Goal: Task Accomplishment & Management: Manage account settings

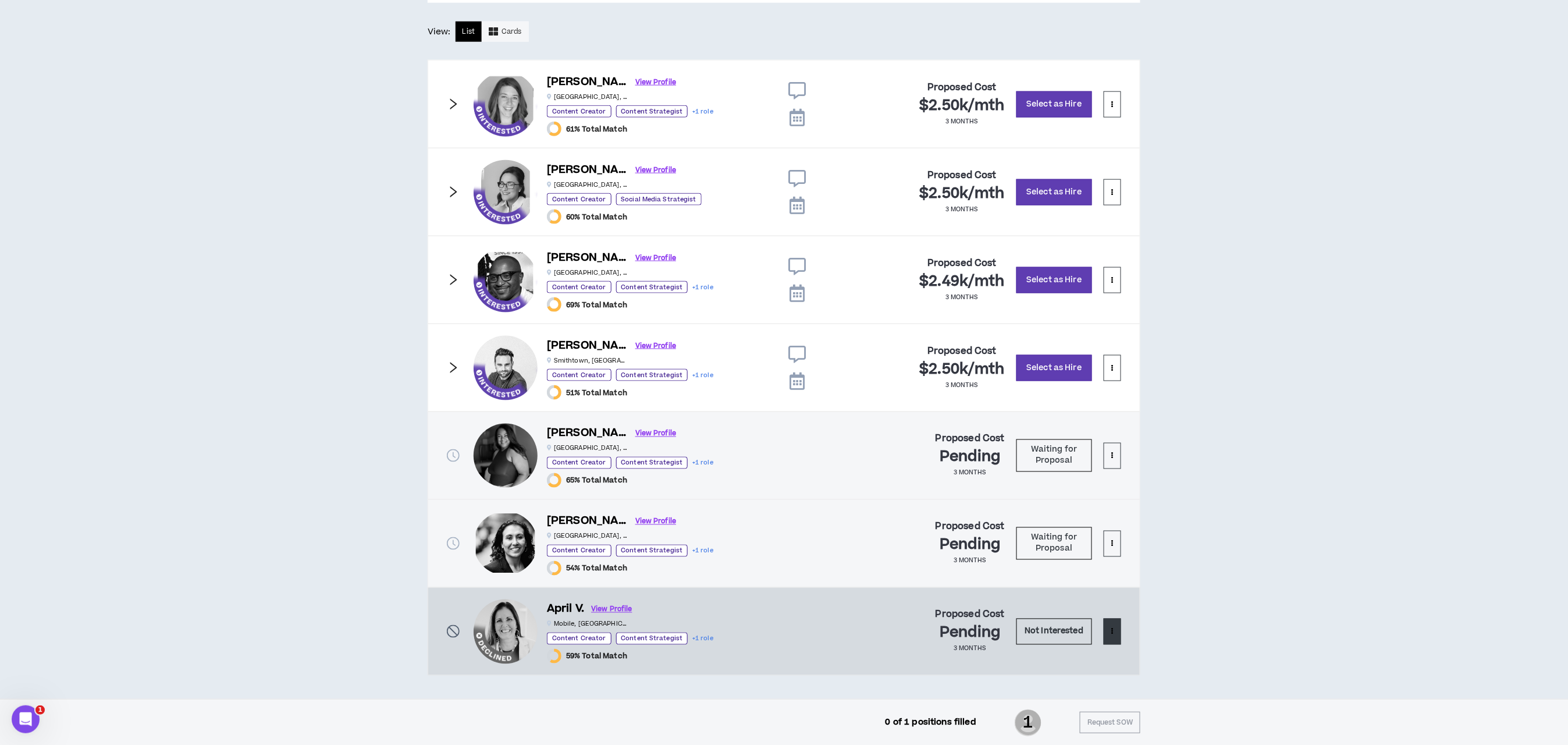
click at [1116, 634] on button at bounding box center [1112, 631] width 17 height 26
click at [1087, 658] on span "Remove from shortlist" at bounding box center [1066, 664] width 96 height 13
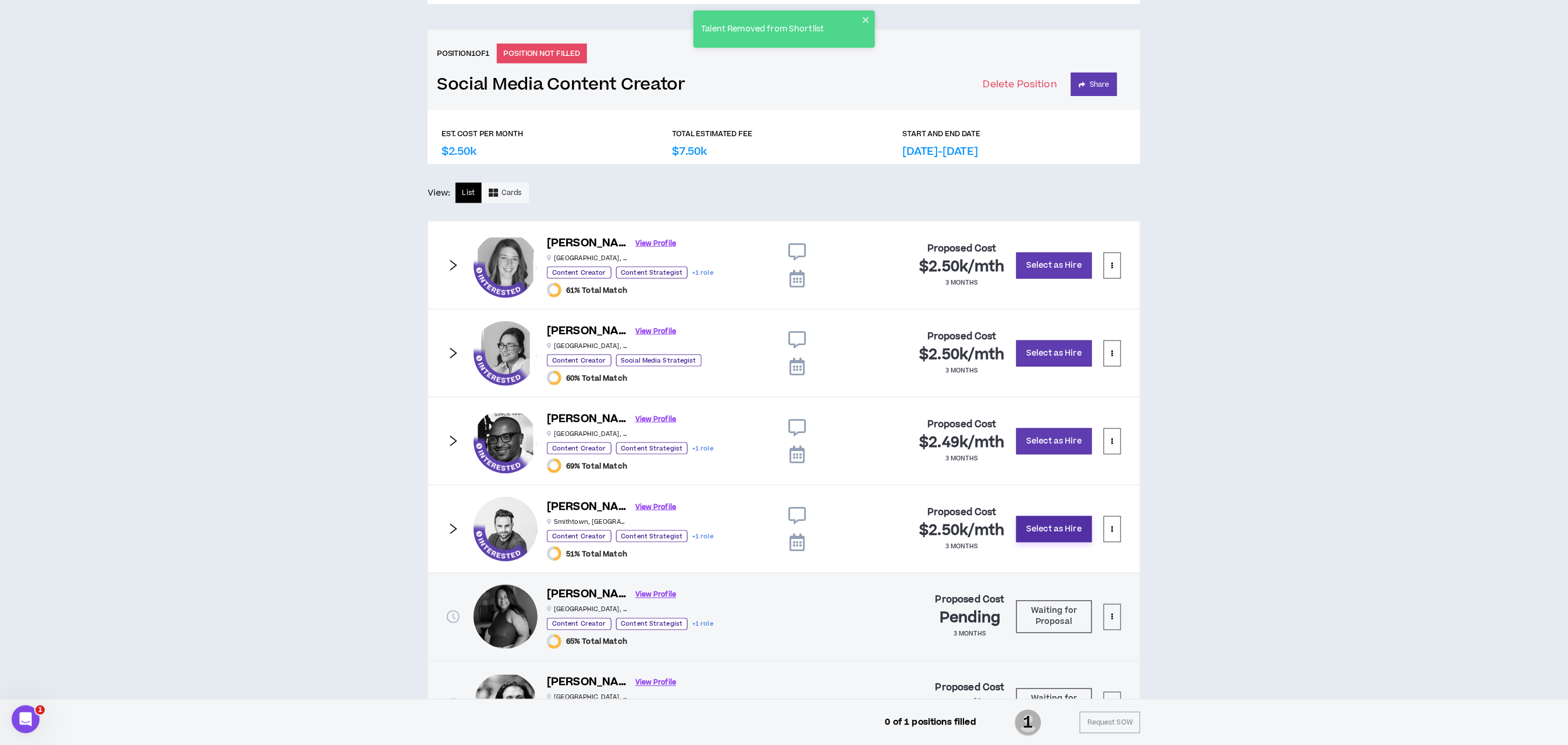
scroll to position [351, 0]
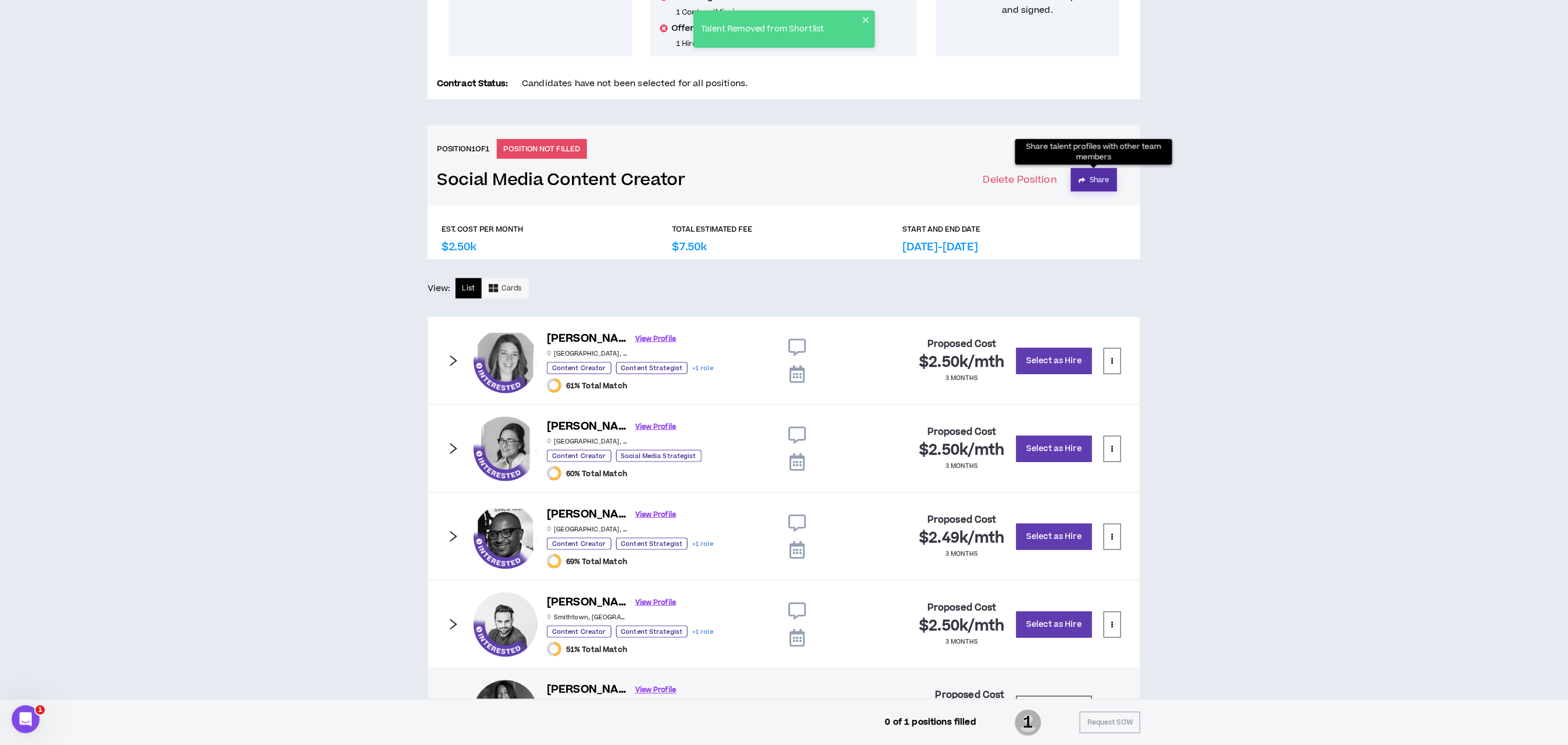
click at [1092, 176] on button "Share" at bounding box center [1094, 180] width 46 height 23
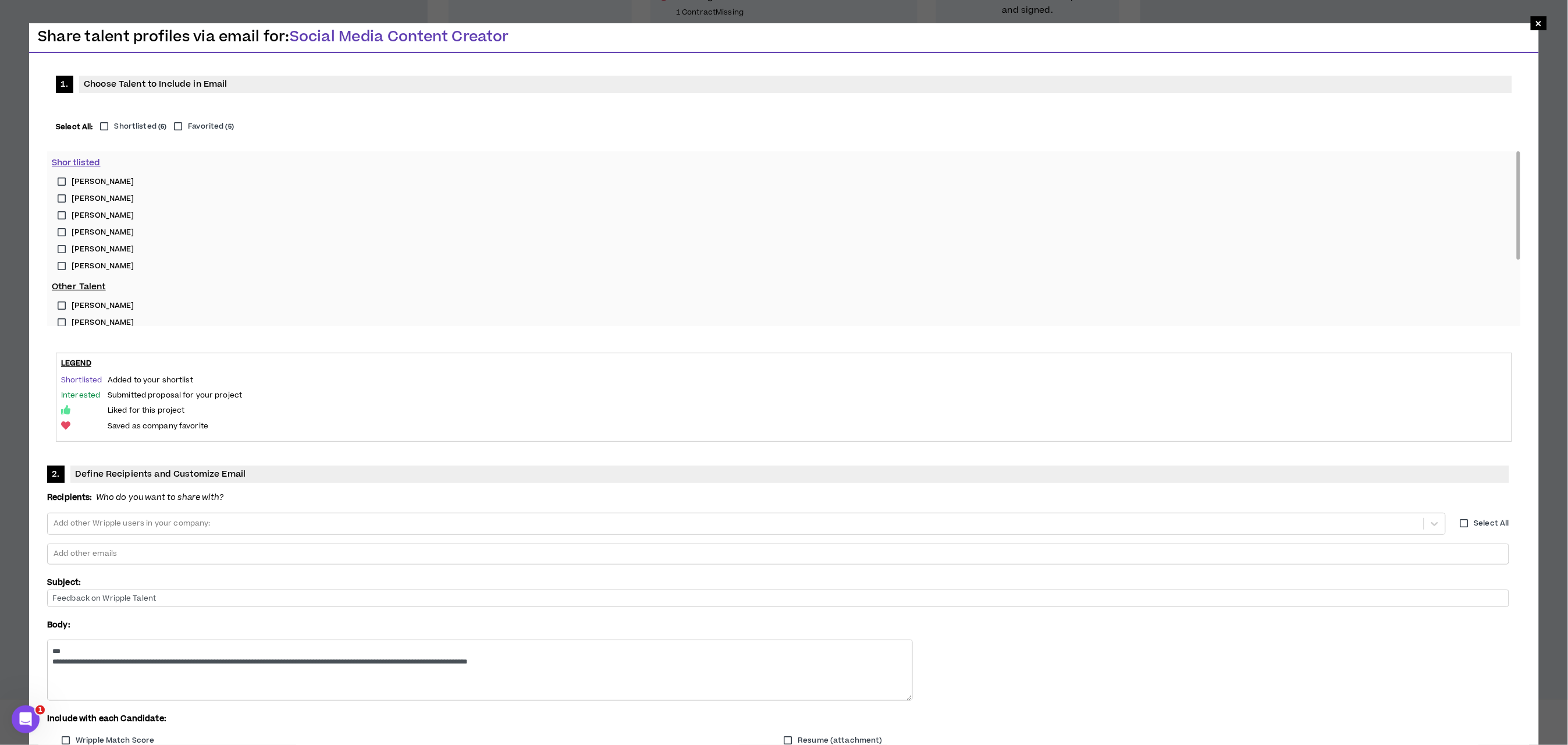
click at [62, 182] on label "[PERSON_NAME]" at bounding box center [784, 181] width 1465 height 17
click at [63, 200] on label "[PERSON_NAME]" at bounding box center [784, 198] width 1465 height 17
click at [62, 213] on label "[PERSON_NAME]" at bounding box center [784, 215] width 1465 height 17
click at [60, 233] on label "[PERSON_NAME]" at bounding box center [784, 232] width 1465 height 17
click at [759, 545] on div at bounding box center [778, 554] width 1452 height 17
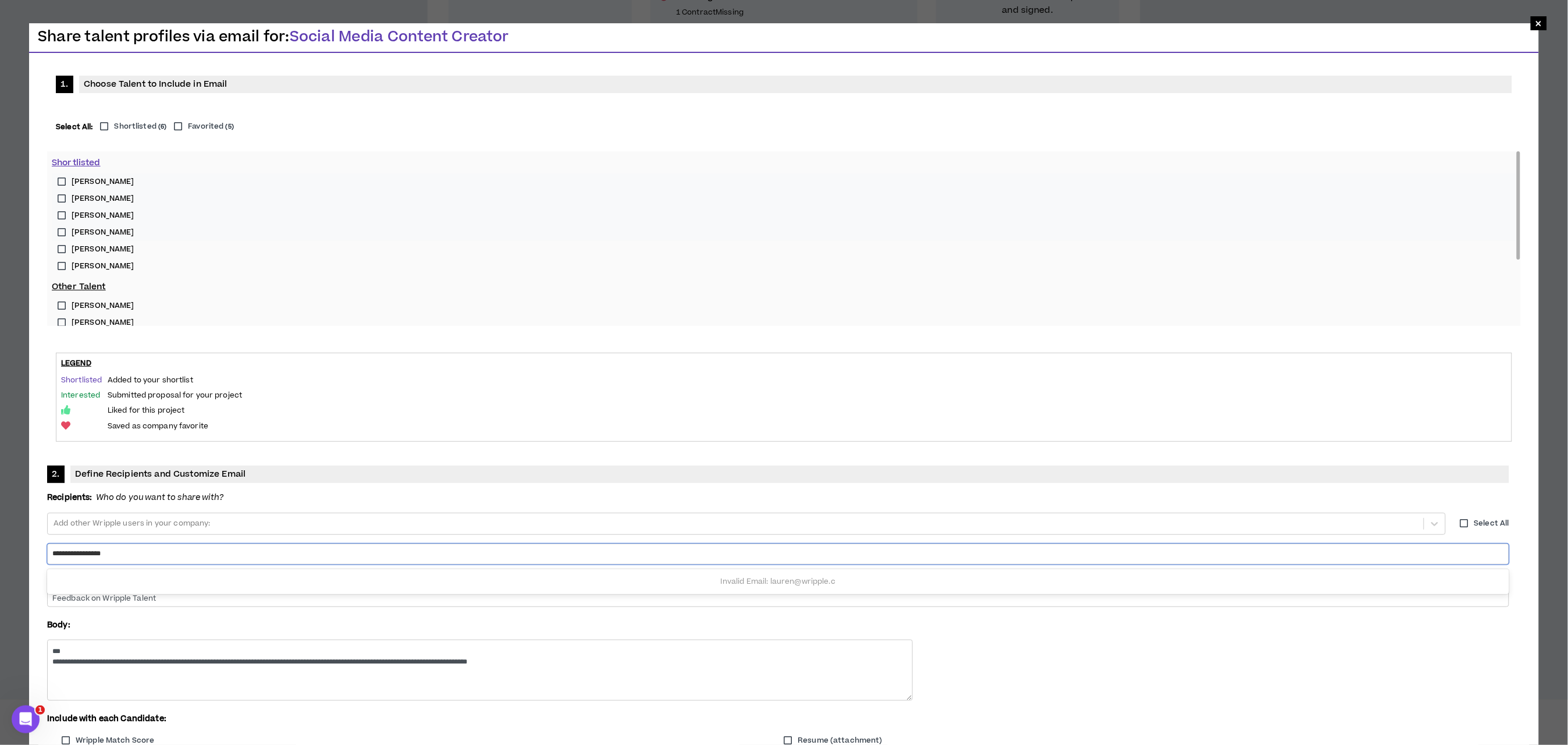
type input "**********"
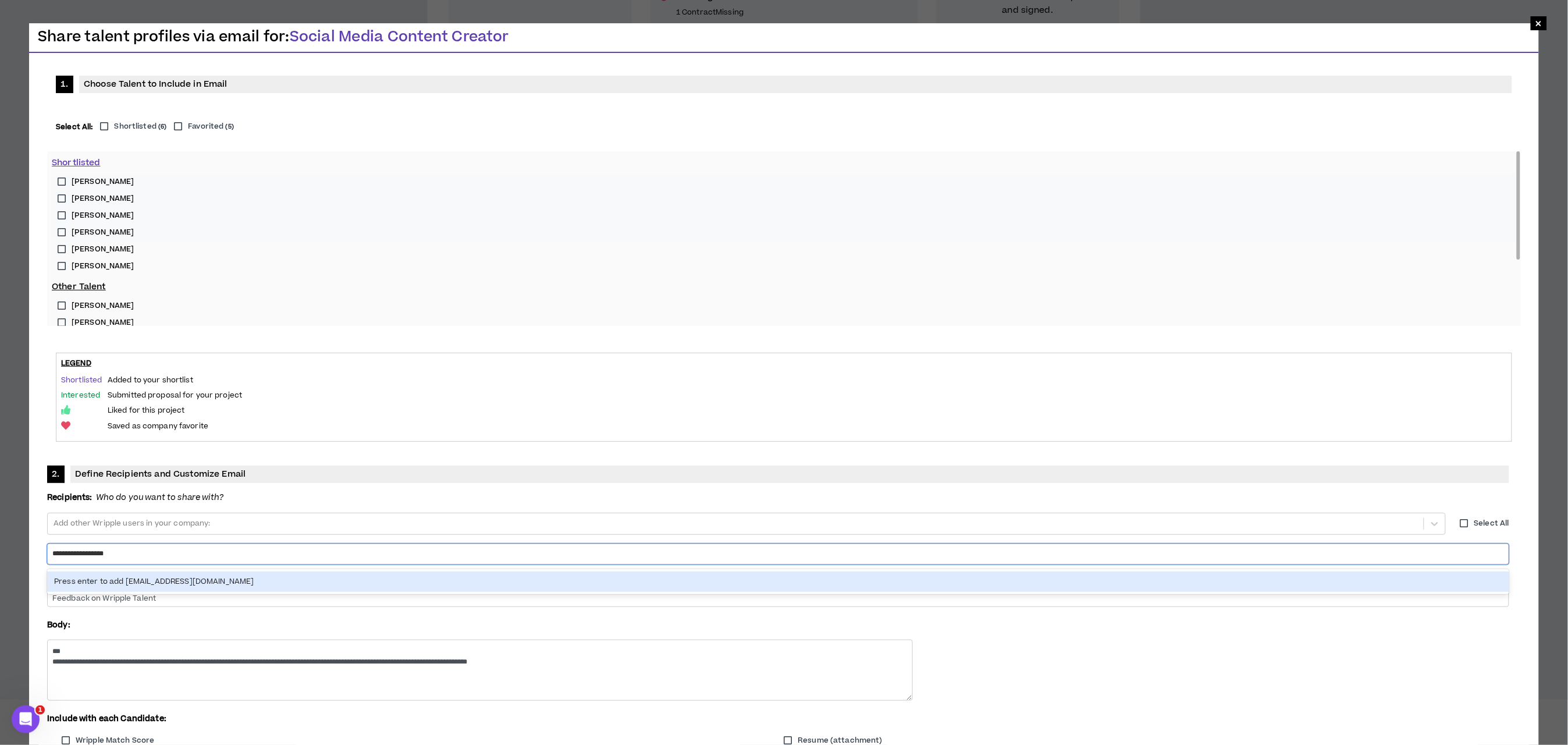
click at [756, 572] on div "Press enter to add [EMAIL_ADDRESS][DOMAIN_NAME]" at bounding box center [778, 582] width 1462 height 20
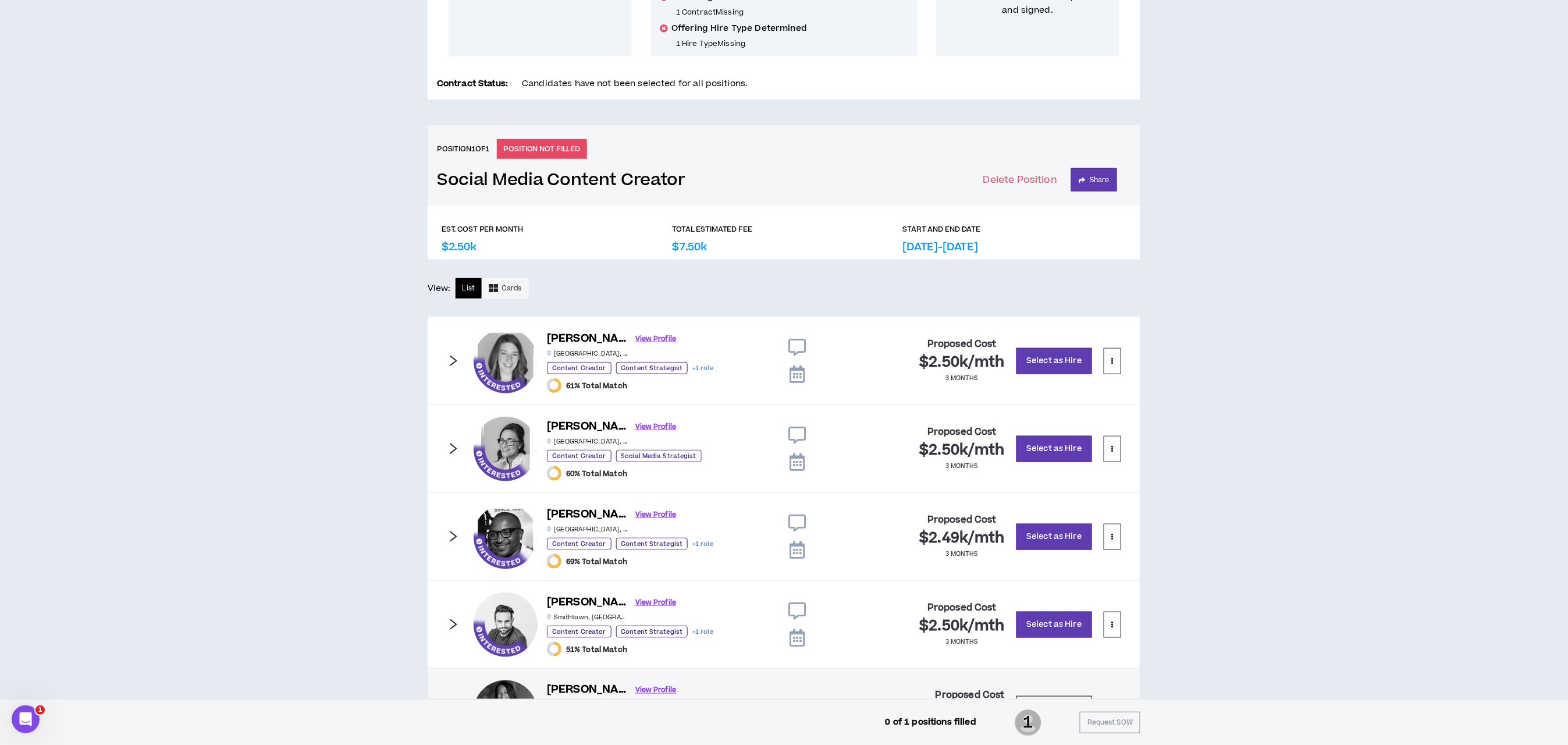
click at [448, 354] on icon "right" at bounding box center [453, 361] width 13 height 13
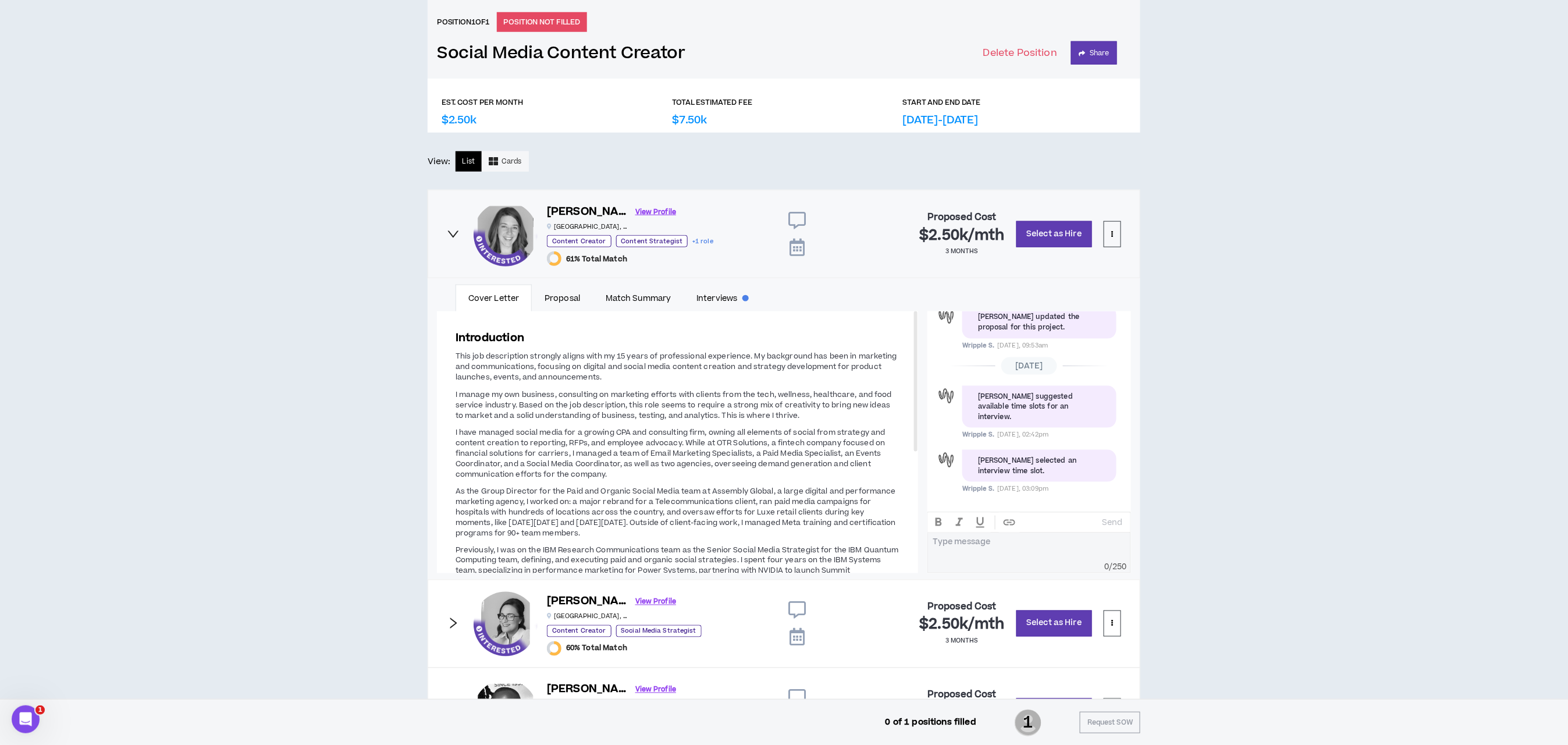
scroll to position [788, 0]
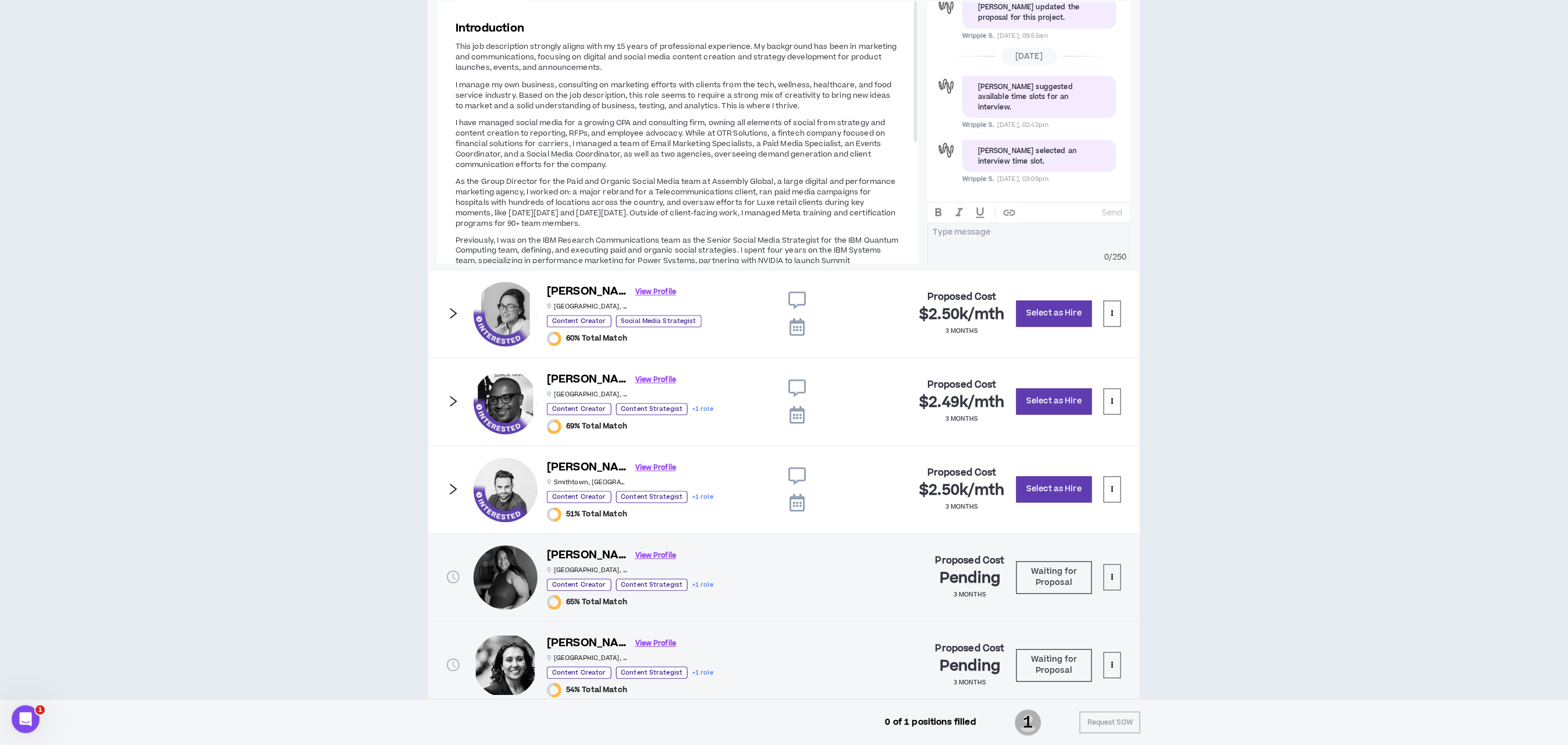
click at [453, 314] on icon "right" at bounding box center [453, 313] width 13 height 13
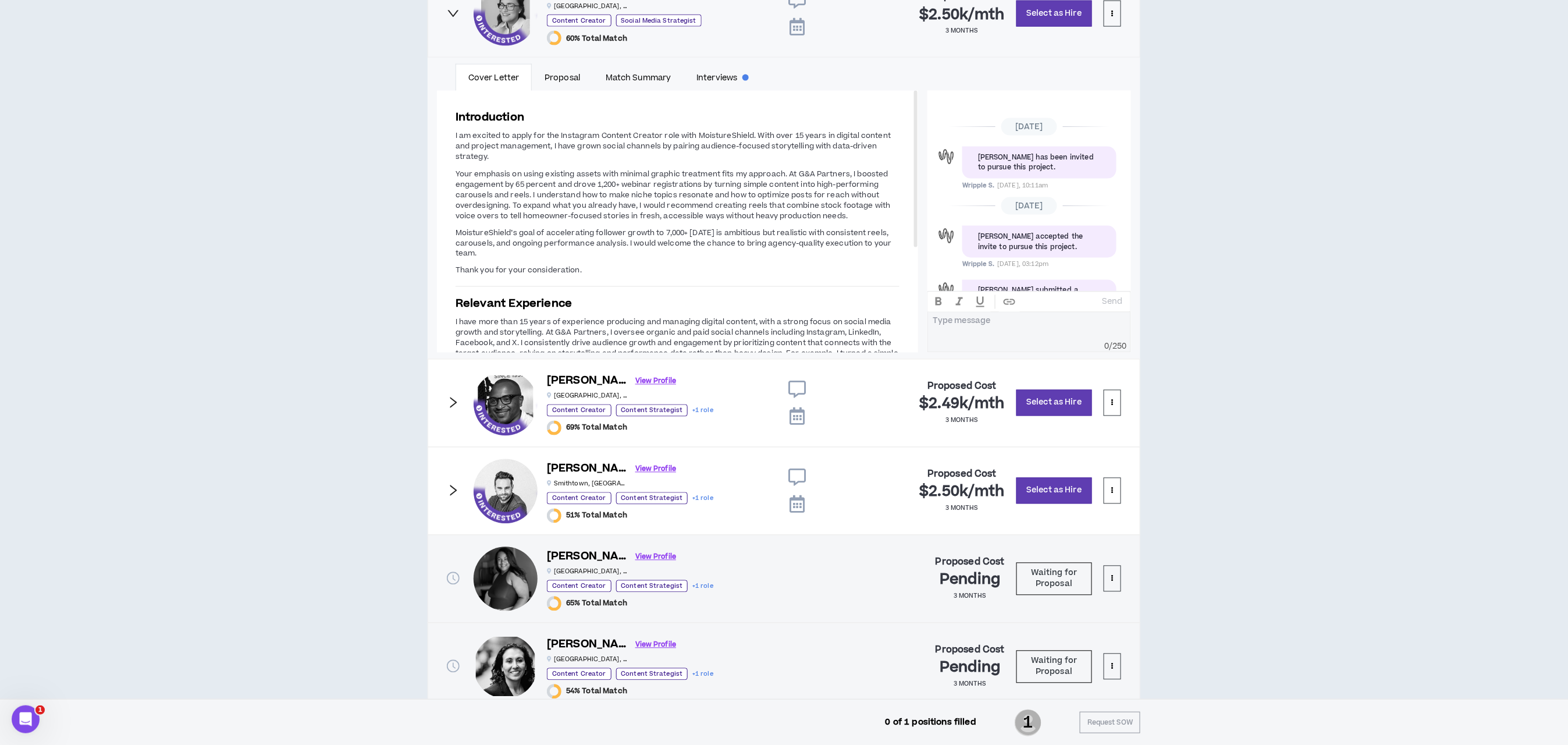
scroll to position [106, 0]
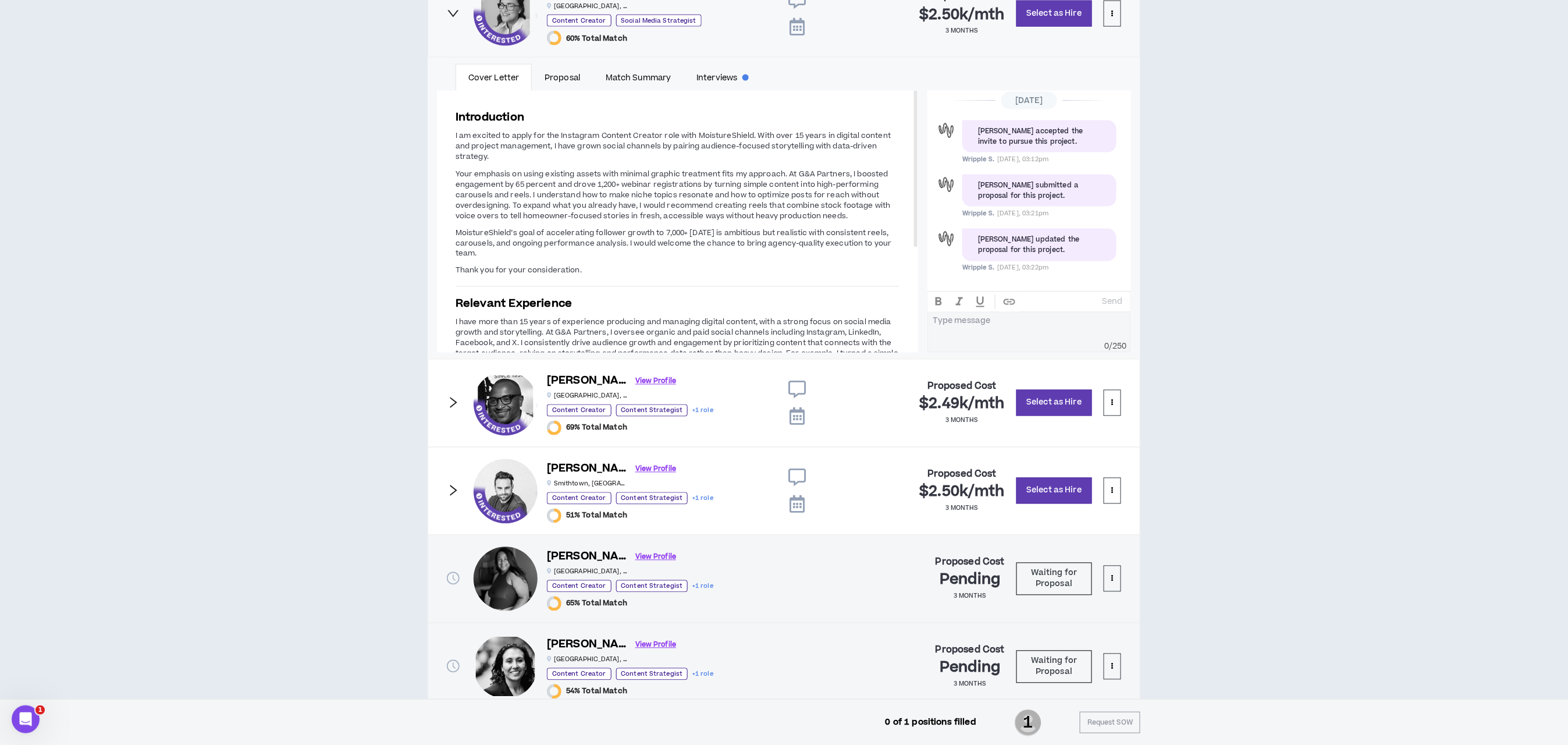
click at [453, 404] on icon "right" at bounding box center [454, 403] width 7 height 11
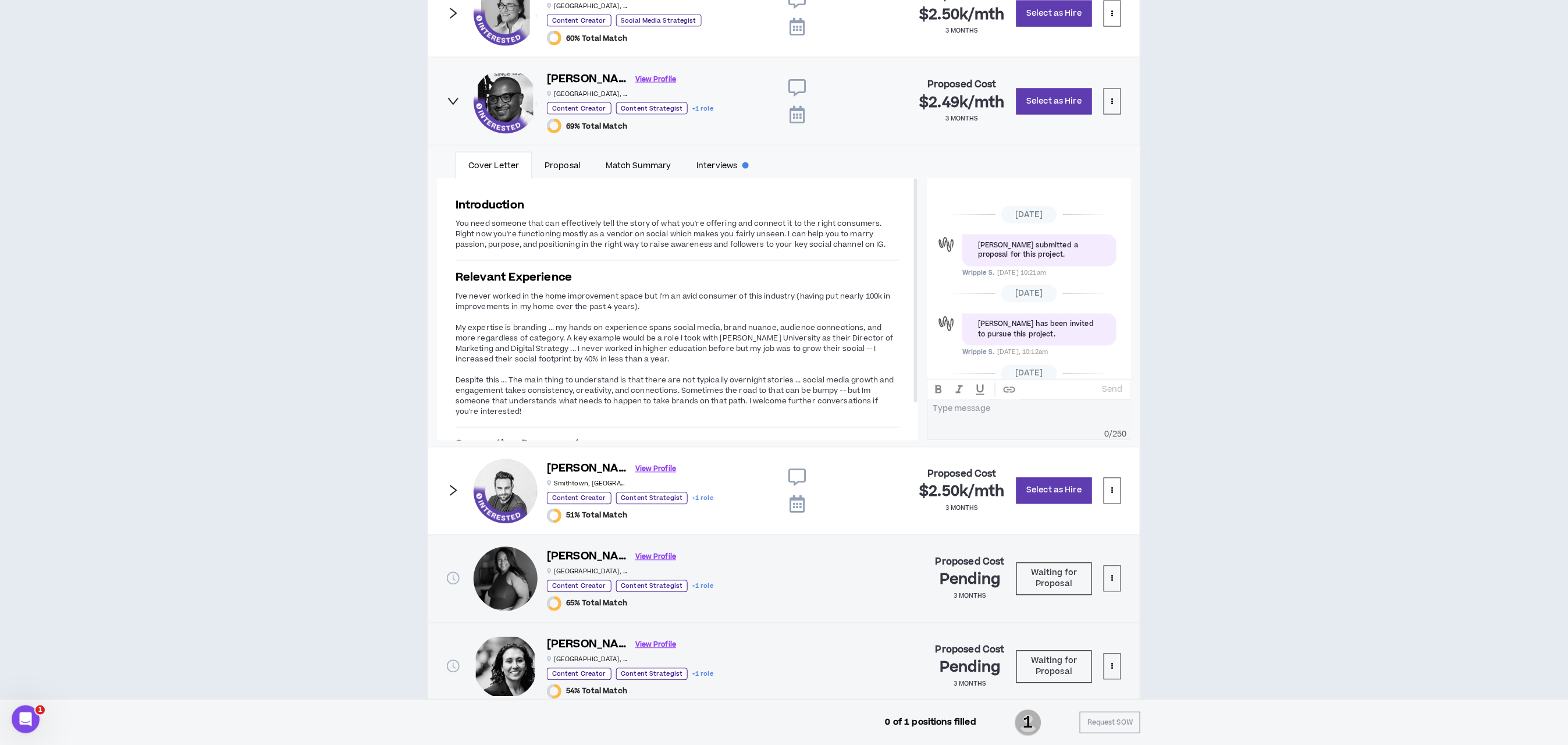
scroll to position [76, 0]
click at [449, 492] on icon "right" at bounding box center [453, 491] width 13 height 13
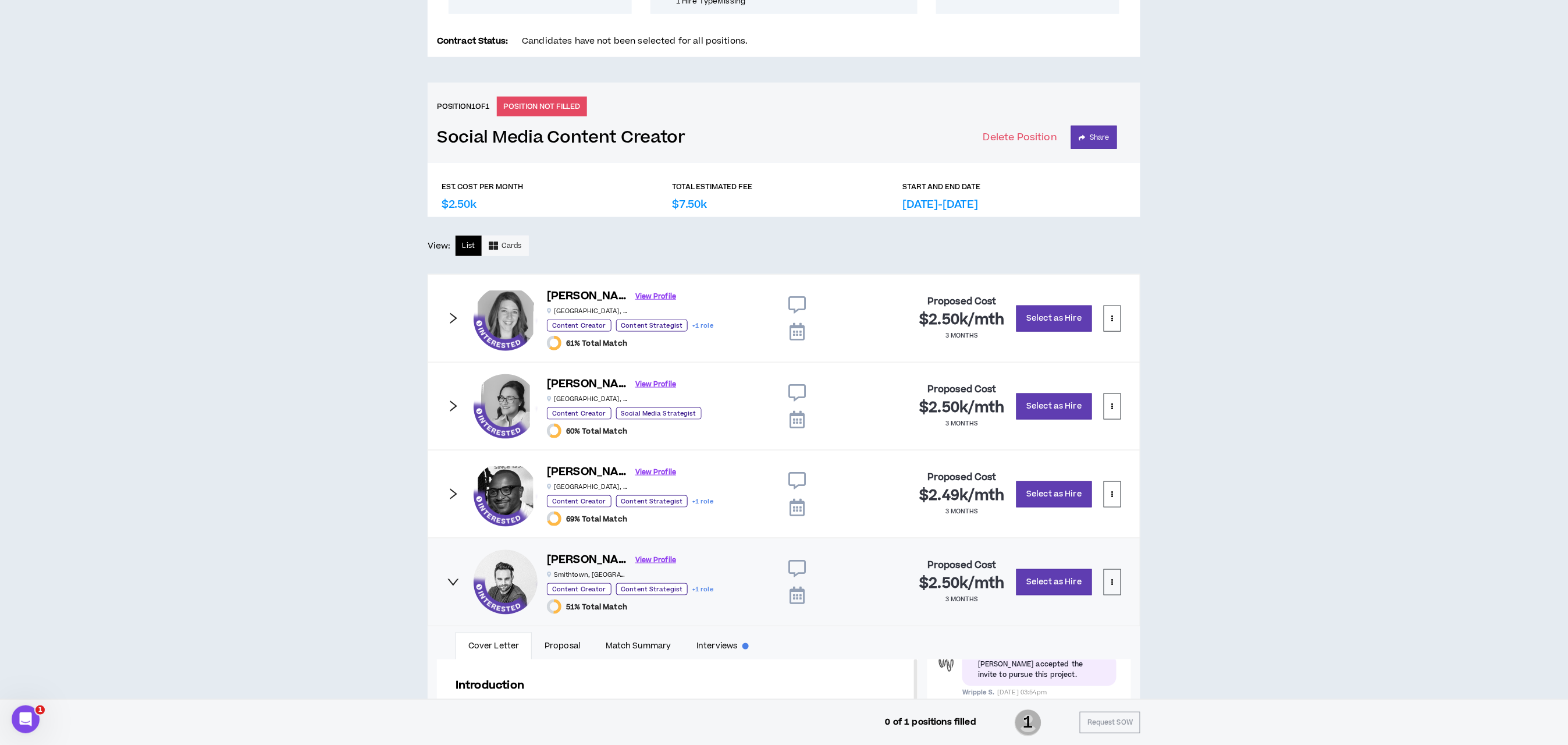
scroll to position [263, 0]
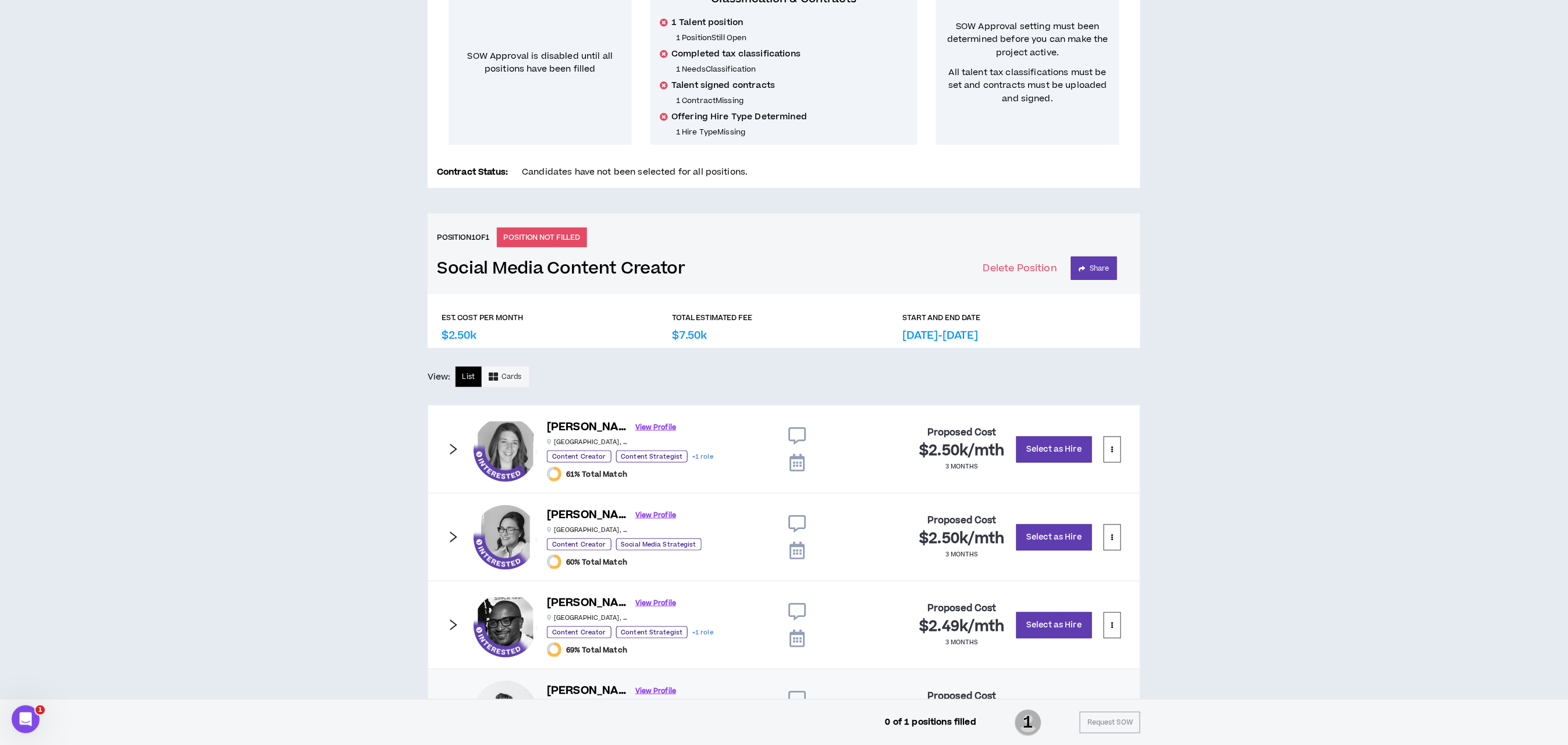
click at [451, 450] on icon "right" at bounding box center [453, 449] width 13 height 13
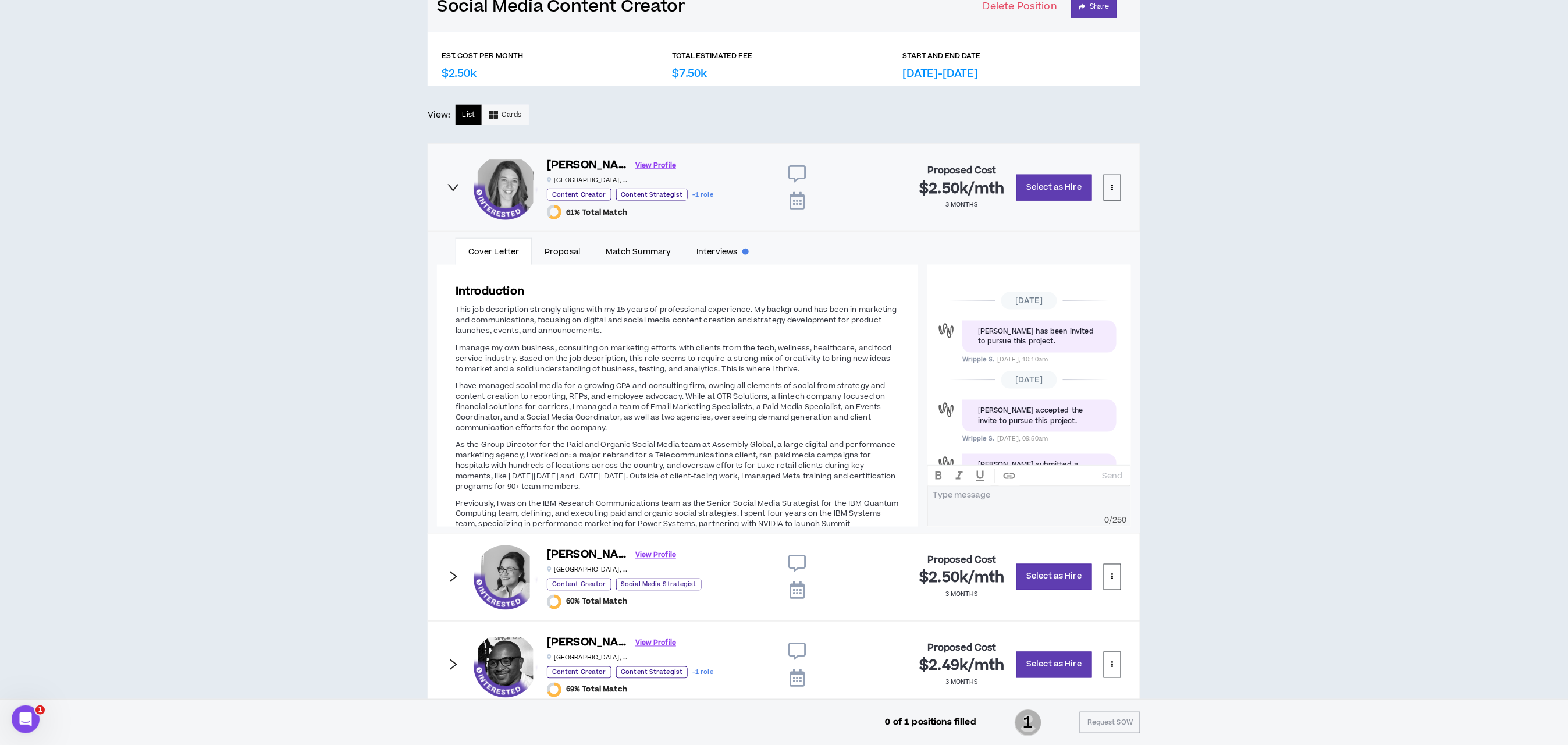
scroll to position [0, 0]
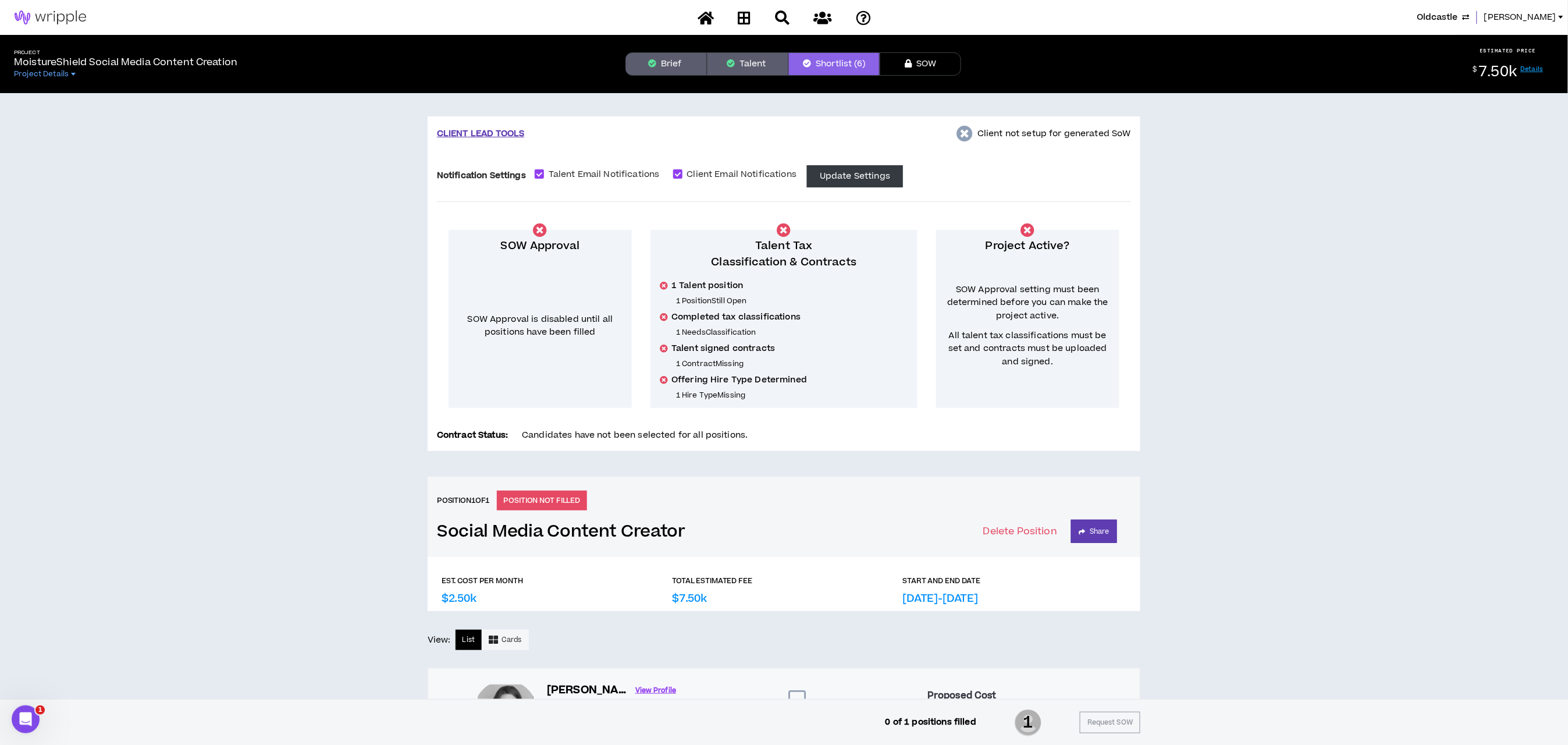
click at [1434, 15] on span "Oldcastle" at bounding box center [1438, 17] width 41 height 13
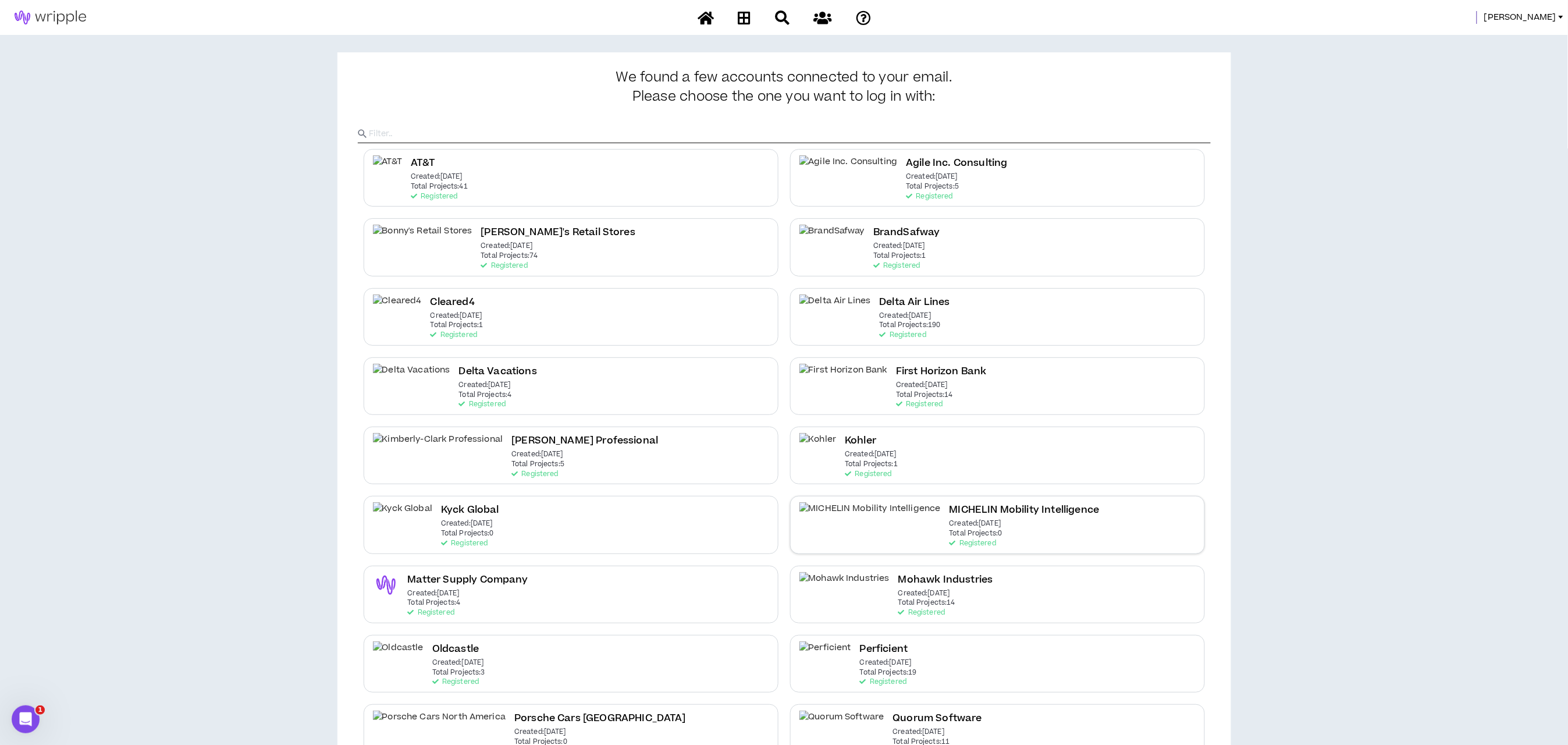
click at [1016, 539] on div "MICHELIN Mobility Intelligence Created: [DATE] Total Projects: 0 Registered" at bounding box center [998, 525] width 415 height 58
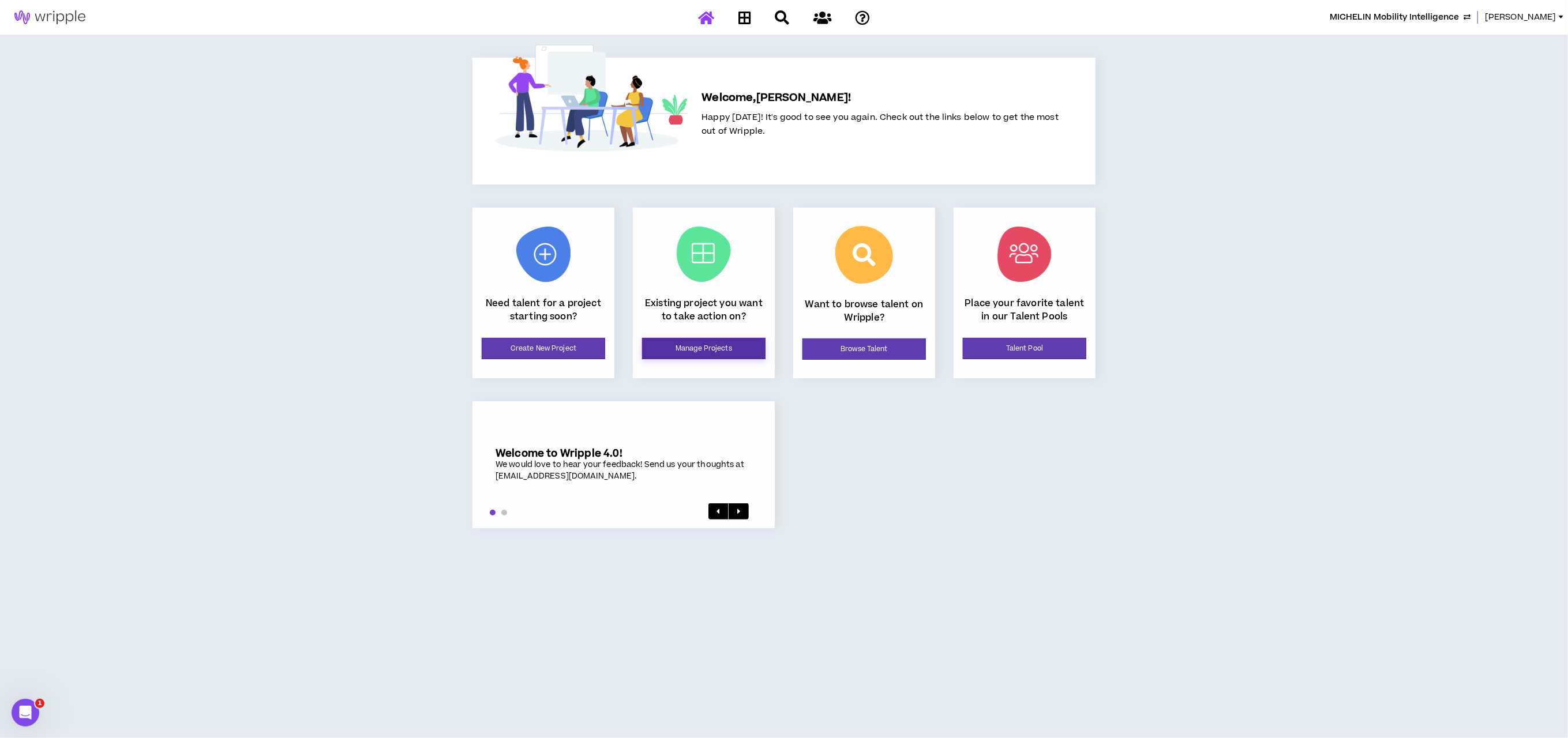
click at [728, 345] on link "Manage Projects" at bounding box center [704, 348] width 124 height 21
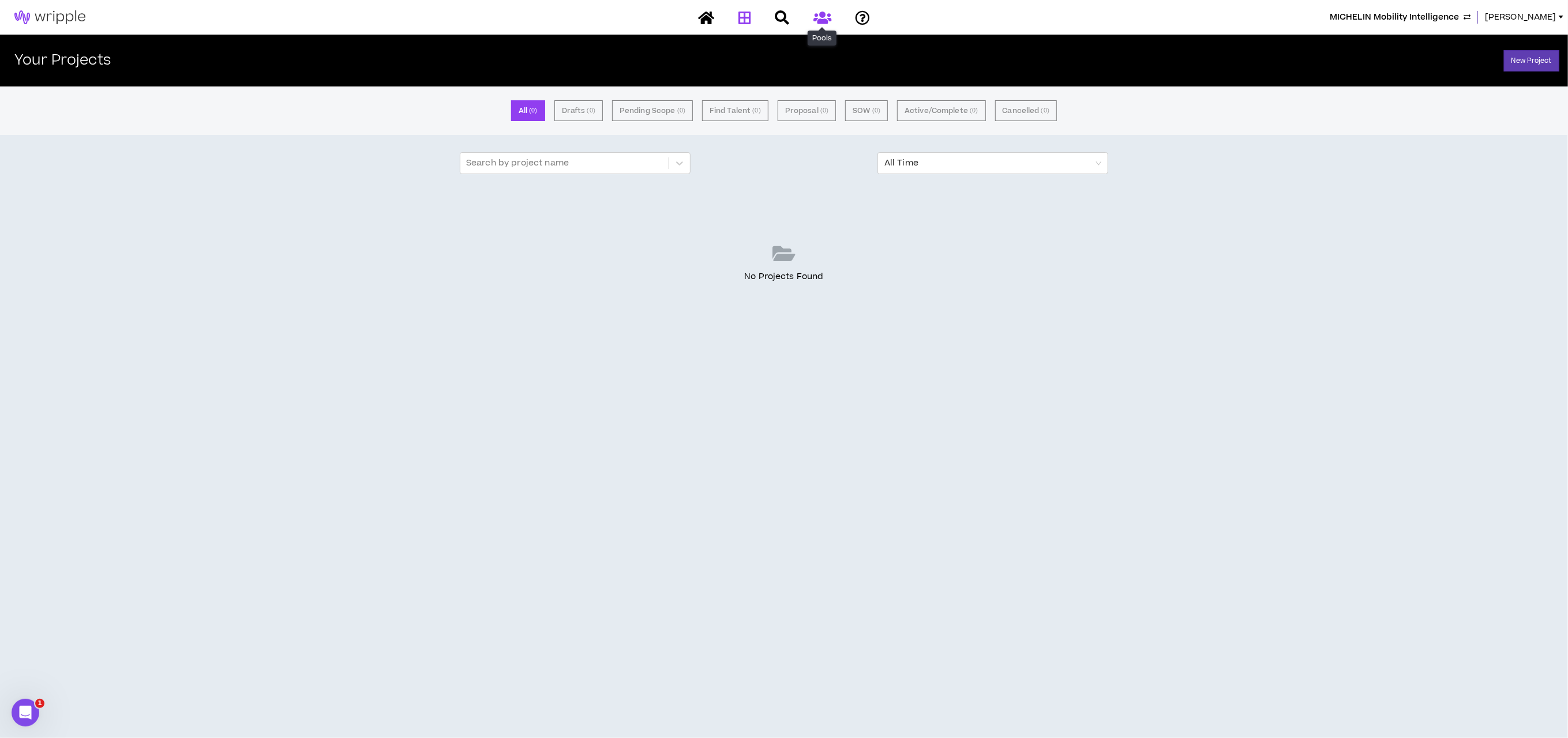
click at [821, 16] on icon at bounding box center [822, 18] width 18 height 15
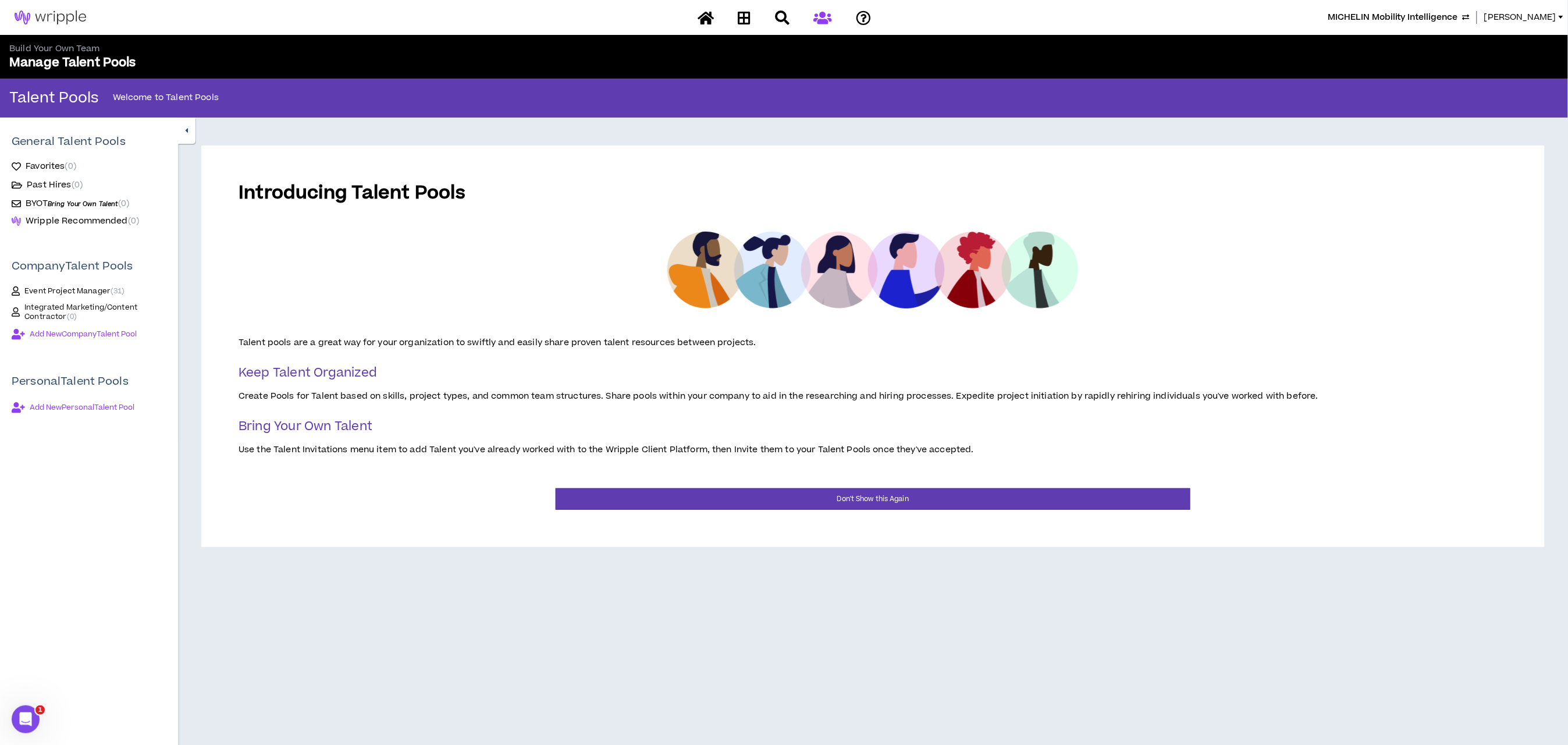
click at [56, 314] on span "Integrated Marketing/Content Contractor ( 0 )" at bounding box center [95, 312] width 142 height 18
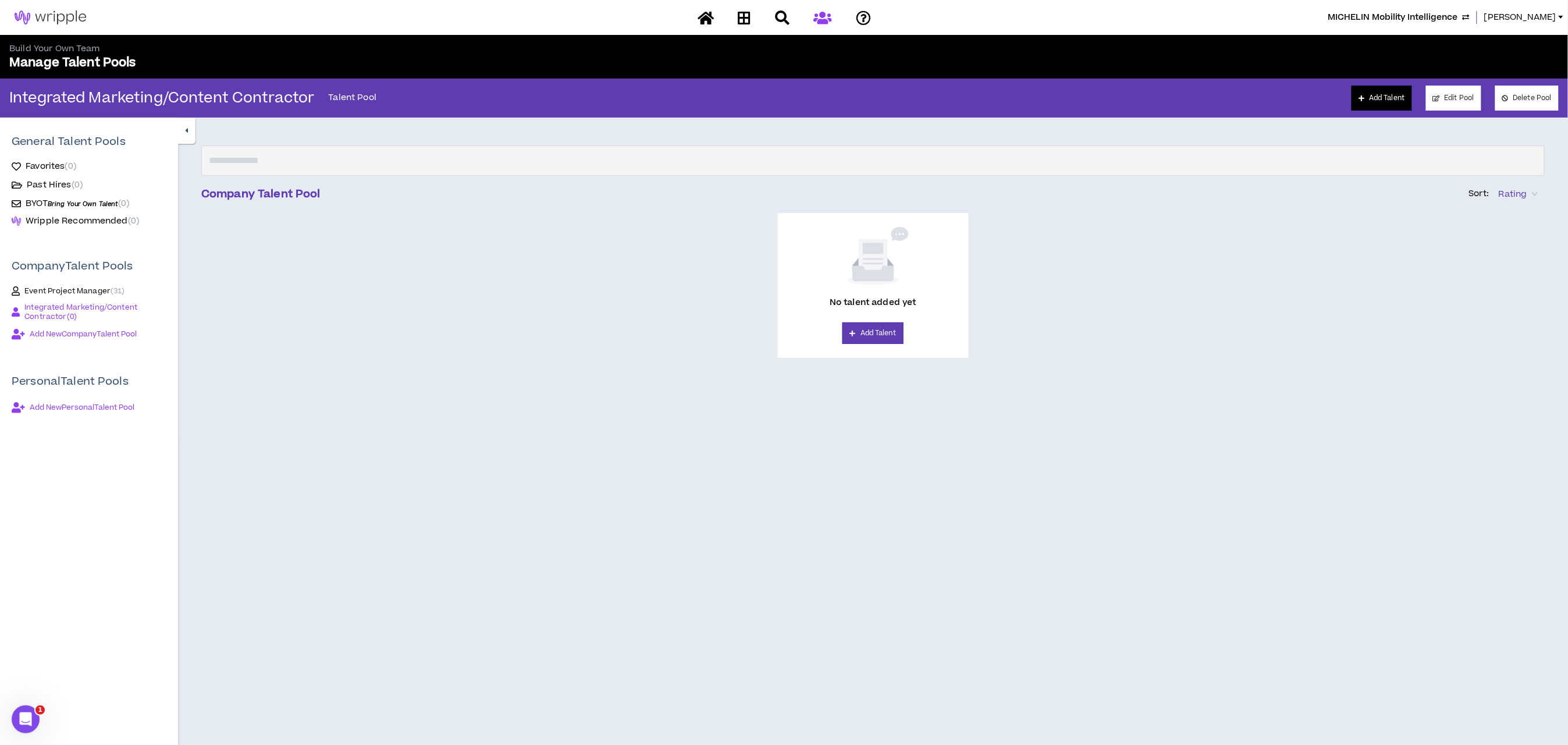
click at [1365, 98] on link "Add Talent" at bounding box center [1382, 98] width 60 height 25
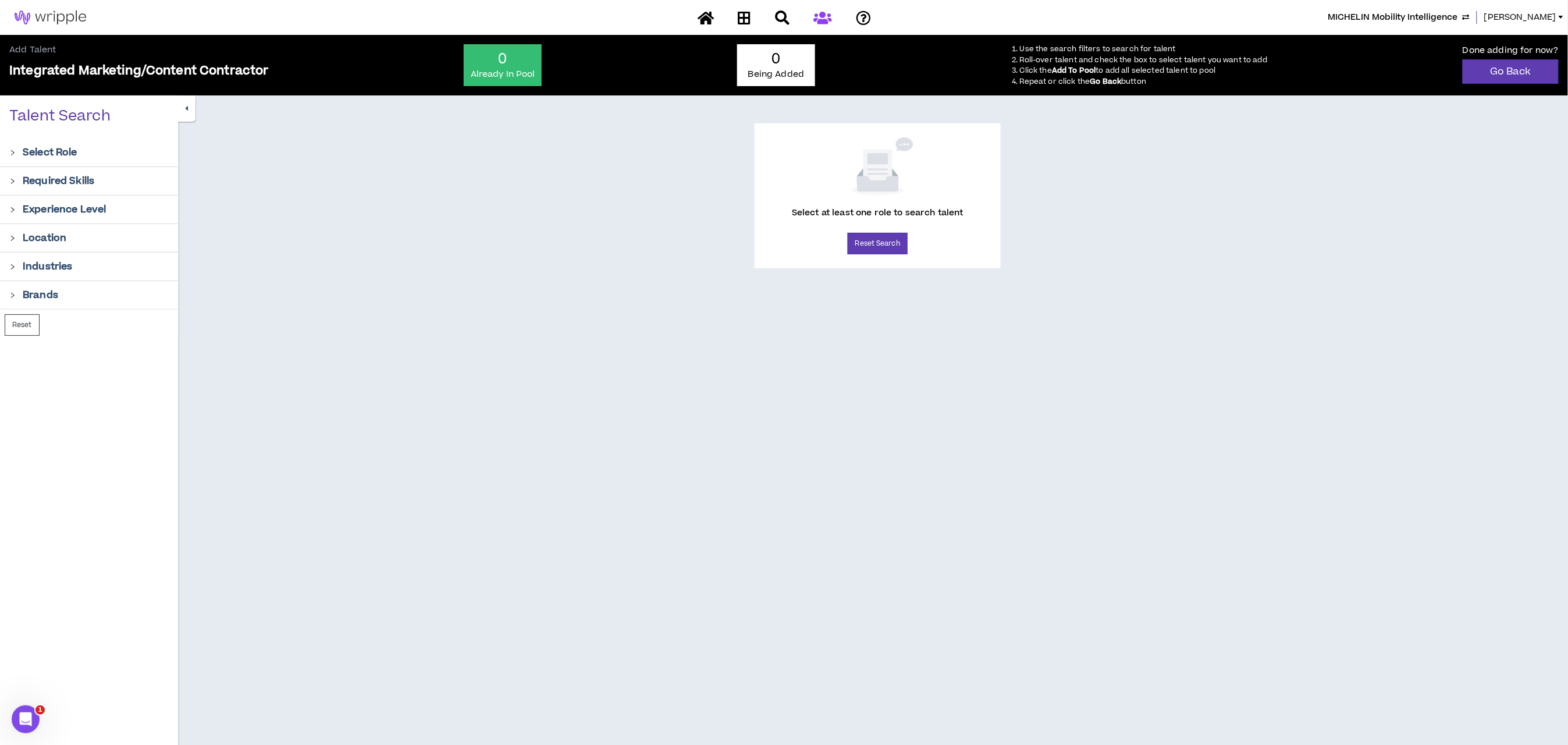
click at [12, 154] on icon "right" at bounding box center [12, 153] width 6 height 6
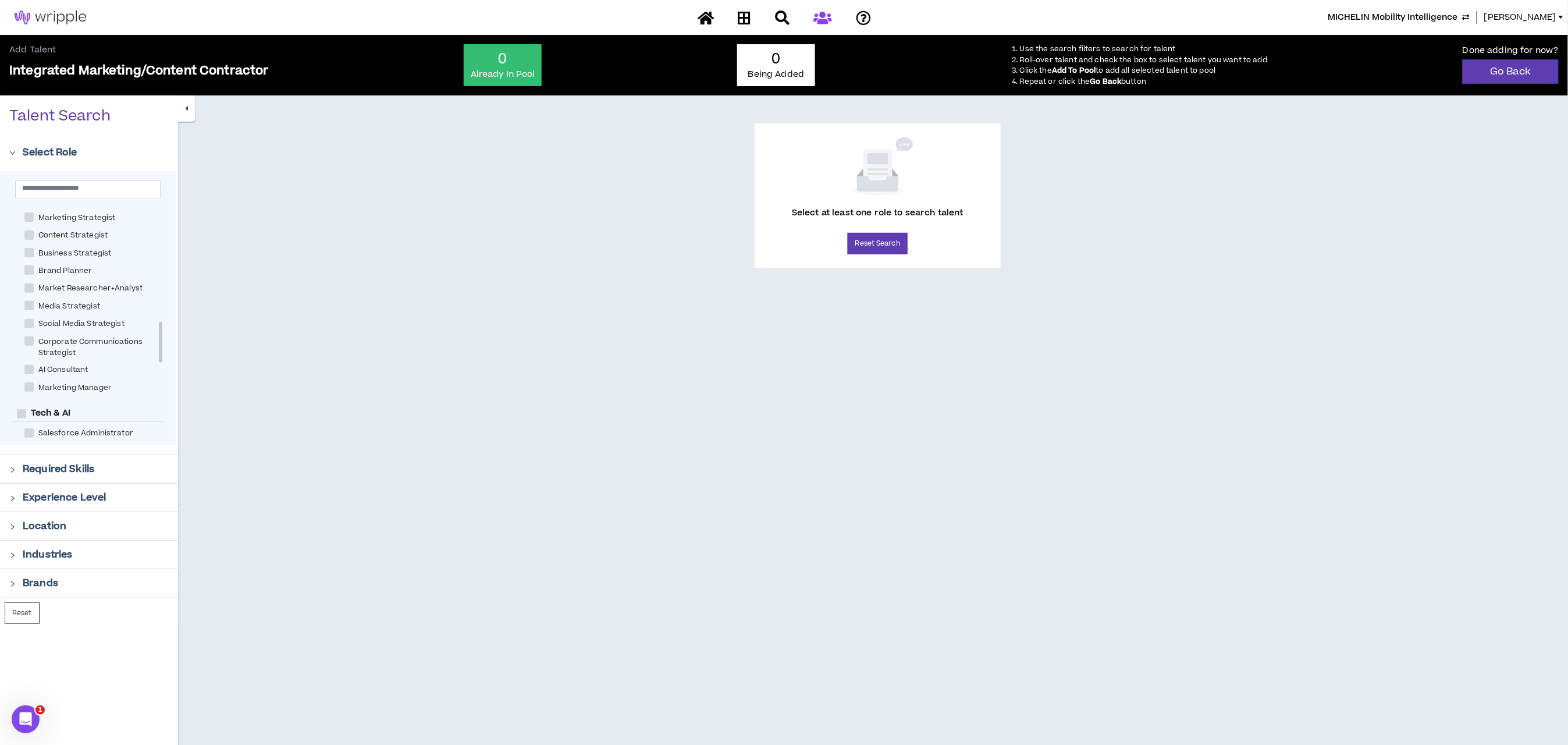
scroll to position [665, 0]
click at [28, 229] on span at bounding box center [29, 229] width 9 height 9
checkbox Strategist "****"
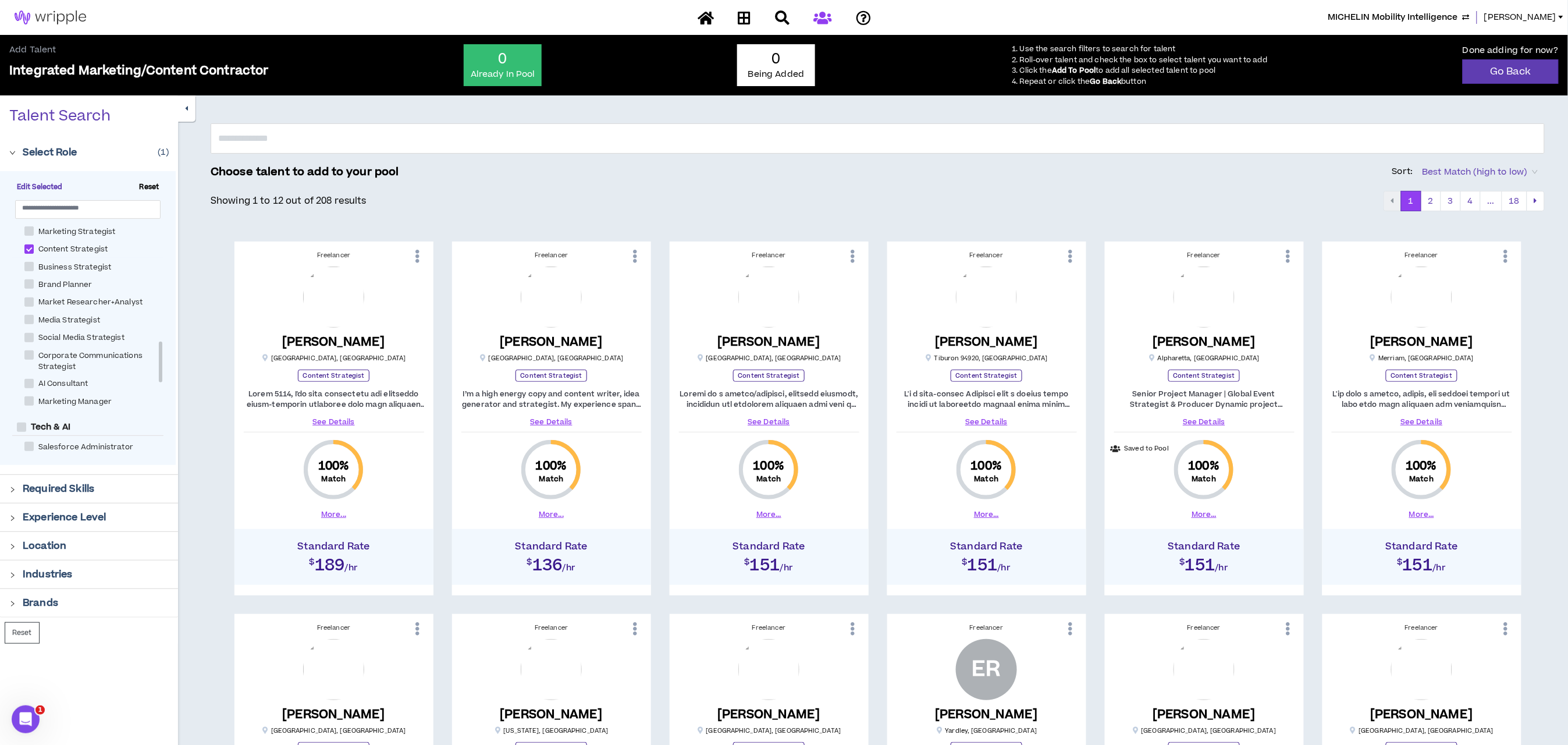
click at [28, 228] on span at bounding box center [29, 231] width 9 height 9
checkbox Strategist "****"
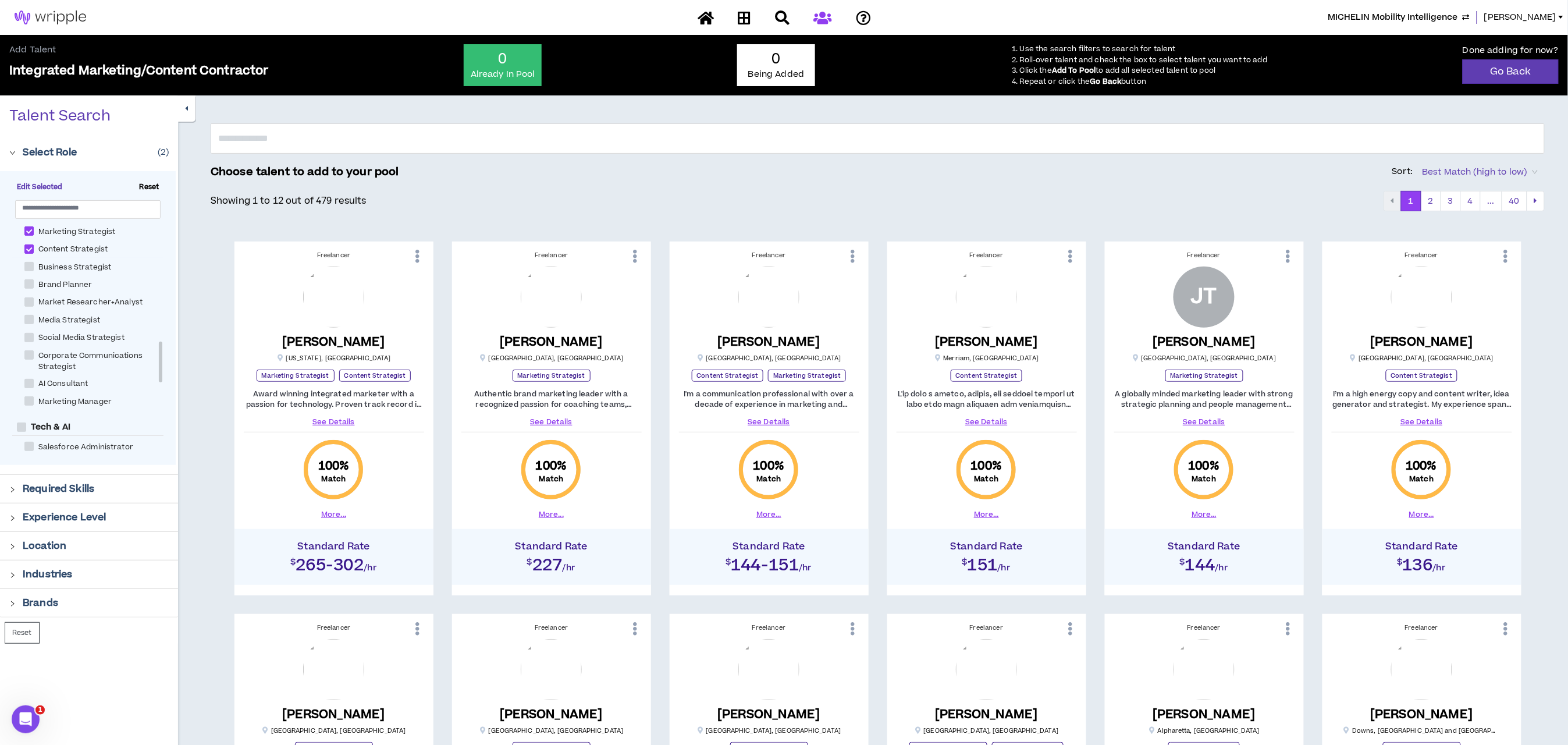
click at [30, 334] on span at bounding box center [29, 337] width 9 height 9
click at [29, 337] on span at bounding box center [29, 337] width 9 height 9
checkbox Strategist "*****"
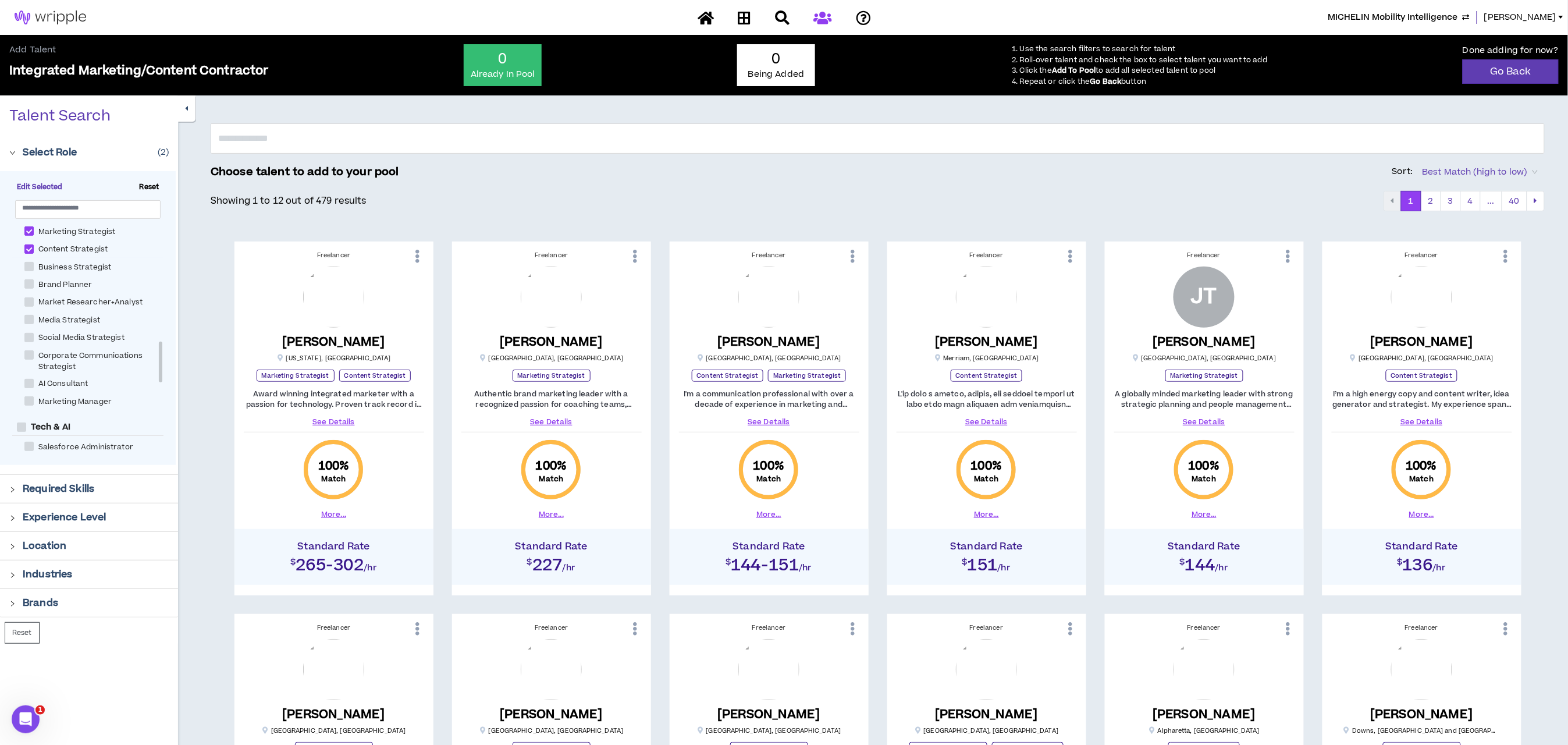
click at [17, 488] on div at bounding box center [16, 488] width 14 height 13
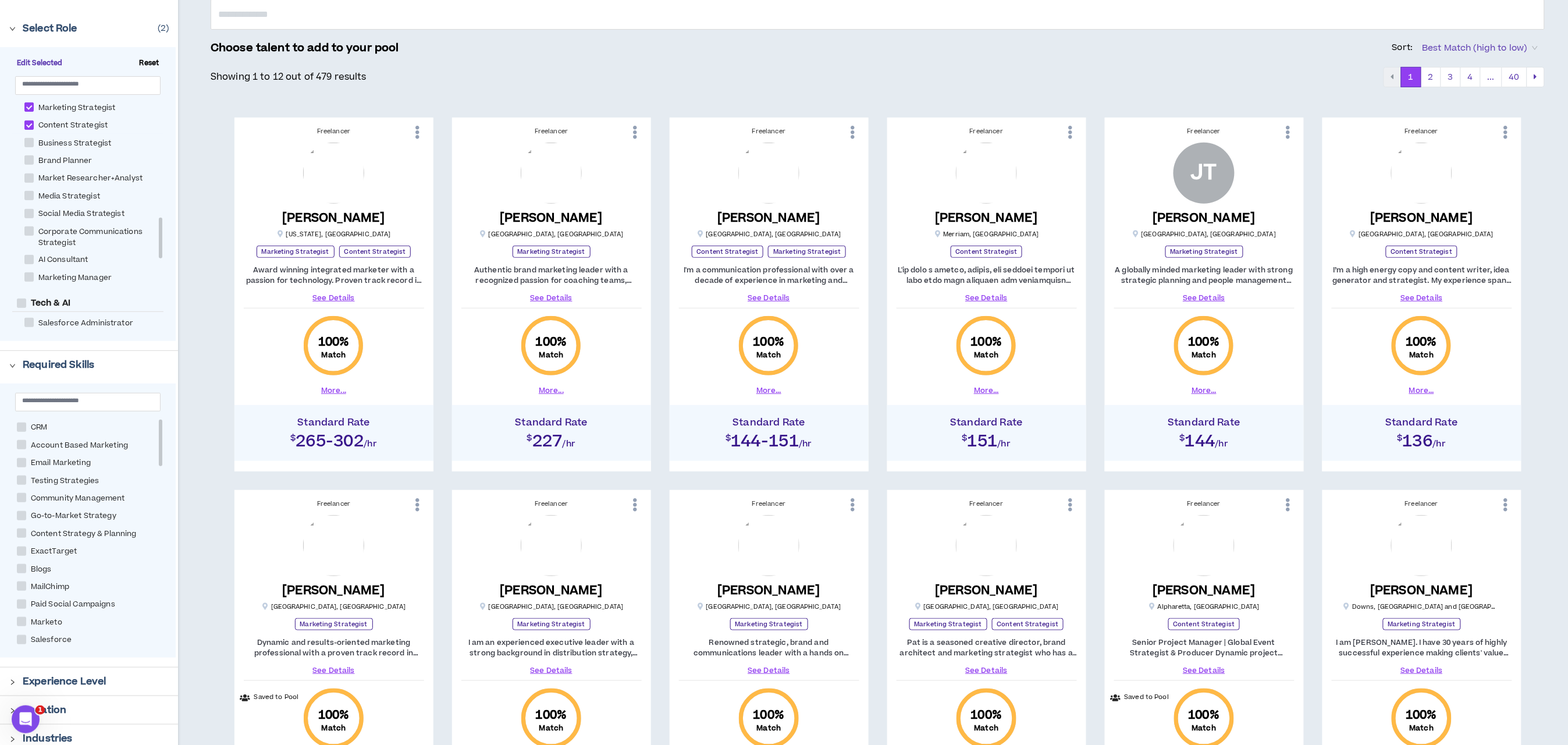
scroll to position [349, 0]
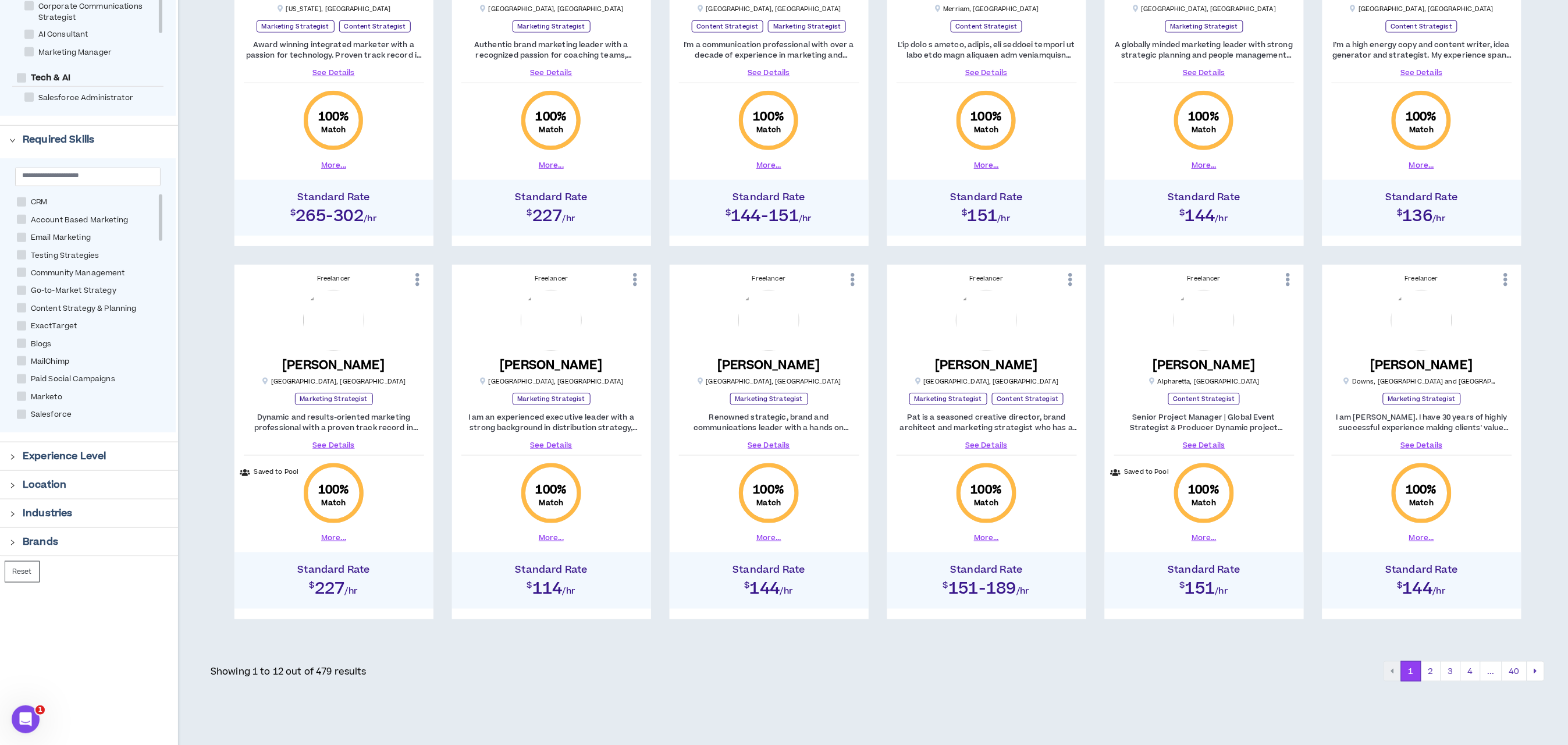
click at [23, 310] on span at bounding box center [21, 308] width 9 height 9
checkbox Planning "****"
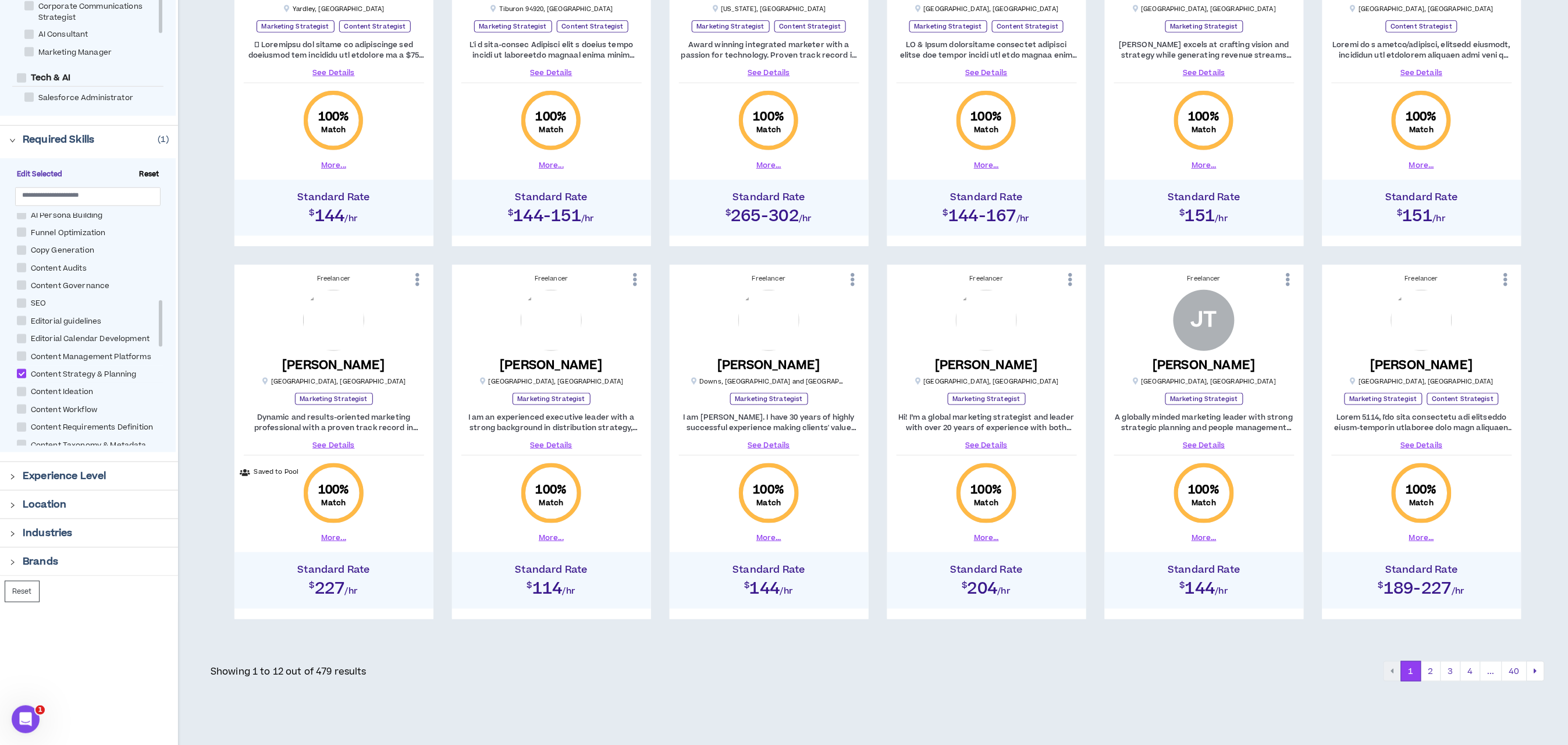
scroll to position [437, 0]
click at [18, 279] on span at bounding box center [21, 280] width 9 height 9
checkbox Generation "****"
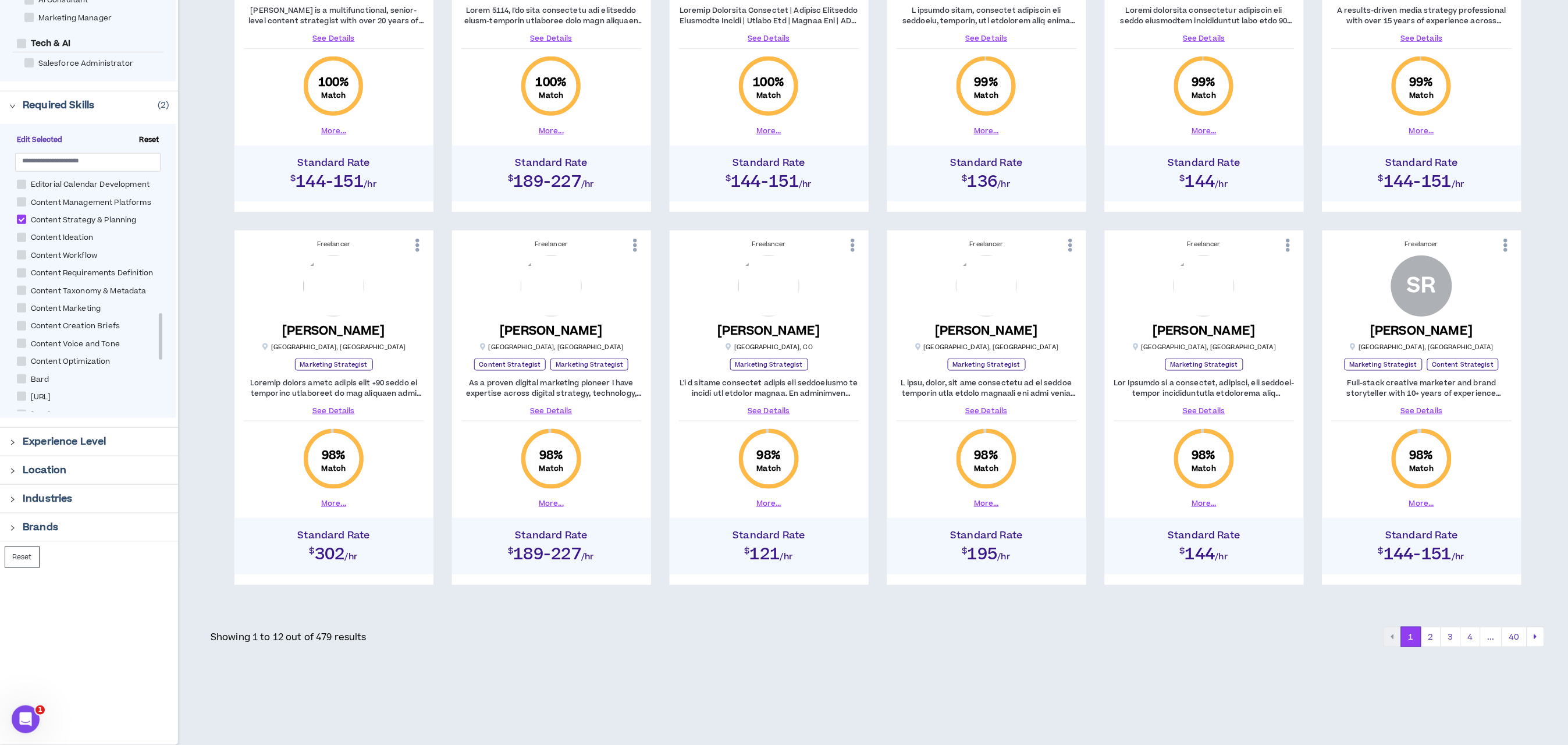
scroll to position [583, 0]
click at [63, 156] on input "text" at bounding box center [83, 160] width 122 height 9
type input "******"
click at [24, 224] on span at bounding box center [21, 228] width 9 height 9
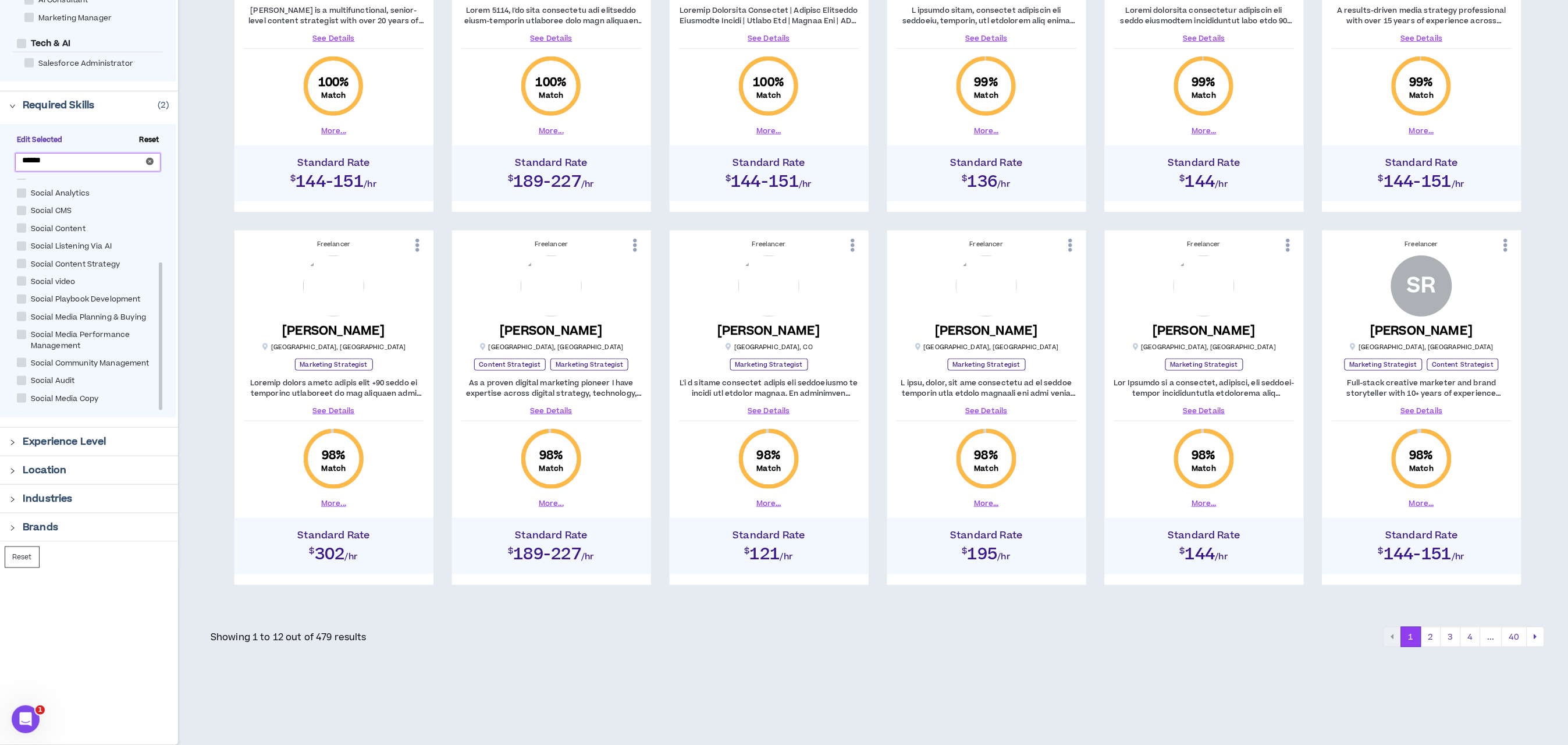
checkbox Content "****"
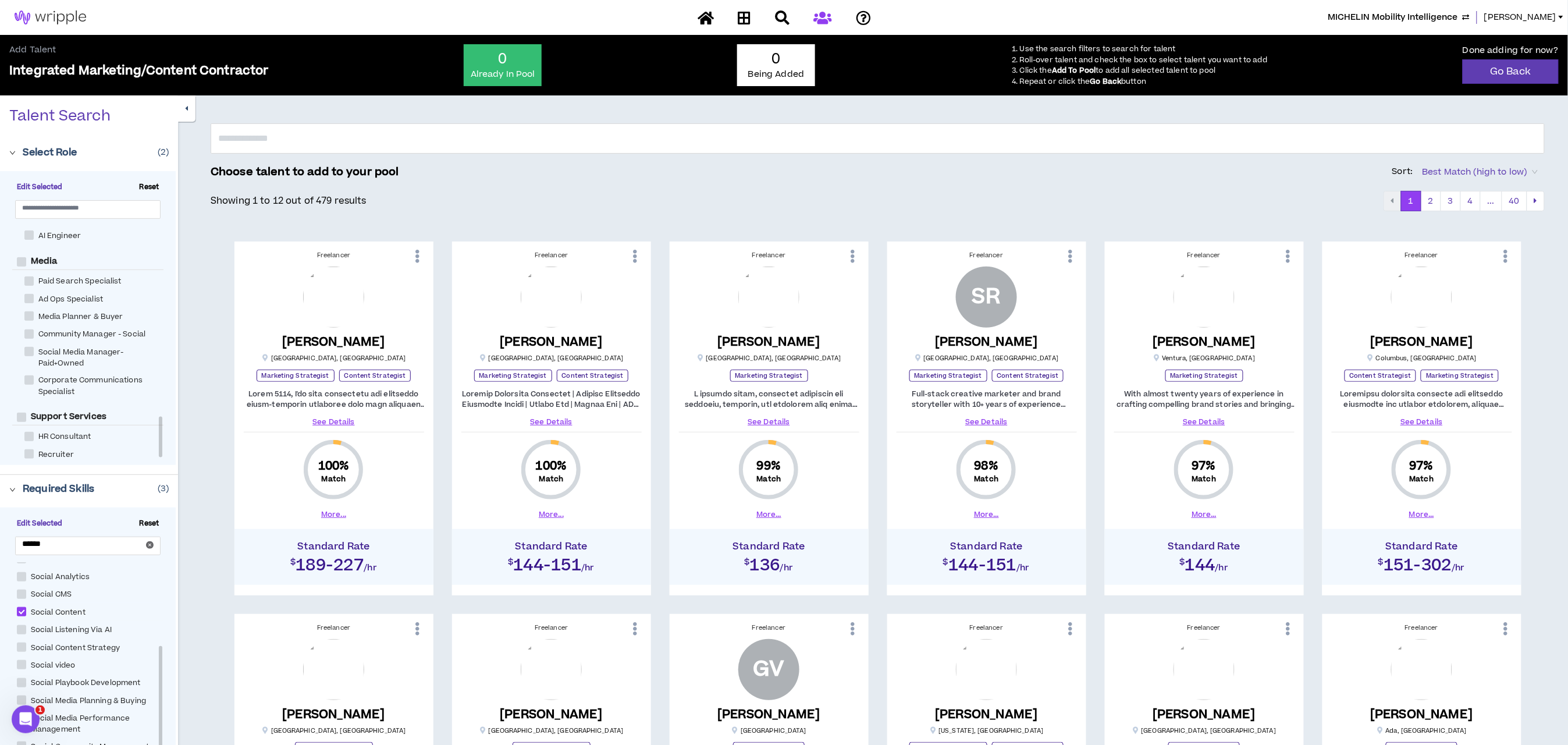
scroll to position [386, 0]
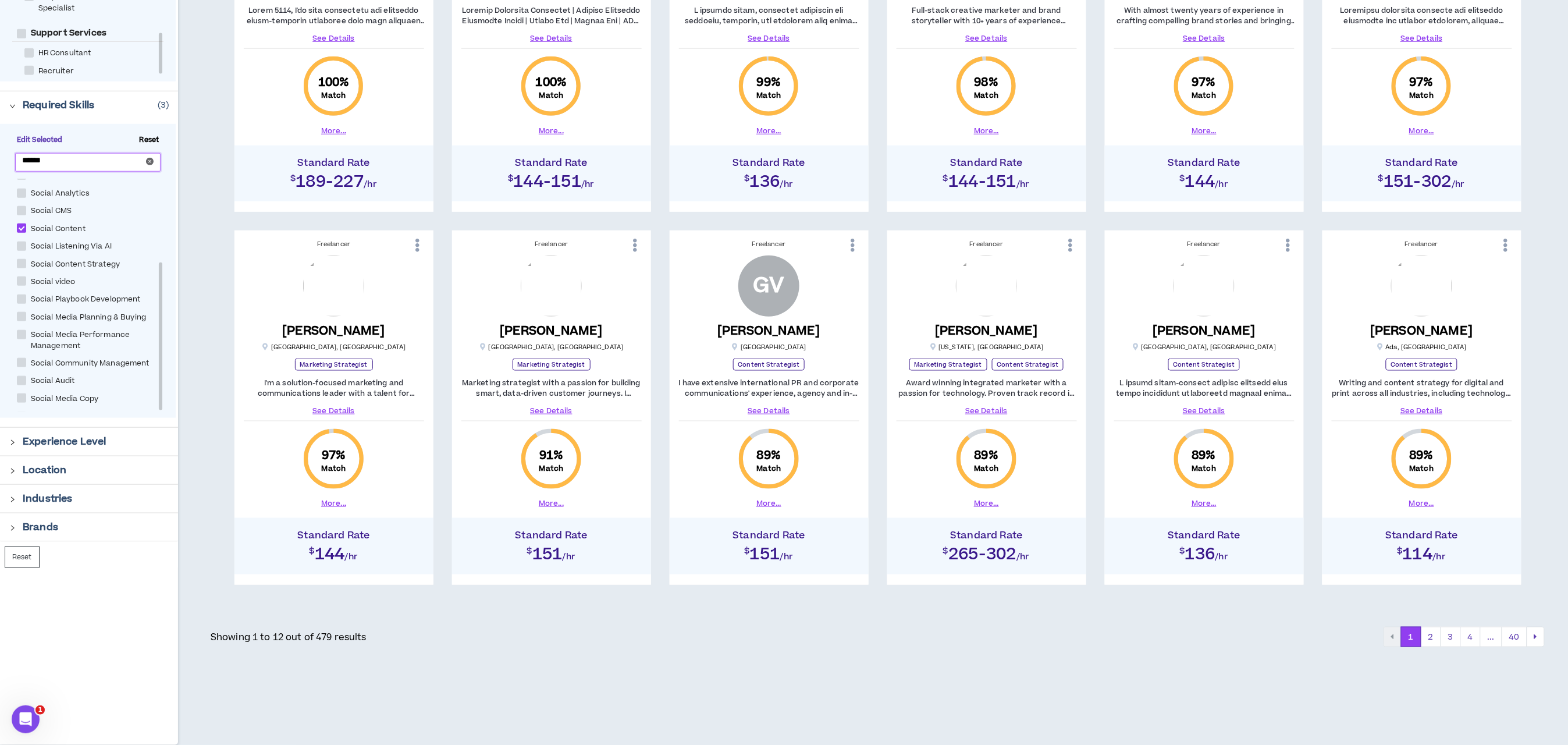
drag, startPoint x: 66, startPoint y: 160, endPoint x: -13, endPoint y: 160, distance: 79.0
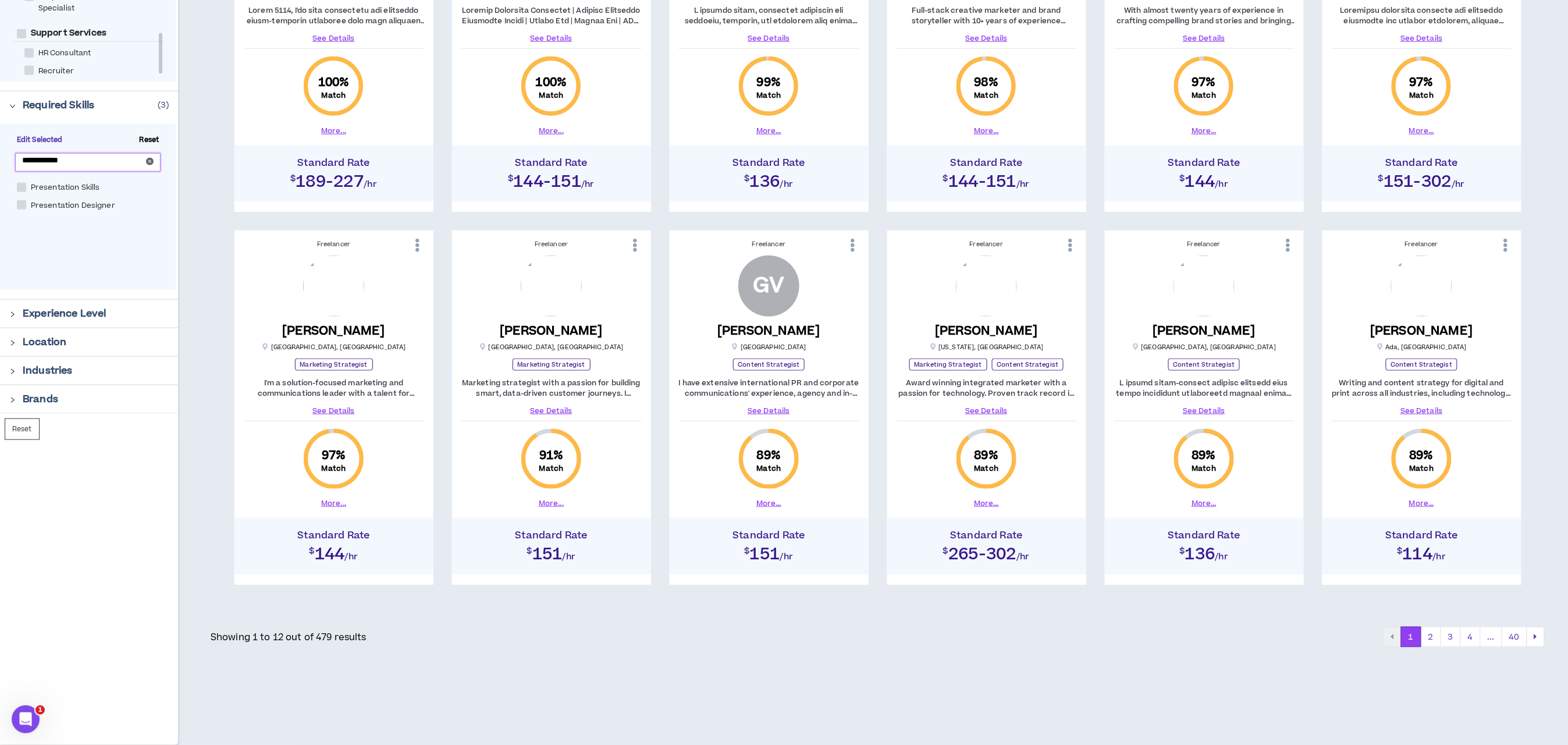
type input "**********"
click at [26, 202] on span "Presentation Designer" at bounding box center [73, 206] width 94 height 11
checkbox Designer "****"
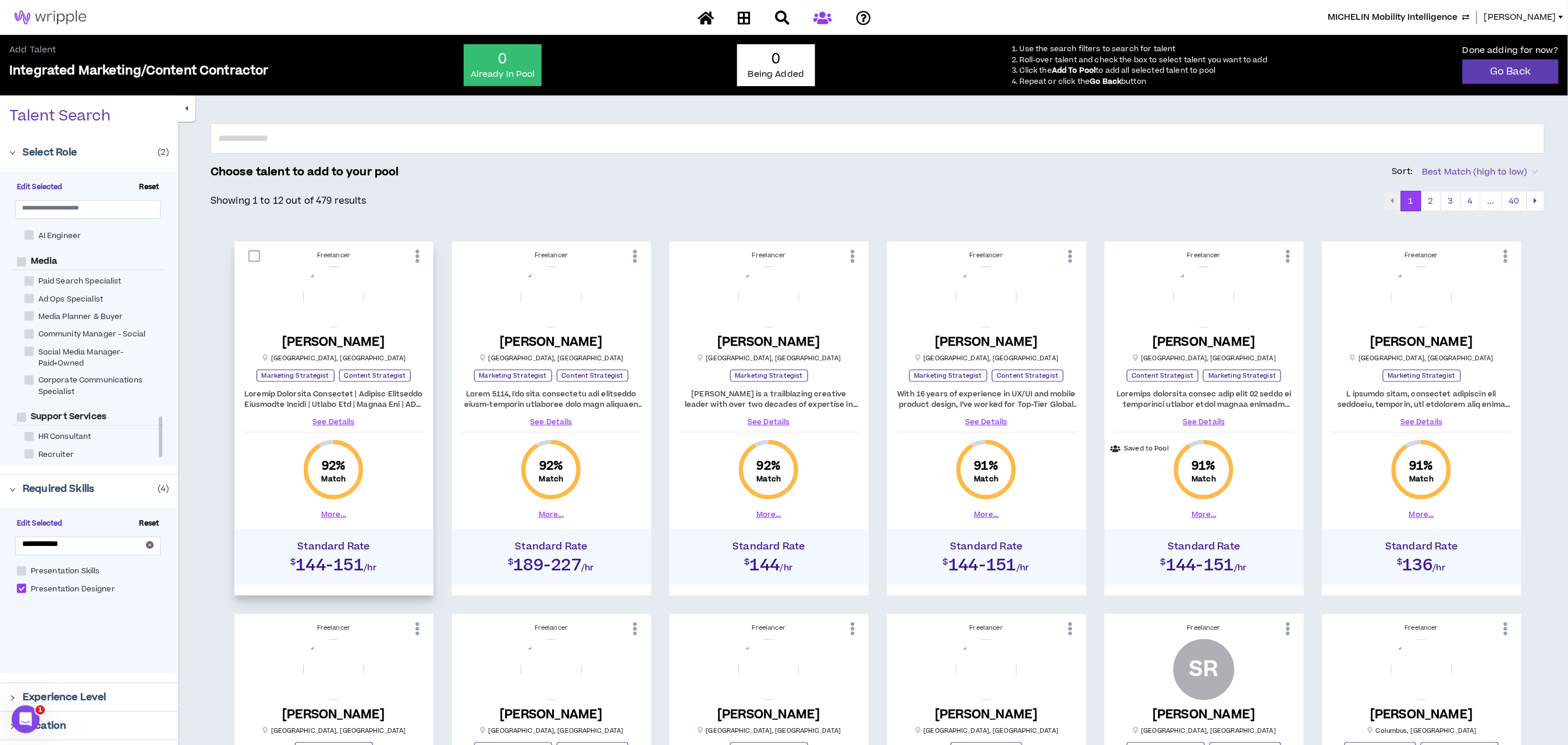
click at [254, 260] on span at bounding box center [254, 256] width 12 height 12
checkbox input "****"
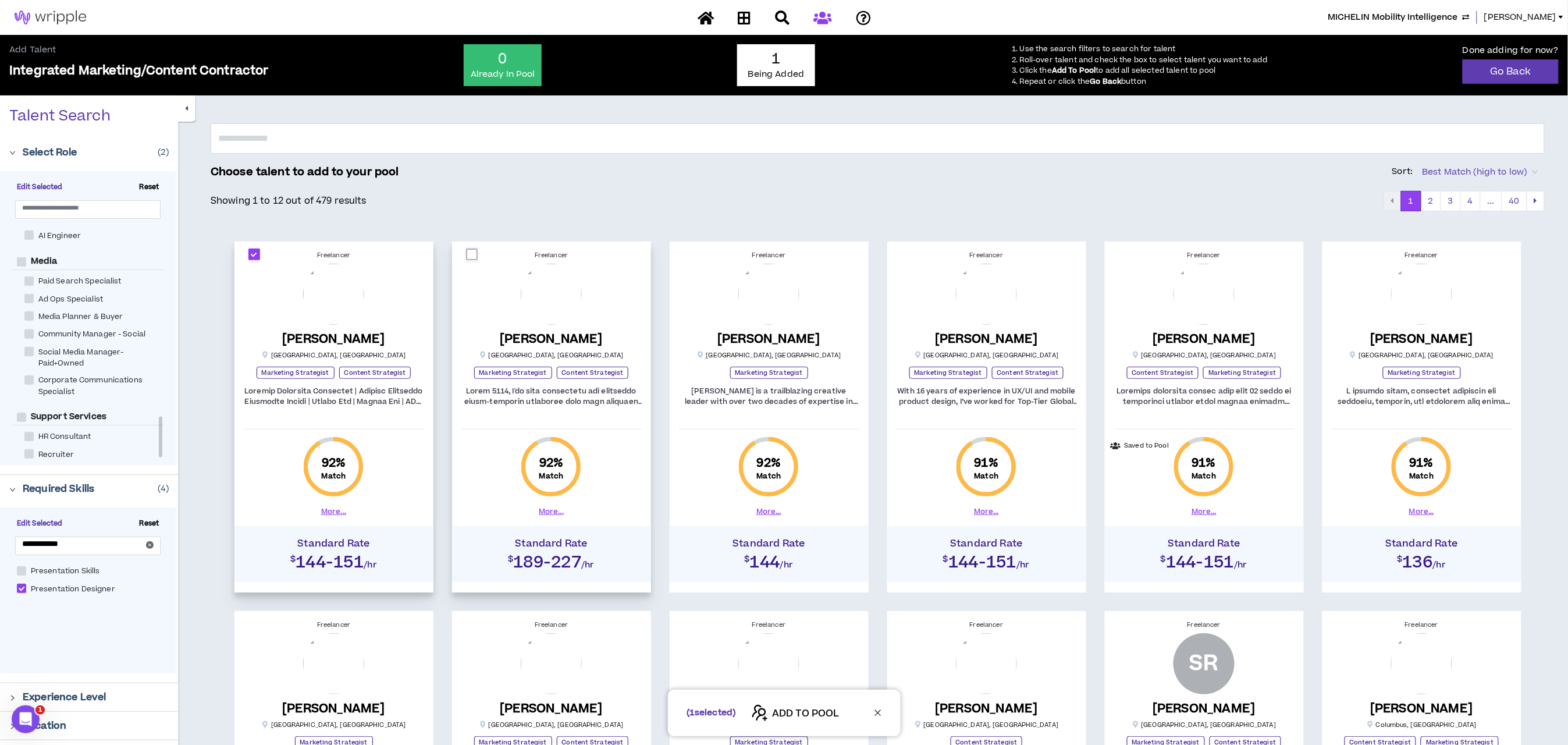
click at [469, 255] on span at bounding box center [472, 254] width 12 height 12
checkbox input "****"
click at [685, 258] on span at bounding box center [689, 254] width 12 height 12
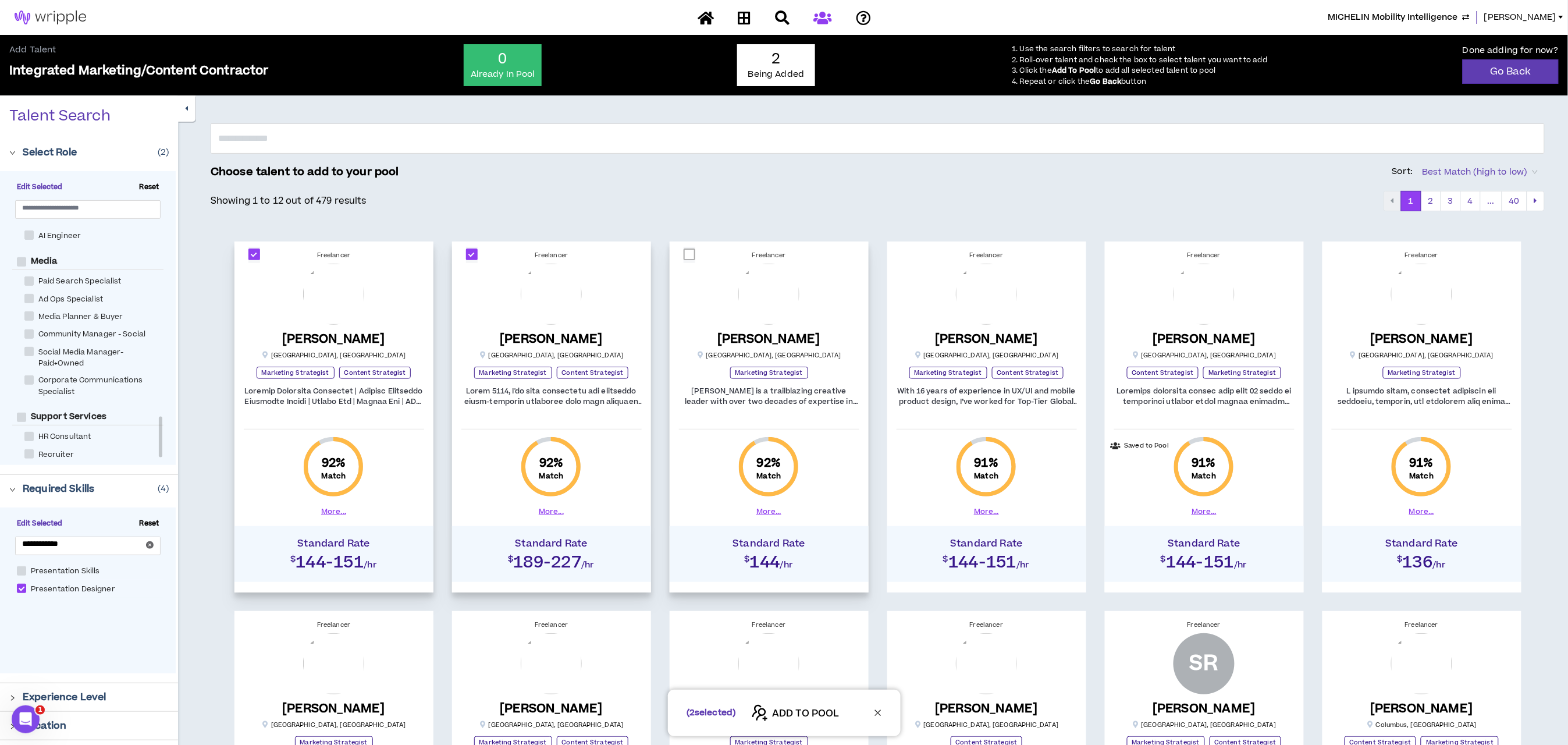
checkbox input "****"
click at [1342, 259] on span at bounding box center [1342, 254] width 12 height 12
checkbox input "****"
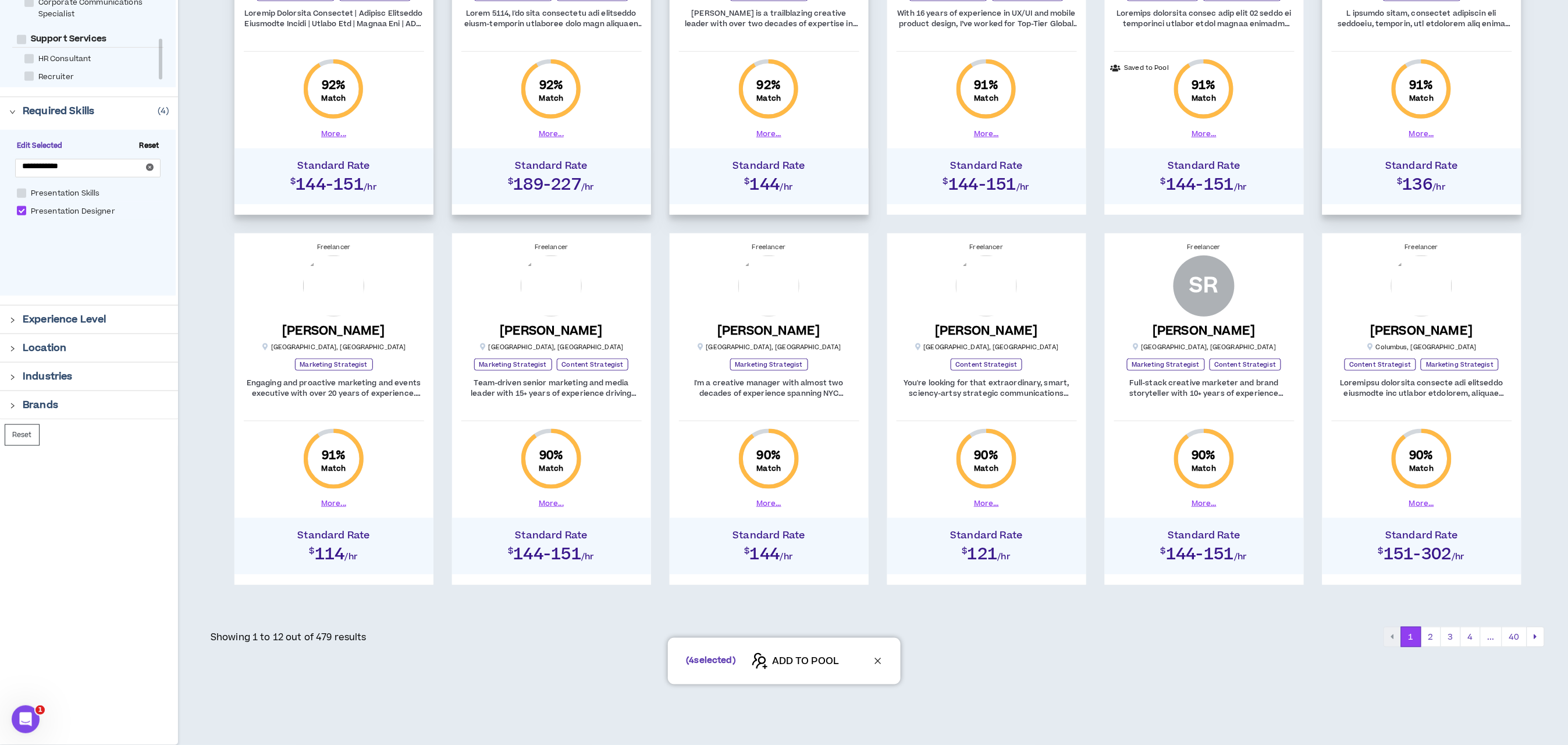
scroll to position [380, 0]
click at [252, 244] on span at bounding box center [254, 246] width 12 height 12
checkbox input "****"
click at [475, 248] on span at bounding box center [472, 246] width 12 height 12
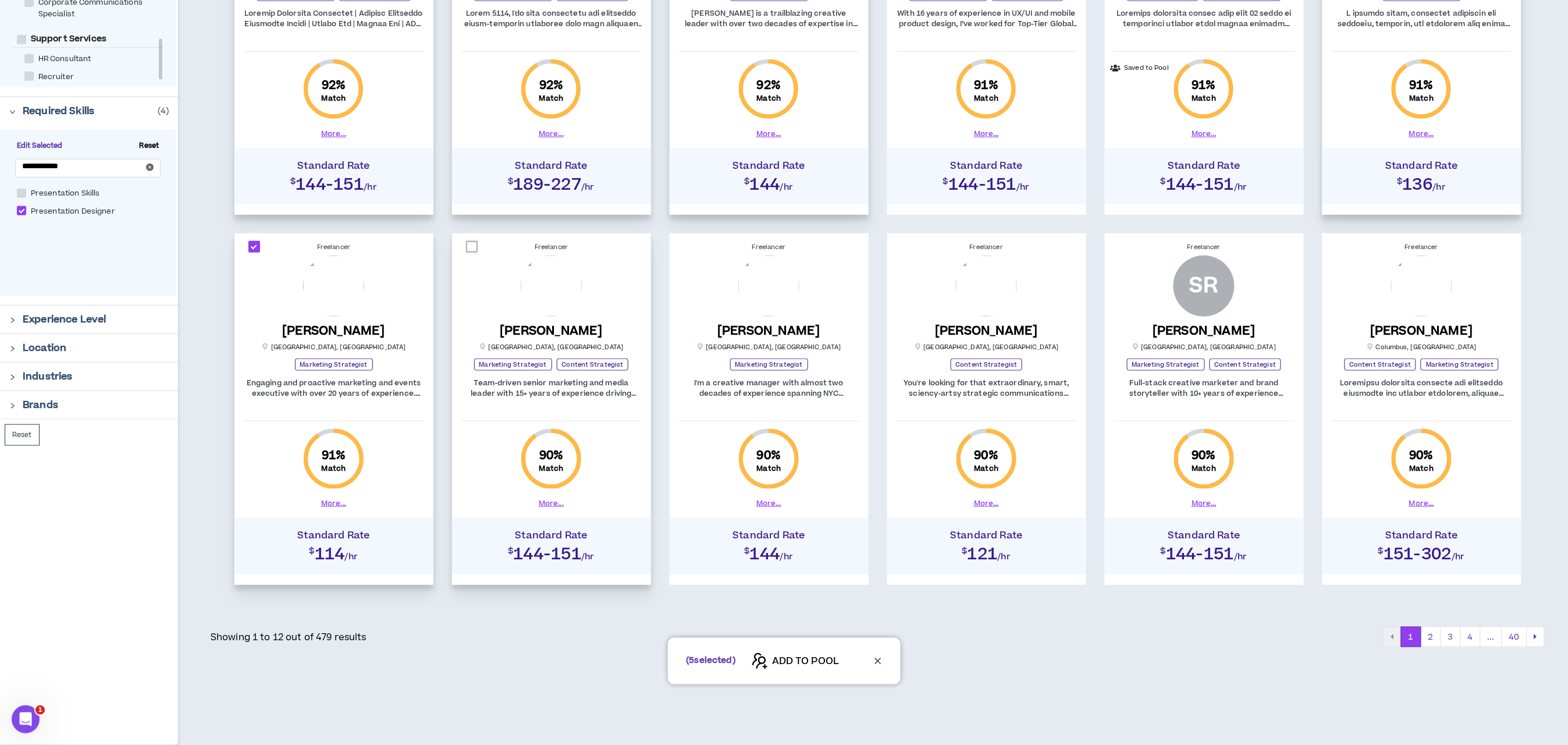
checkbox input "****"
click at [794, 663] on span "ADD TO POOL" at bounding box center [805, 661] width 67 height 14
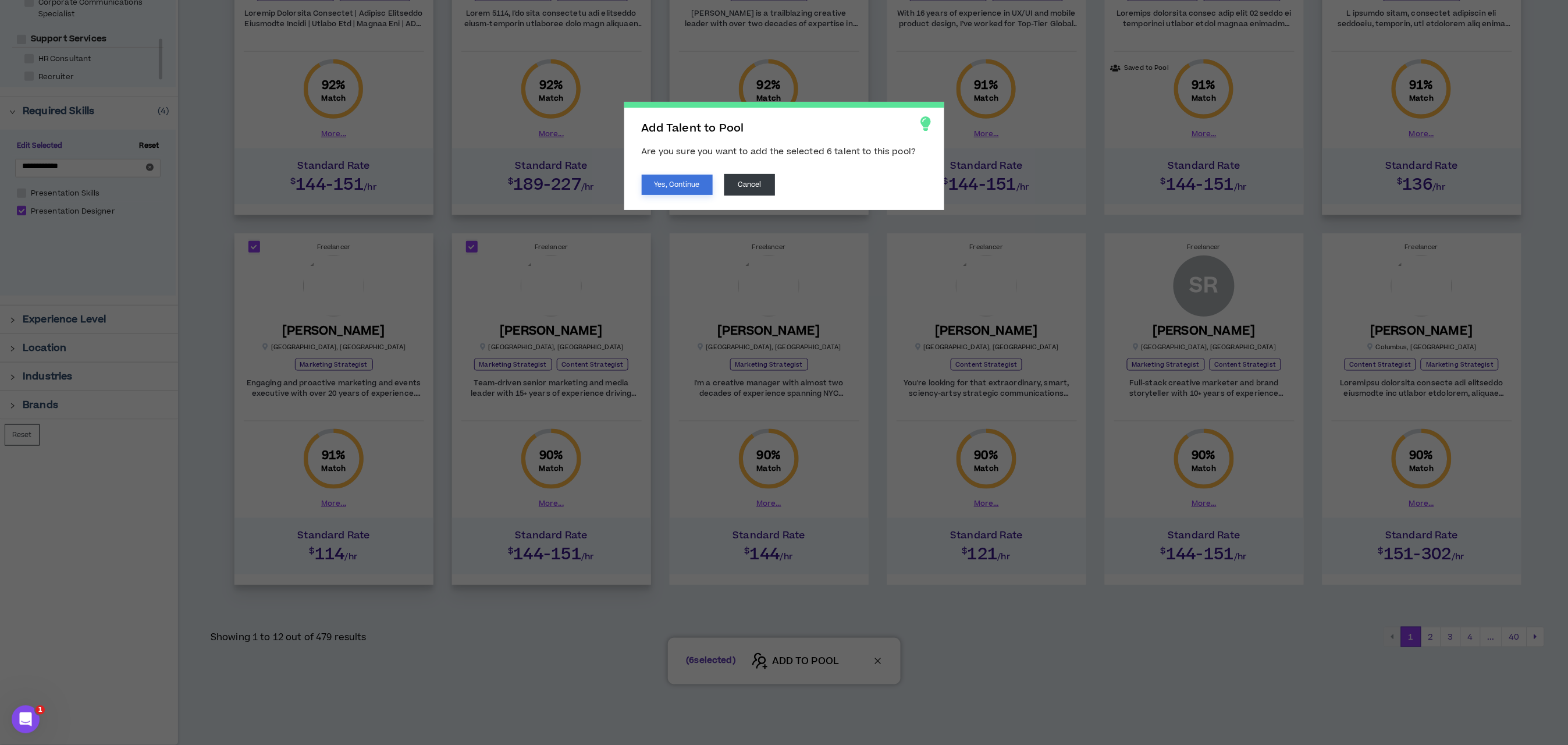
click at [678, 192] on button "Yes, Continue" at bounding box center [677, 184] width 71 height 20
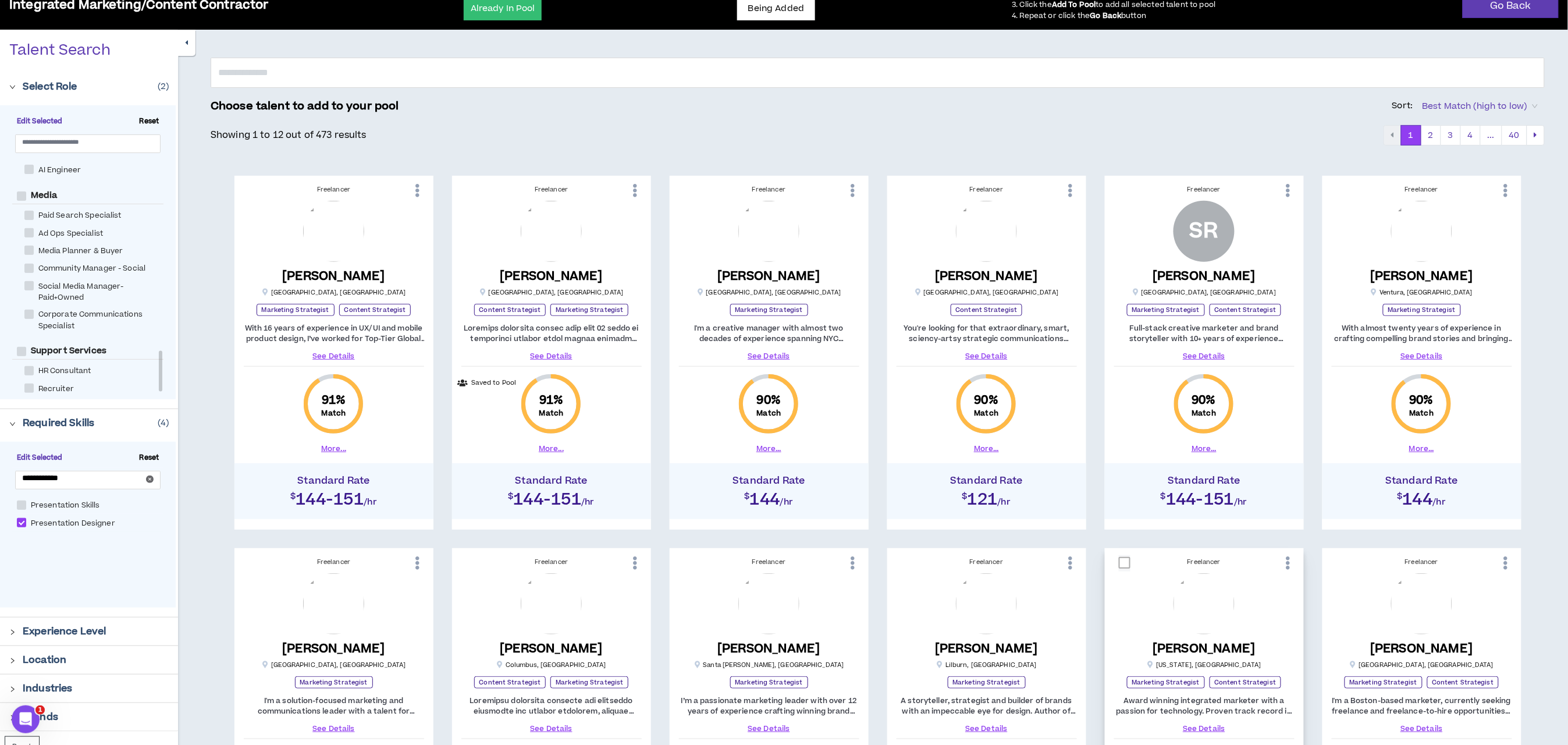
scroll to position [31, 0]
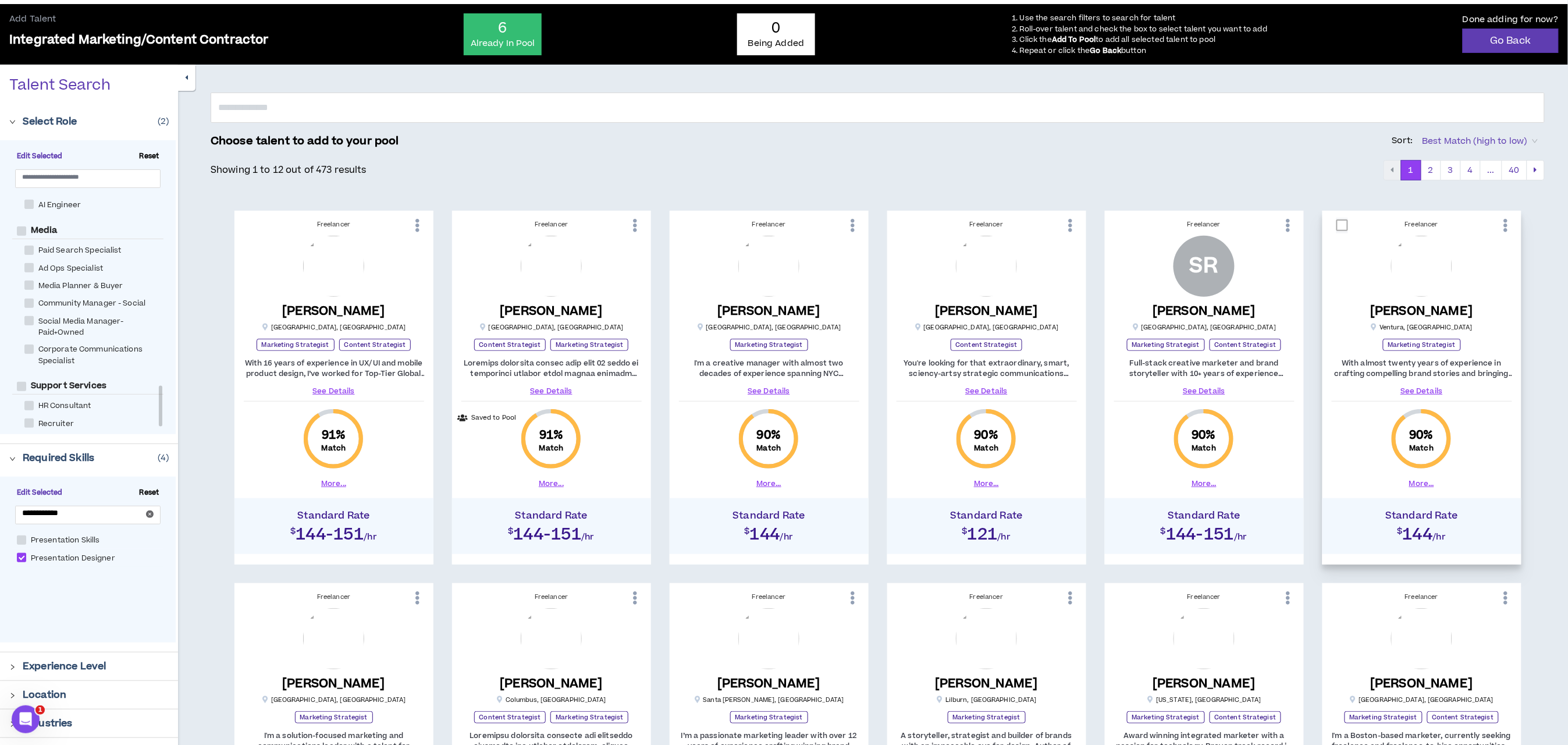
click at [1338, 221] on span at bounding box center [1342, 225] width 12 height 12
checkbox input "****"
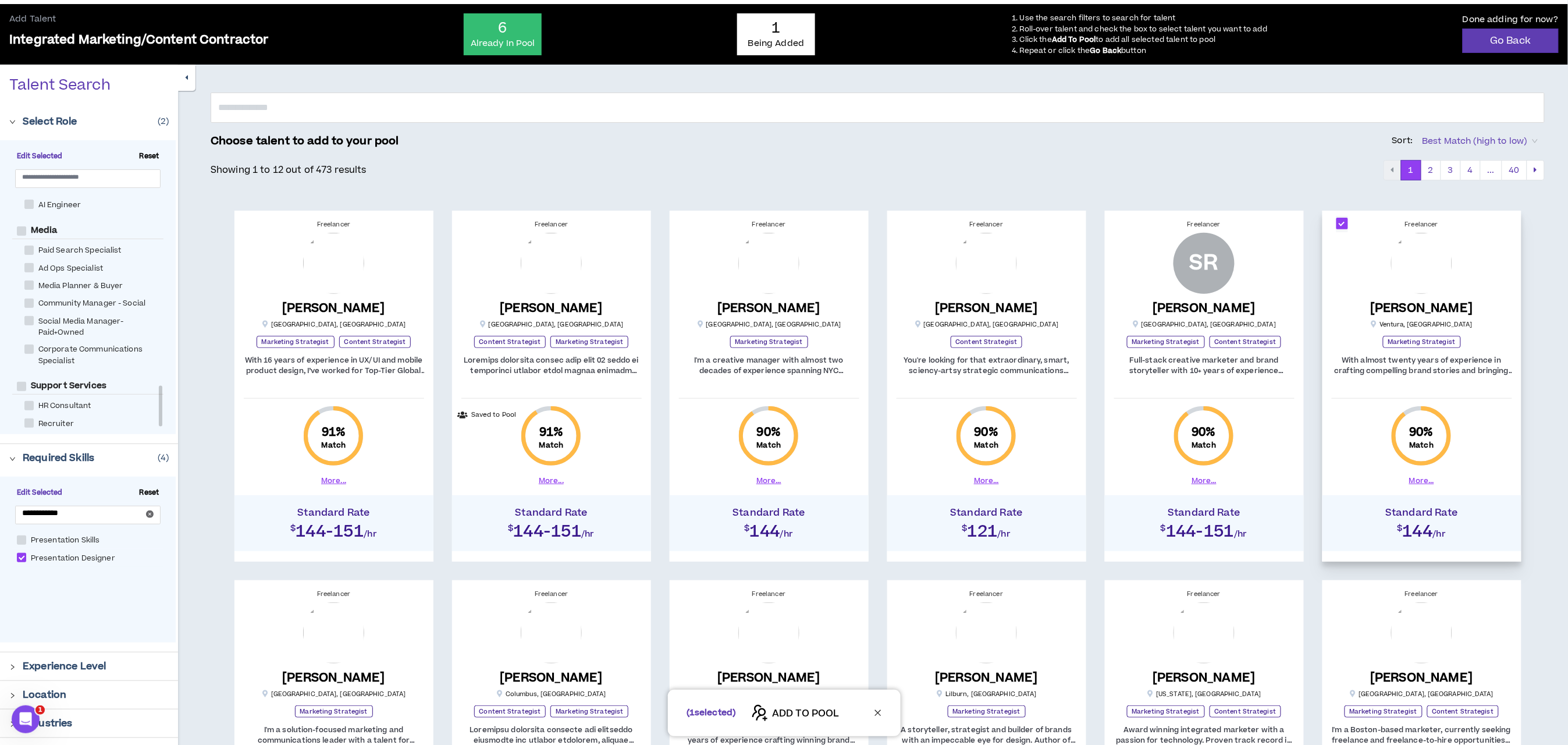
scroll to position [380, 0]
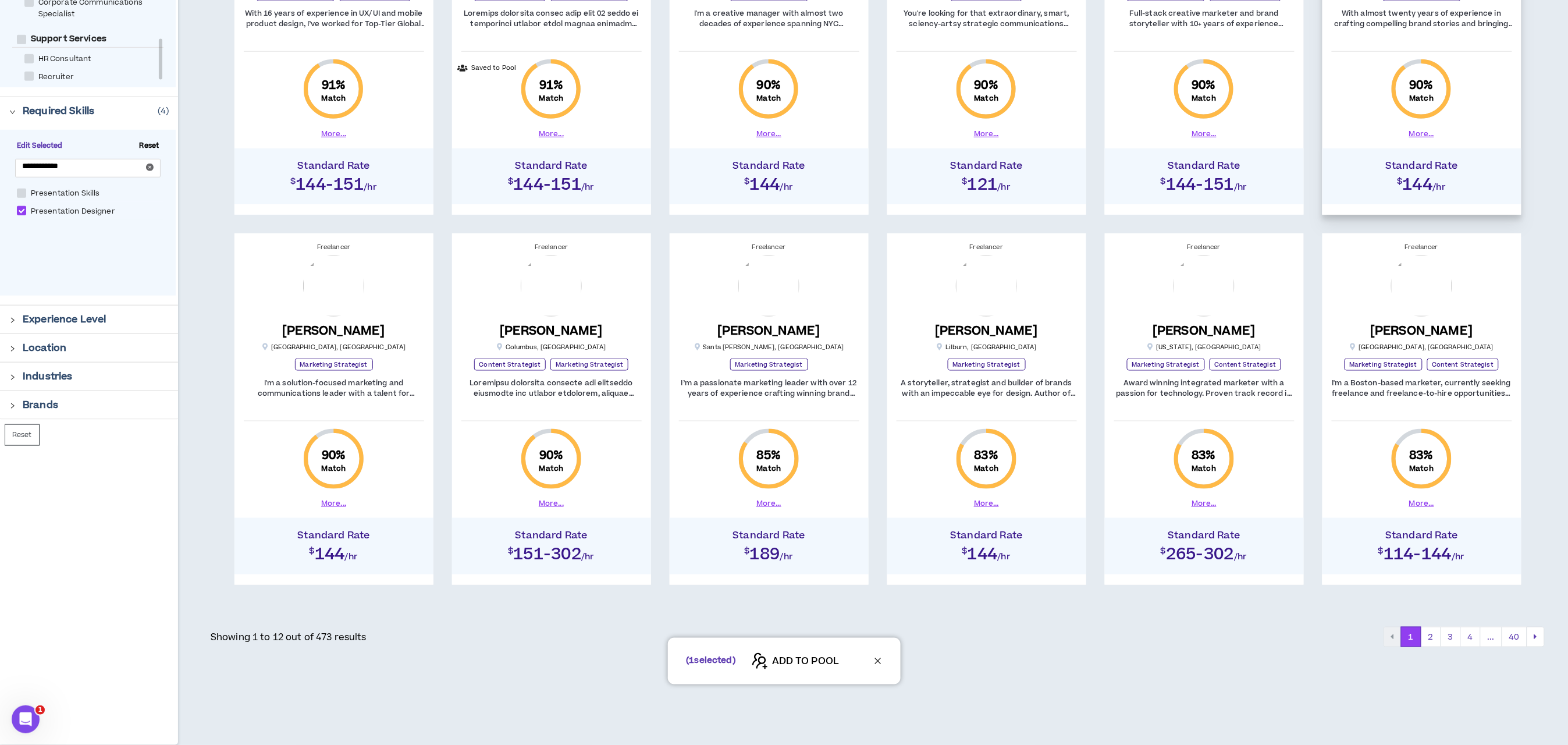
click at [807, 648] on div "( 1 selected) ADD TO POOL" at bounding box center [784, 661] width 233 height 47
click at [805, 663] on span "ADD TO POOL" at bounding box center [805, 661] width 67 height 14
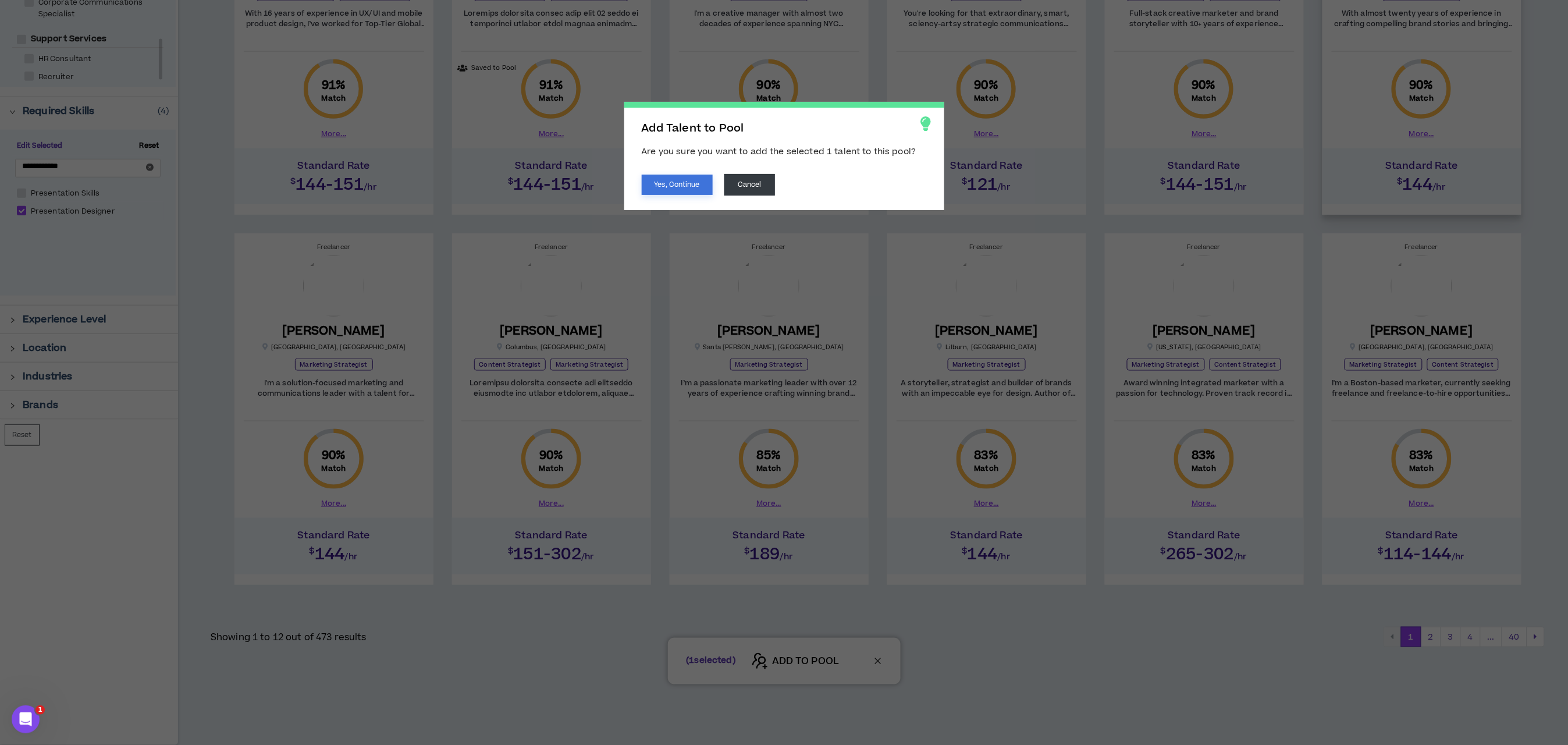
click at [685, 184] on button "Yes, Continue" at bounding box center [677, 184] width 71 height 20
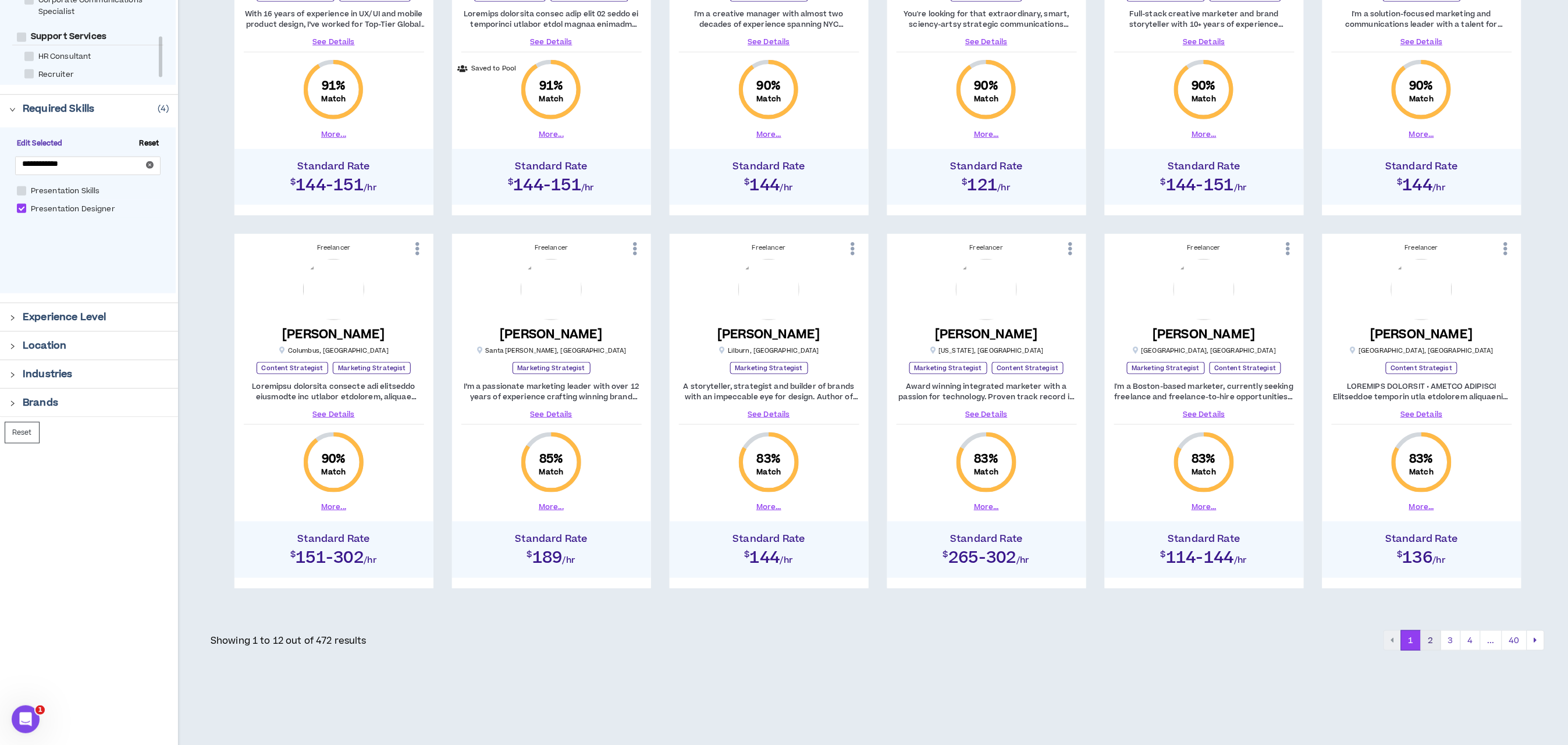
click at [1431, 642] on button "2" at bounding box center [1430, 641] width 20 height 21
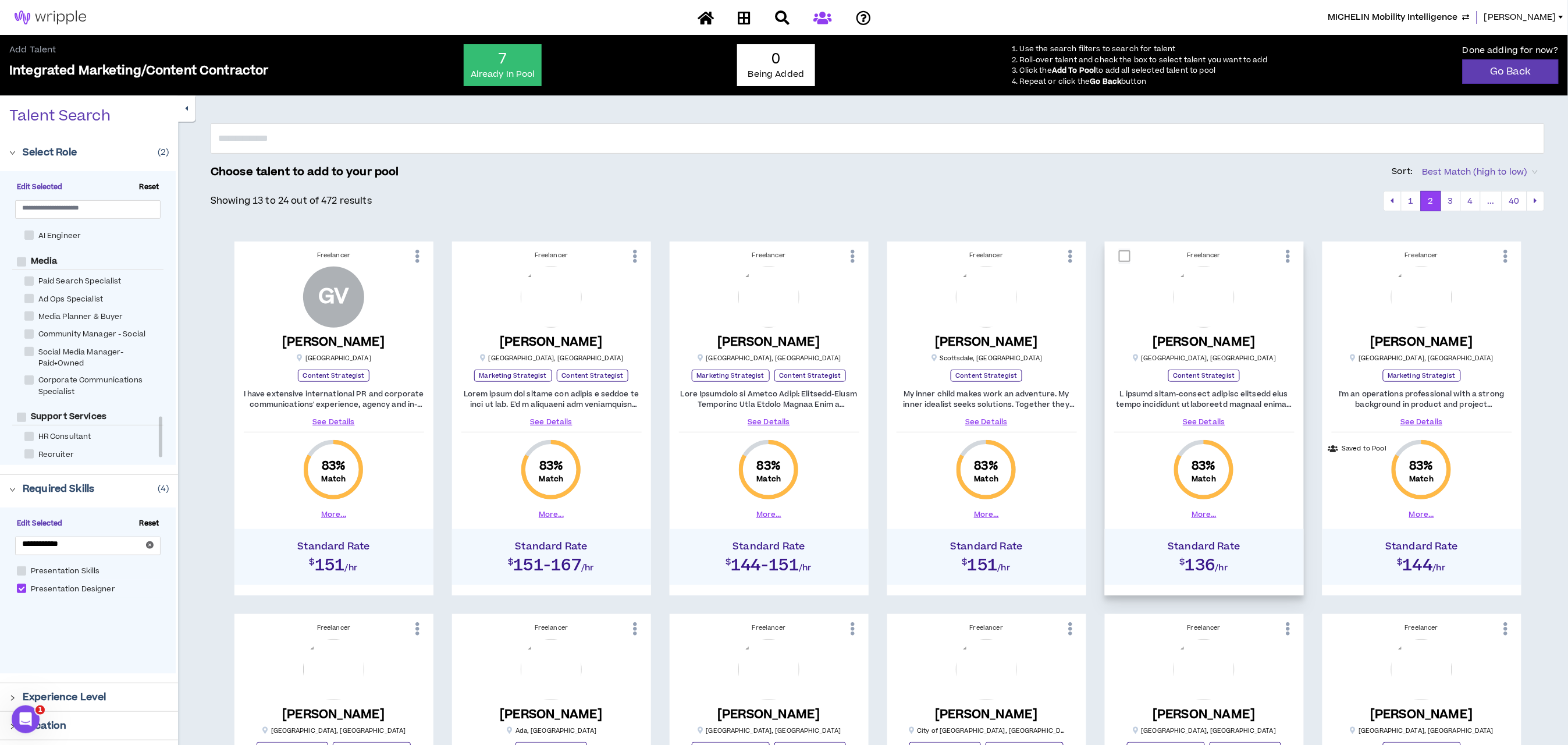
click at [1126, 254] on span at bounding box center [1125, 256] width 12 height 12
checkbox input "****"
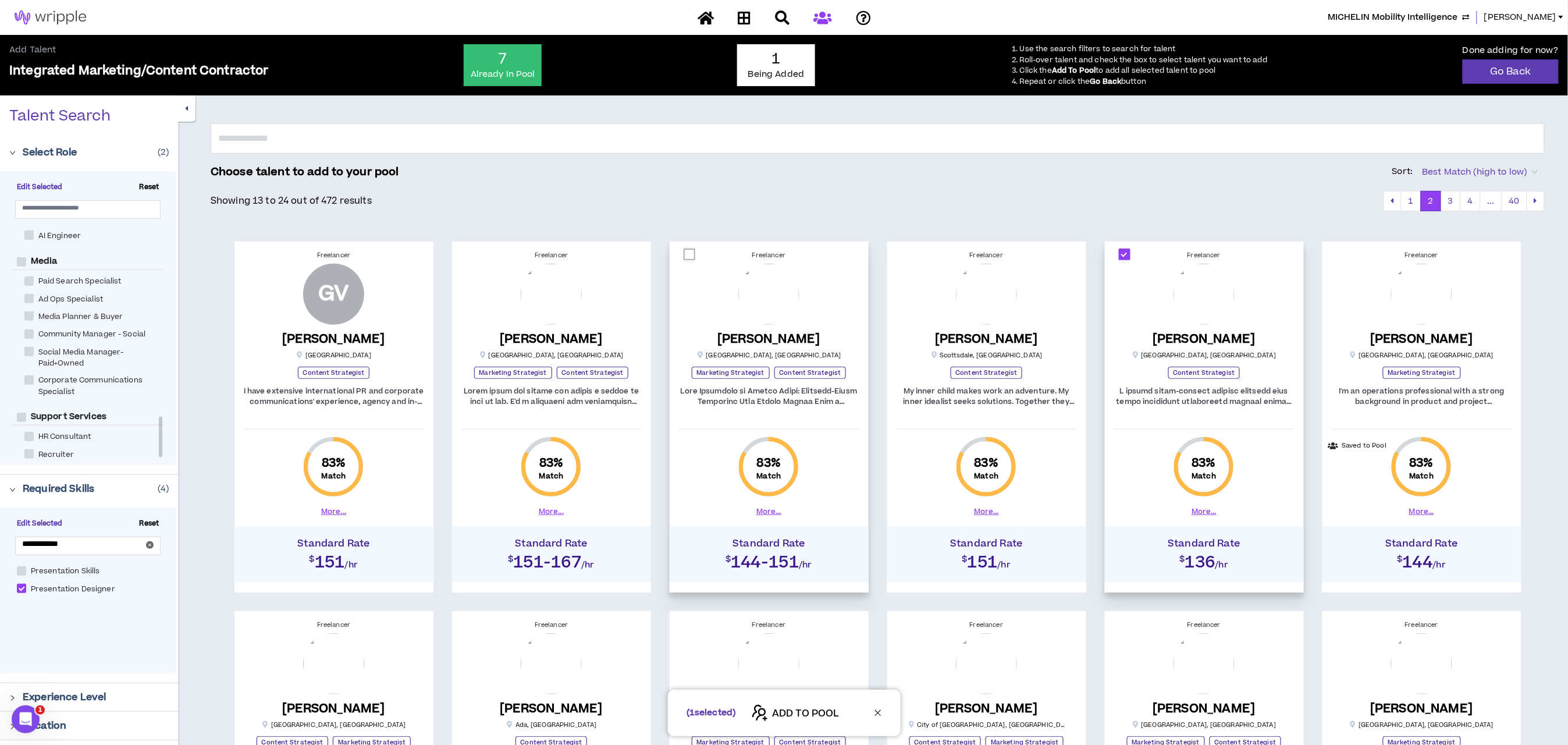
click at [698, 257] on div at bounding box center [689, 255] width 20 height 16
checkbox input "****"
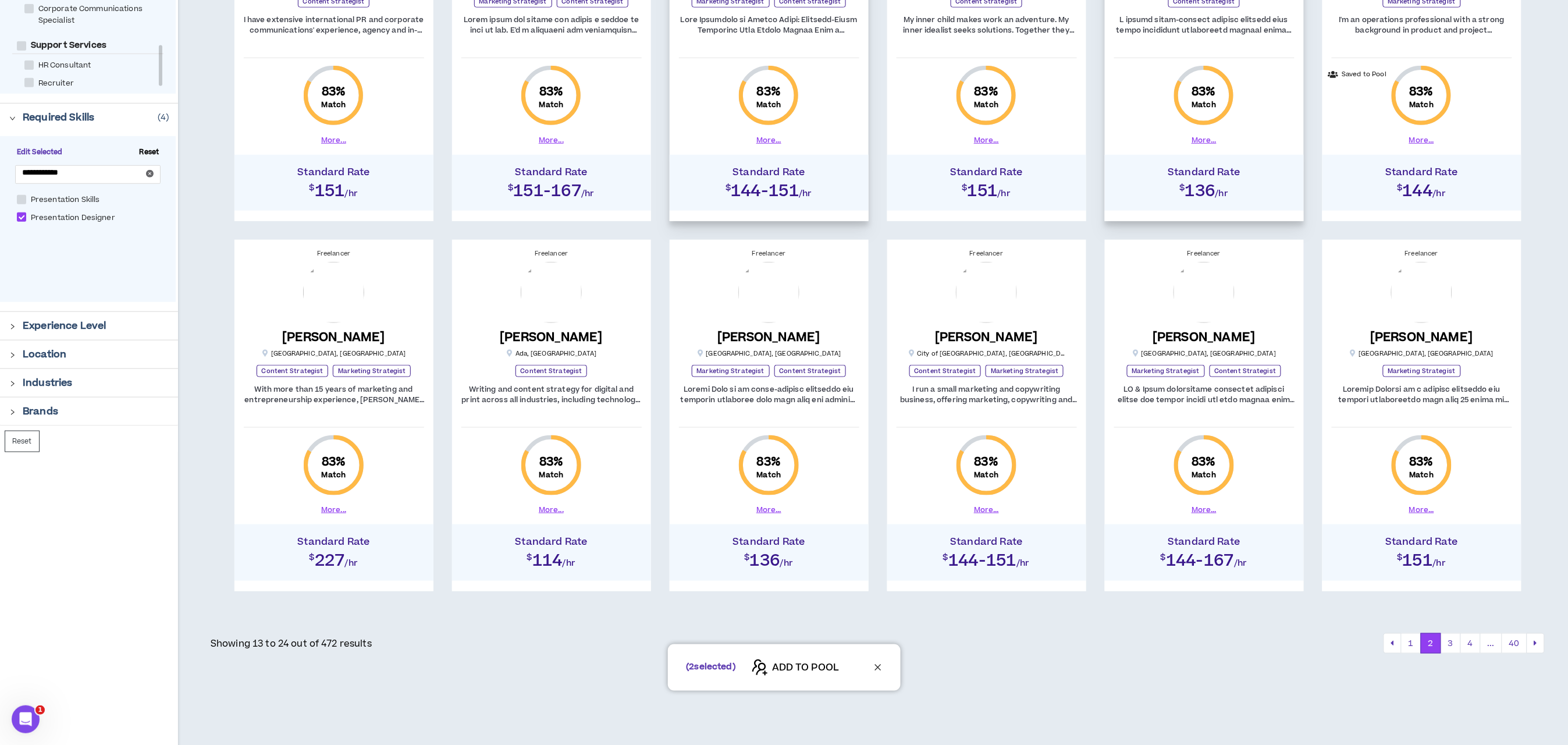
scroll to position [380, 0]
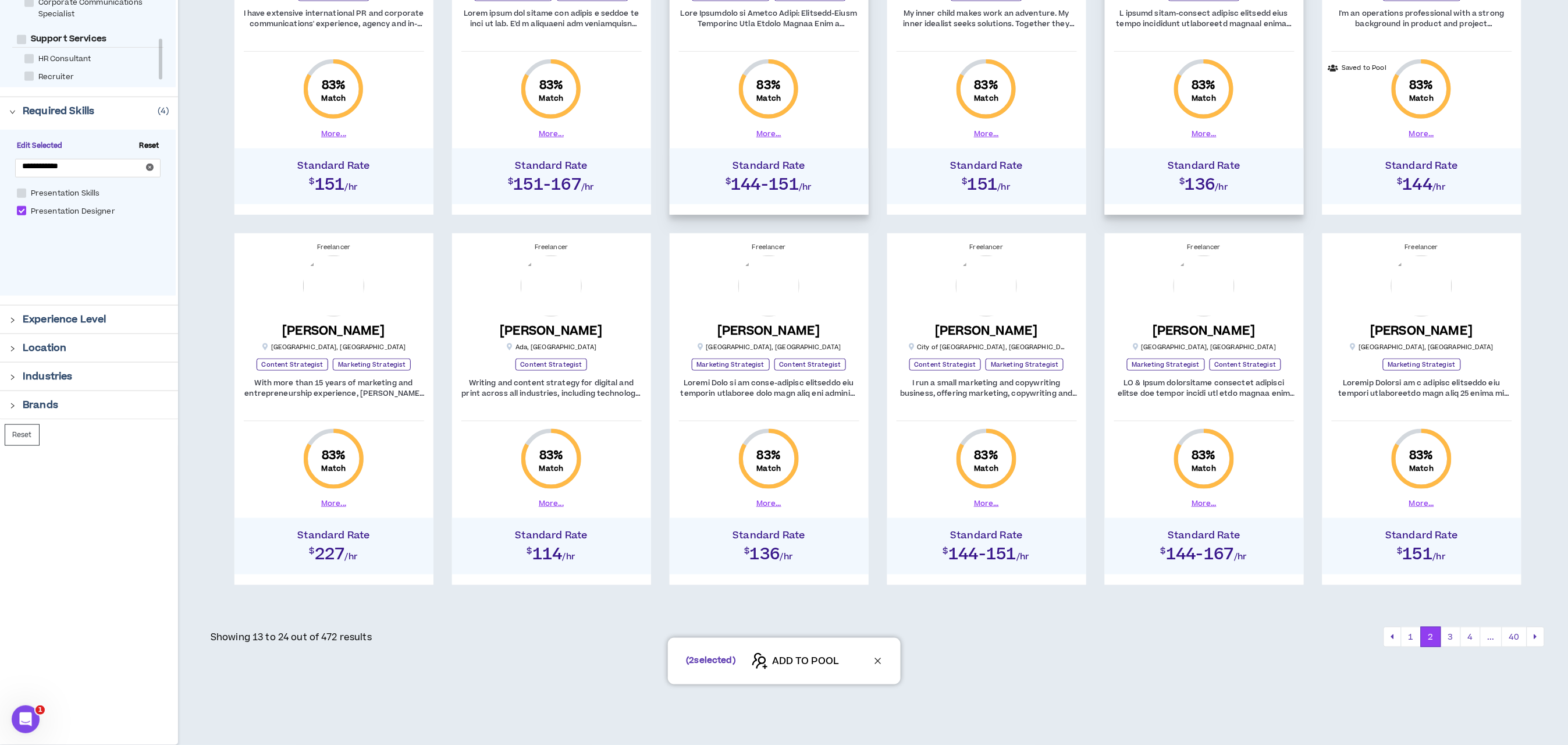
click at [1448, 641] on div "( 2 selected) ADD TO POOL" at bounding box center [784, 661] width 1568 height 47
click at [1449, 636] on button "3" at bounding box center [1451, 638] width 20 height 21
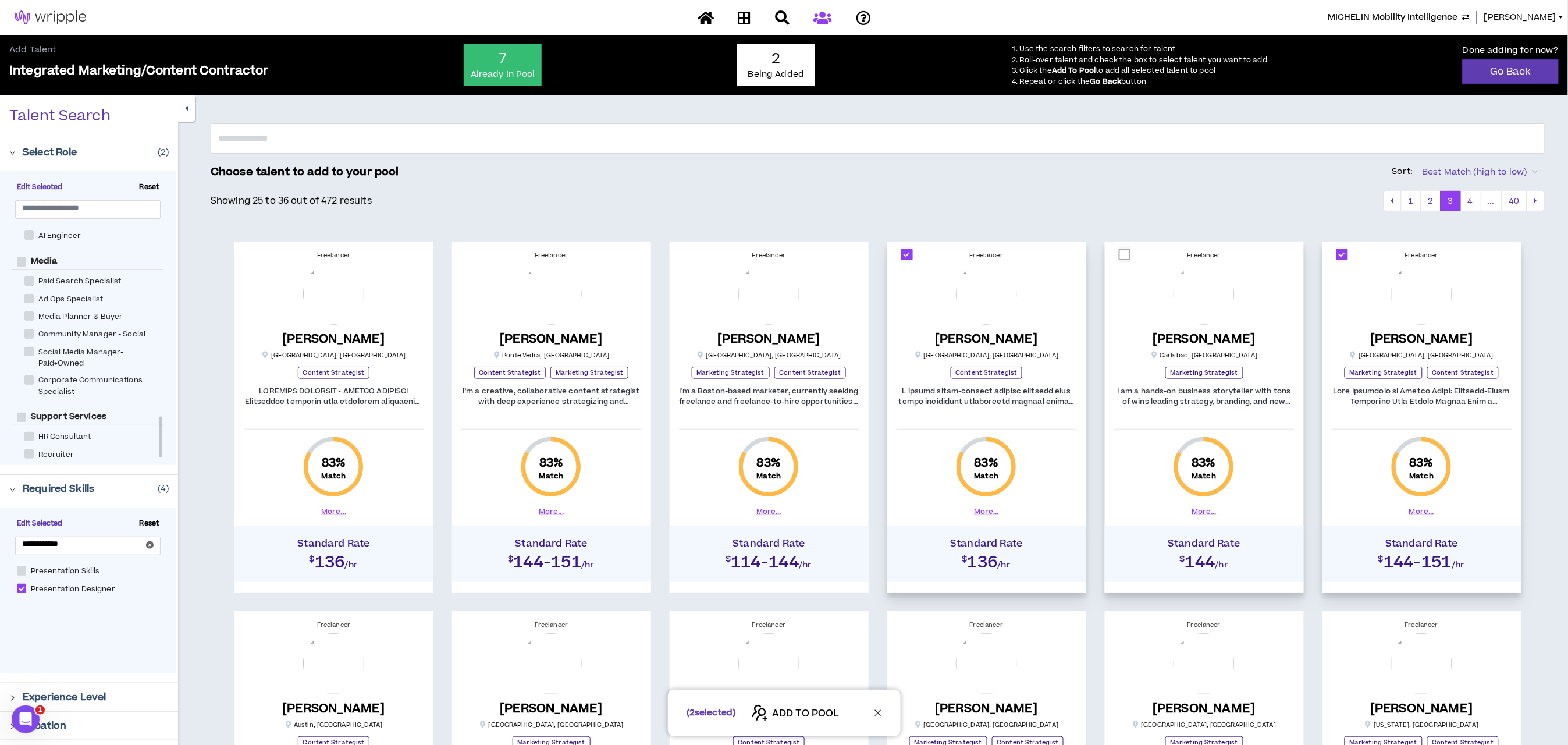
scroll to position [174, 0]
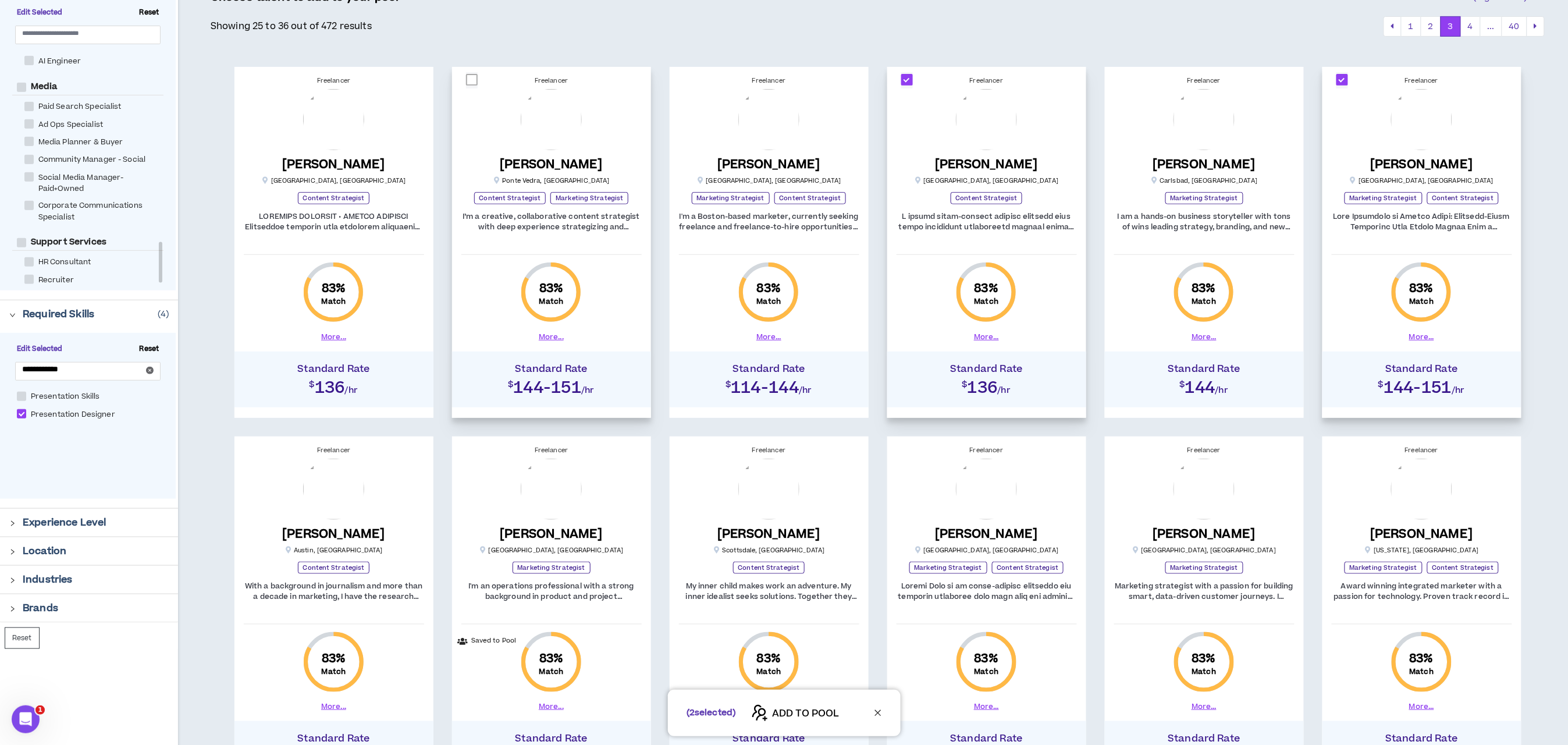
click at [470, 84] on span at bounding box center [472, 79] width 12 height 12
checkbox input "****"
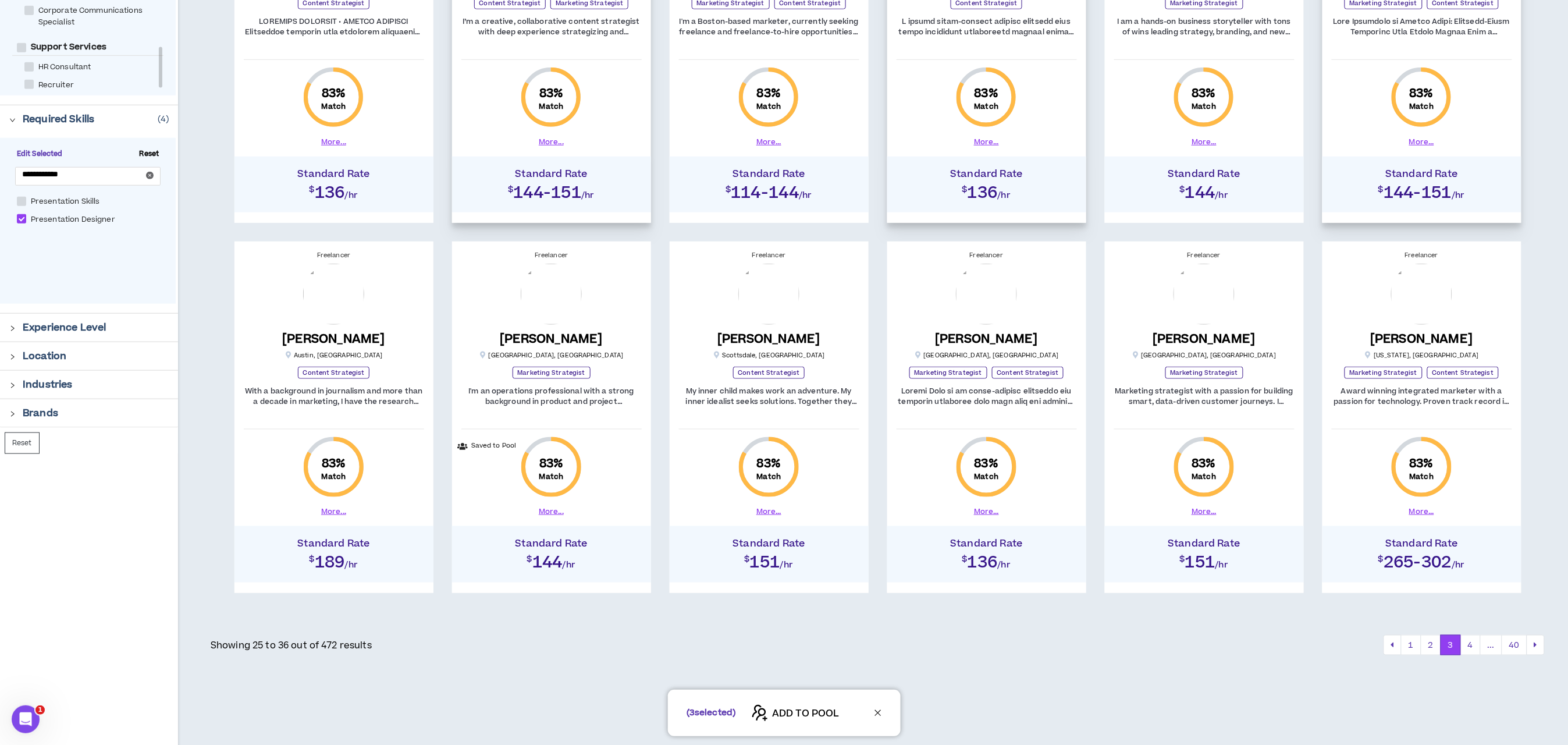
scroll to position [380, 0]
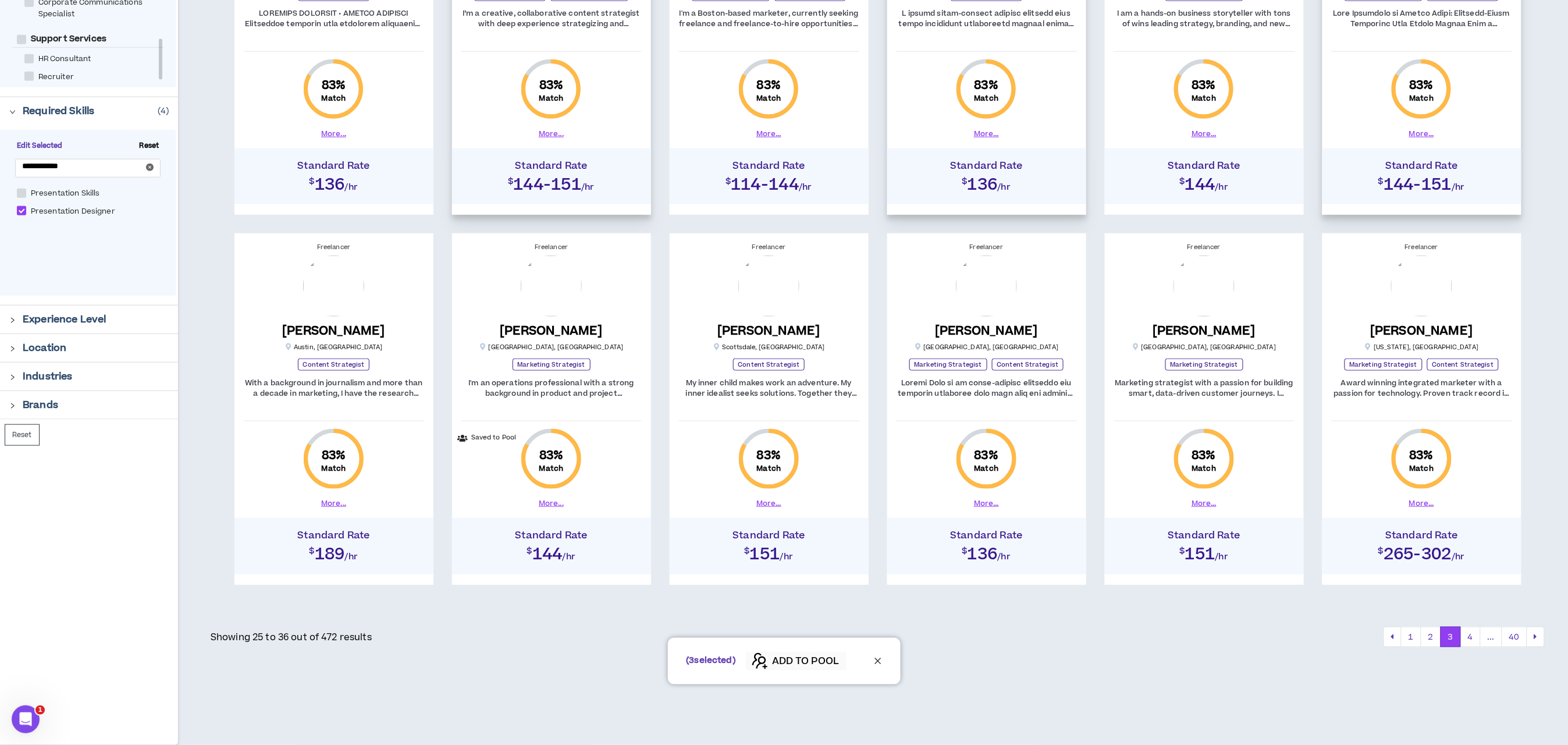
click at [804, 660] on span "ADD TO POOL" at bounding box center [805, 661] width 67 height 14
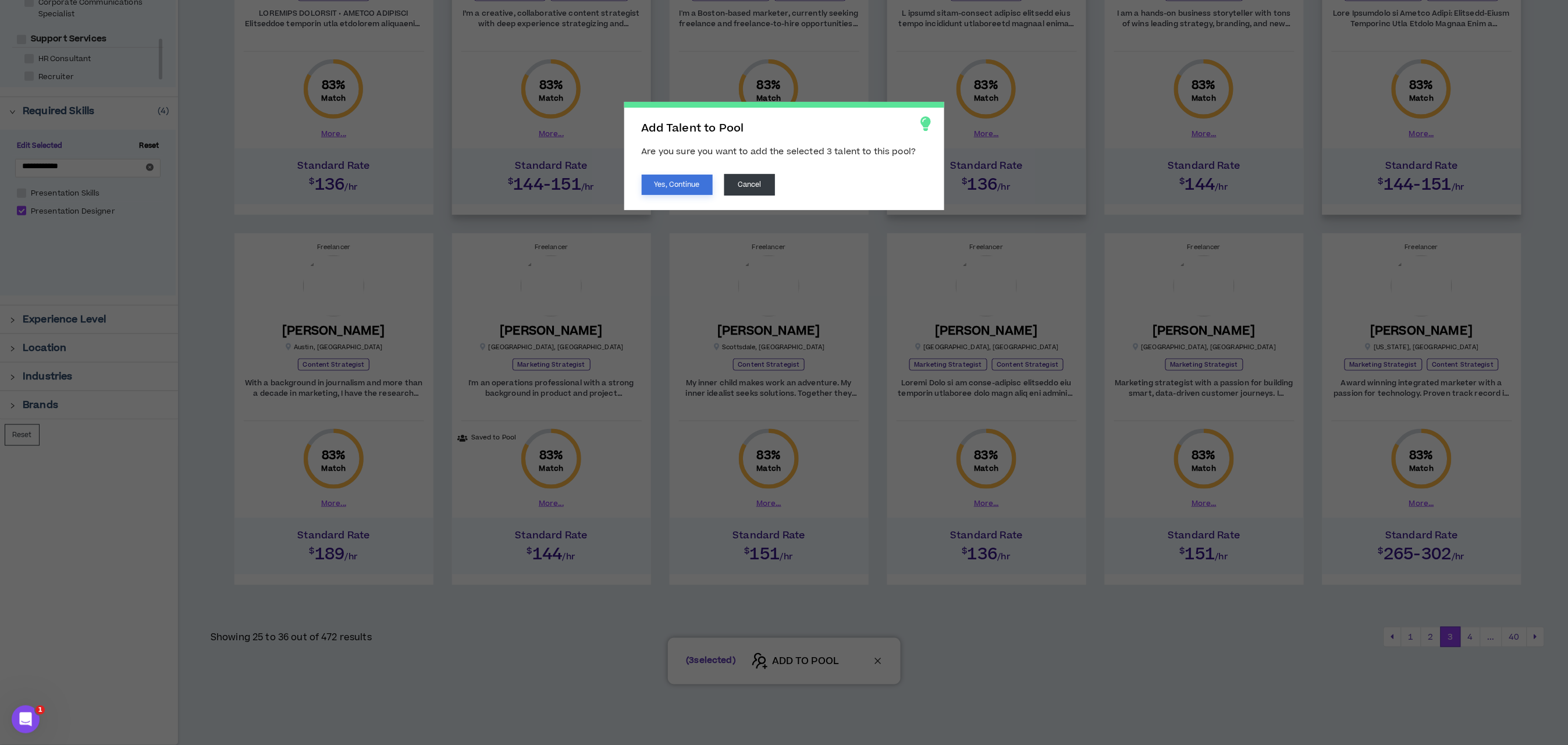
click at [665, 181] on button "Yes, Continue" at bounding box center [677, 184] width 71 height 20
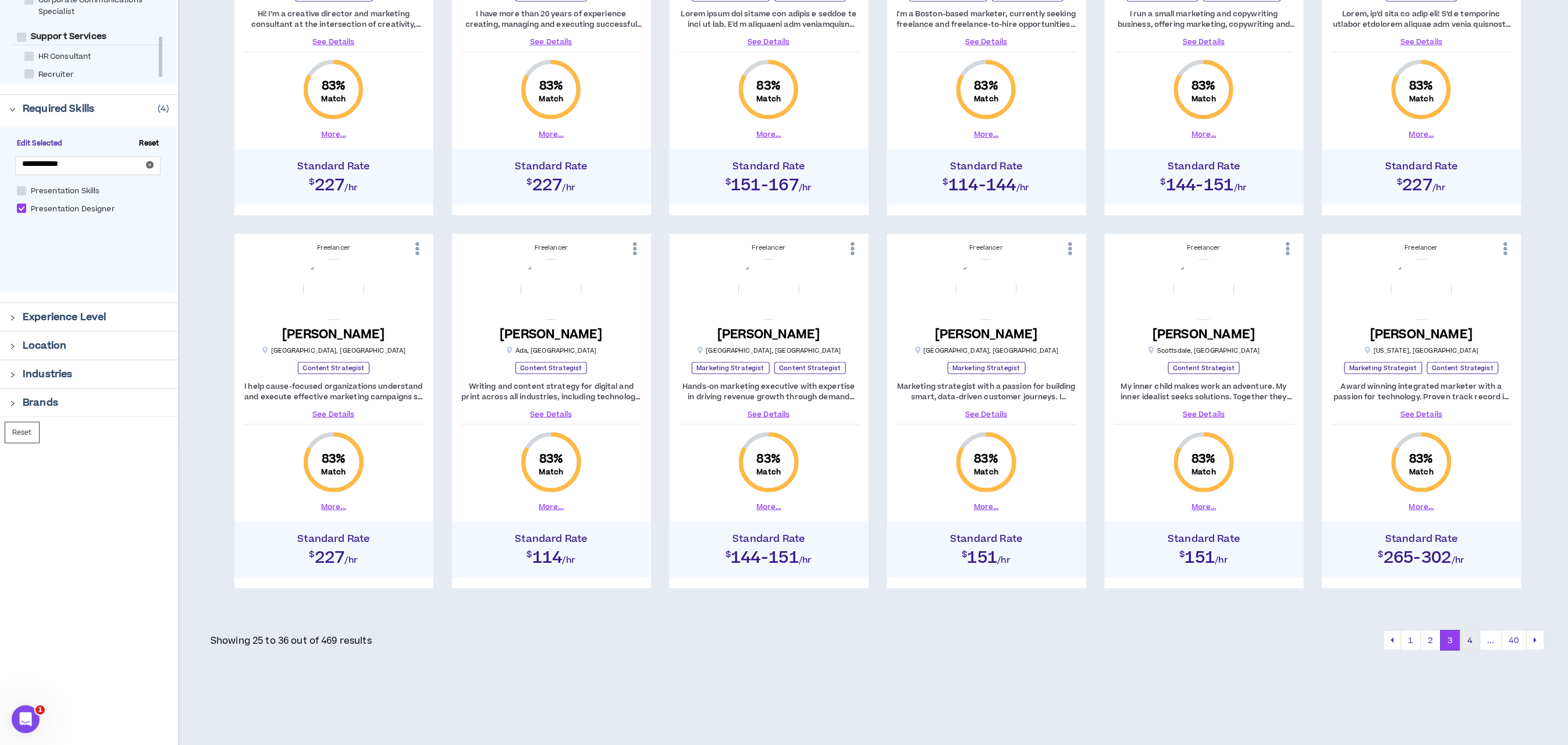
click at [1474, 644] on button "4" at bounding box center [1470, 641] width 20 height 21
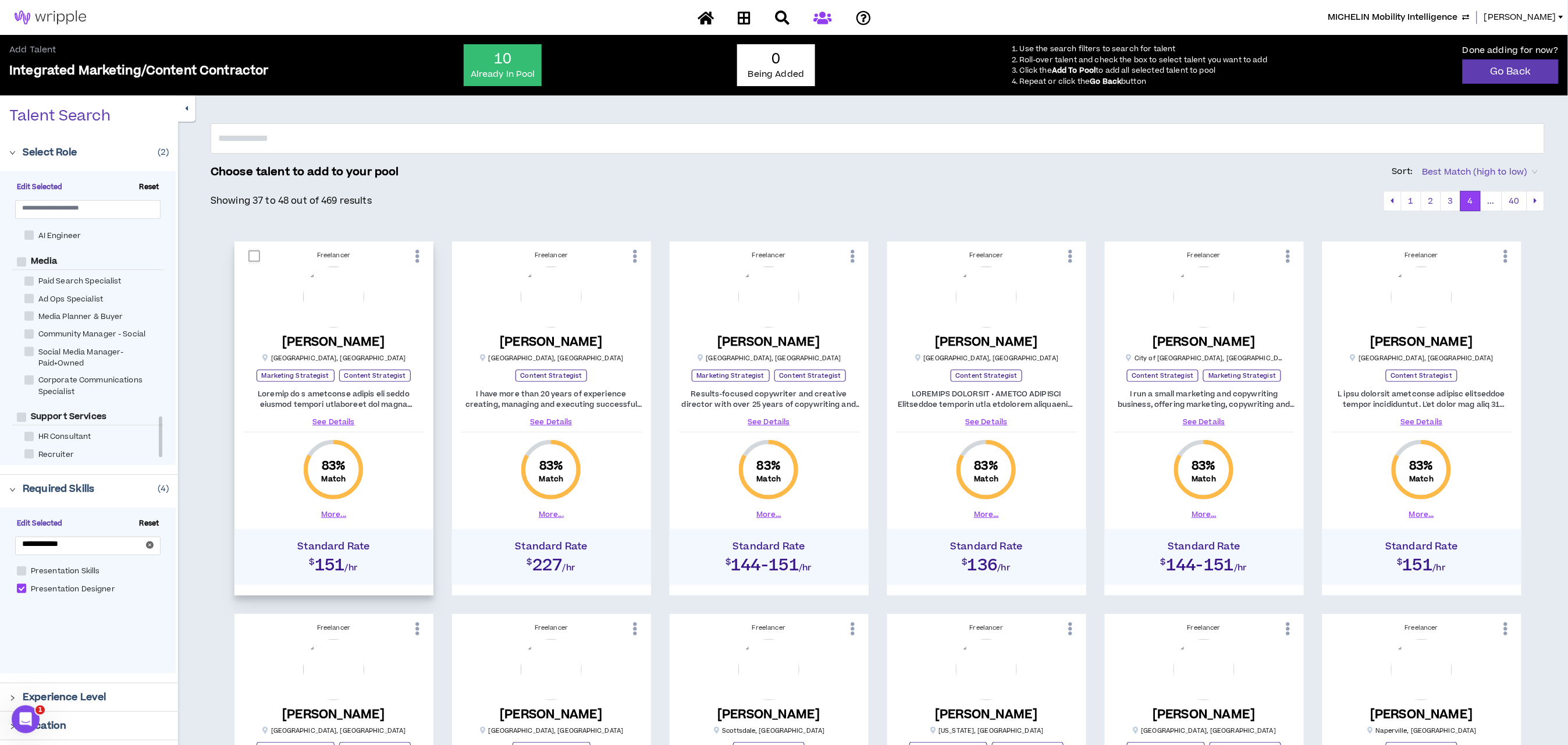
click at [255, 257] on span at bounding box center [254, 256] width 12 height 12
checkbox input "****"
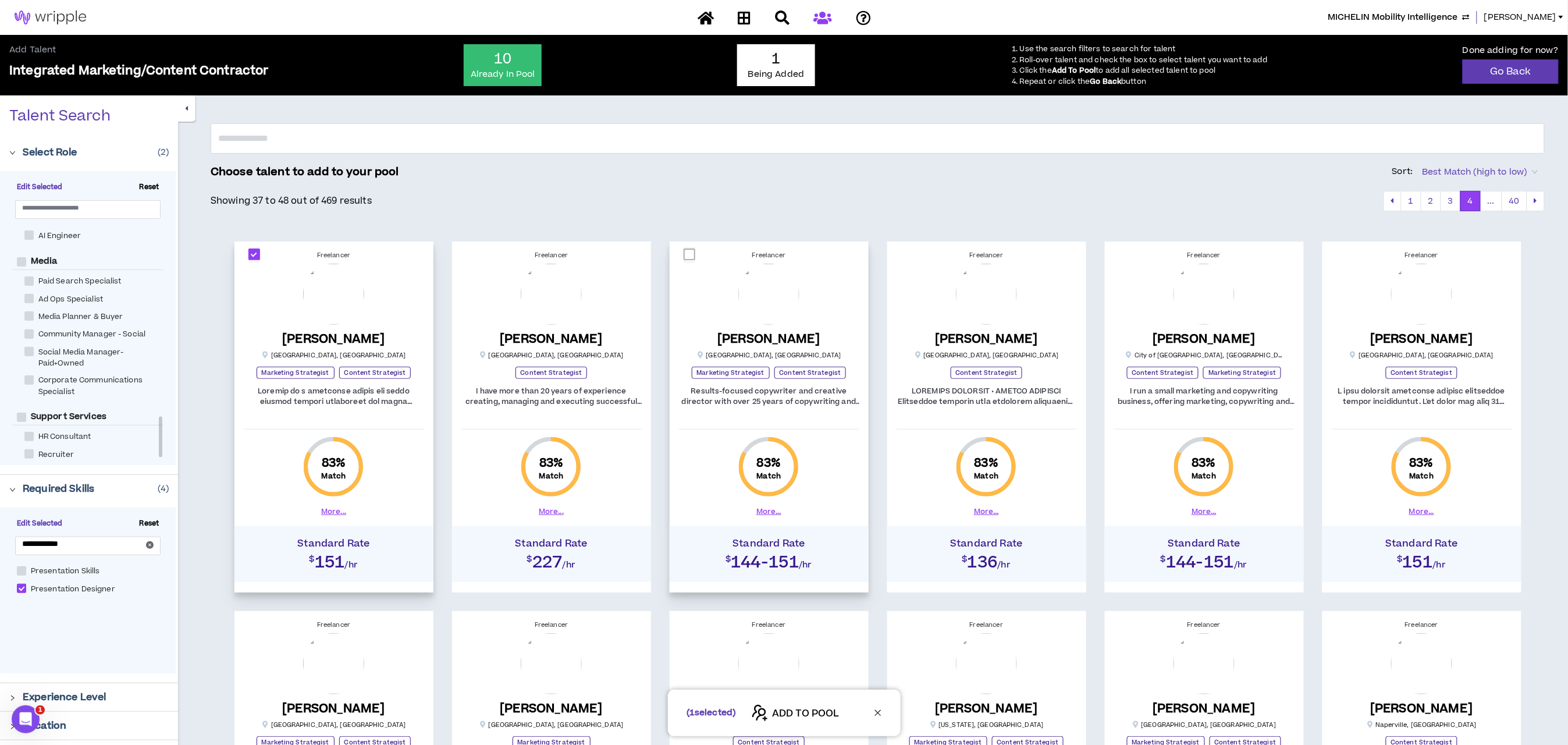
scroll to position [380, 0]
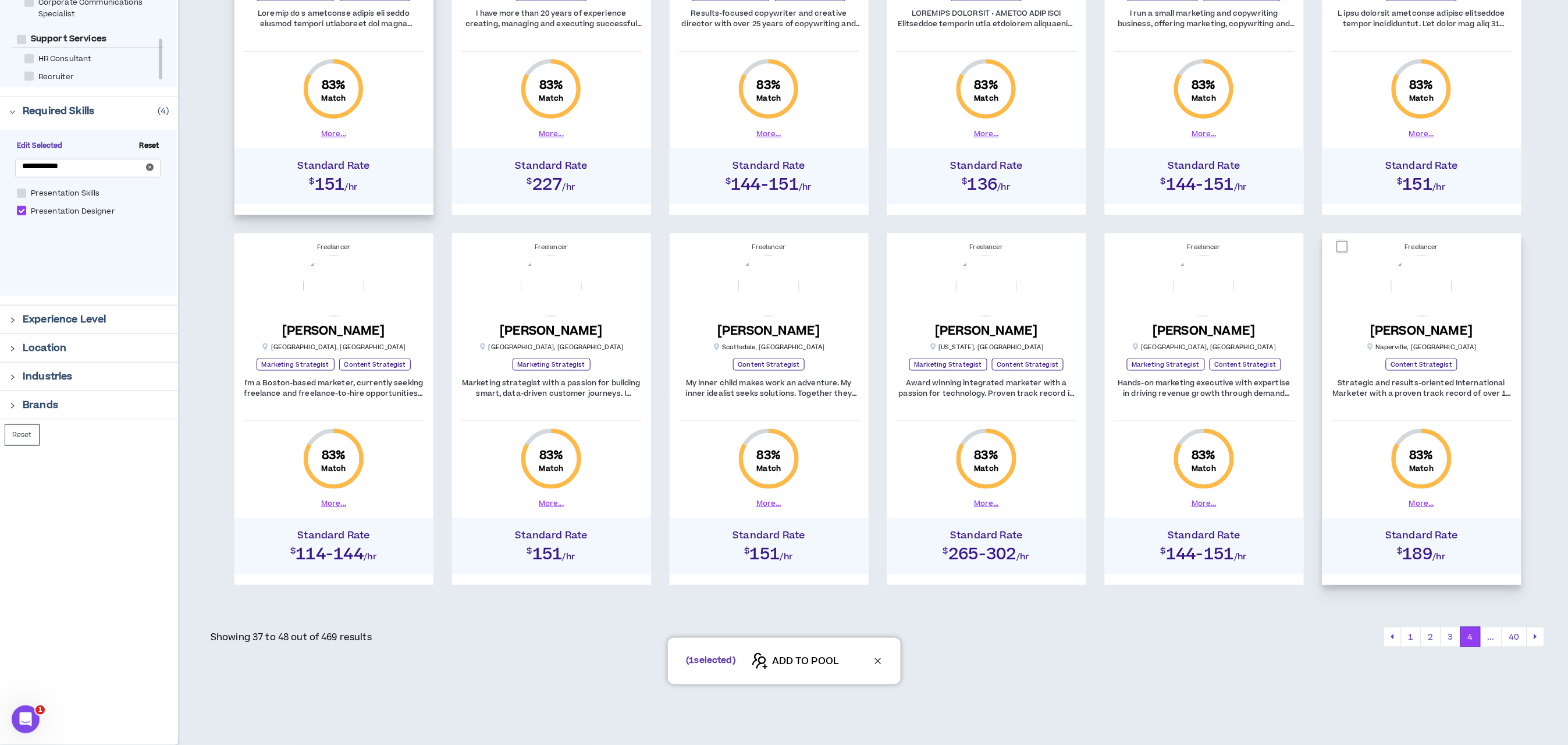
click at [1337, 247] on span at bounding box center [1342, 246] width 12 height 12
checkbox input "****"
click at [1488, 636] on button "..." at bounding box center [1491, 638] width 22 height 21
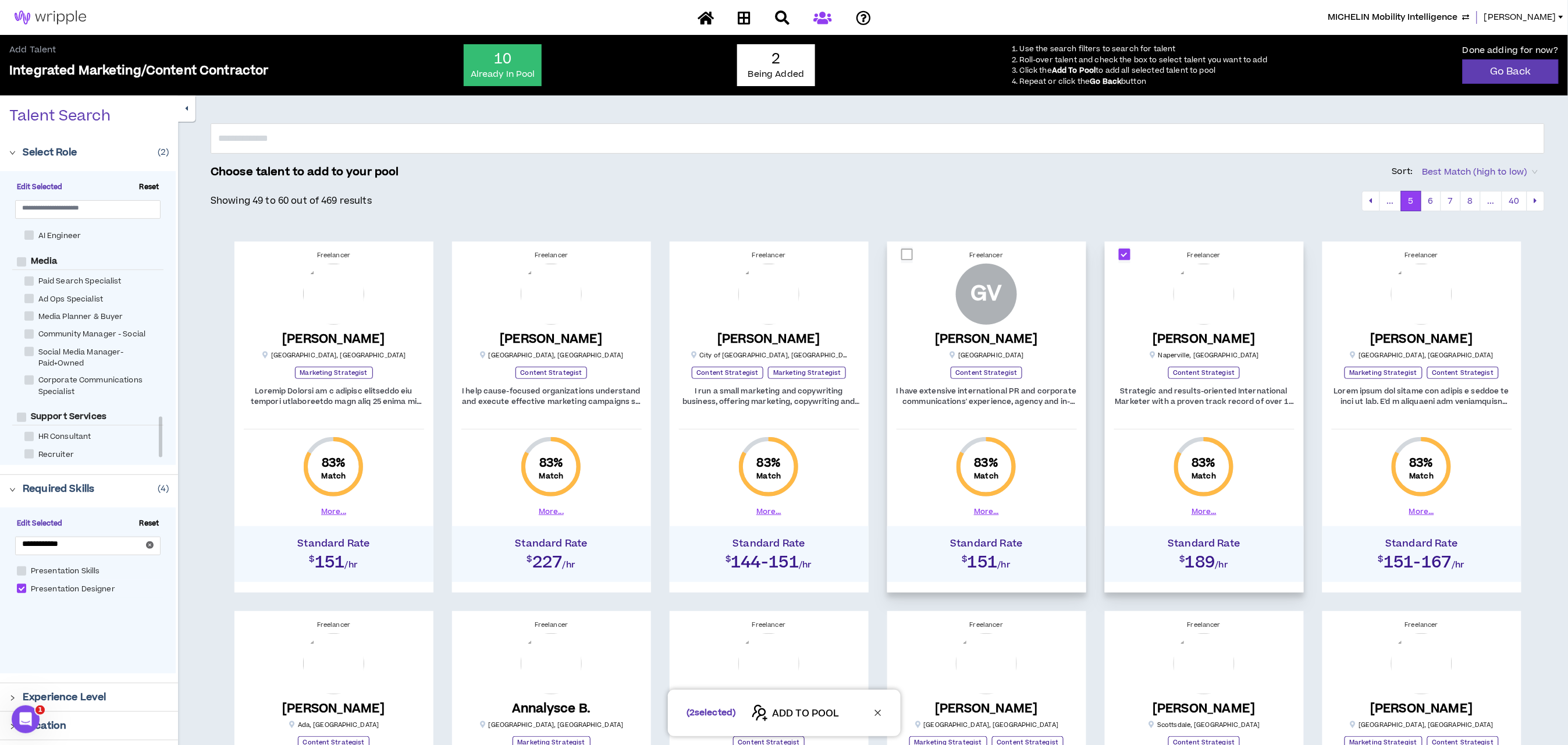
scroll to position [349, 0]
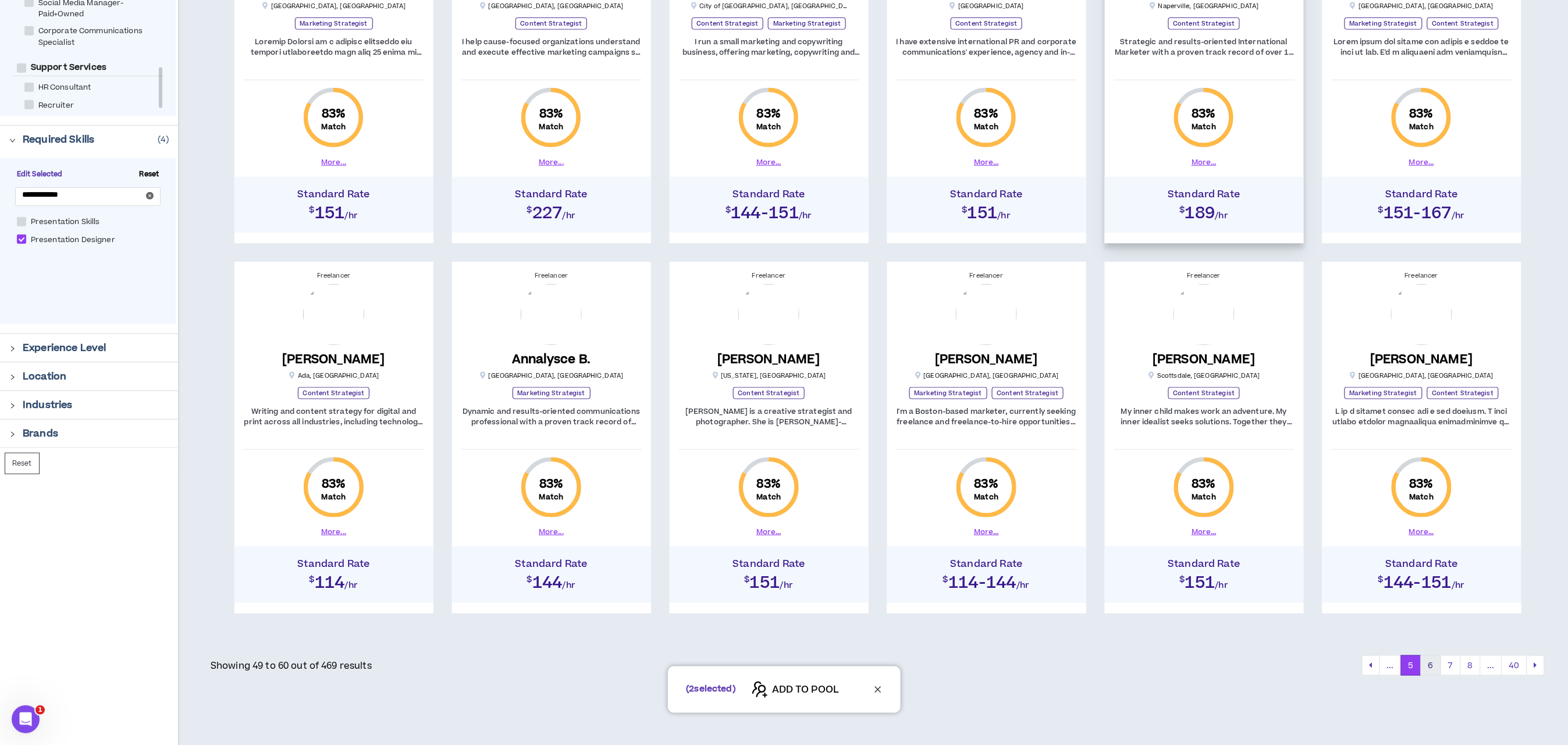
click at [1425, 663] on button "6" at bounding box center [1430, 666] width 20 height 21
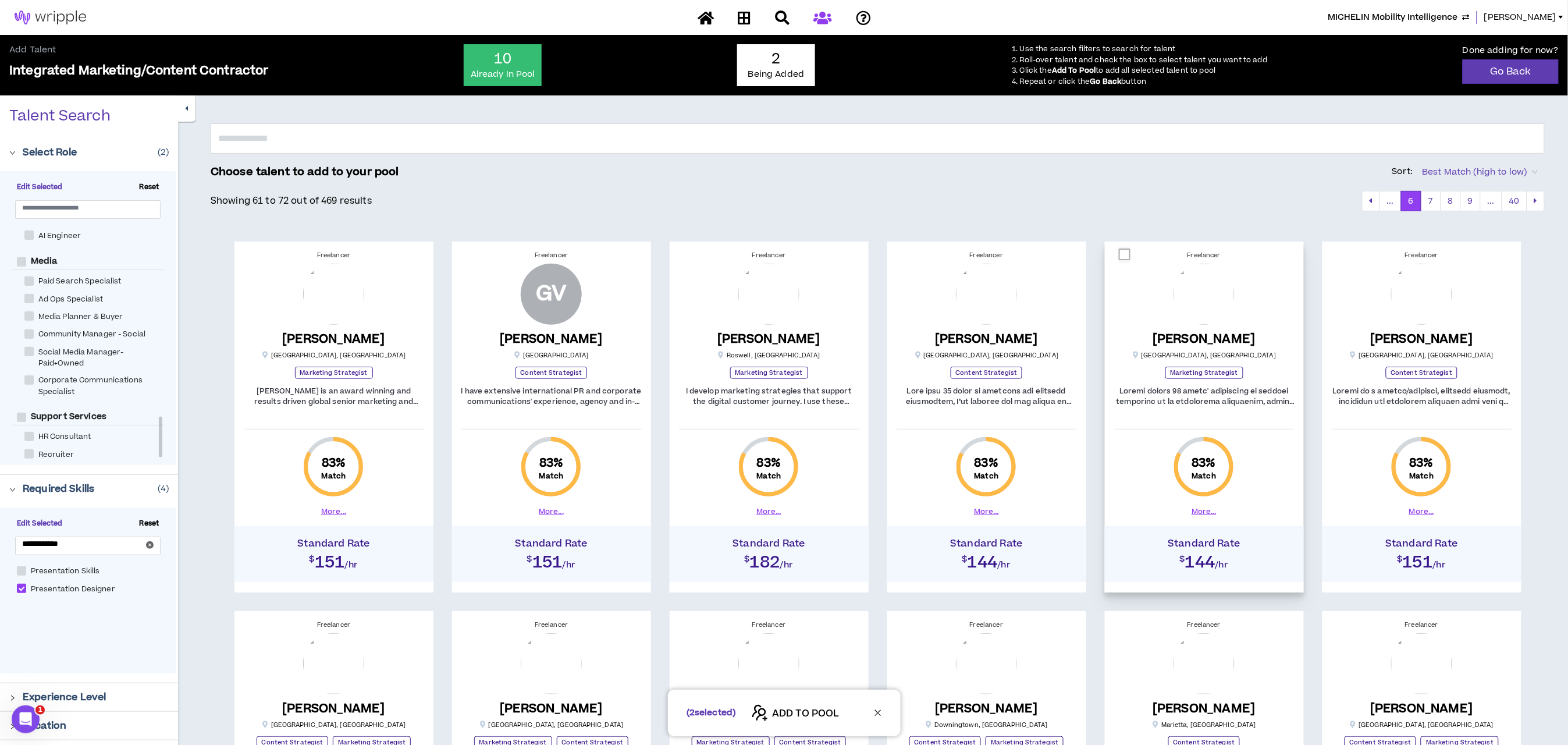
click at [1125, 255] on span at bounding box center [1125, 254] width 12 height 12
checkbox input "****"
click at [907, 255] on span at bounding box center [907, 254] width 12 height 12
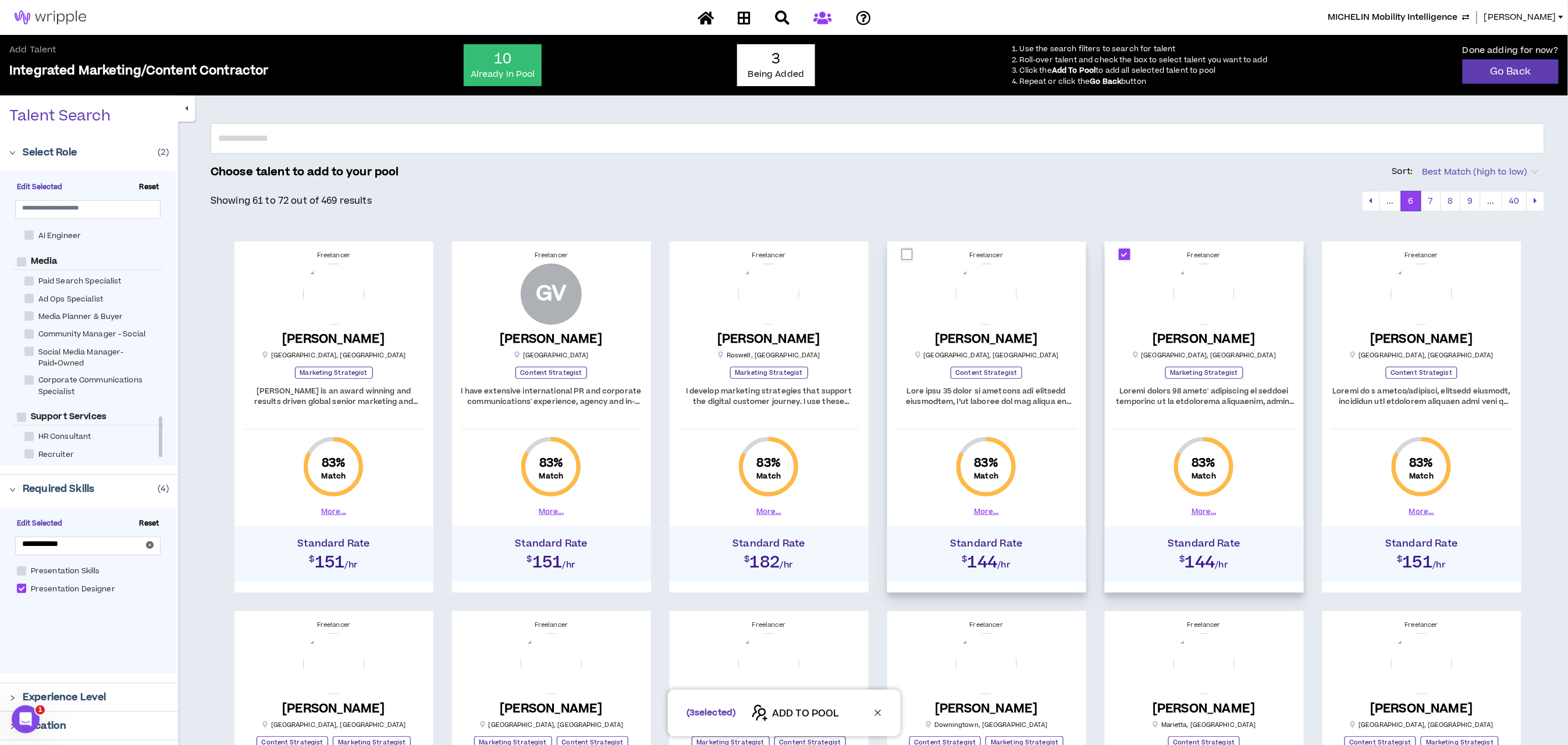
checkbox input "****"
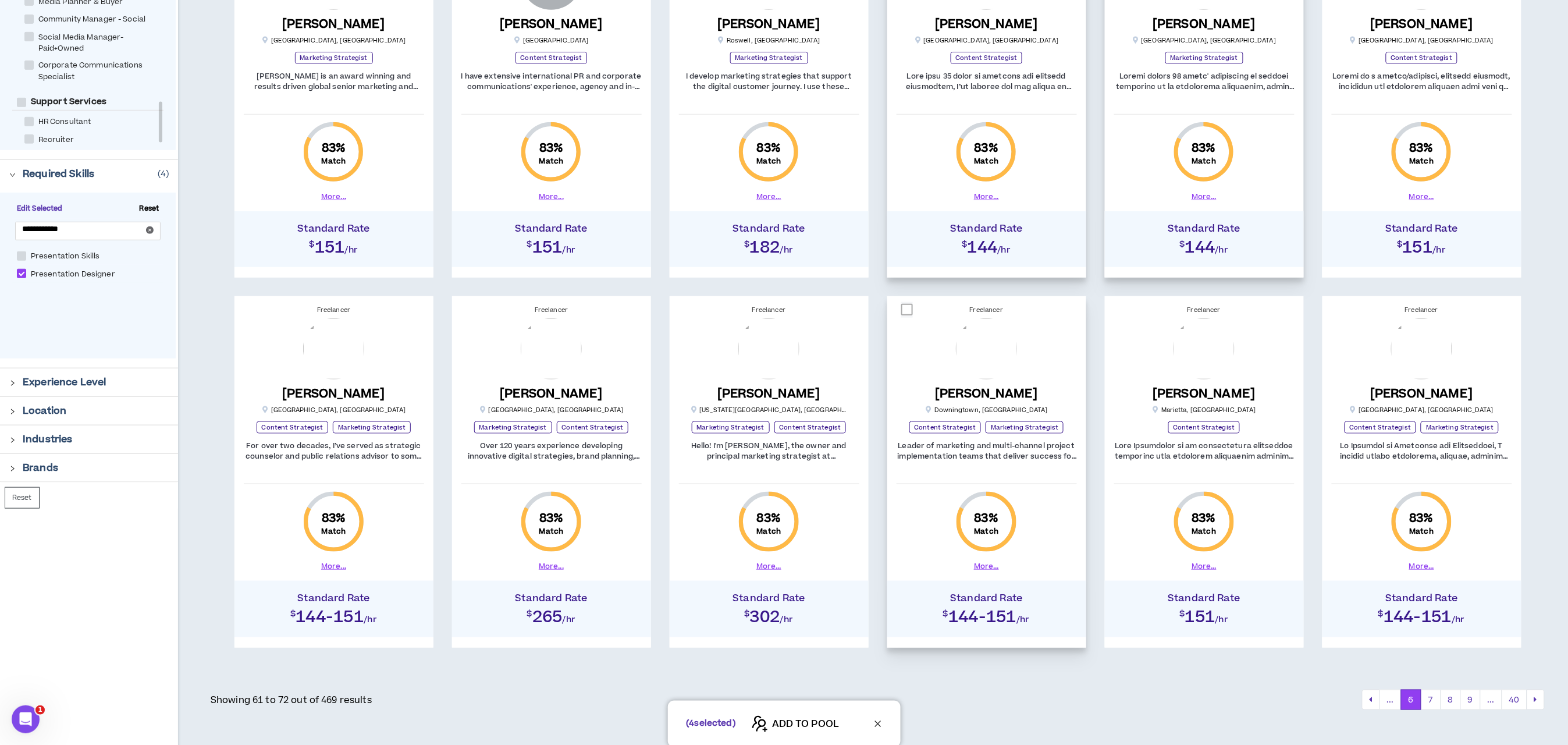
scroll to position [380, 0]
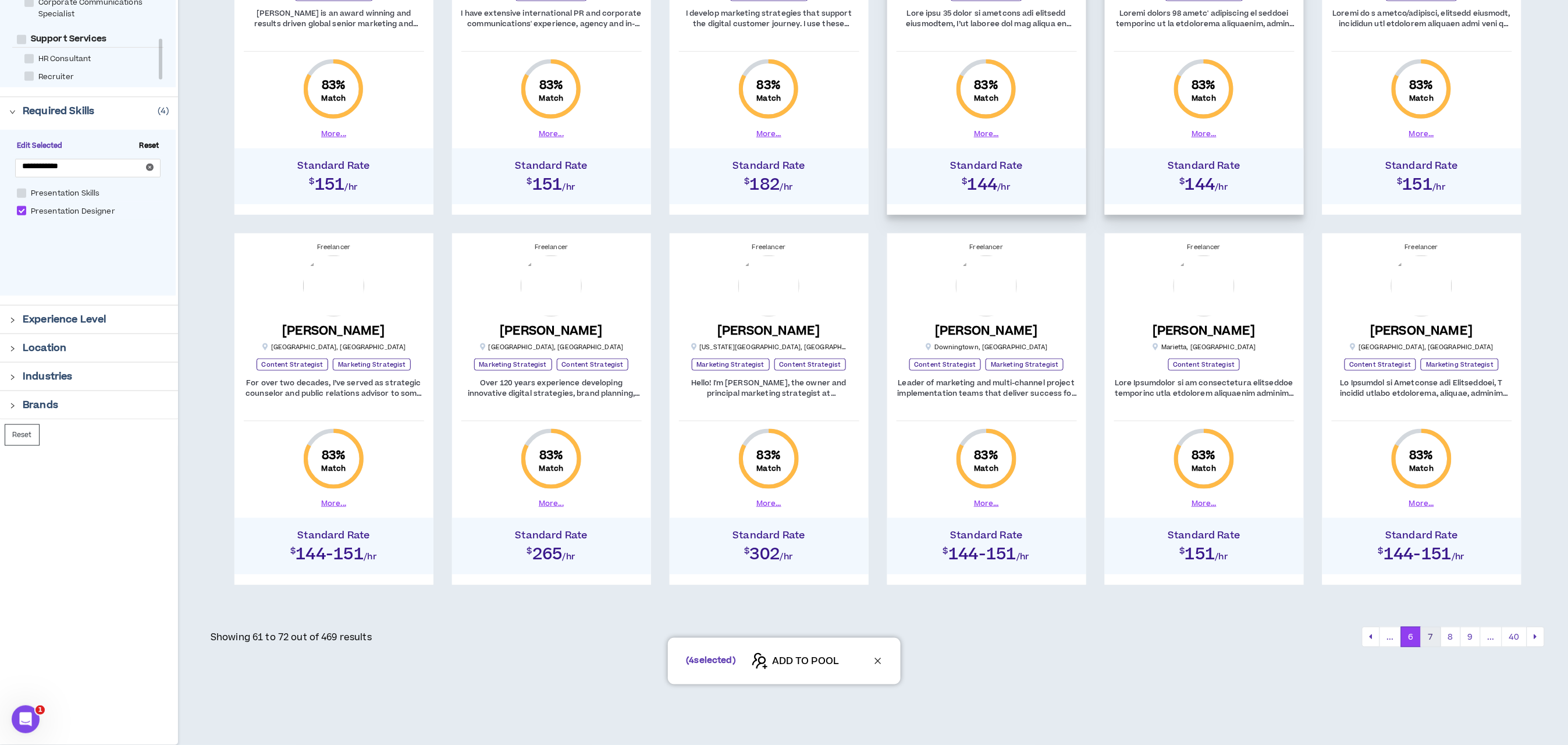
click at [1431, 634] on button "7" at bounding box center [1430, 638] width 20 height 21
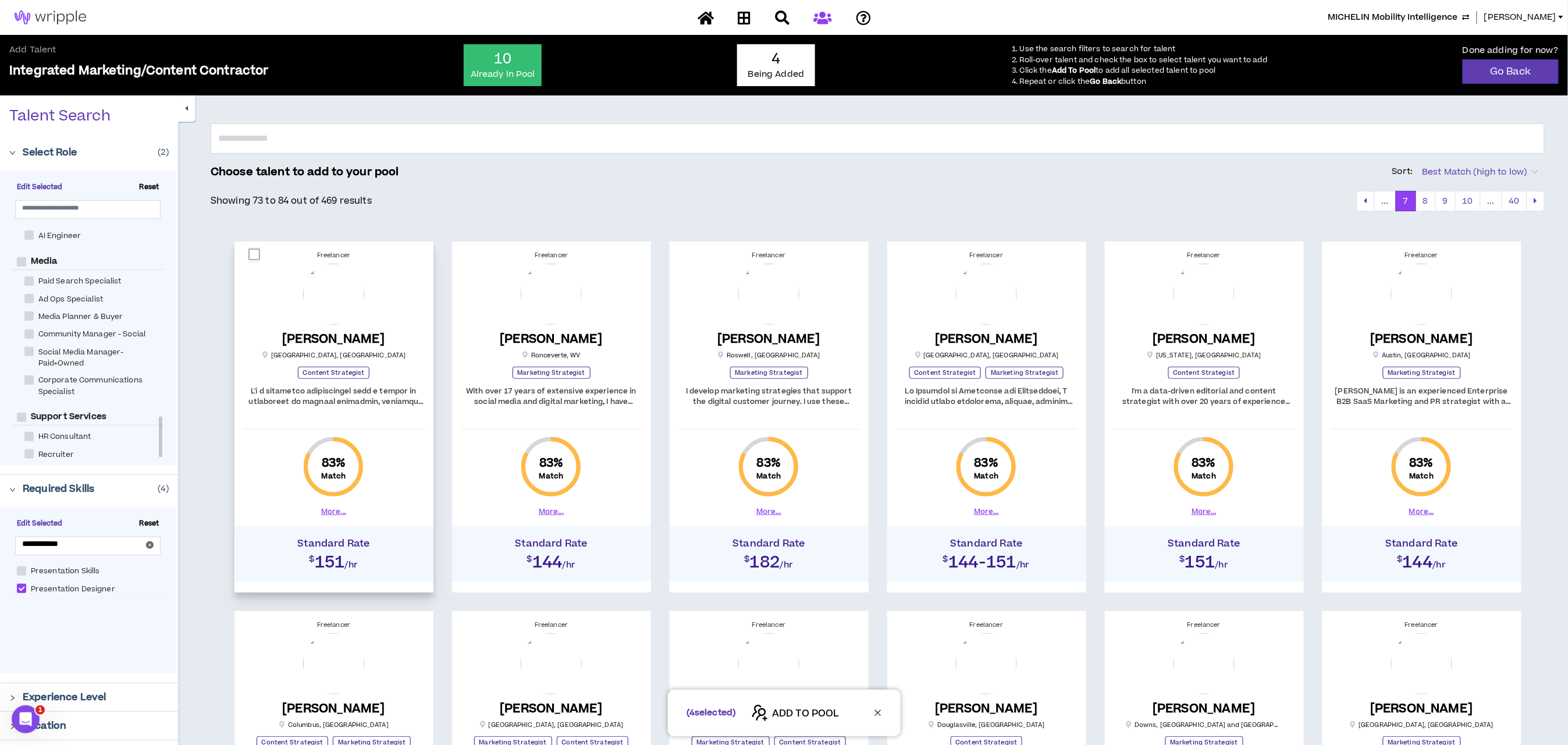
click at [253, 252] on span at bounding box center [254, 254] width 12 height 12
checkbox input "****"
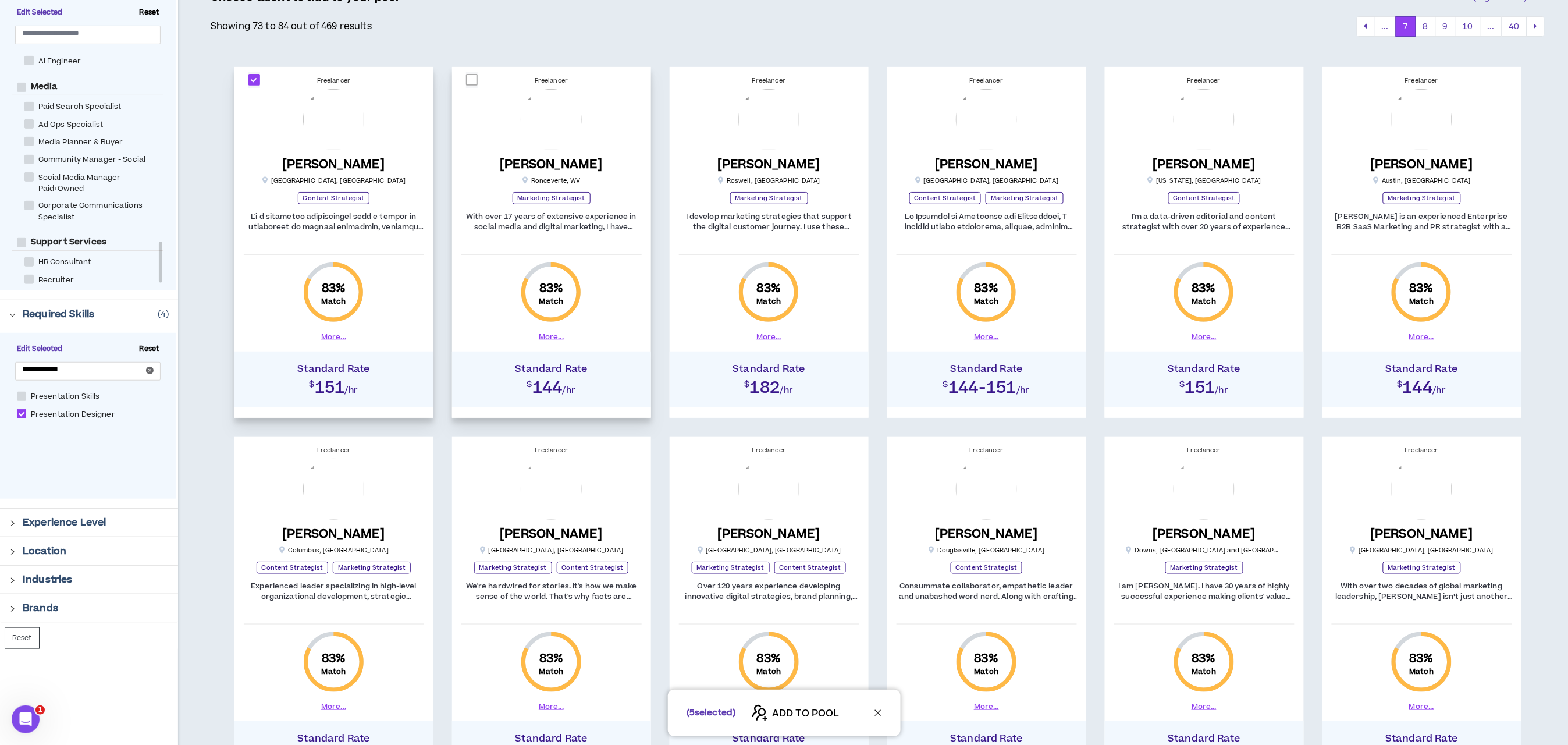
scroll to position [380, 0]
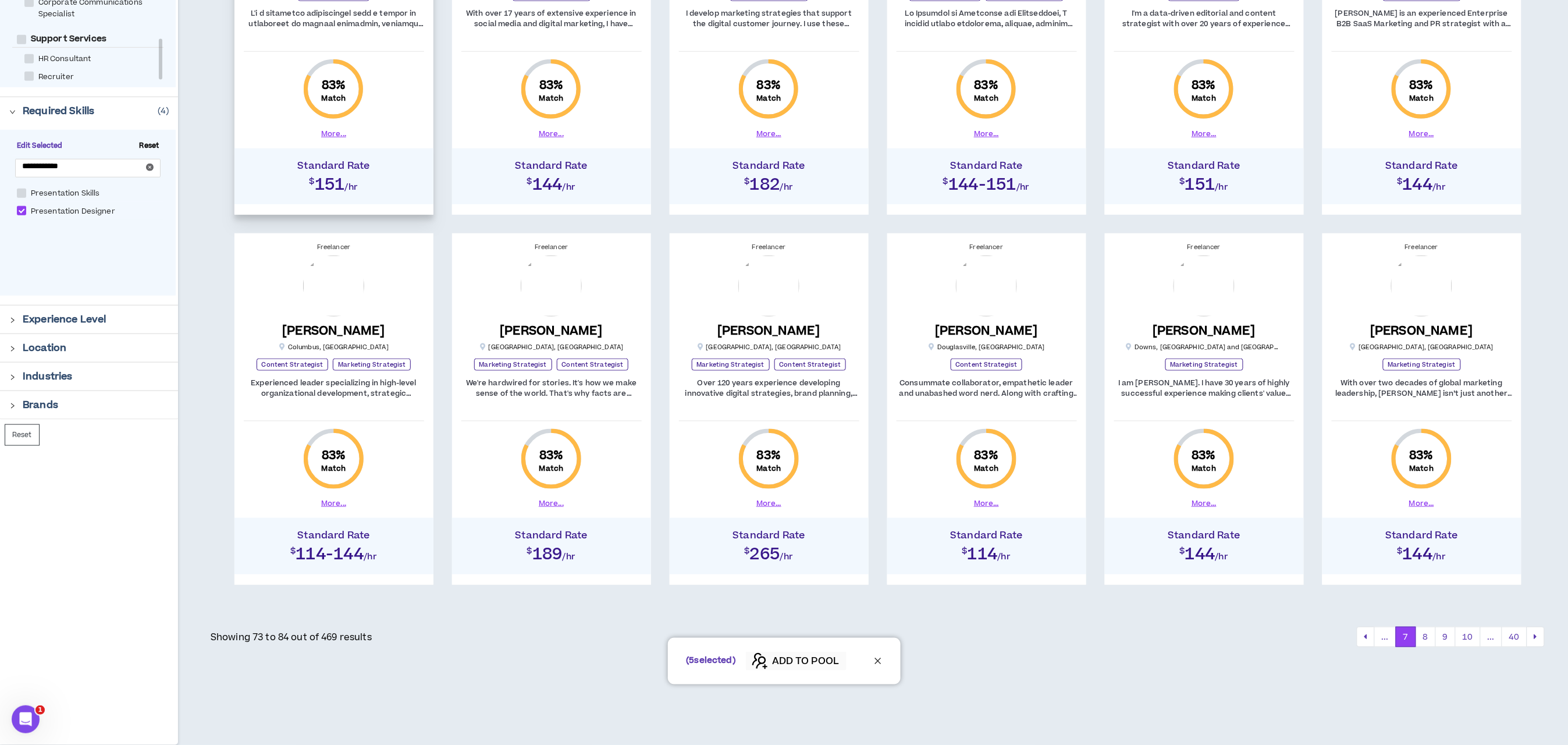
click at [795, 661] on span "ADD TO POOL" at bounding box center [805, 661] width 67 height 14
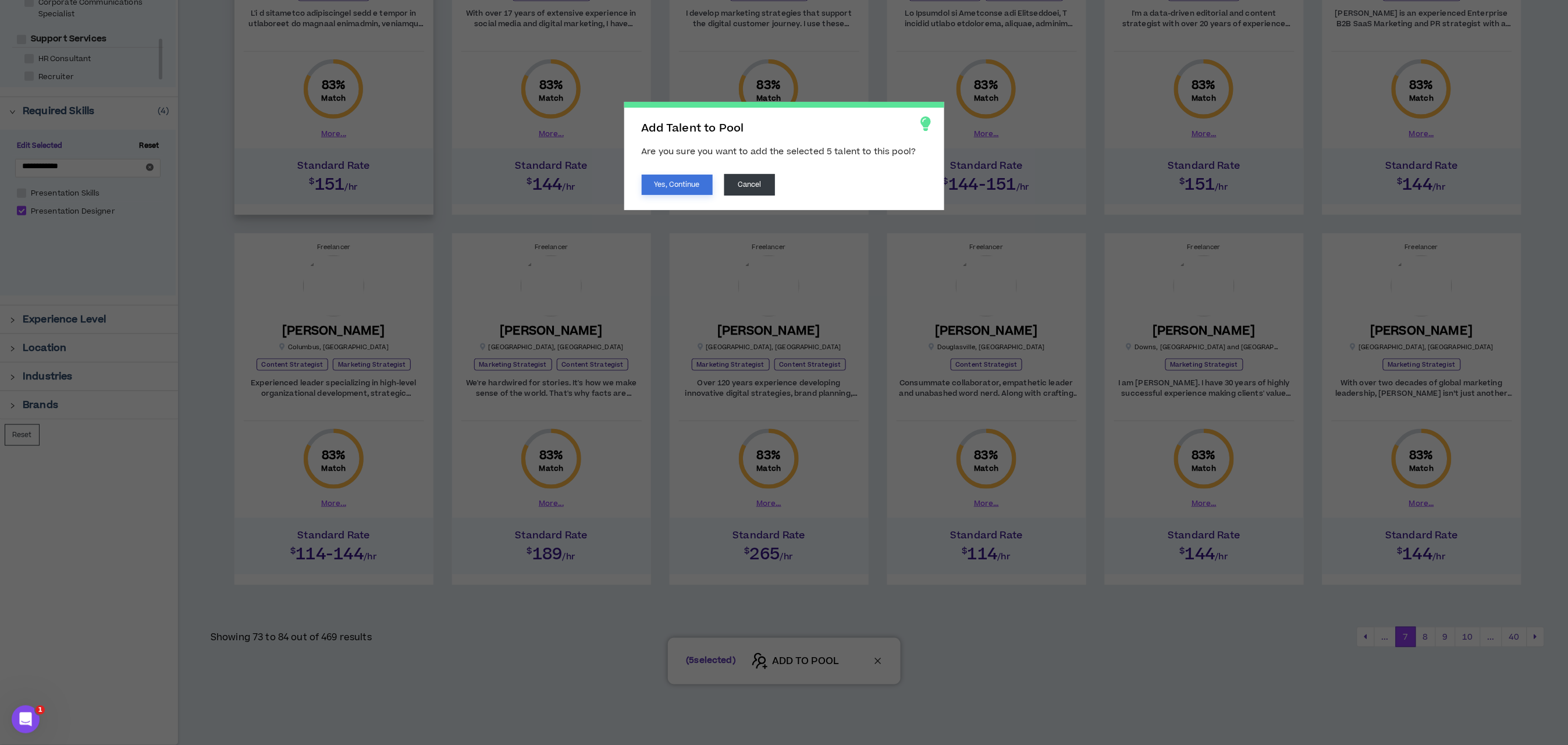
click at [662, 188] on button "Yes, Continue" at bounding box center [677, 184] width 71 height 20
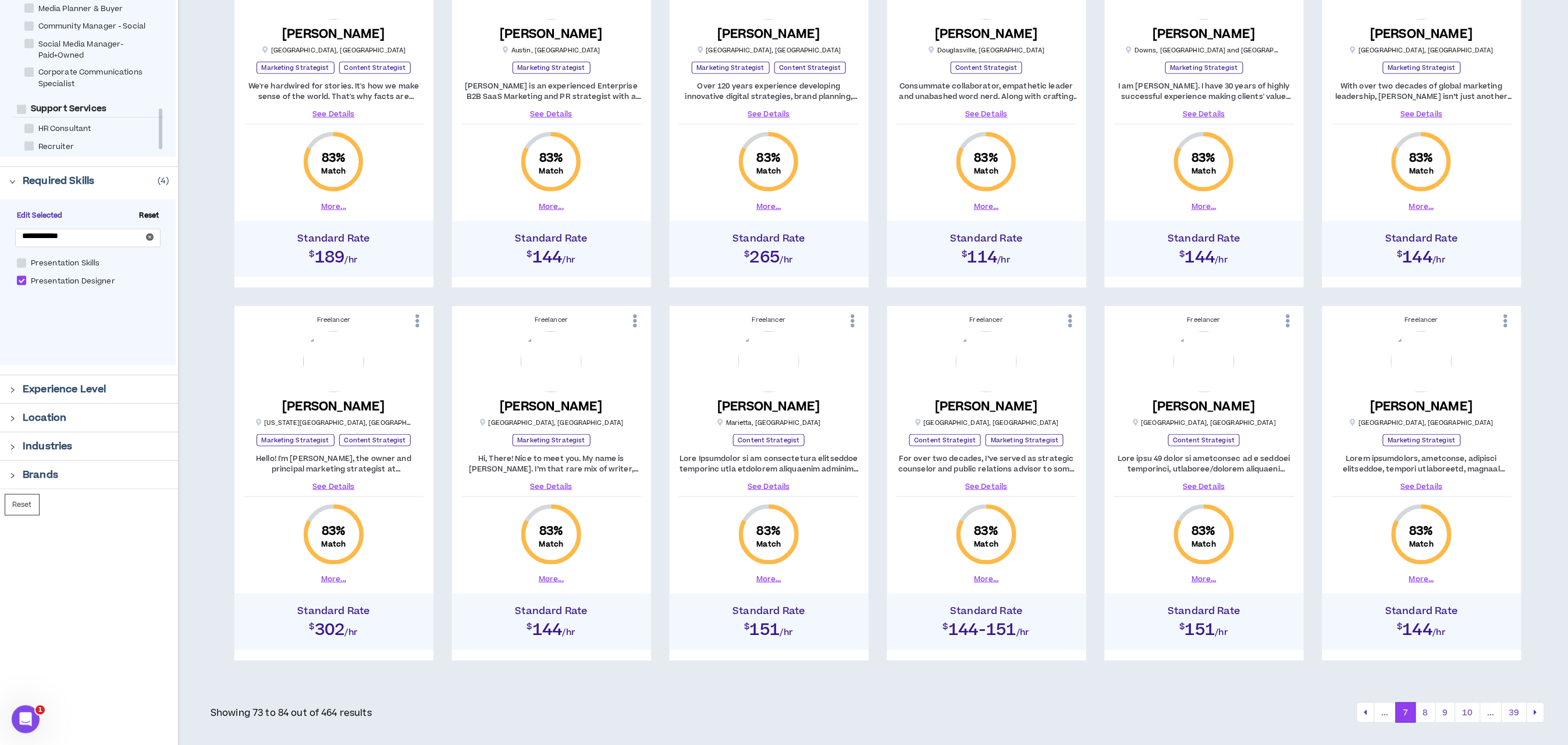
scroll to position [386, 0]
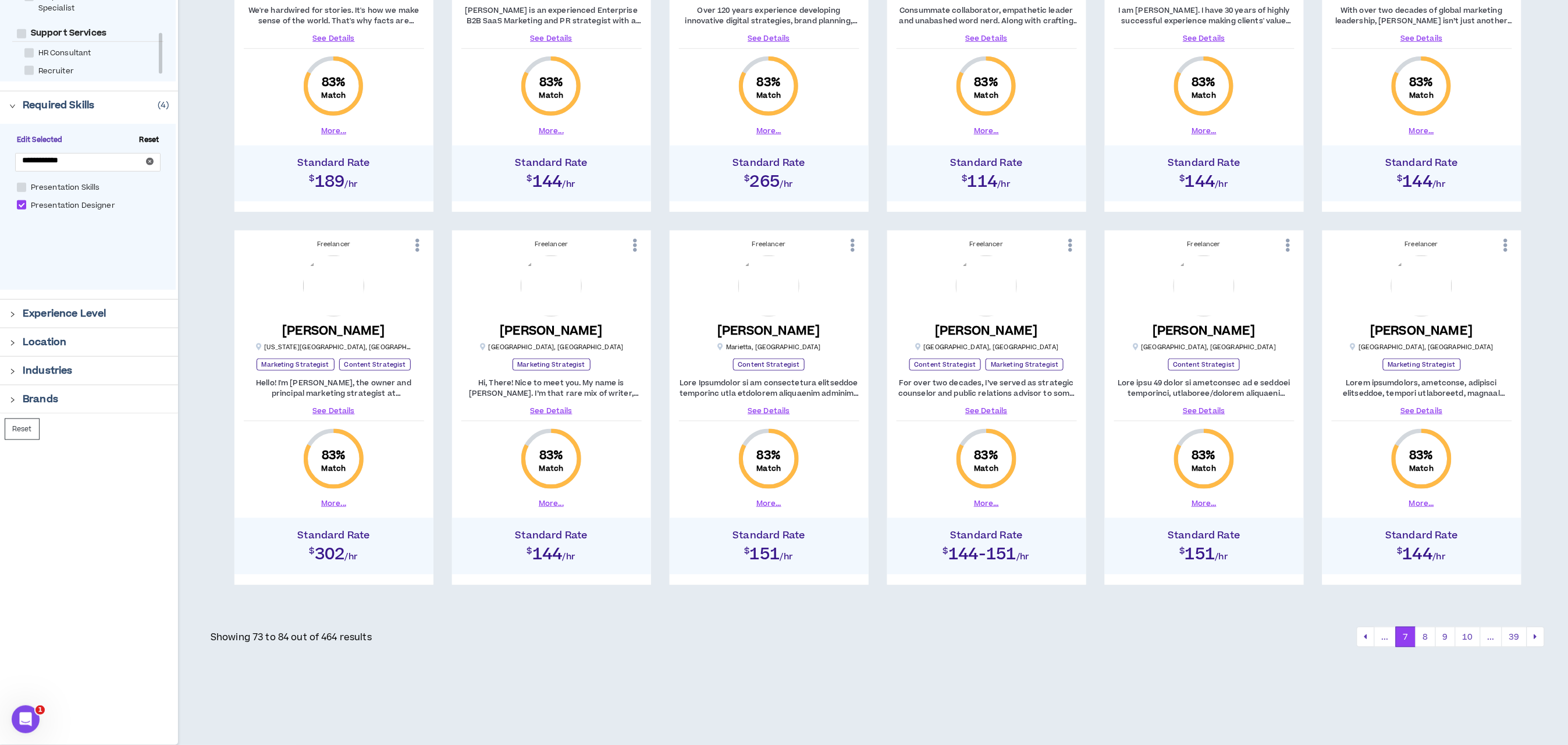
click at [1429, 636] on button "8" at bounding box center [1426, 638] width 20 height 21
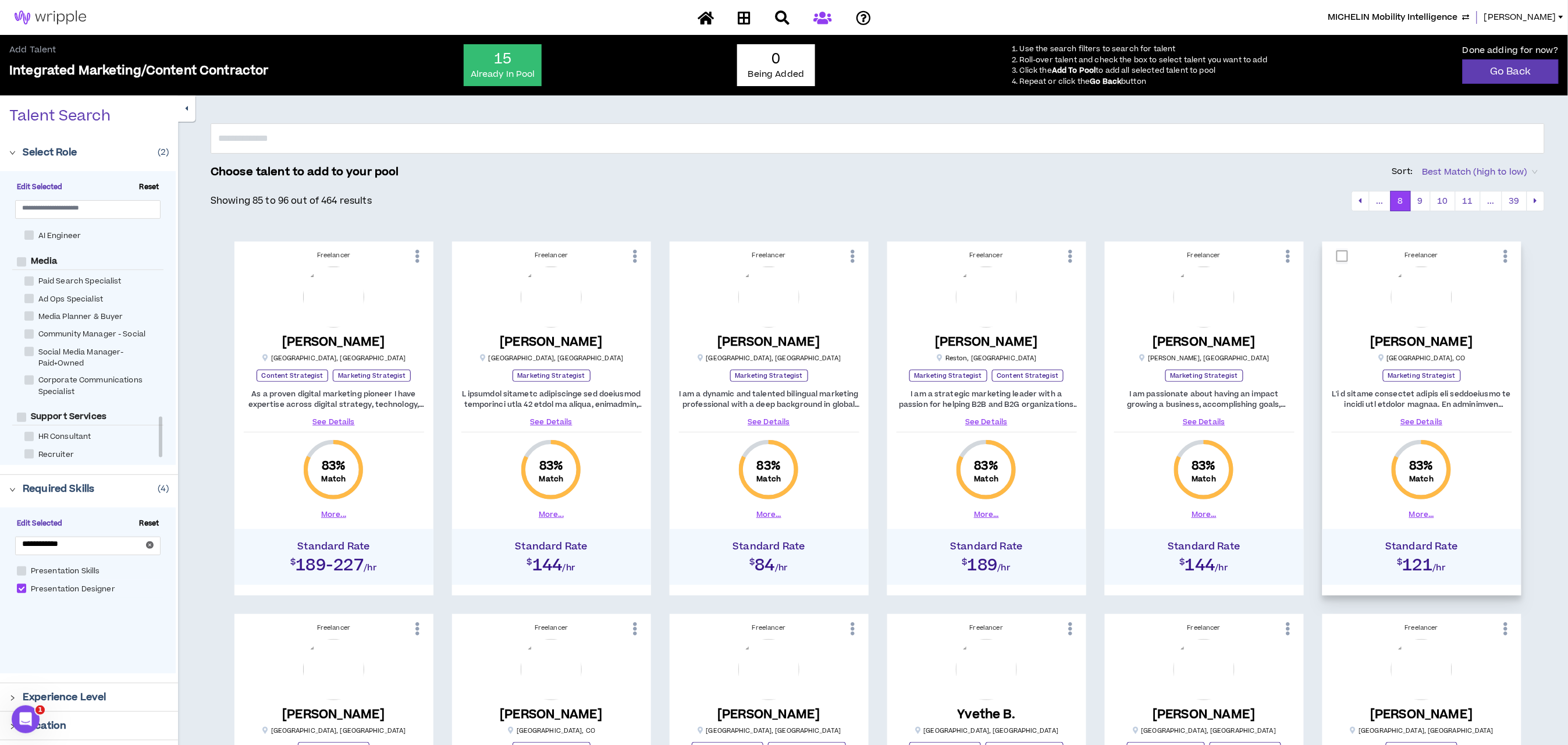
click at [1340, 259] on span at bounding box center [1342, 256] width 12 height 12
checkbox input "****"
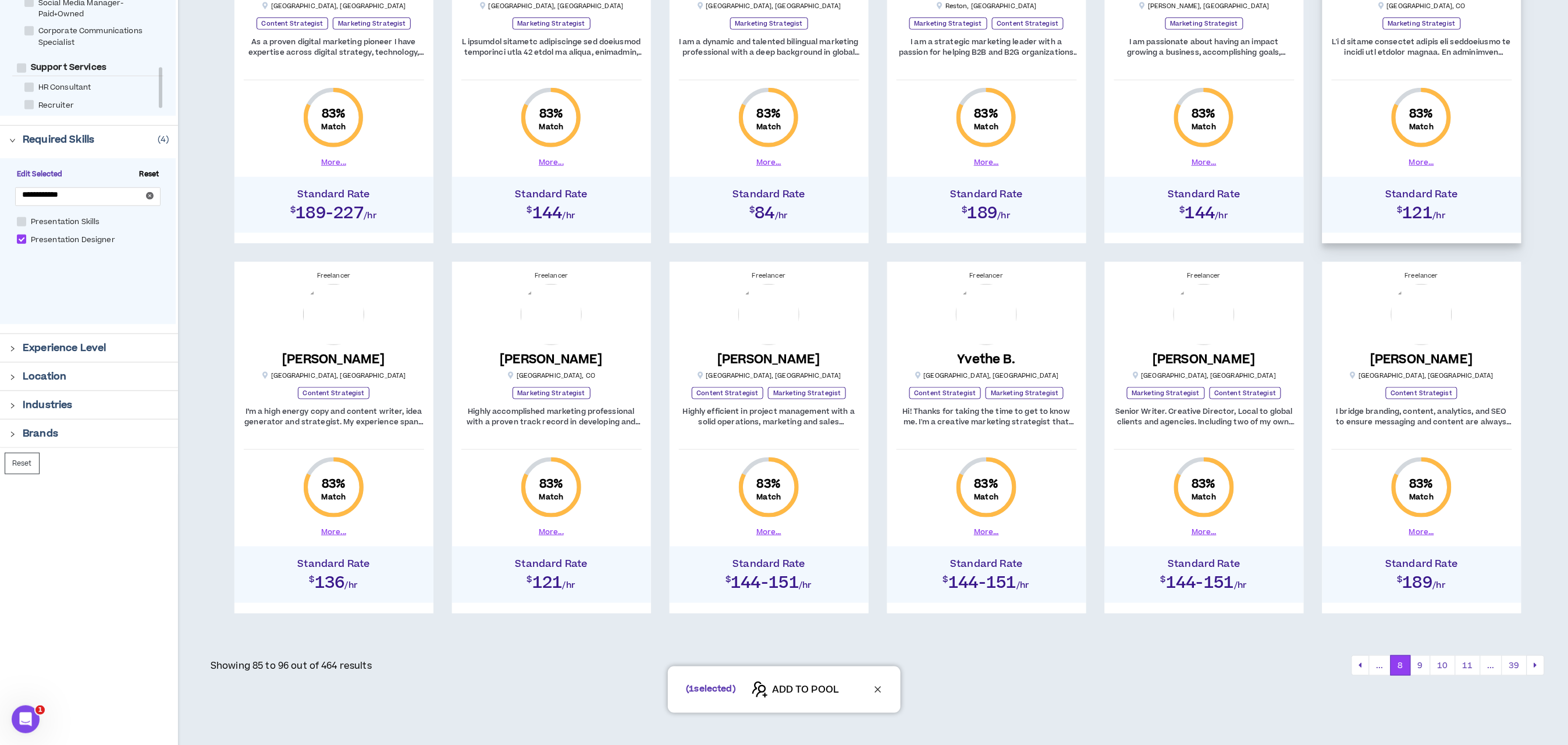
scroll to position [380, 0]
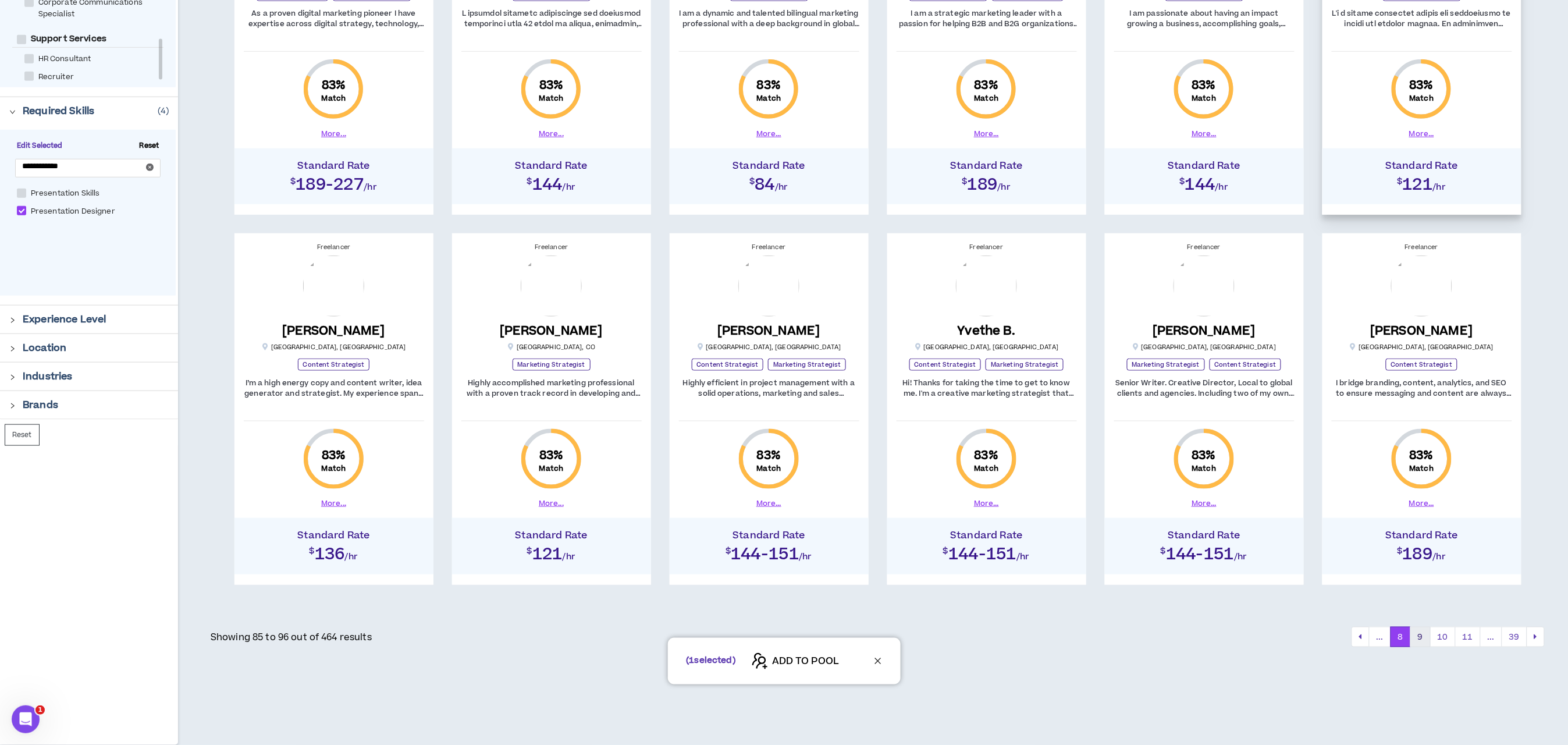
click at [1422, 634] on button "9" at bounding box center [1420, 638] width 20 height 21
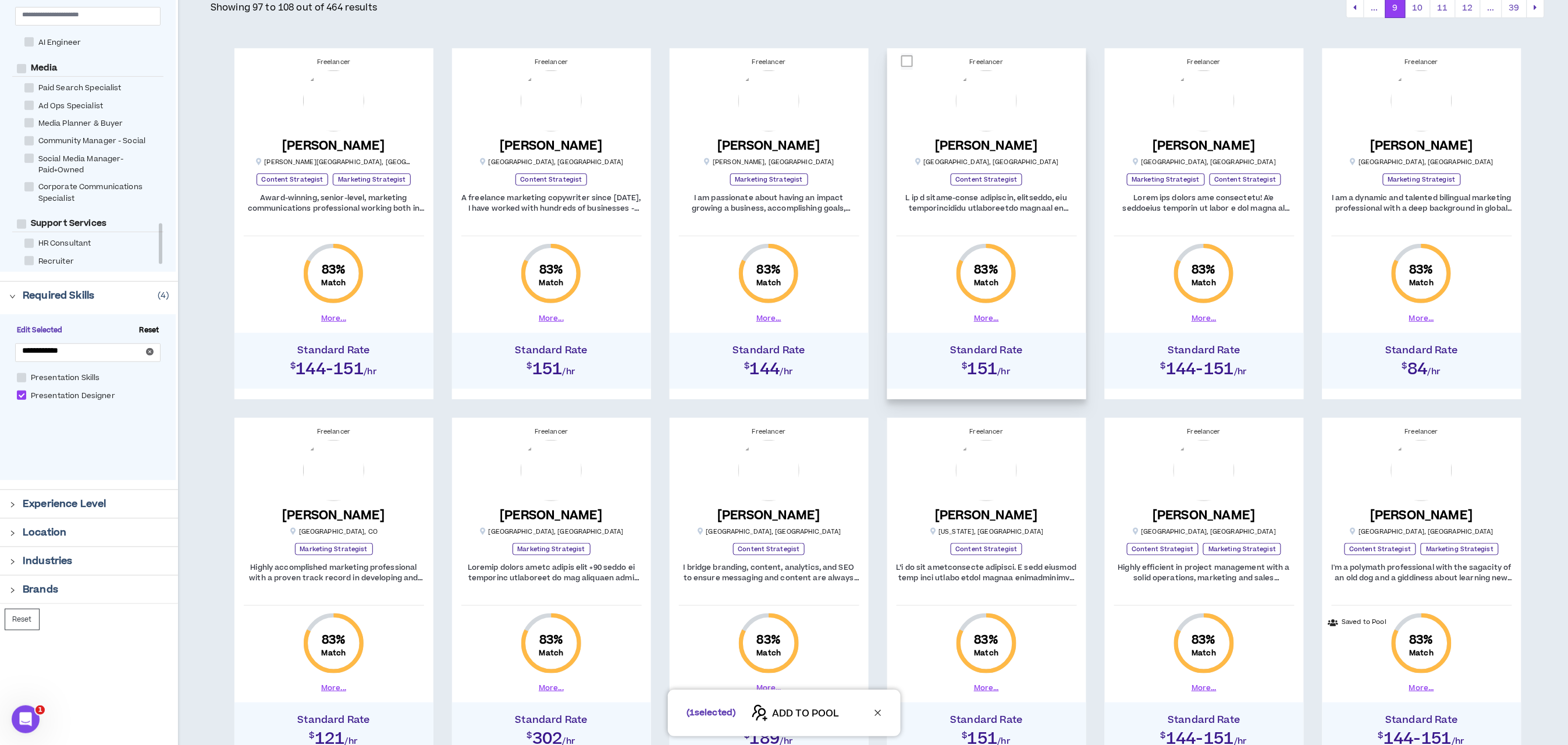
scroll to position [174, 0]
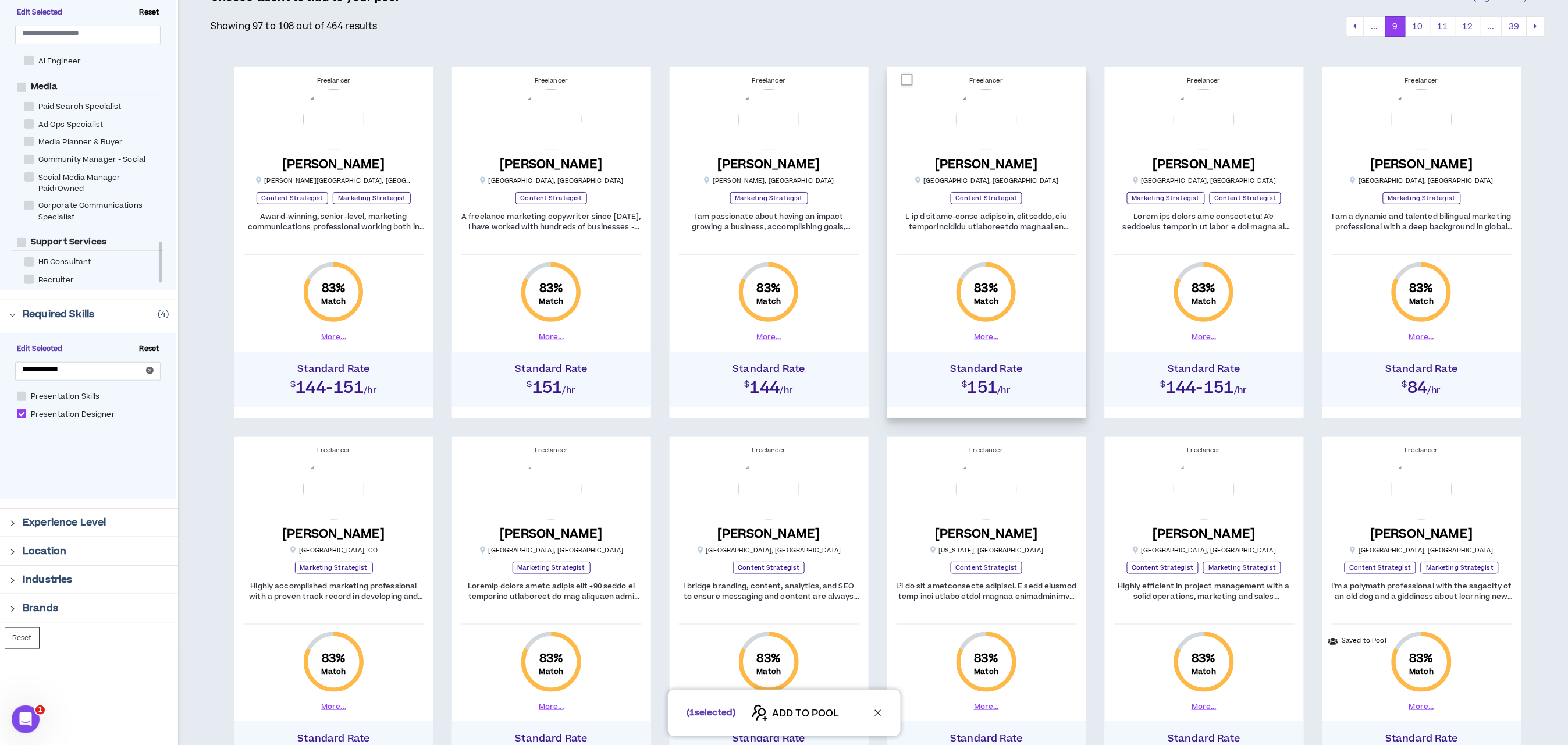
click at [903, 84] on span at bounding box center [907, 79] width 12 height 12
checkbox input "****"
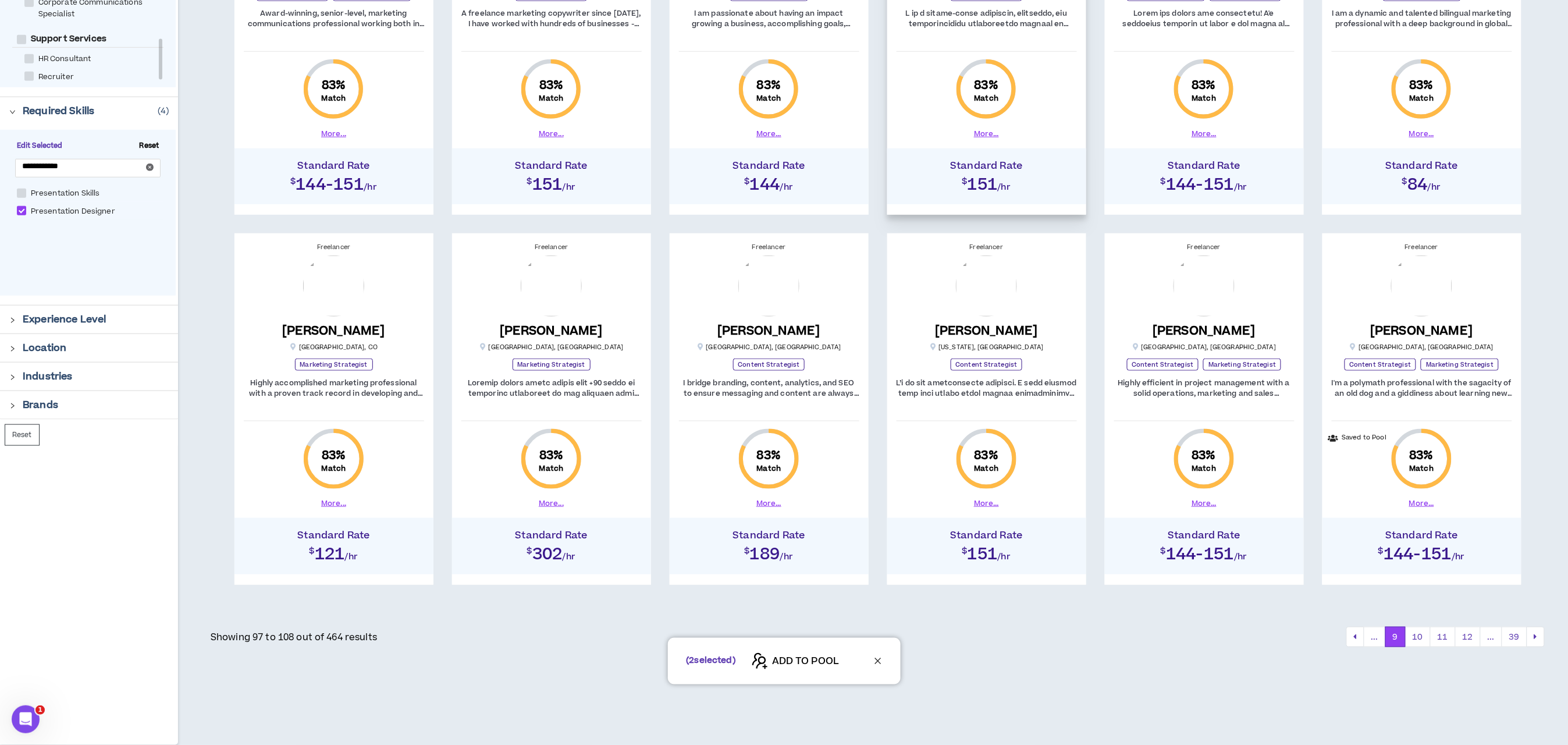
click at [1419, 641] on div "( 2 selected) ADD TO POOL" at bounding box center [784, 661] width 1568 height 47
click at [1417, 636] on button "10" at bounding box center [1418, 638] width 26 height 21
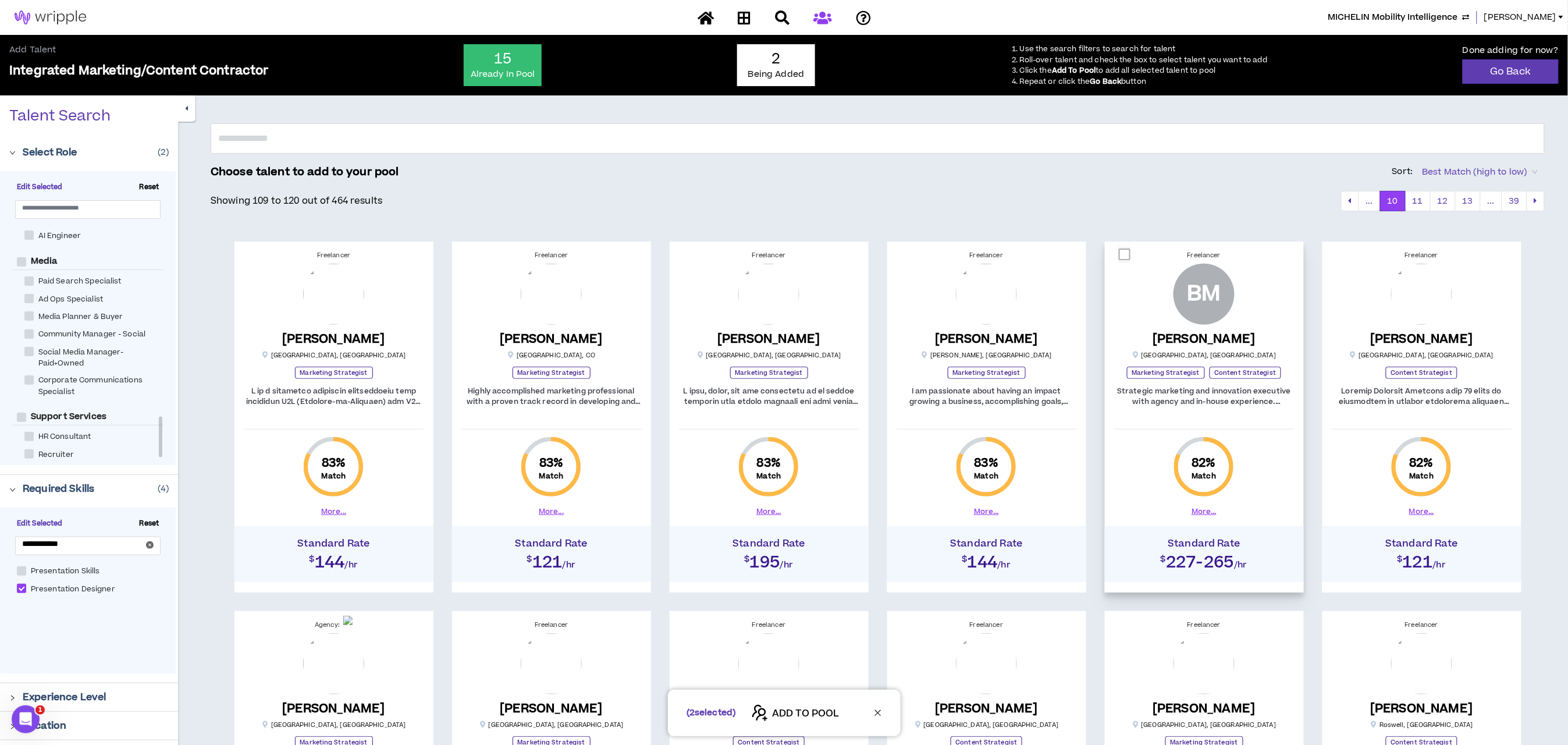
scroll to position [349, 0]
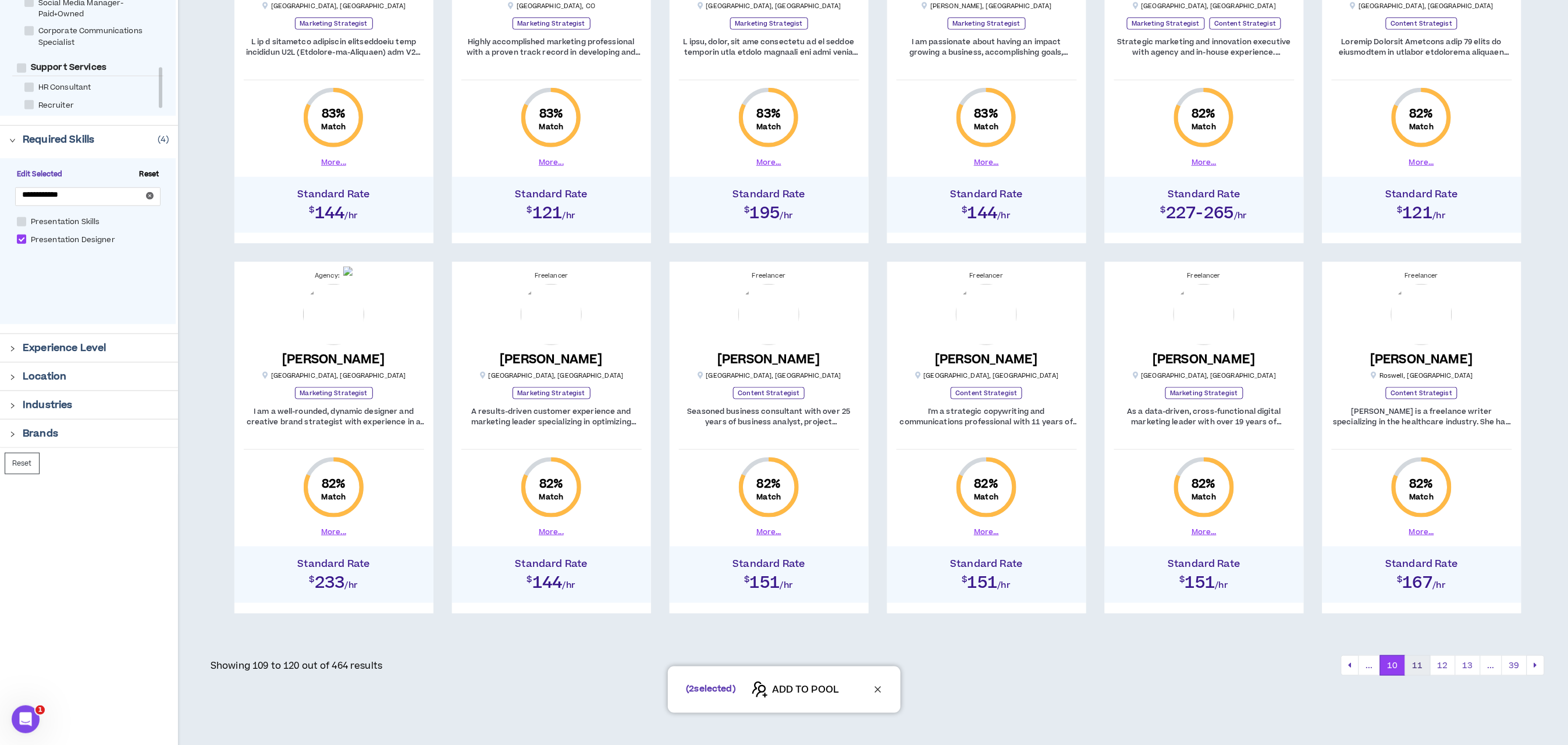
click at [1419, 662] on button "11" at bounding box center [1418, 666] width 26 height 21
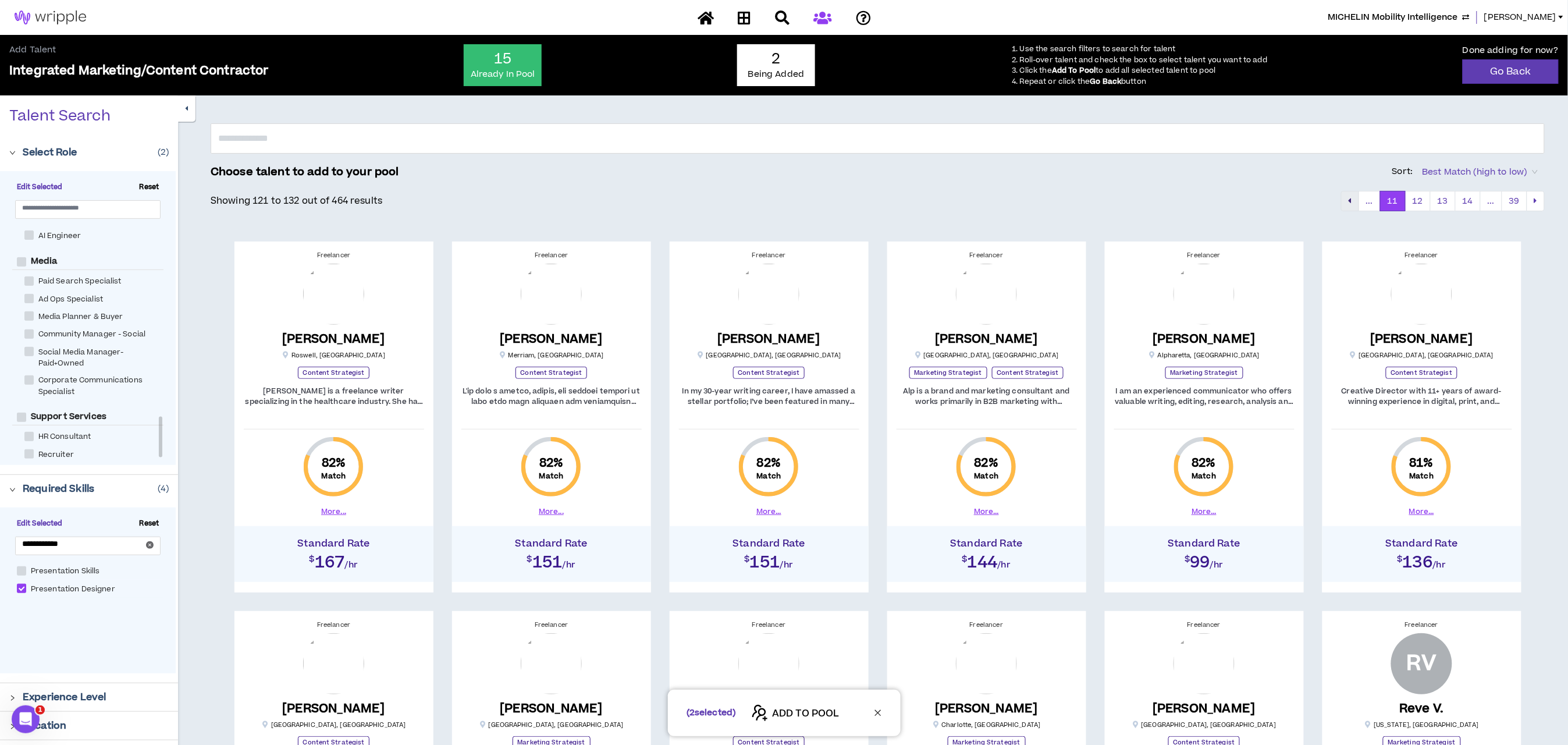
click at [1343, 199] on button "pagination" at bounding box center [1350, 201] width 18 height 21
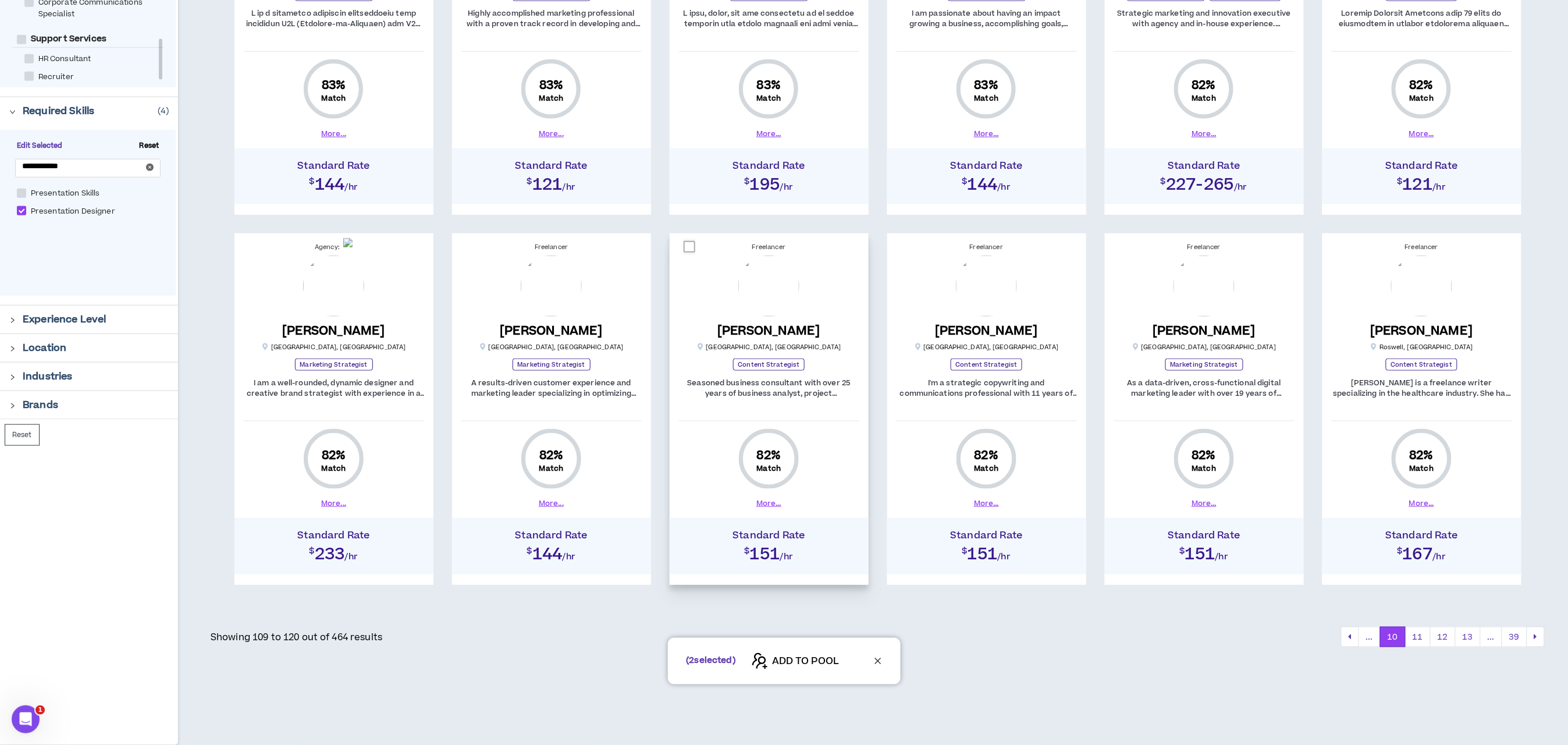
scroll to position [380, 0]
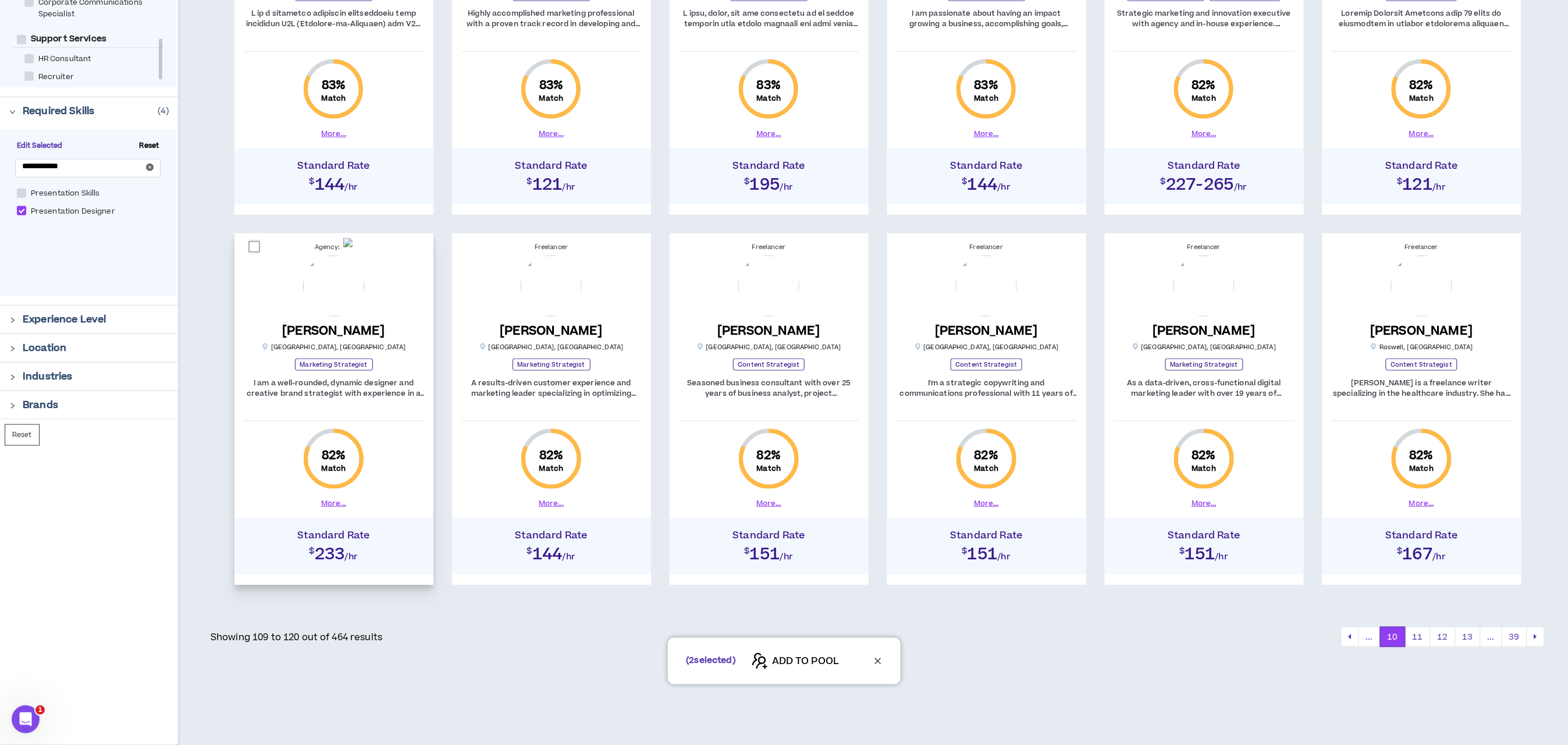
click at [249, 244] on span at bounding box center [254, 246] width 12 height 12
checkbox input "*****"
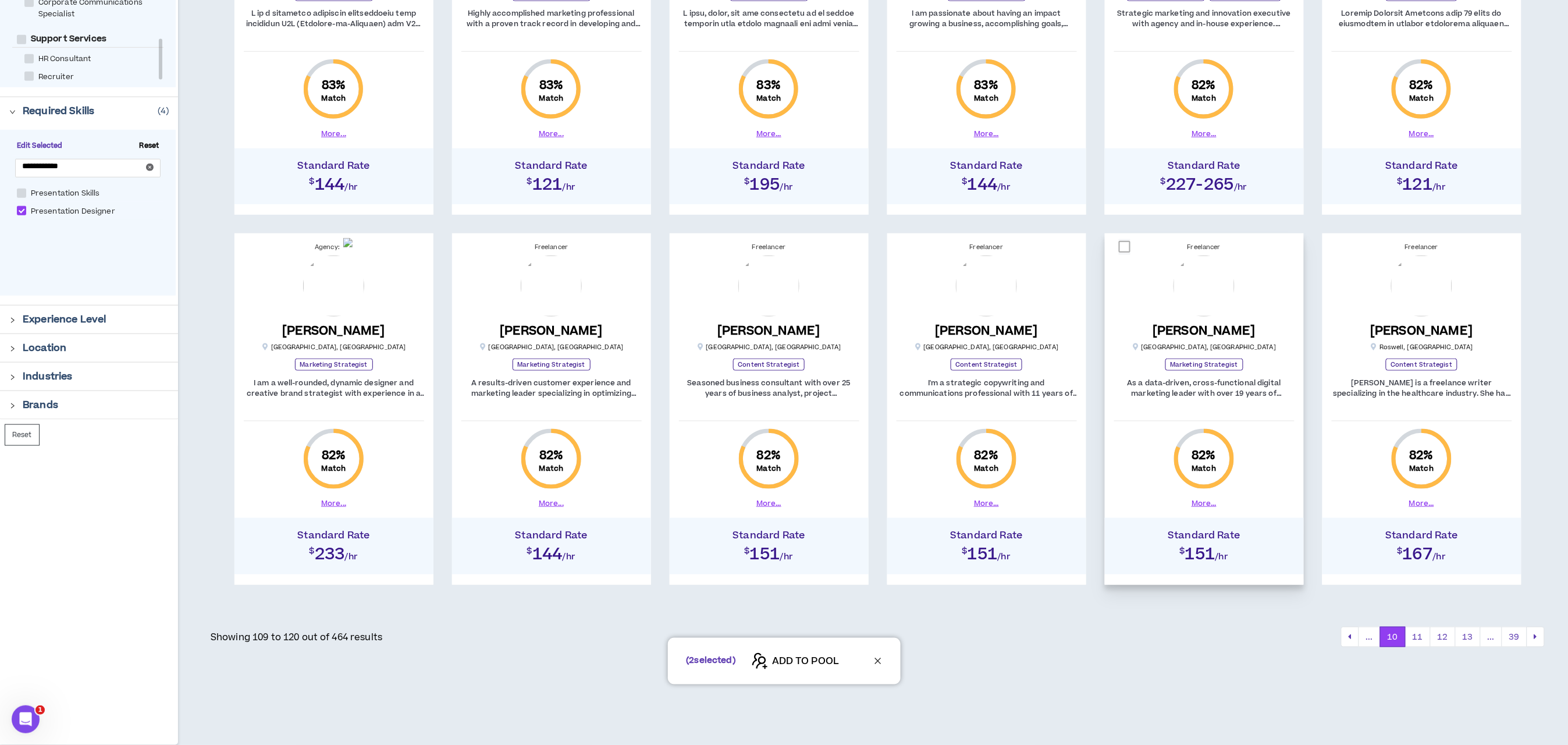
click at [1125, 250] on span at bounding box center [1125, 246] width 12 height 12
checkbox input "****"
click at [788, 662] on span "ADD TO POOL" at bounding box center [805, 661] width 67 height 14
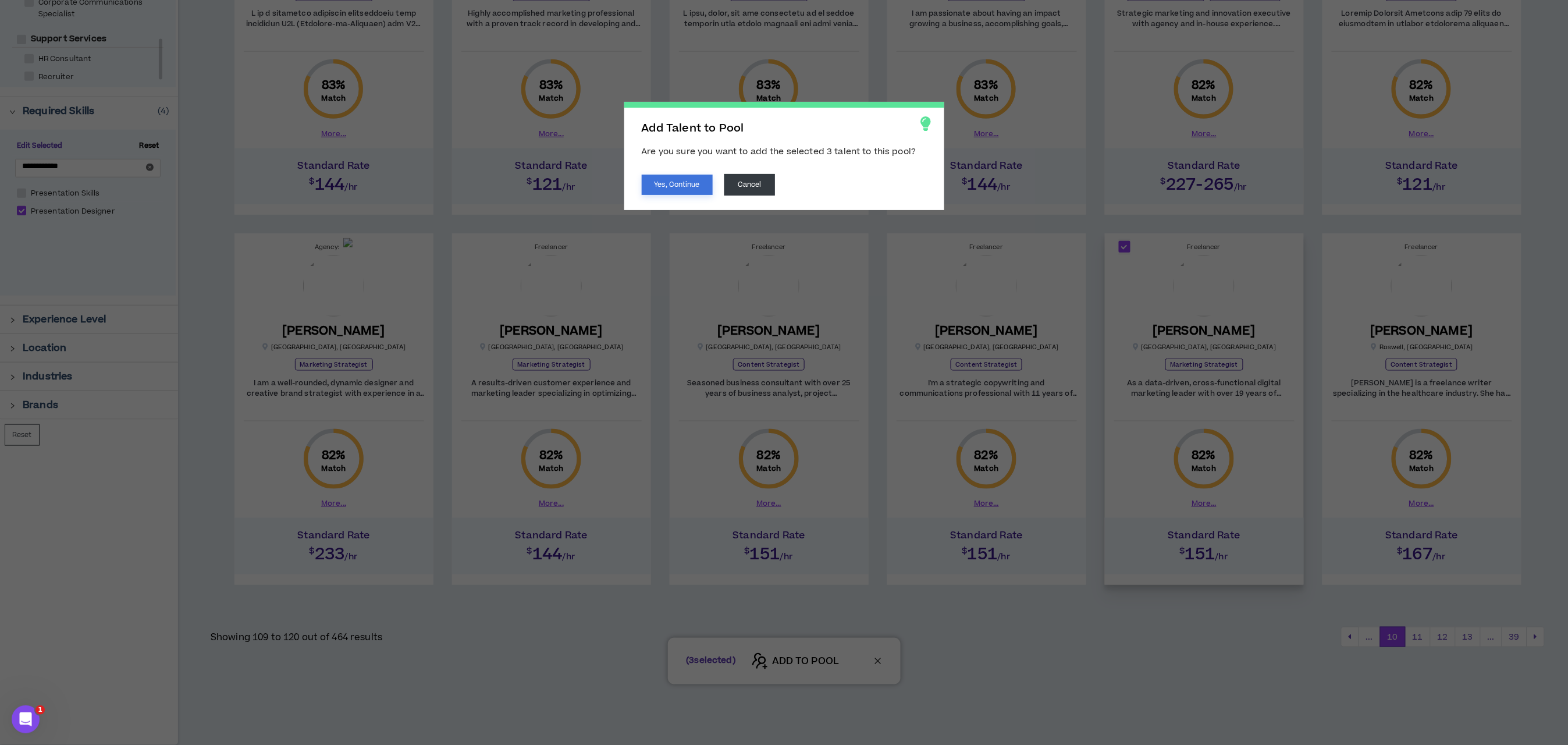
click at [679, 189] on button "Yes, Continue" at bounding box center [677, 184] width 71 height 20
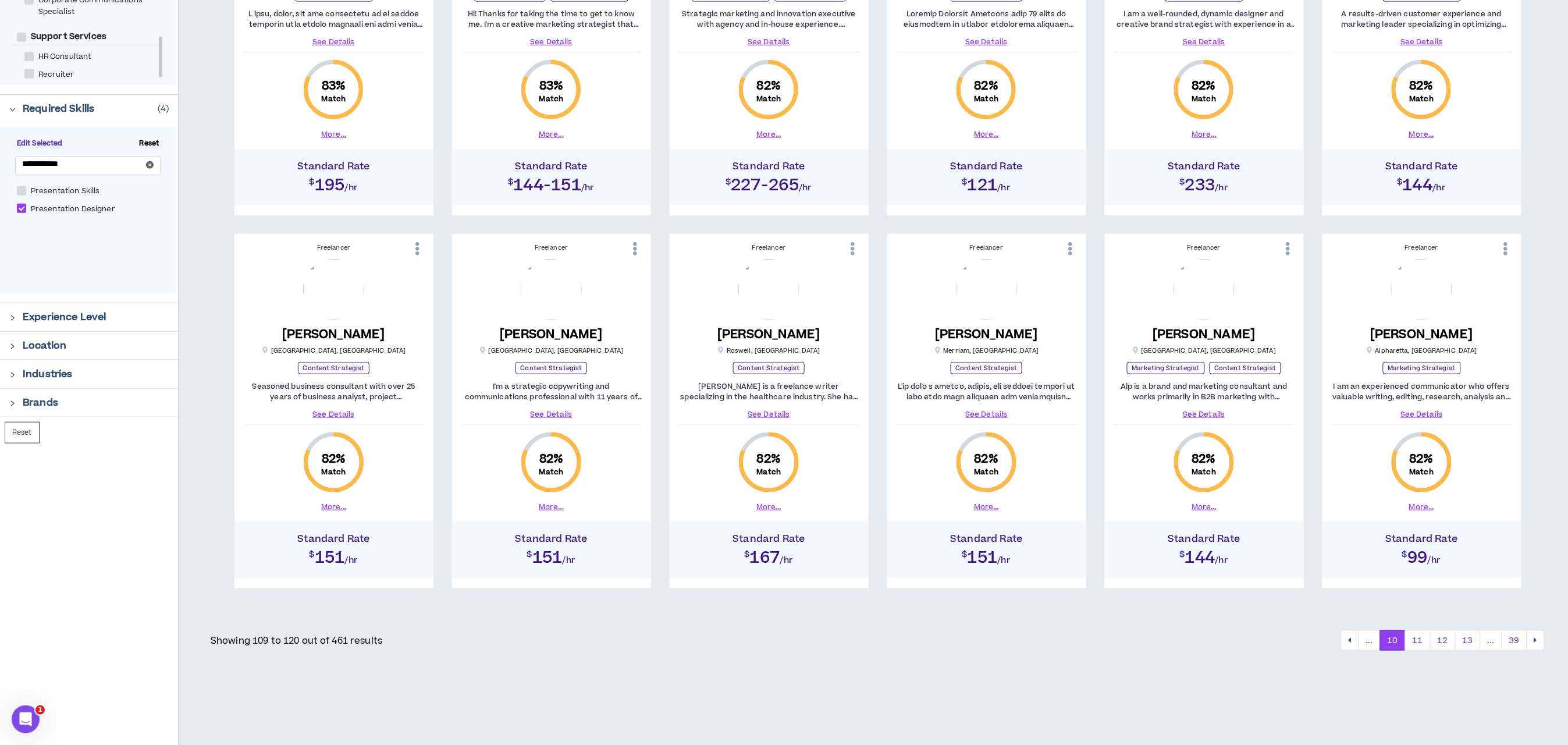
click at [1421, 641] on button "11" at bounding box center [1418, 641] width 26 height 21
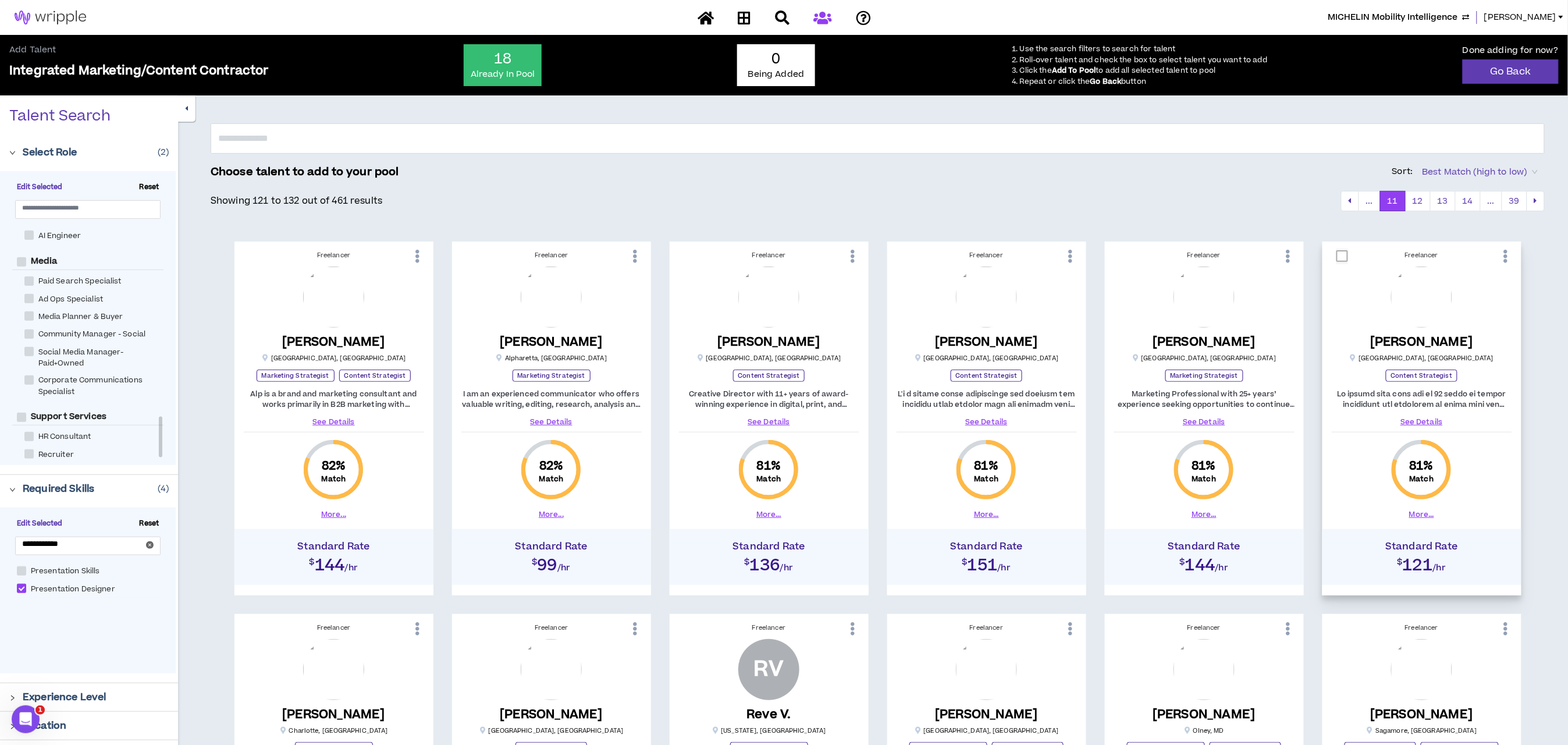
click at [1343, 260] on span at bounding box center [1342, 256] width 12 height 12
checkbox input "****"
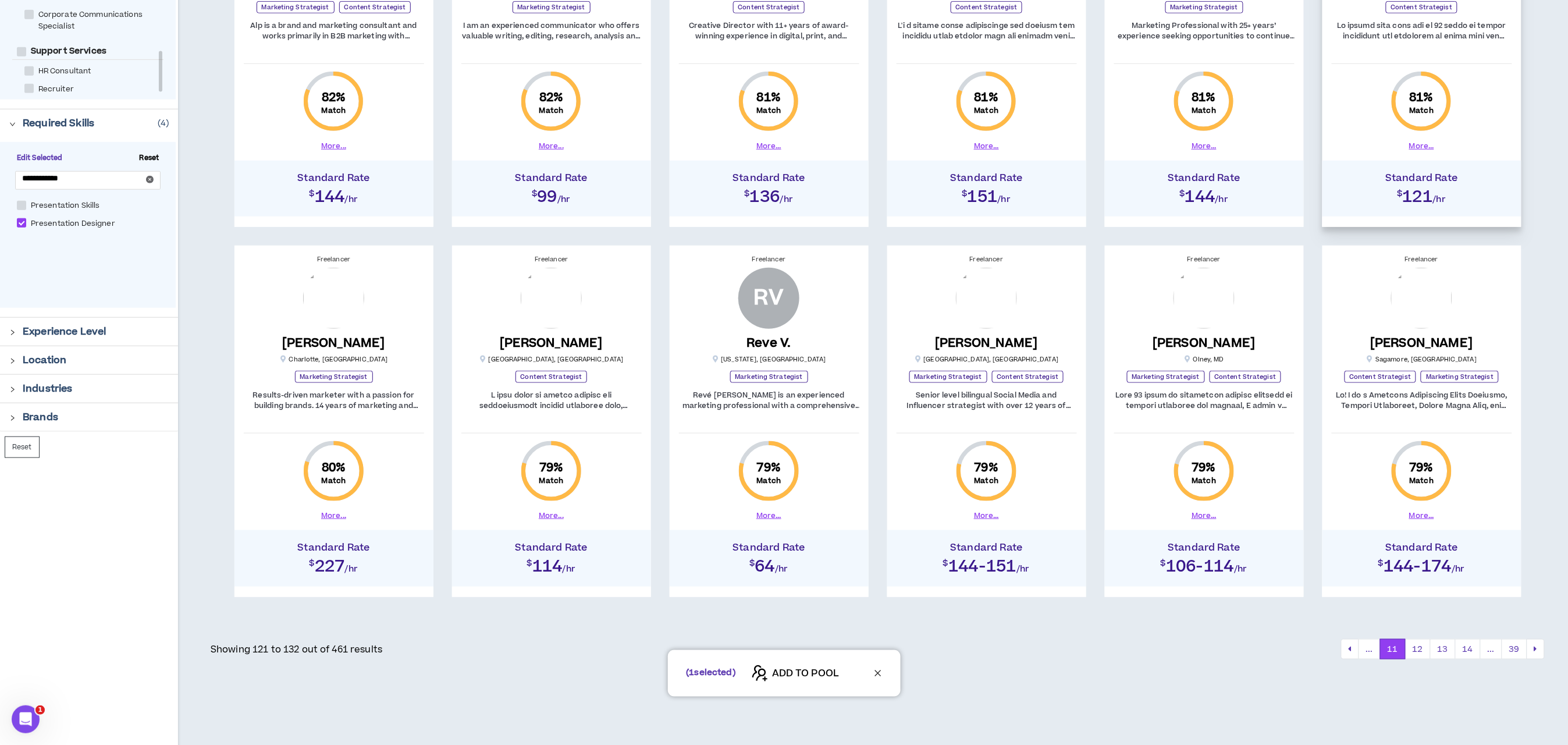
scroll to position [380, 0]
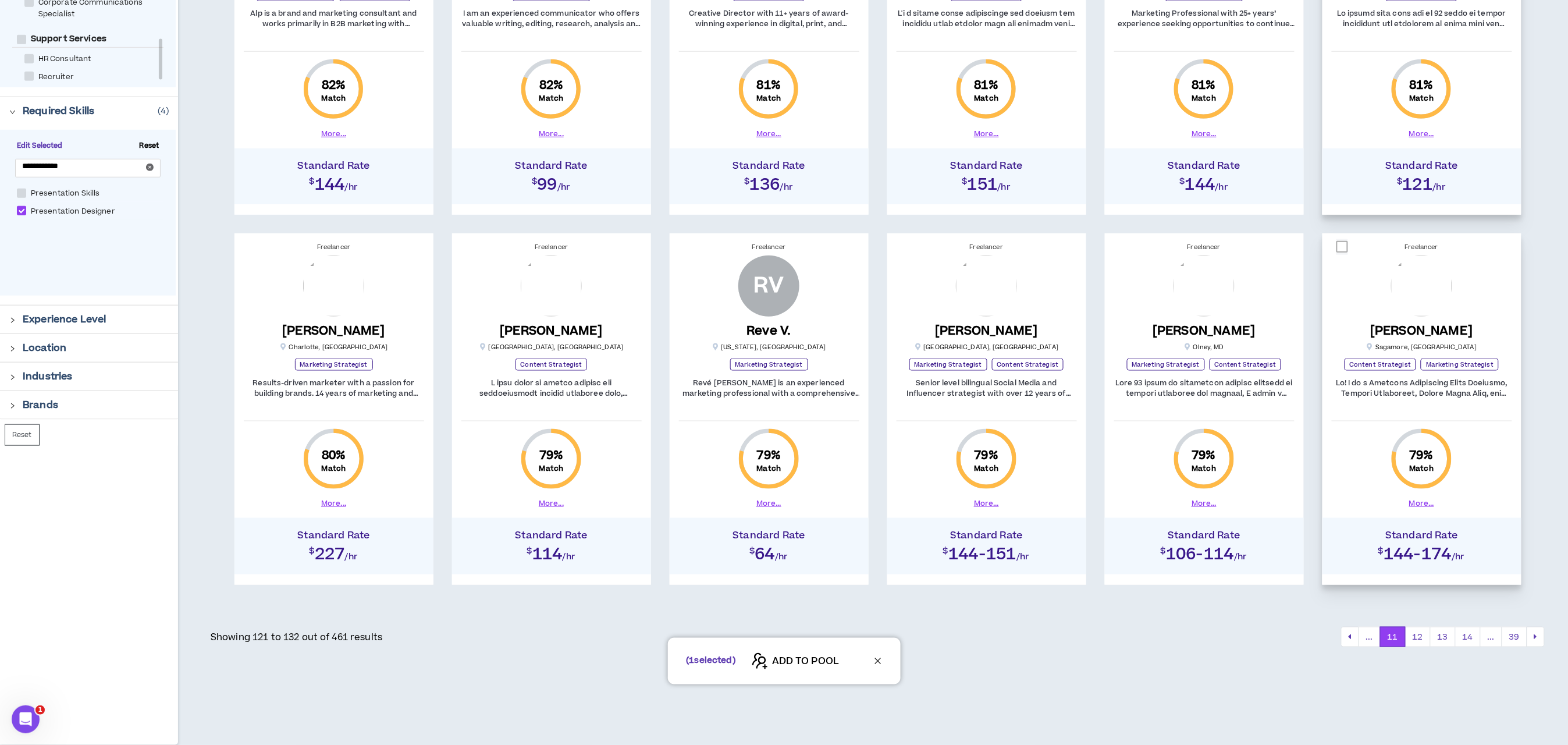
click at [1343, 245] on span at bounding box center [1342, 246] width 12 height 12
checkbox input "****"
click at [1421, 641] on div "( 2 selected) ADD TO POOL" at bounding box center [784, 661] width 1568 height 47
click at [1416, 637] on button "12" at bounding box center [1418, 638] width 26 height 21
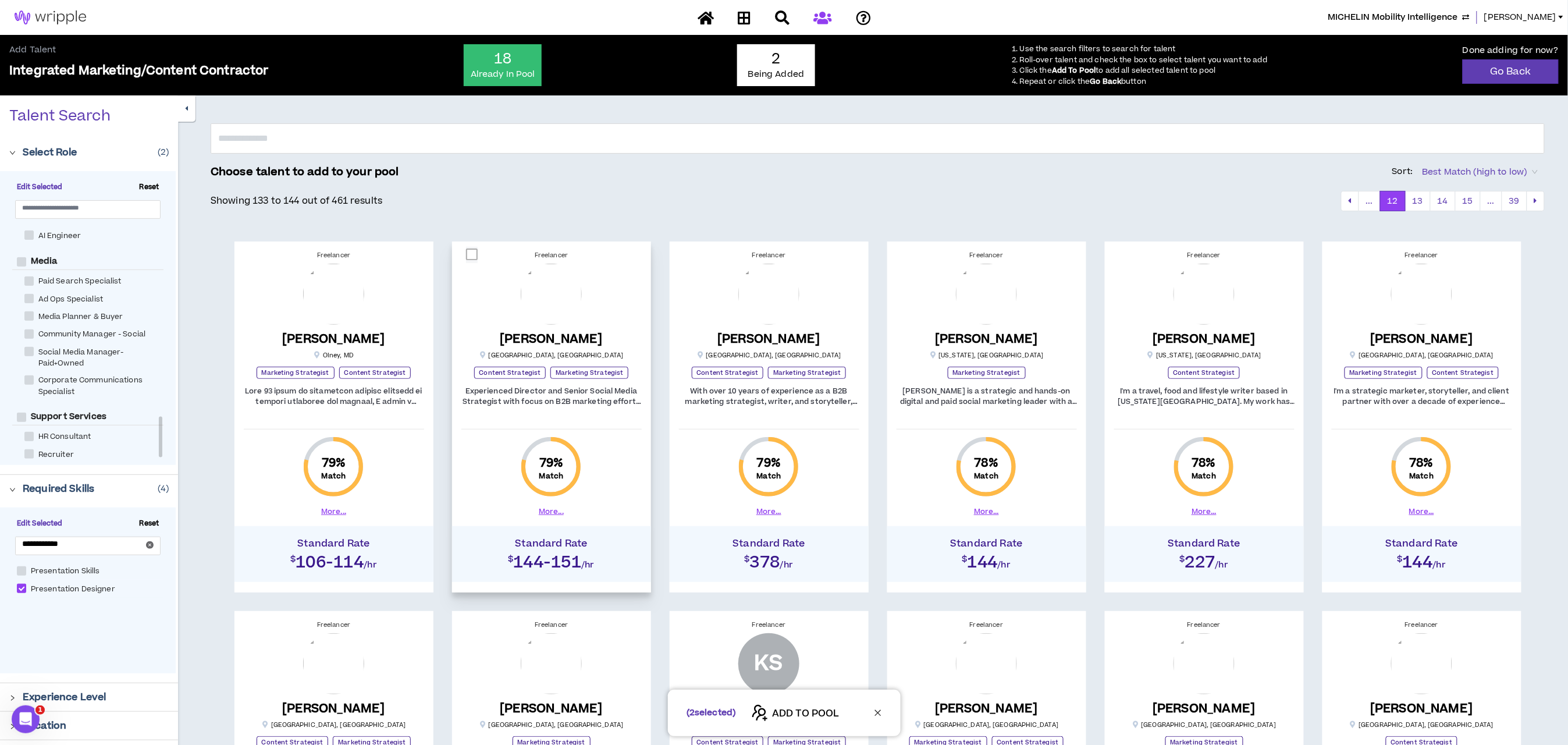
click at [473, 257] on span at bounding box center [472, 254] width 12 height 12
checkbox input "****"
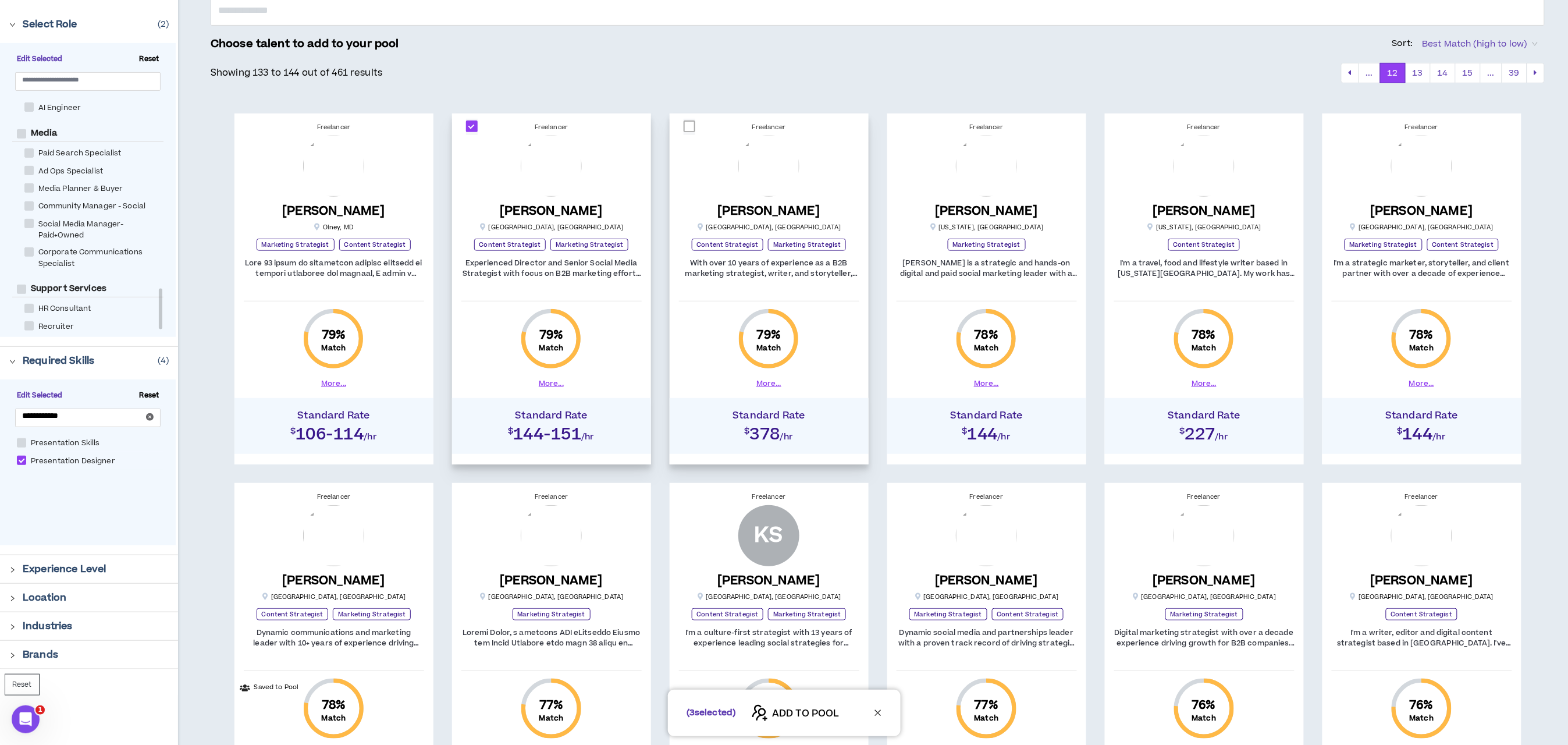
scroll to position [262, 0]
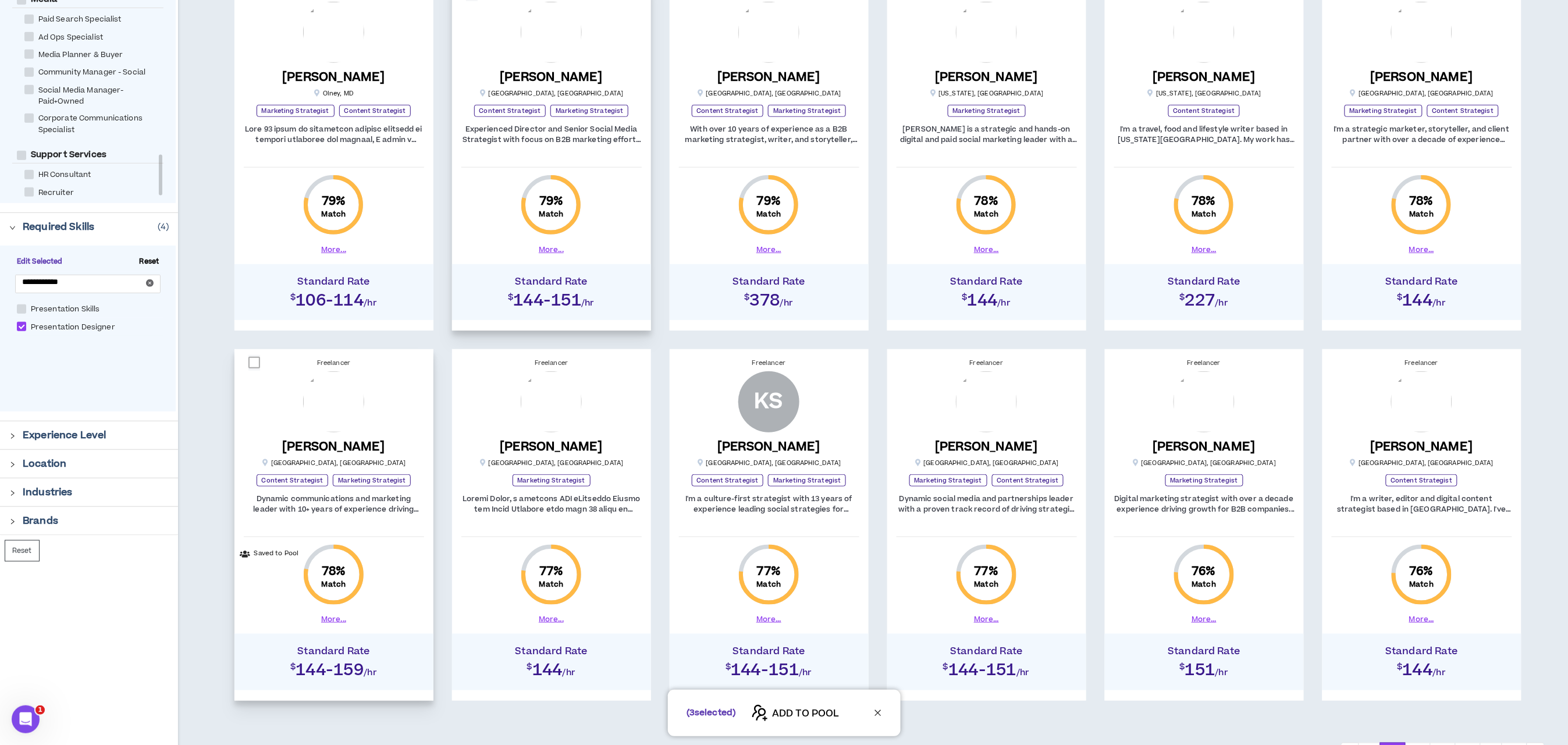
click at [257, 365] on span at bounding box center [254, 362] width 12 height 12
checkbox input "****"
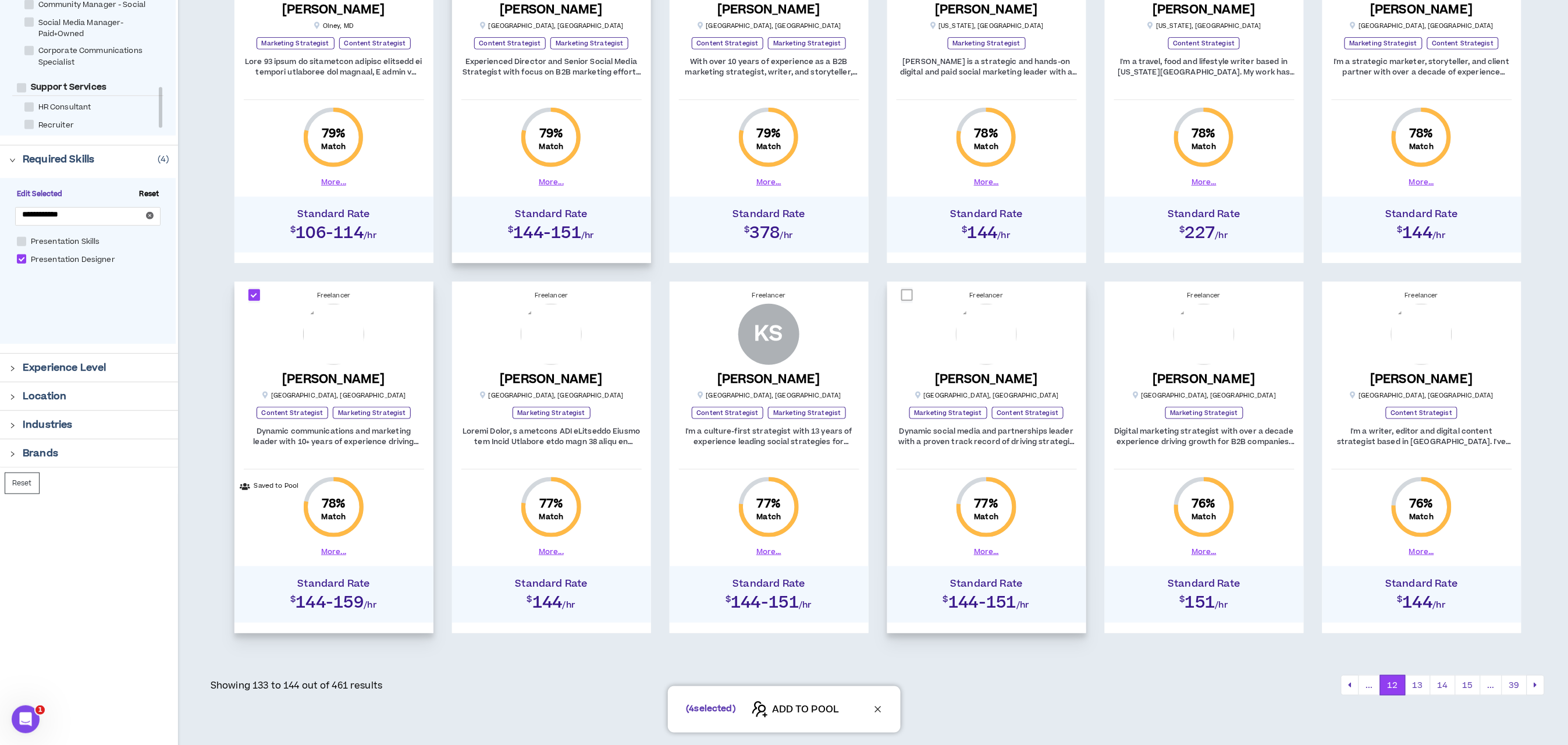
scroll to position [380, 0]
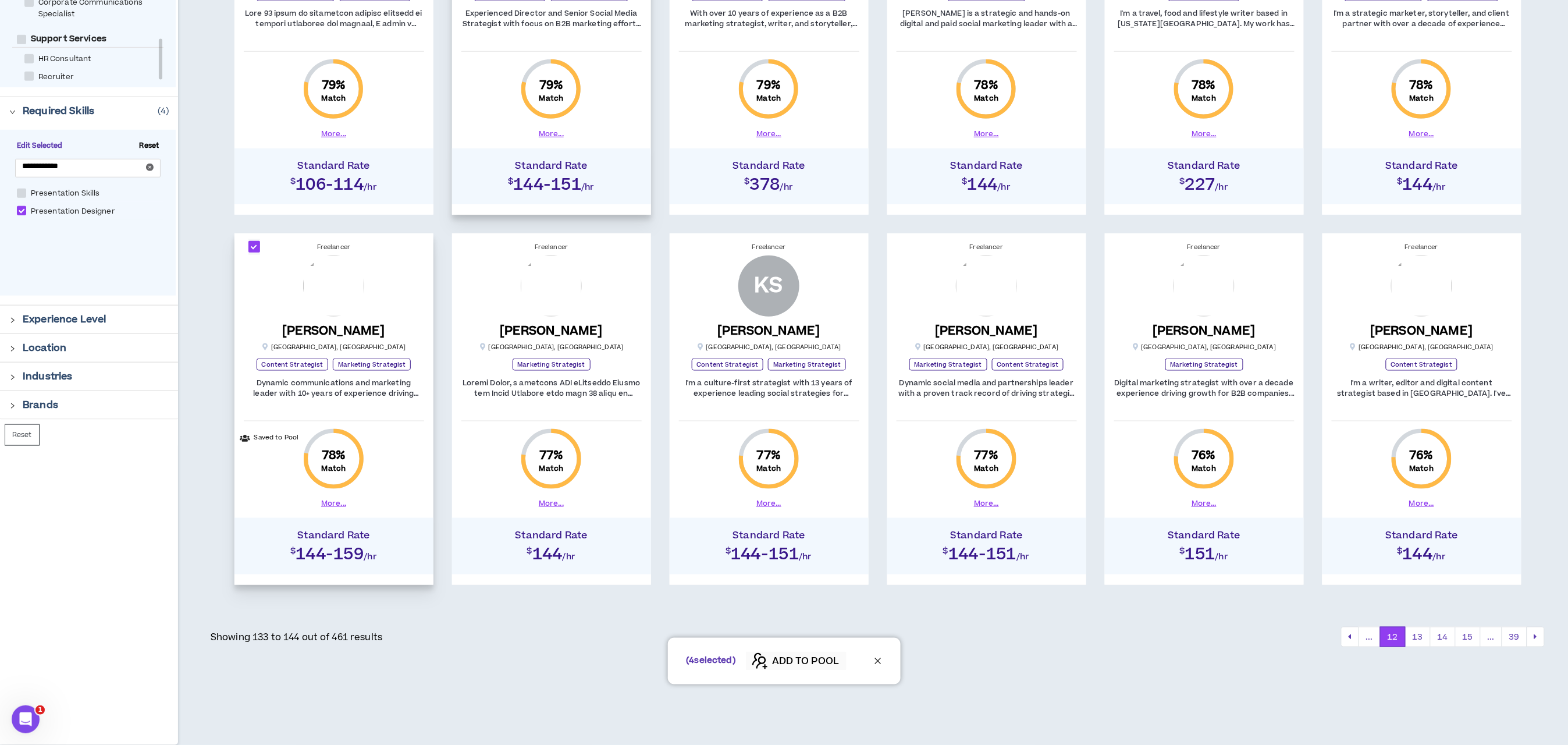
click at [798, 661] on span "ADD TO POOL" at bounding box center [805, 661] width 67 height 14
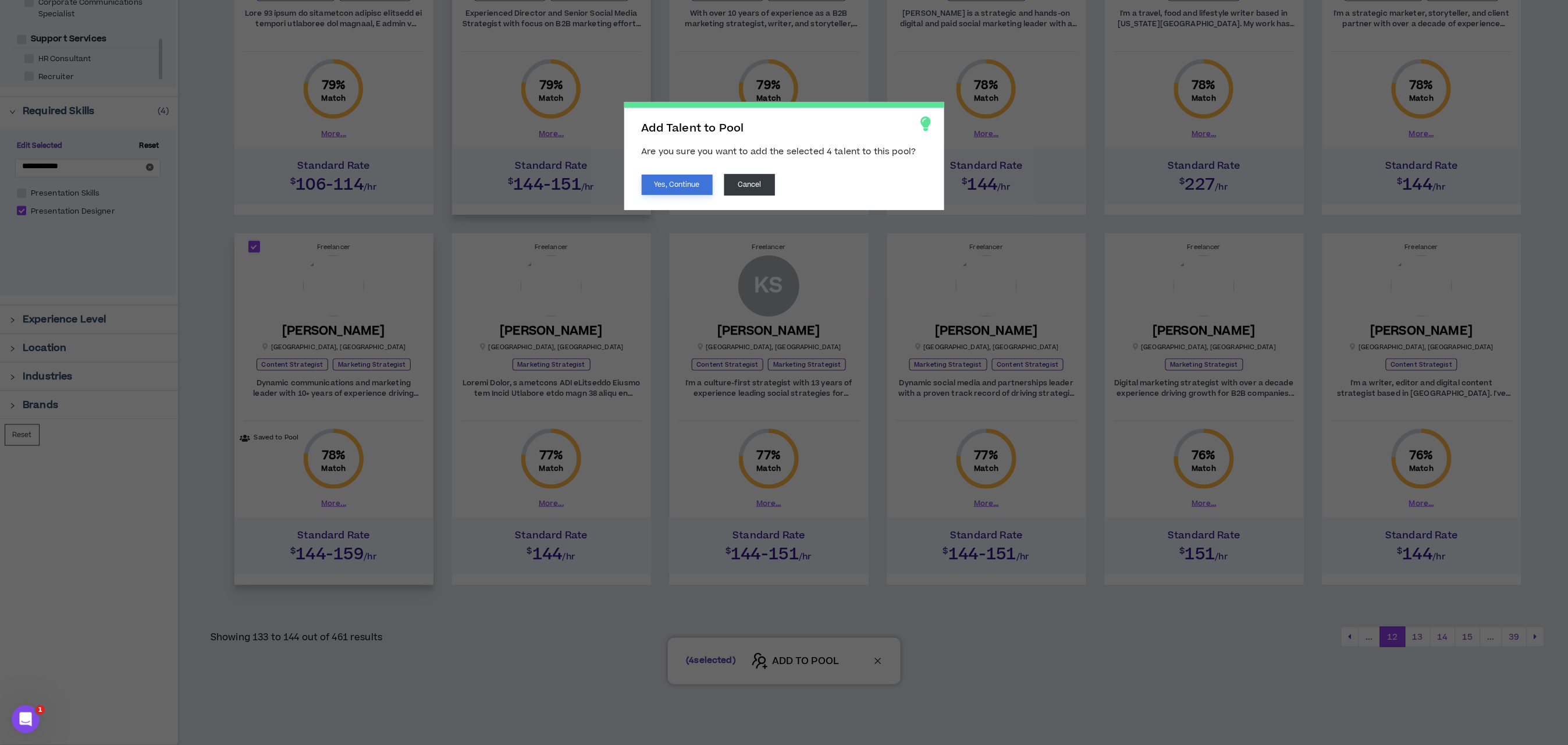
click at [691, 185] on button "Yes, Continue" at bounding box center [677, 184] width 71 height 20
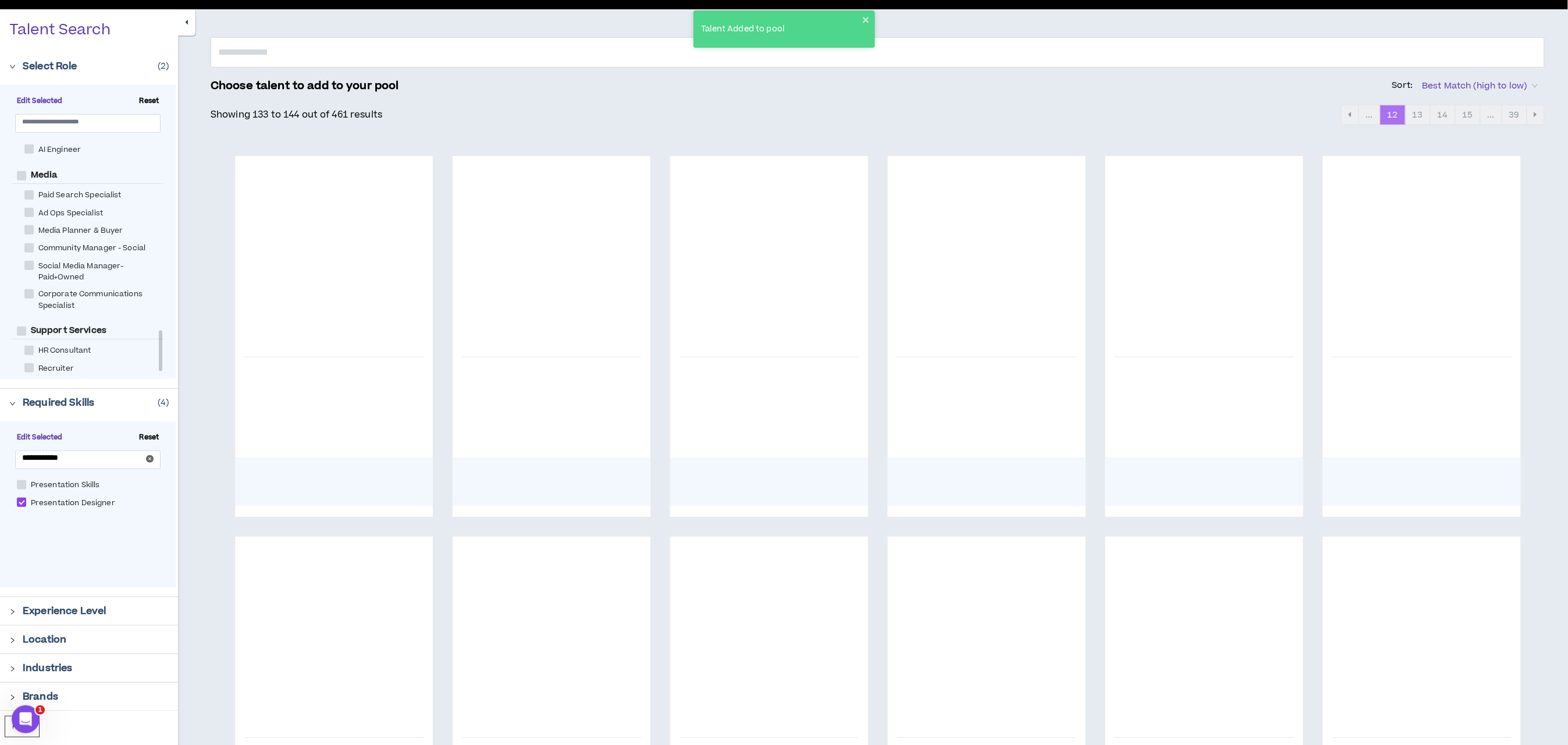
scroll to position [0, 0]
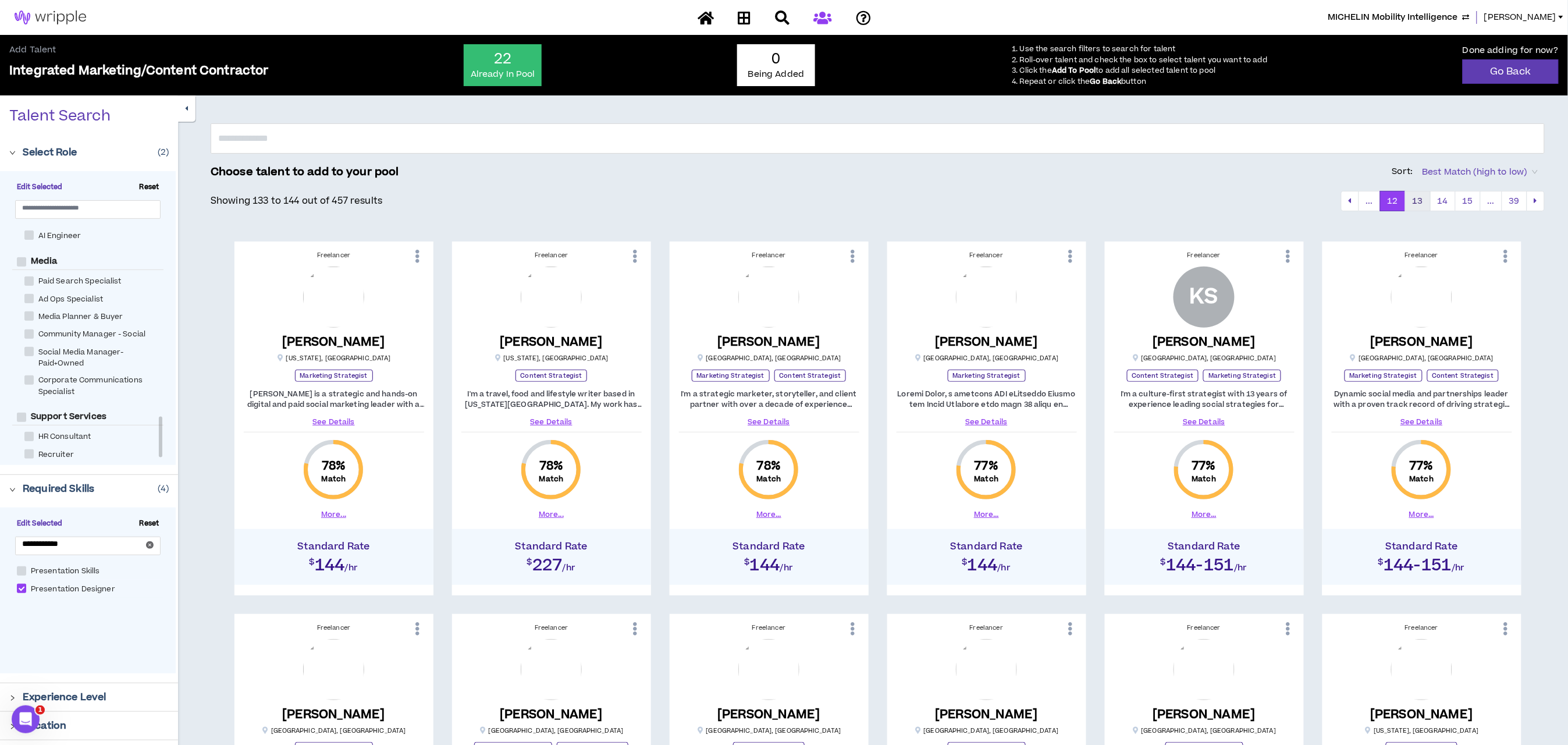
click at [1416, 203] on button "13" at bounding box center [1418, 201] width 26 height 21
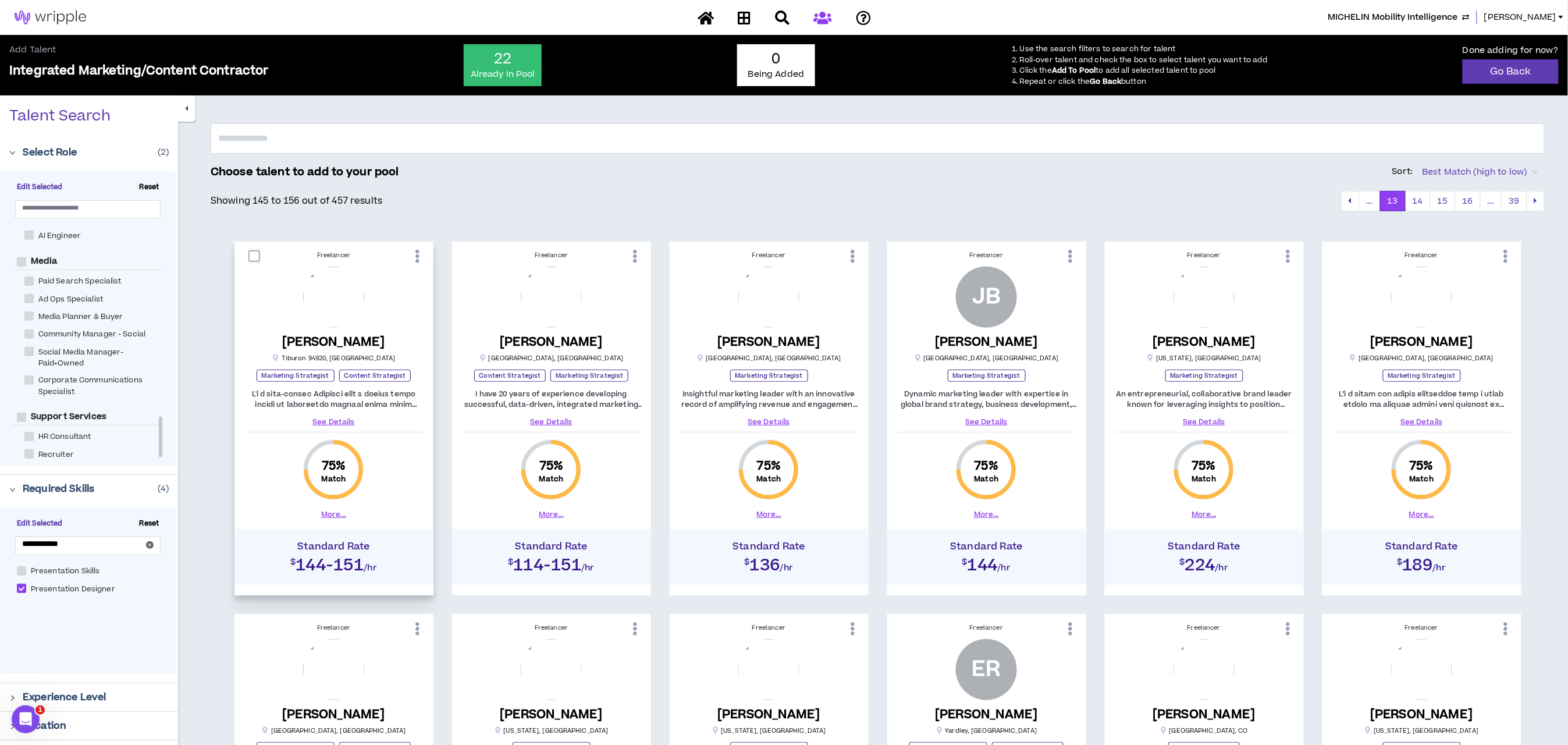
click at [250, 255] on span at bounding box center [254, 256] width 12 height 12
checkbox input "****"
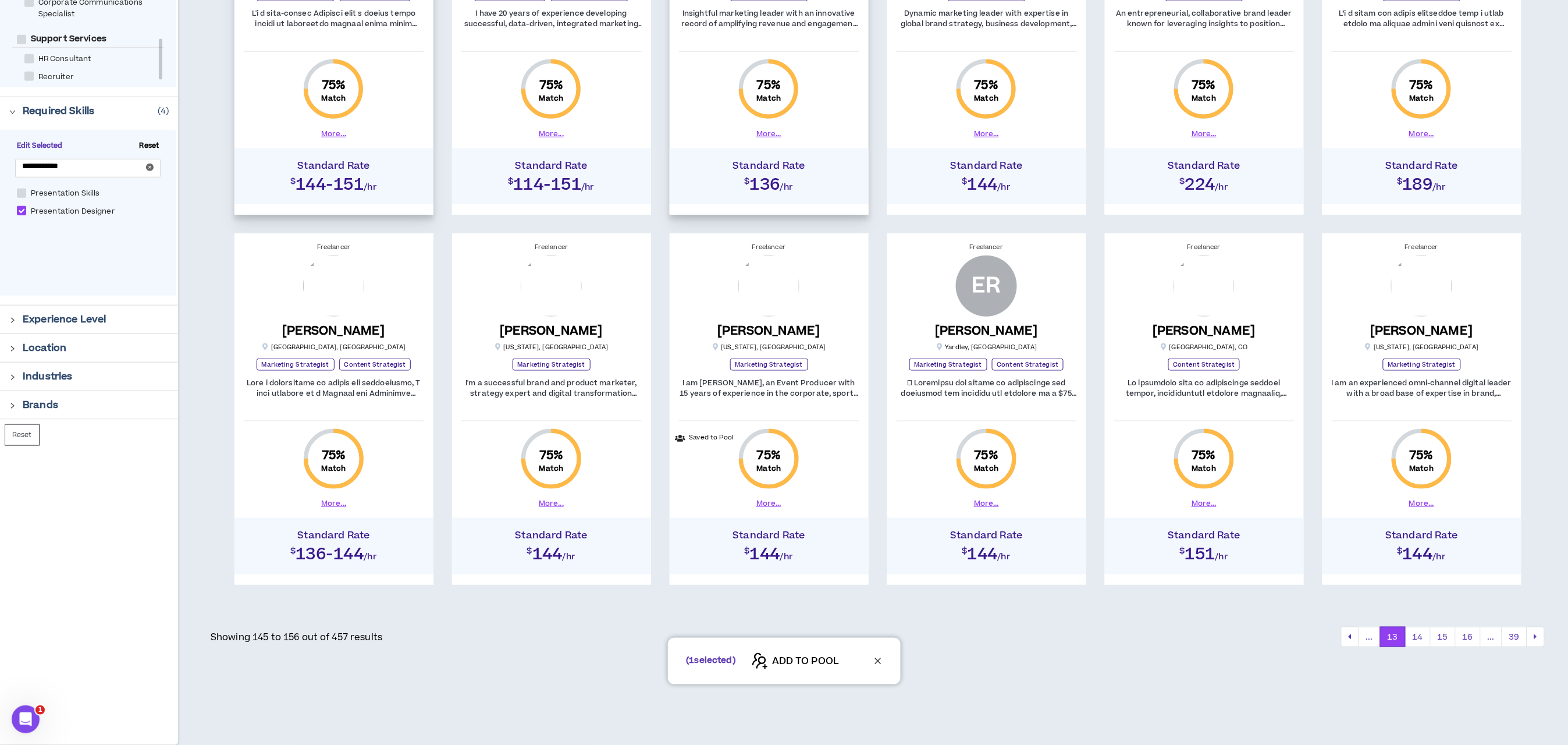
scroll to position [380, 0]
click at [1427, 640] on div "( 1 selected) ADD TO POOL" at bounding box center [784, 661] width 1568 height 47
click at [1419, 639] on div "( 1 selected) ADD TO POOL" at bounding box center [784, 661] width 1568 height 47
click at [1415, 630] on button "14" at bounding box center [1418, 638] width 26 height 21
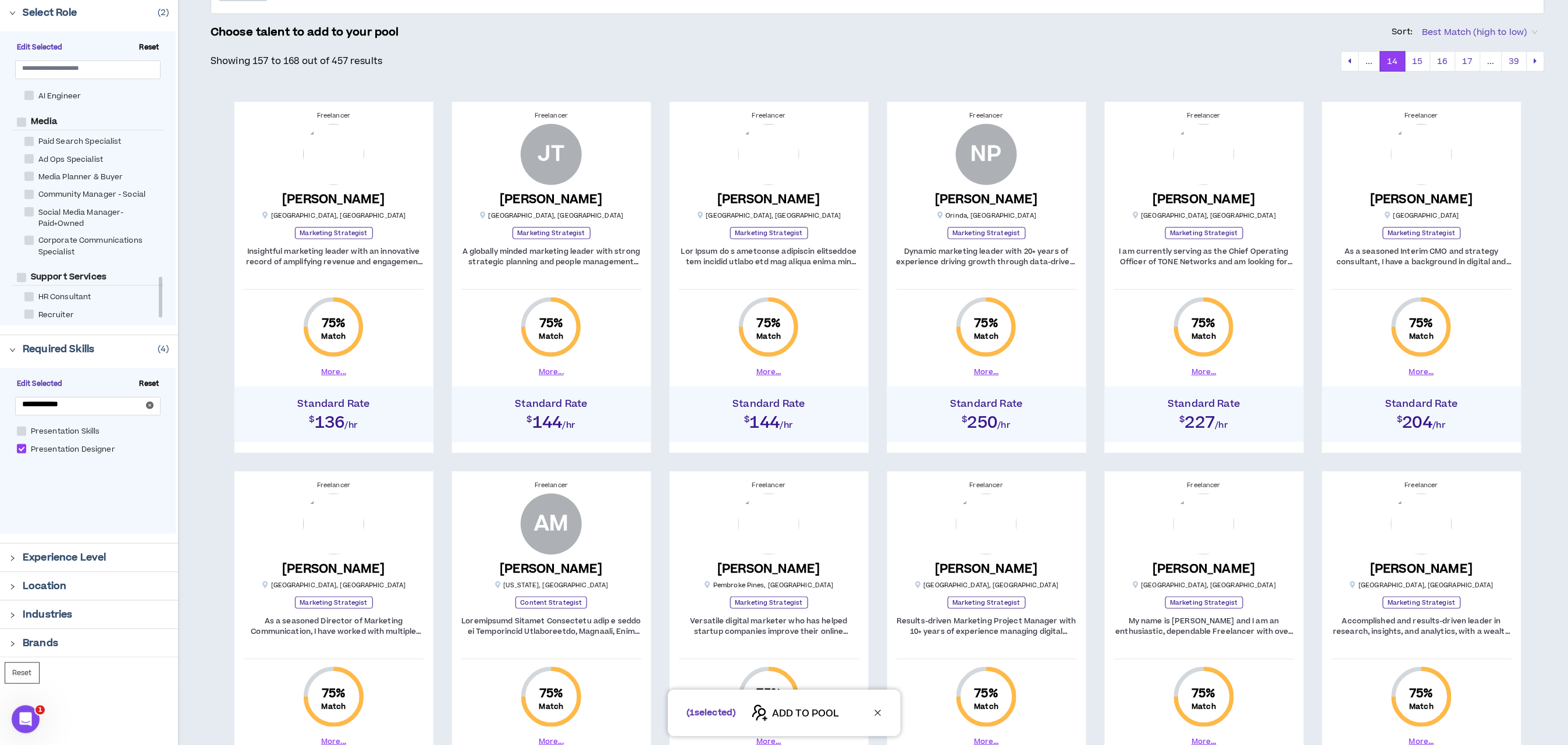
scroll to position [349, 0]
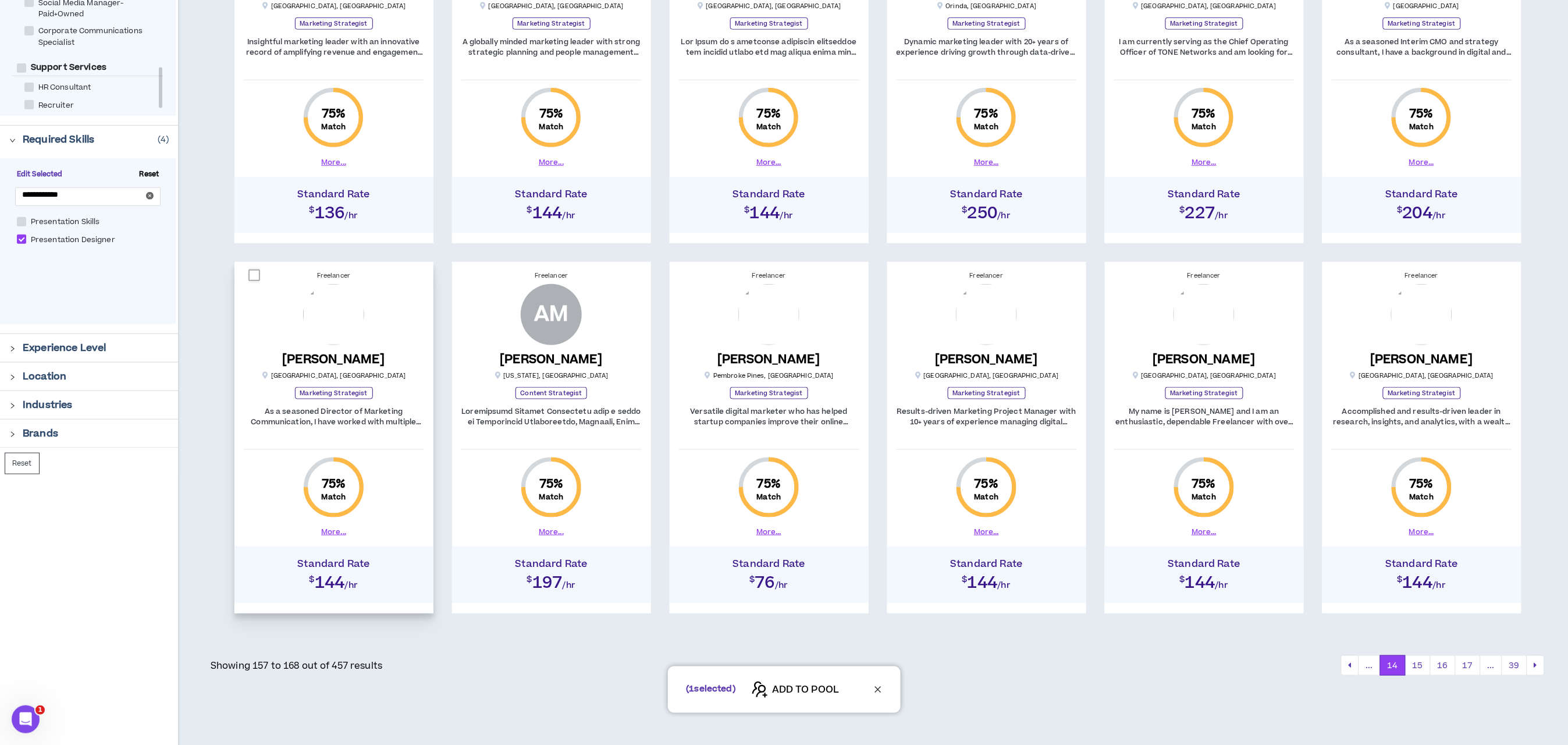
click at [257, 279] on span at bounding box center [254, 275] width 12 height 12
checkbox input "****"
click at [799, 692] on span "ADD TO POOL" at bounding box center [805, 690] width 67 height 14
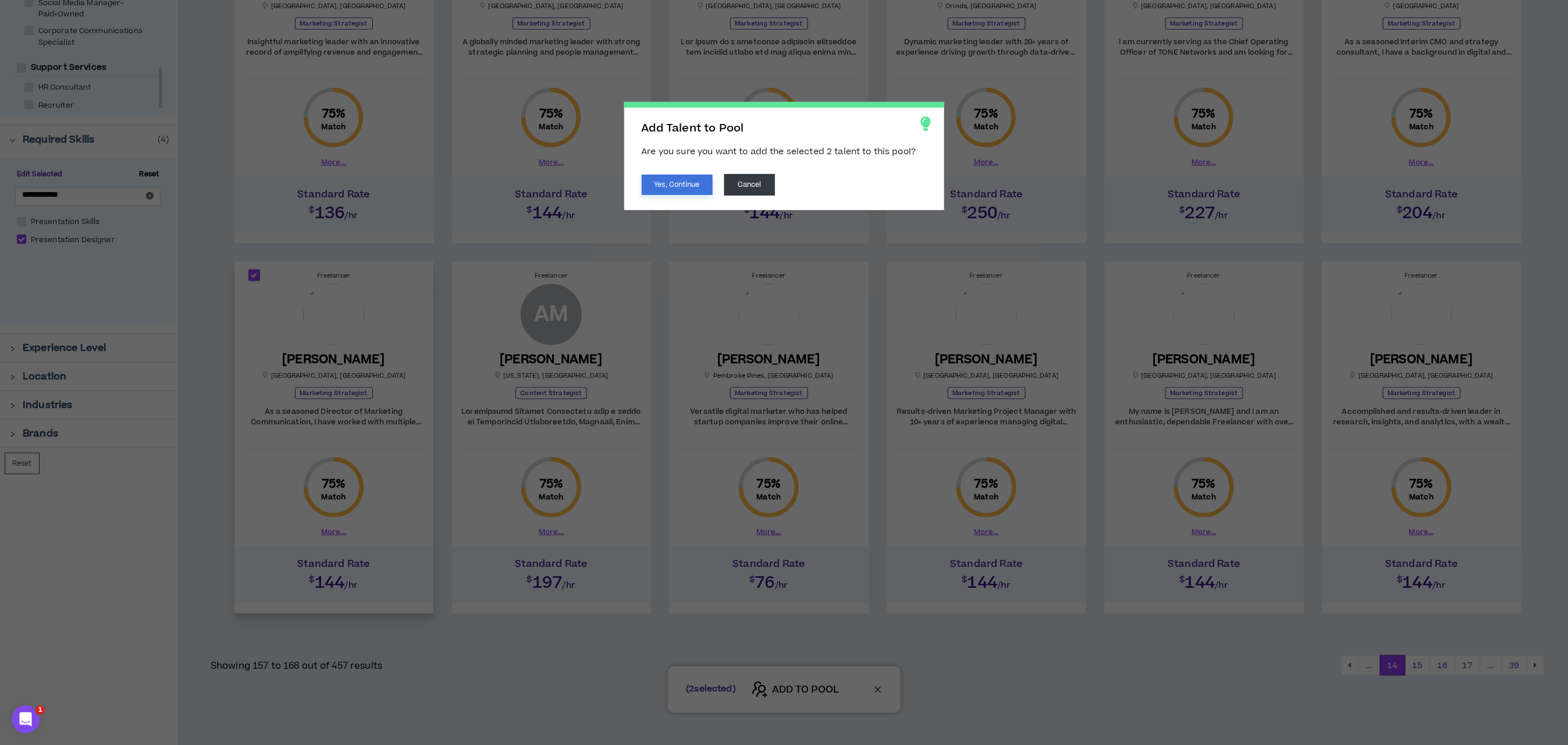
click at [677, 182] on button "Yes, Continue" at bounding box center [677, 184] width 71 height 20
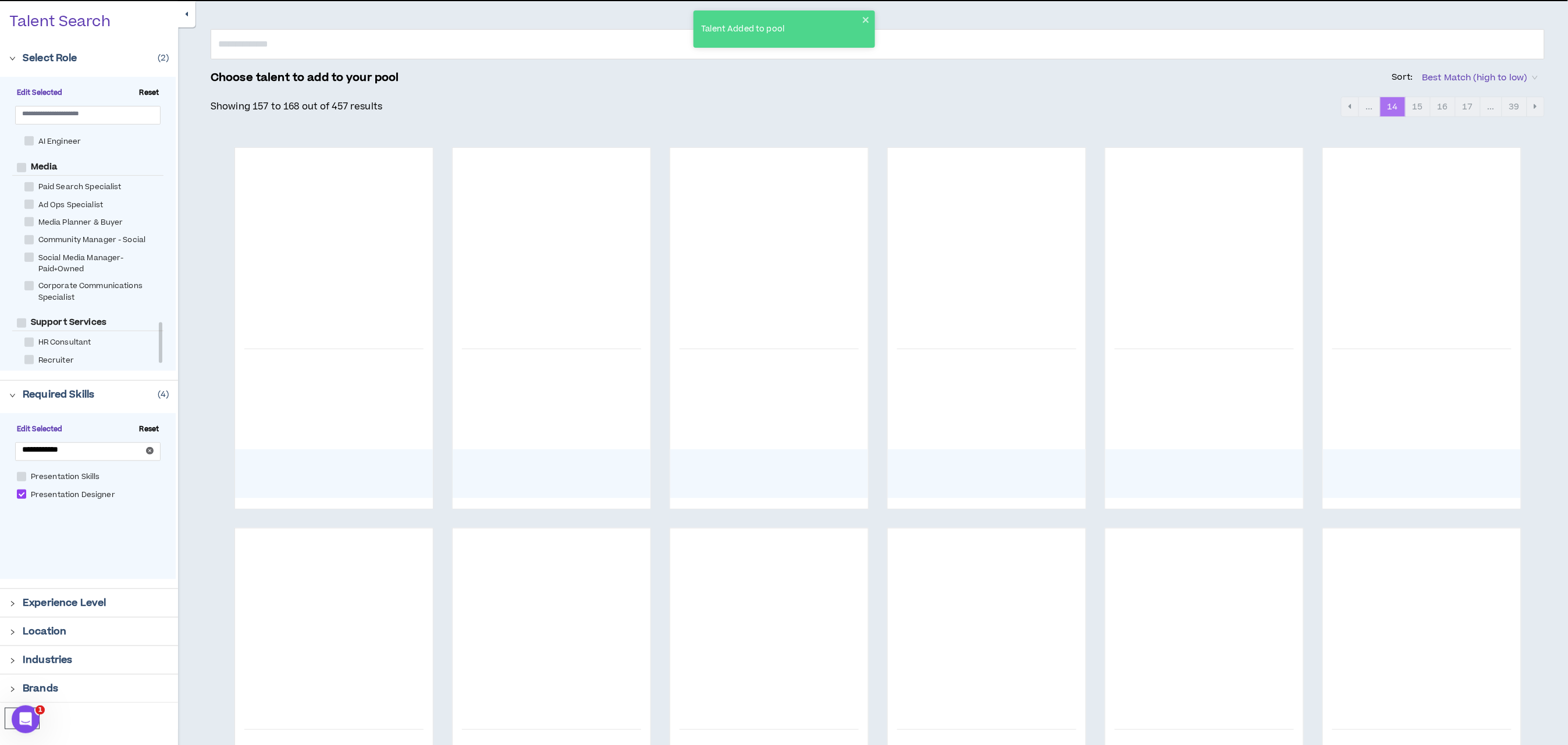
scroll to position [0, 0]
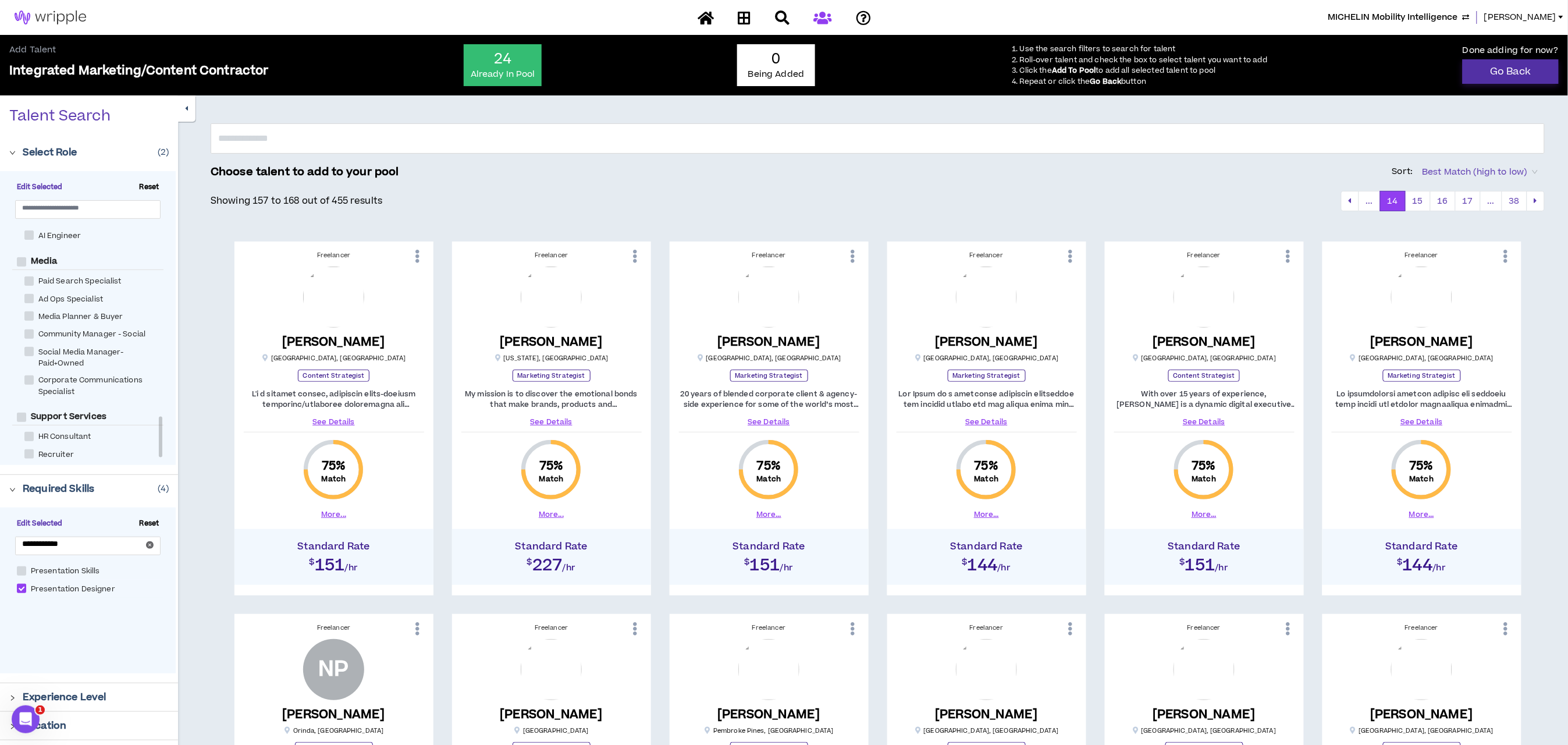
click at [1492, 71] on link "Go Back" at bounding box center [1511, 72] width 96 height 25
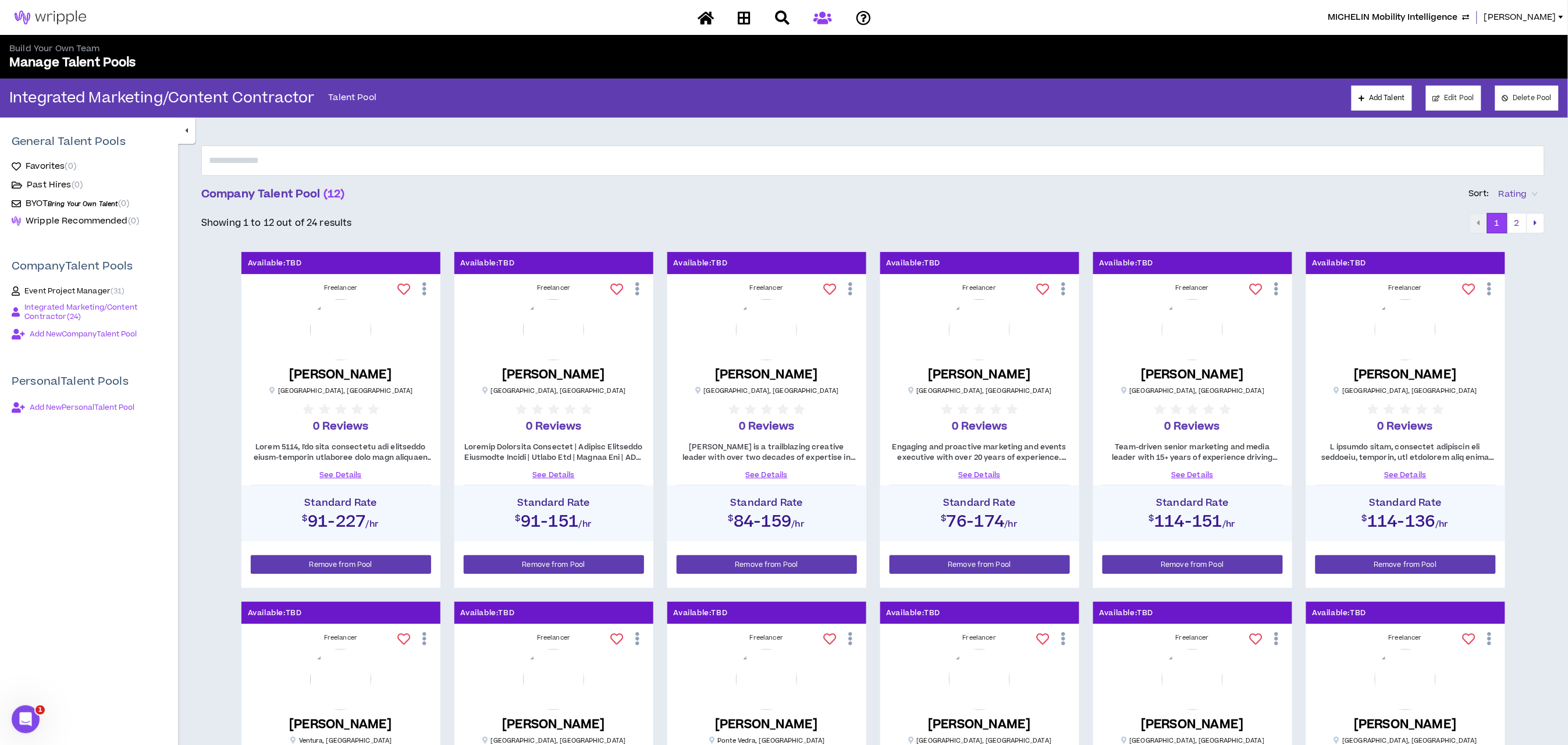
click at [346, 472] on link "See Details" at bounding box center [341, 475] width 180 height 10
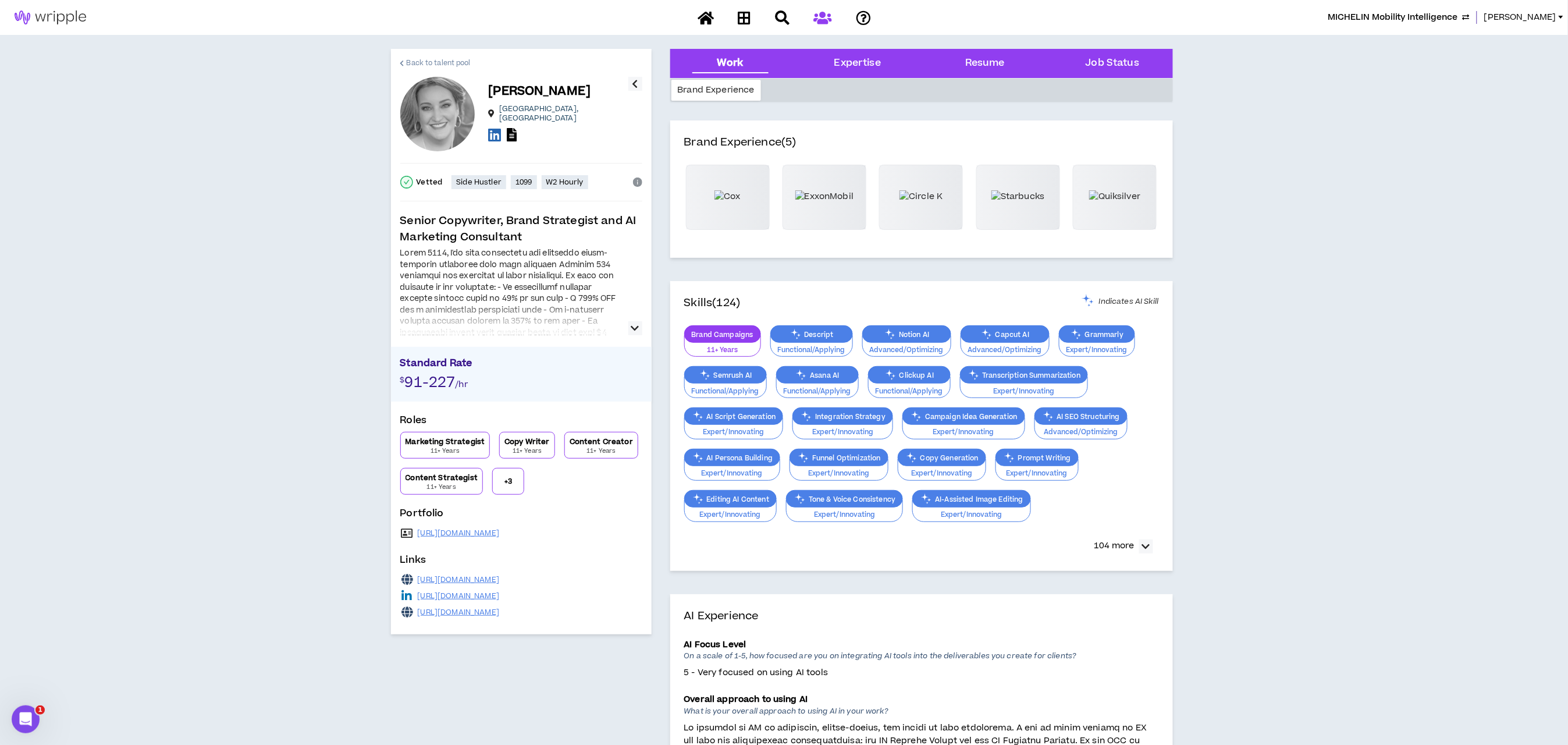
click at [417, 63] on span "Back to talent pool" at bounding box center [438, 63] width 64 height 11
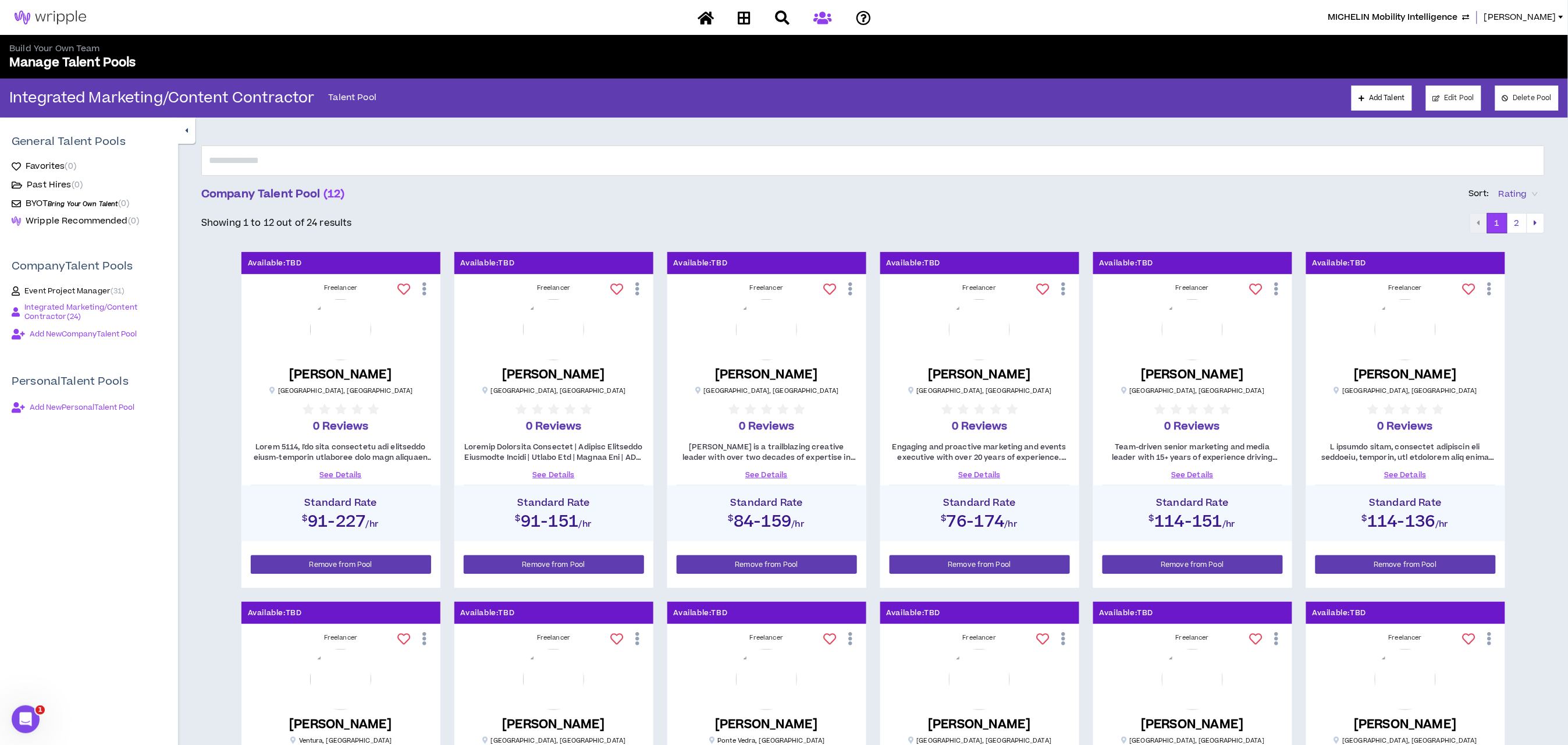
click at [565, 477] on link "See Details" at bounding box center [554, 475] width 180 height 10
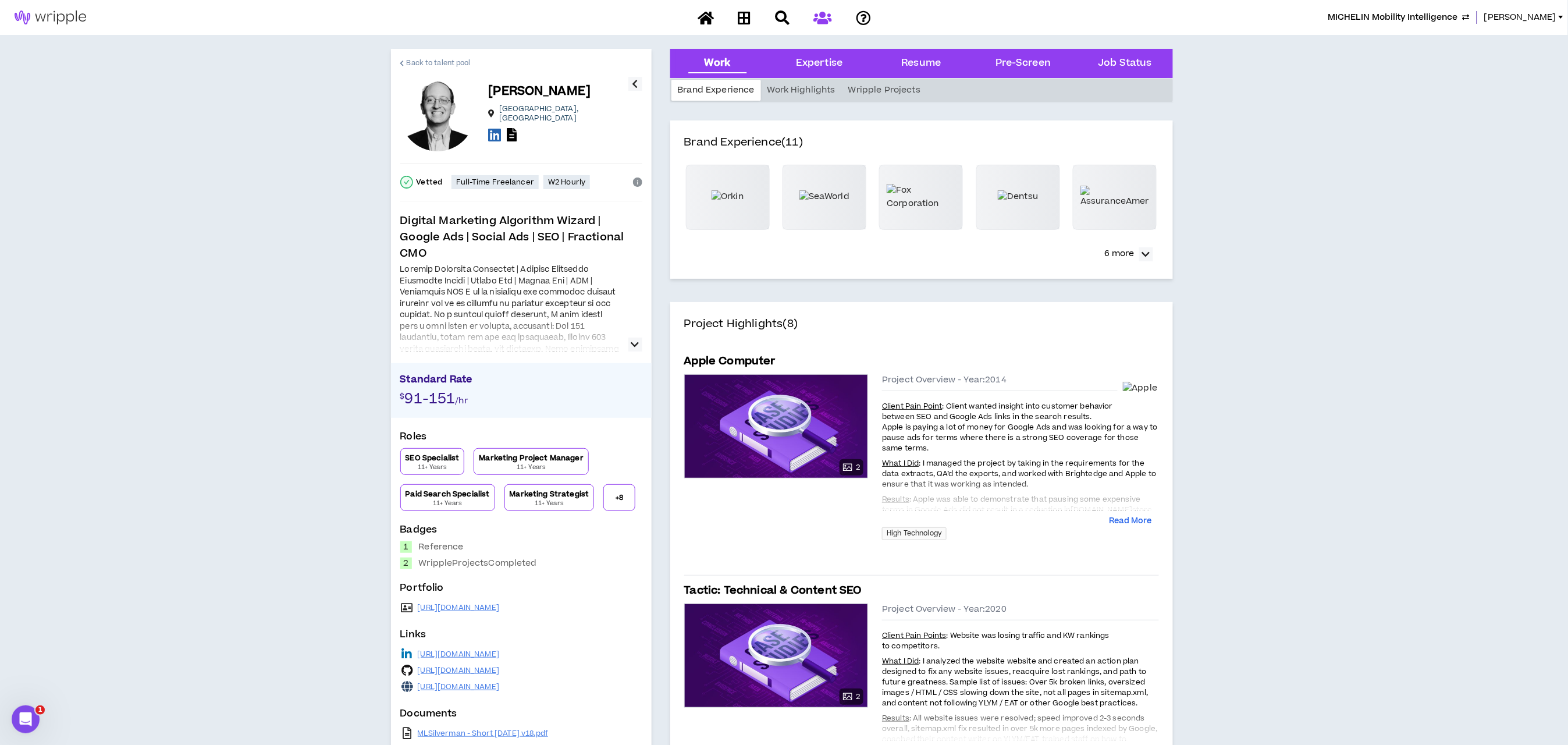
click at [407, 60] on span "Back to talent pool" at bounding box center [438, 63] width 64 height 11
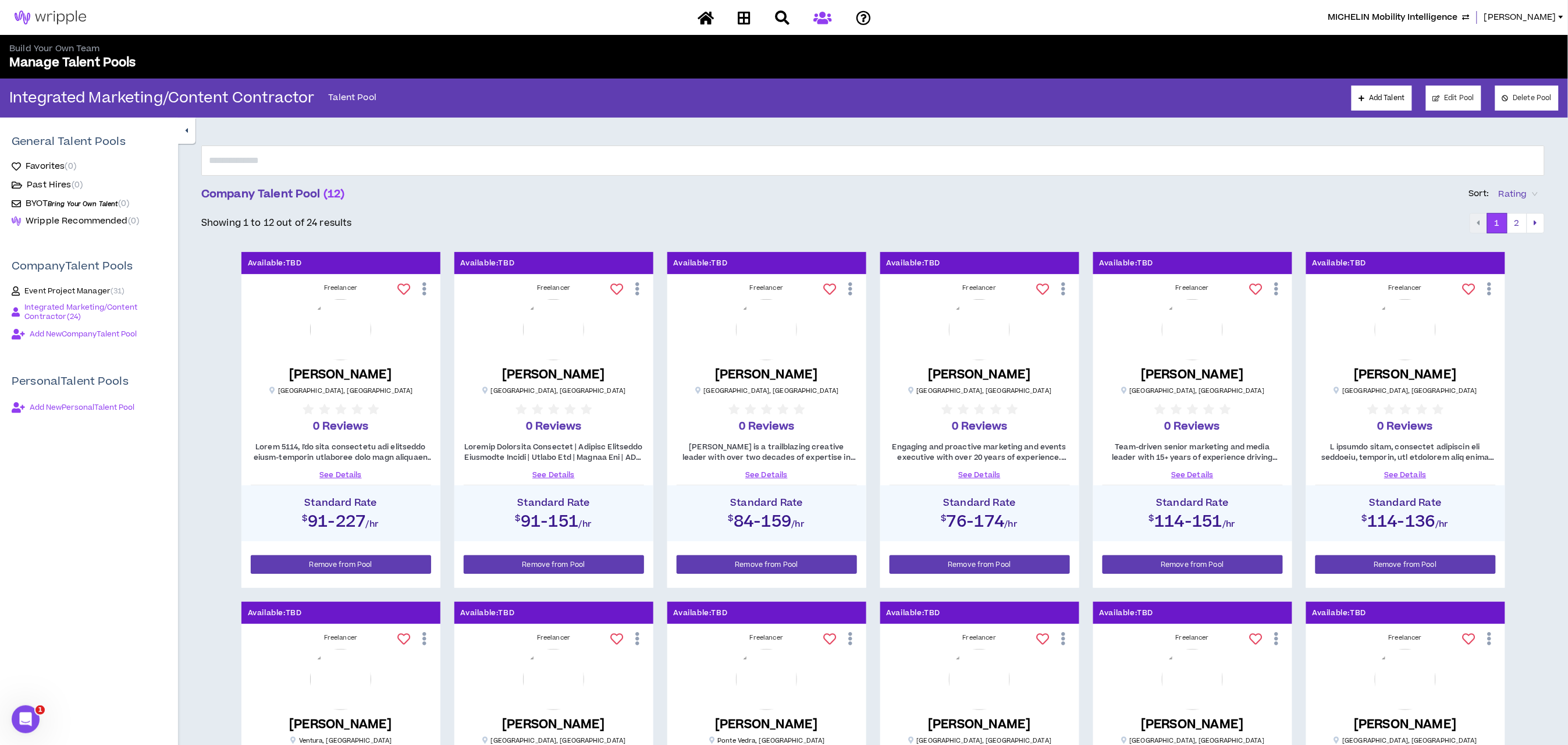
click at [764, 472] on link "See Details" at bounding box center [767, 475] width 180 height 10
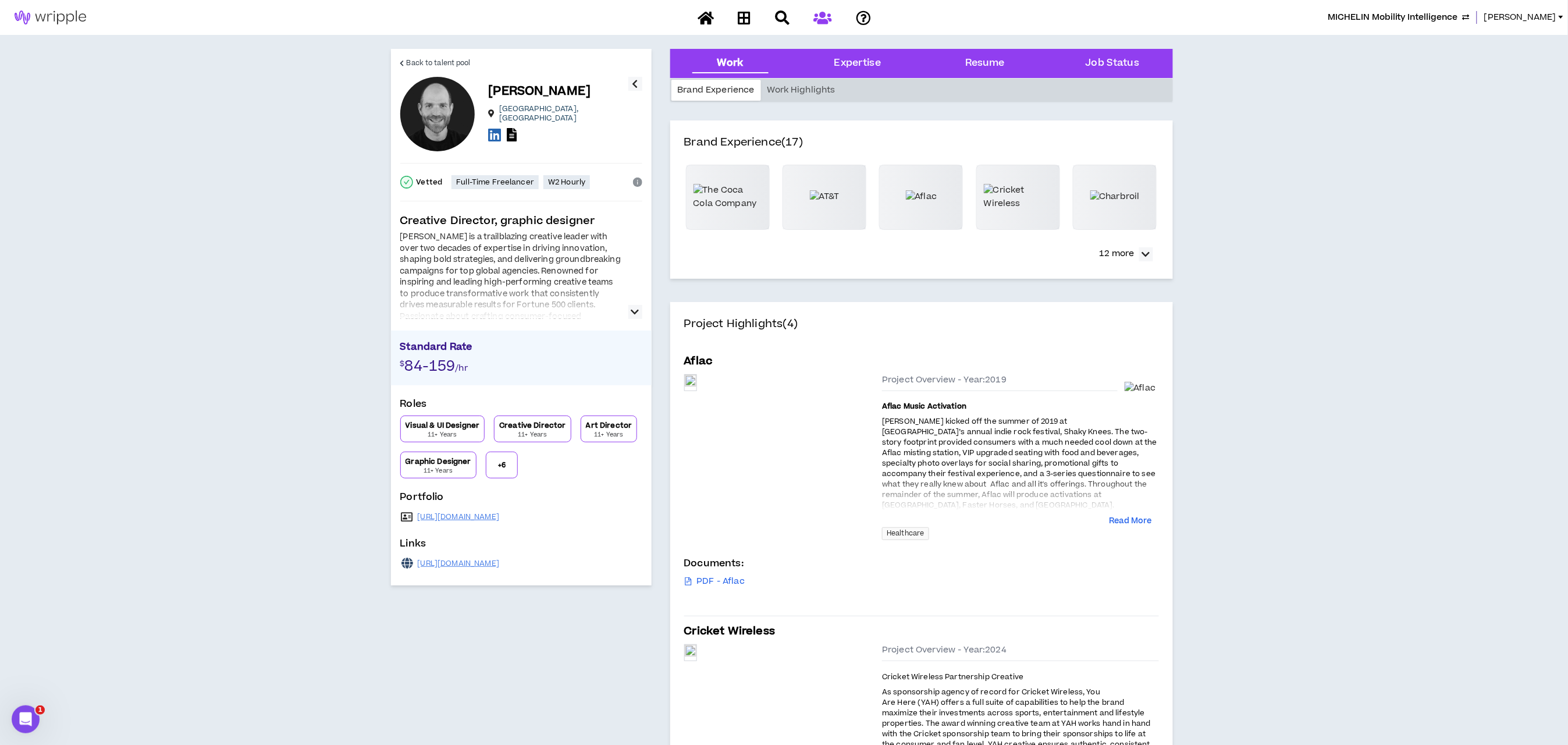
click at [635, 309] on icon "button" at bounding box center [635, 312] width 8 height 14
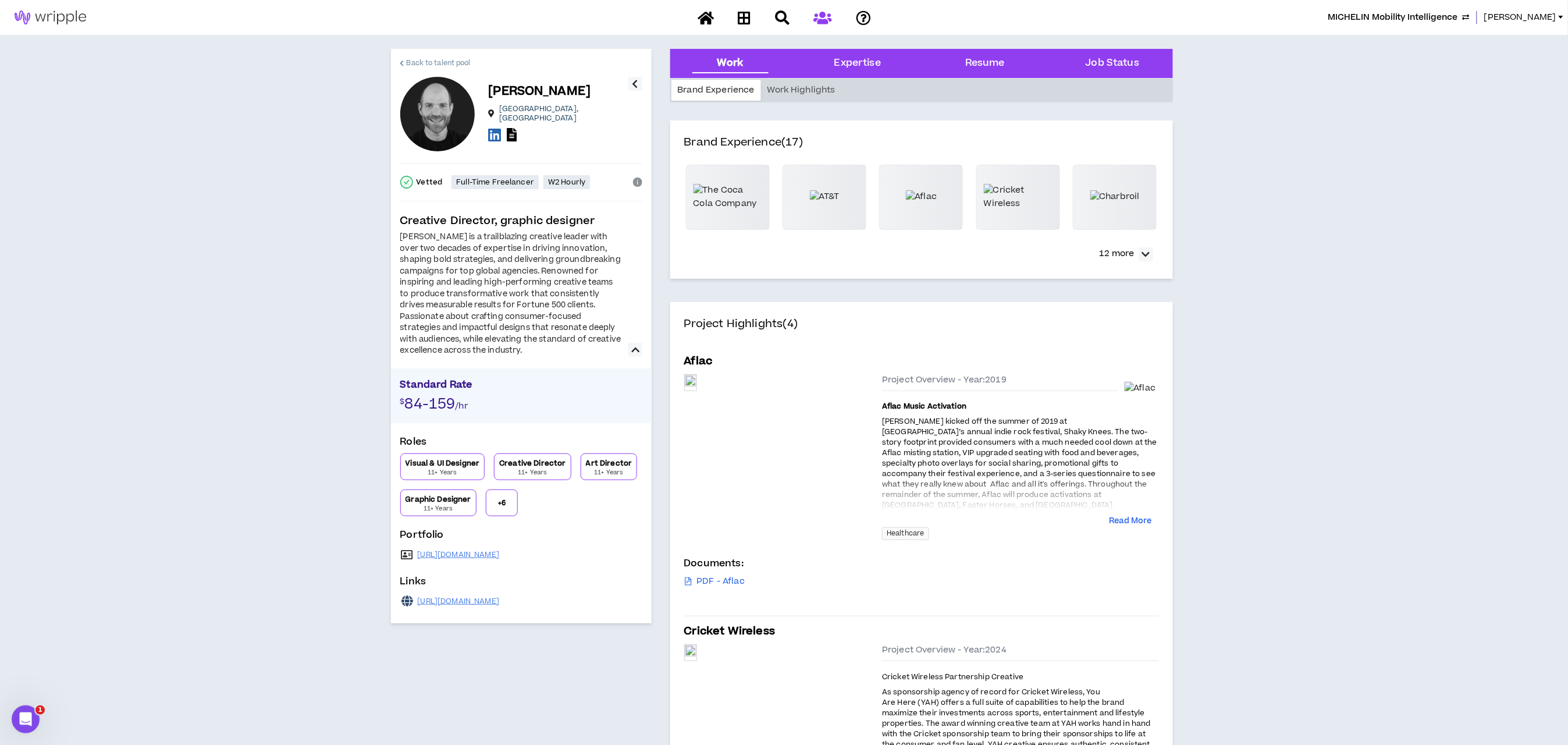
click at [405, 62] on link "Back to talent pool" at bounding box center [435, 63] width 71 height 28
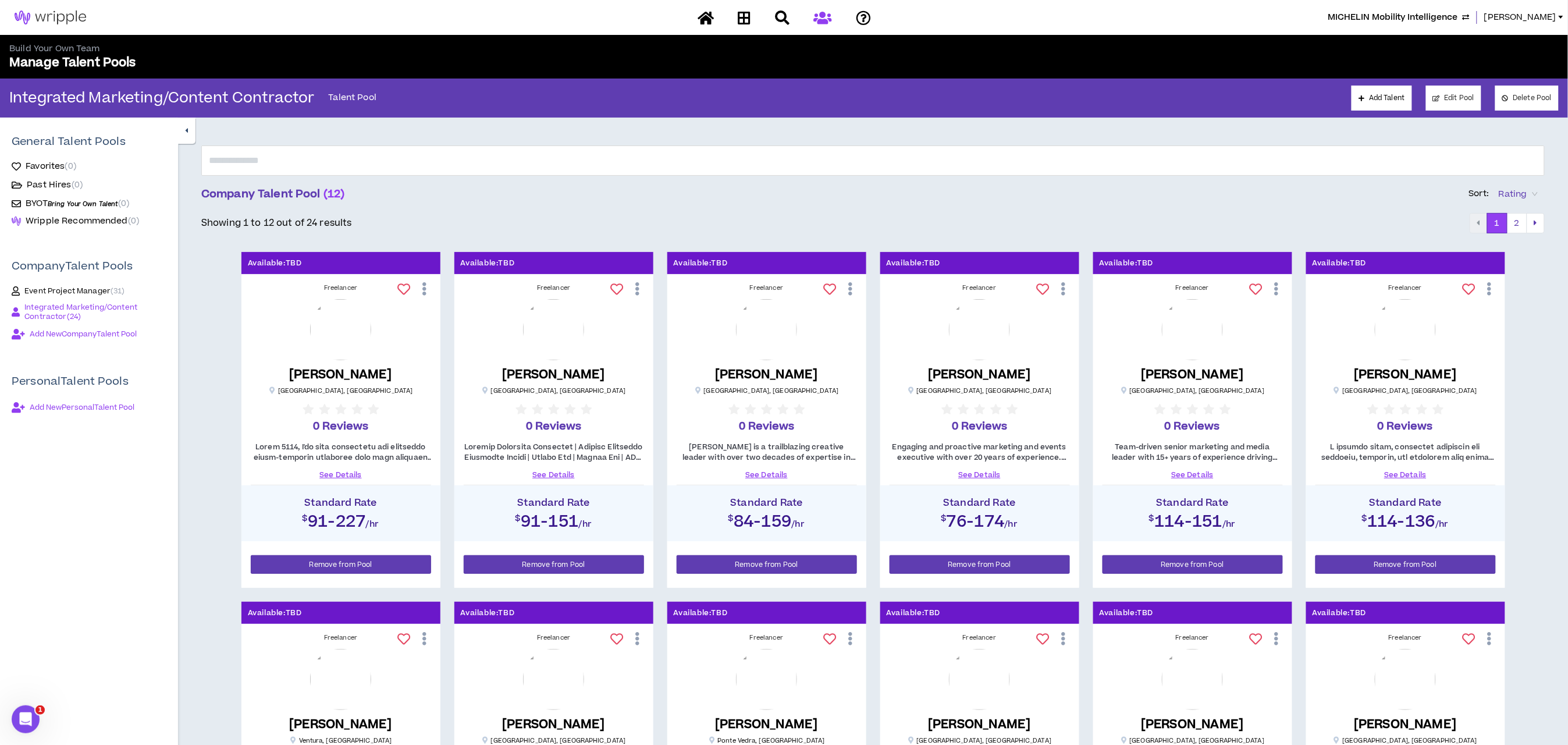
click at [989, 472] on link "See Details" at bounding box center [980, 475] width 180 height 10
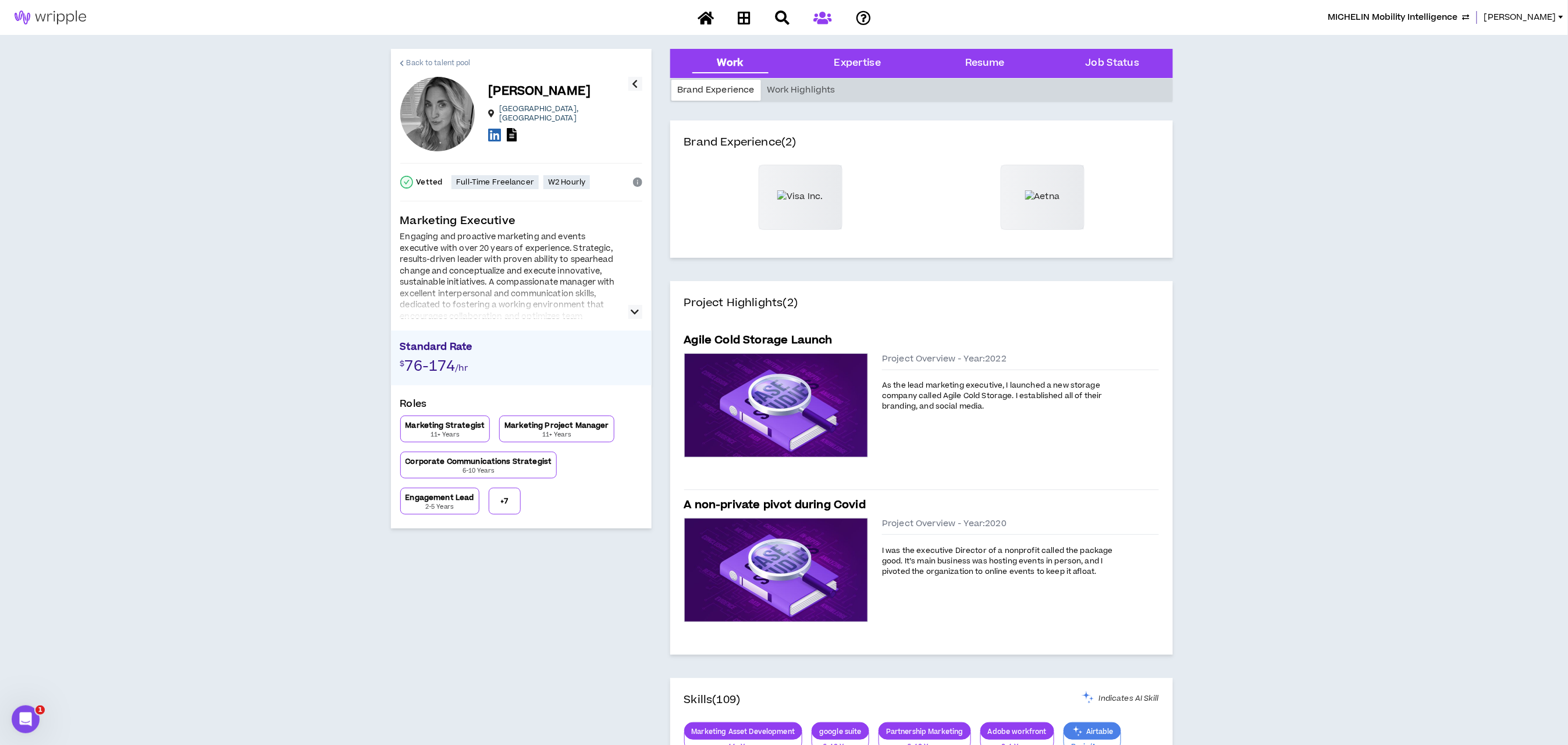
click at [408, 60] on span "Back to talent pool" at bounding box center [438, 63] width 64 height 11
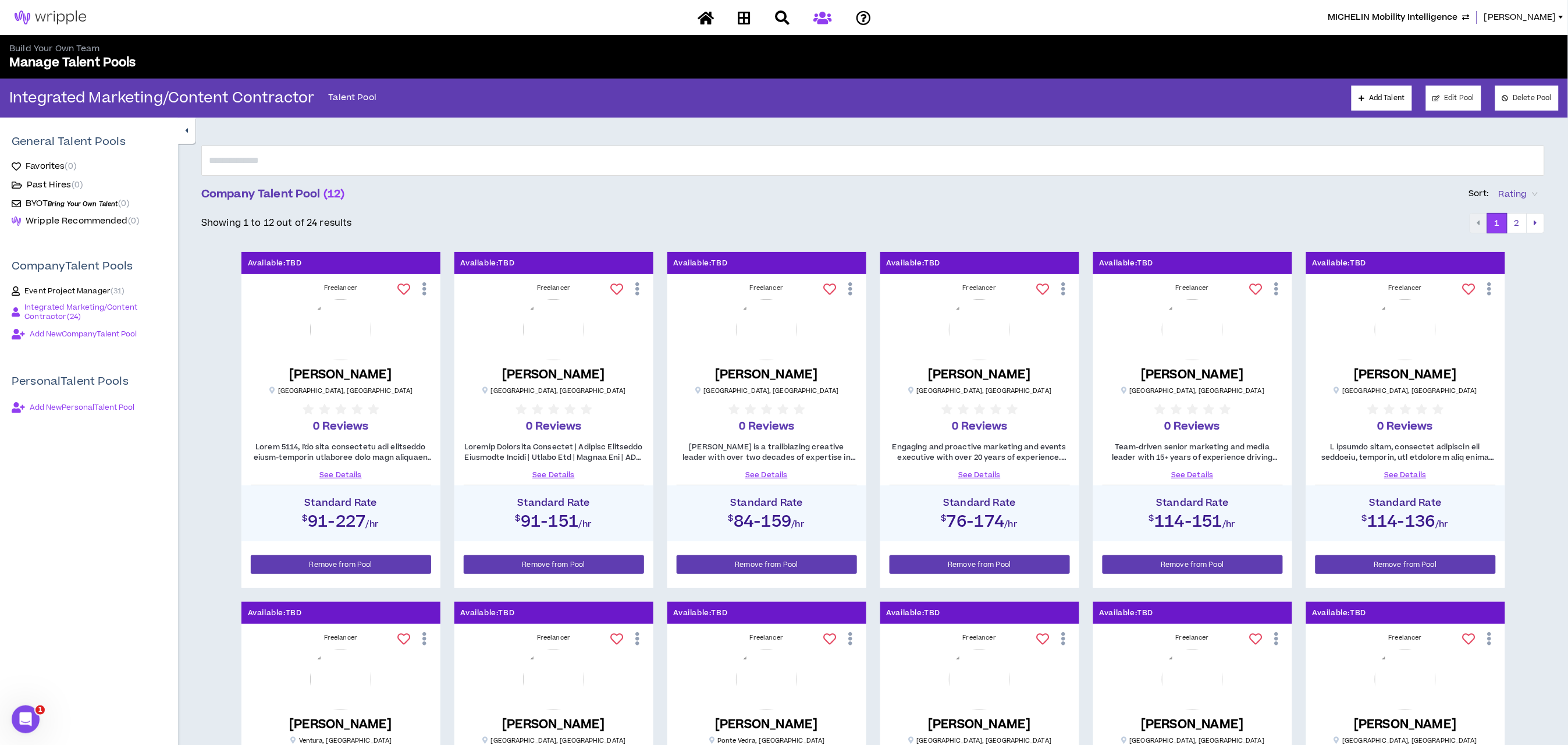
click at [1186, 475] on link "See Details" at bounding box center [1193, 475] width 180 height 10
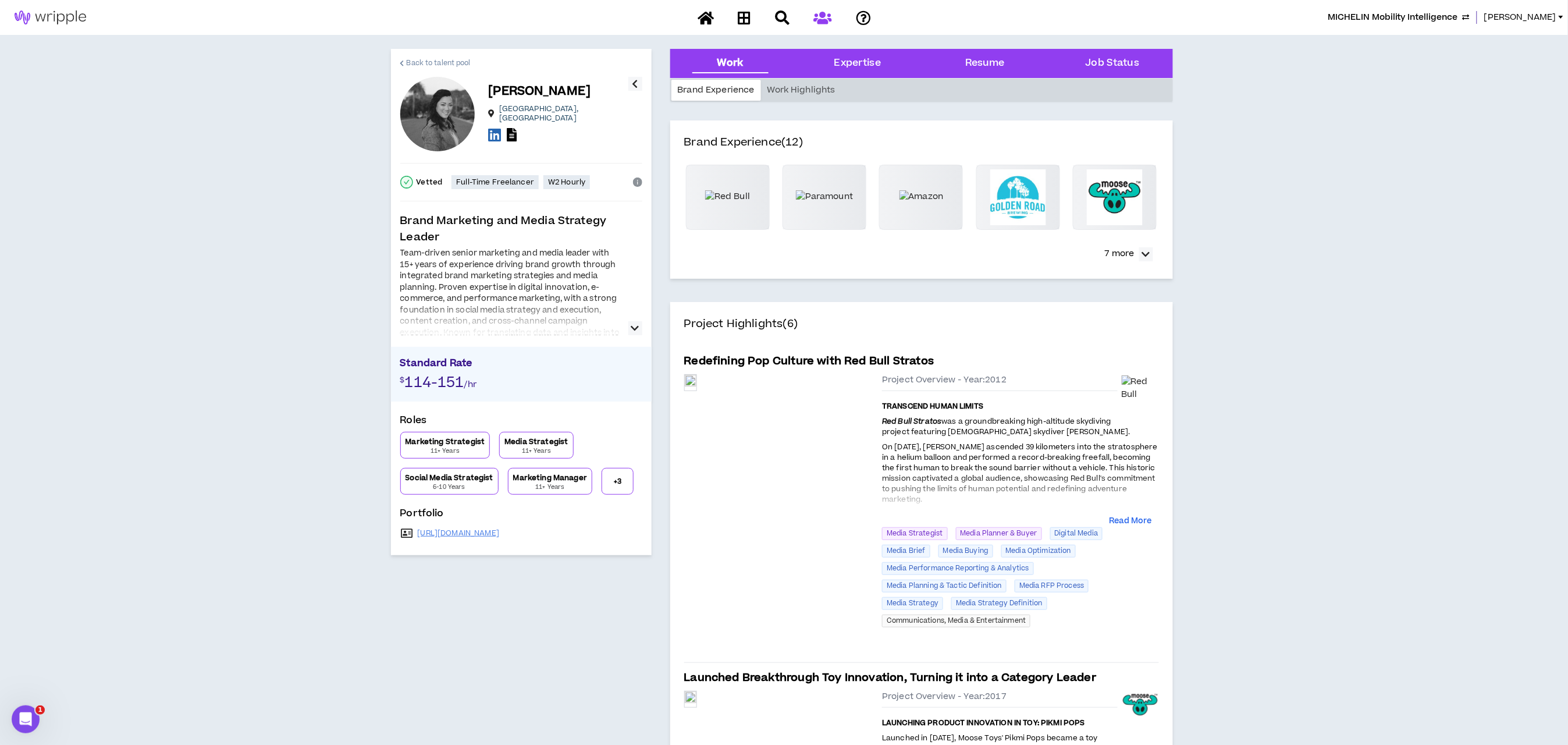
click at [417, 61] on span "Back to talent pool" at bounding box center [438, 63] width 64 height 11
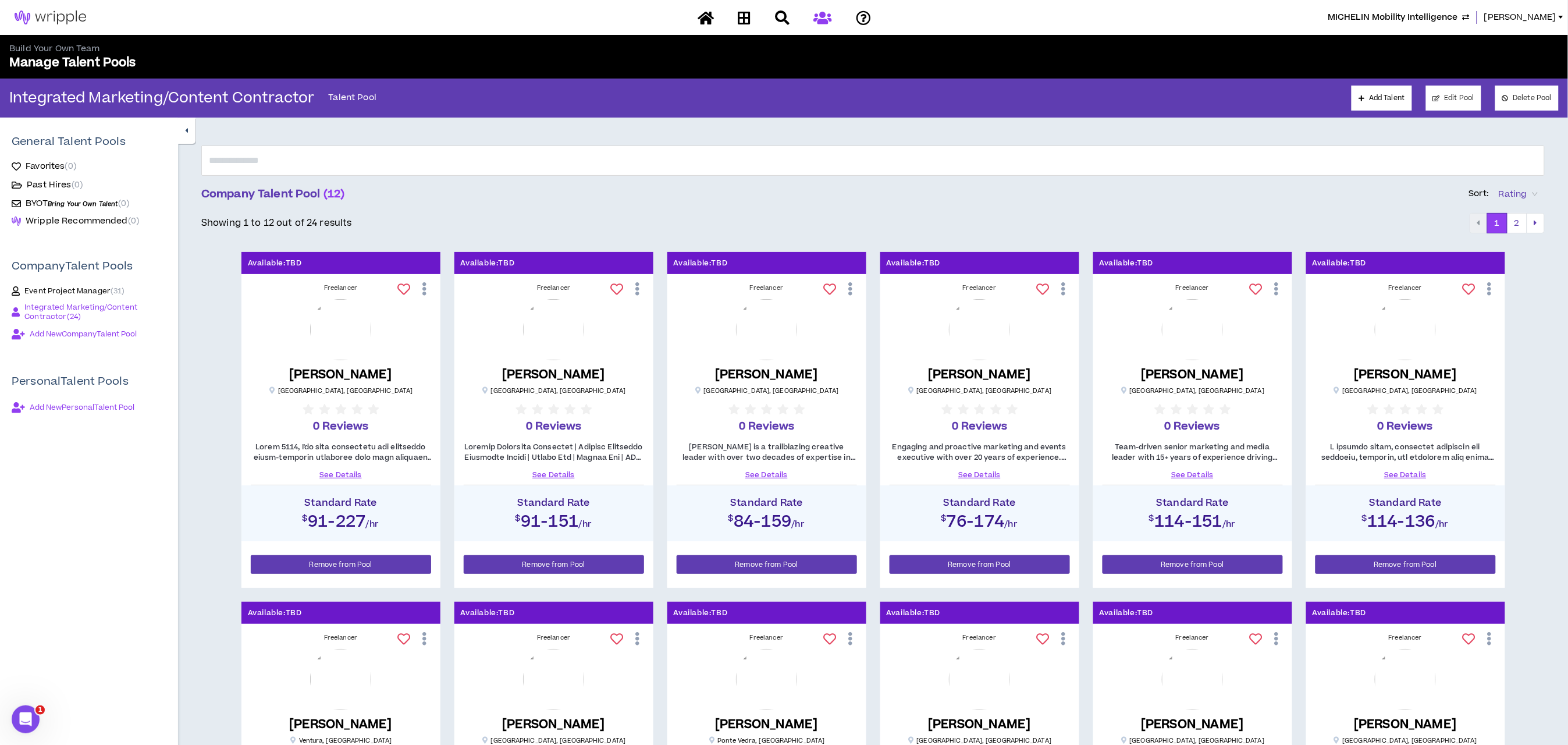
click at [1398, 474] on link "See Details" at bounding box center [1406, 475] width 180 height 10
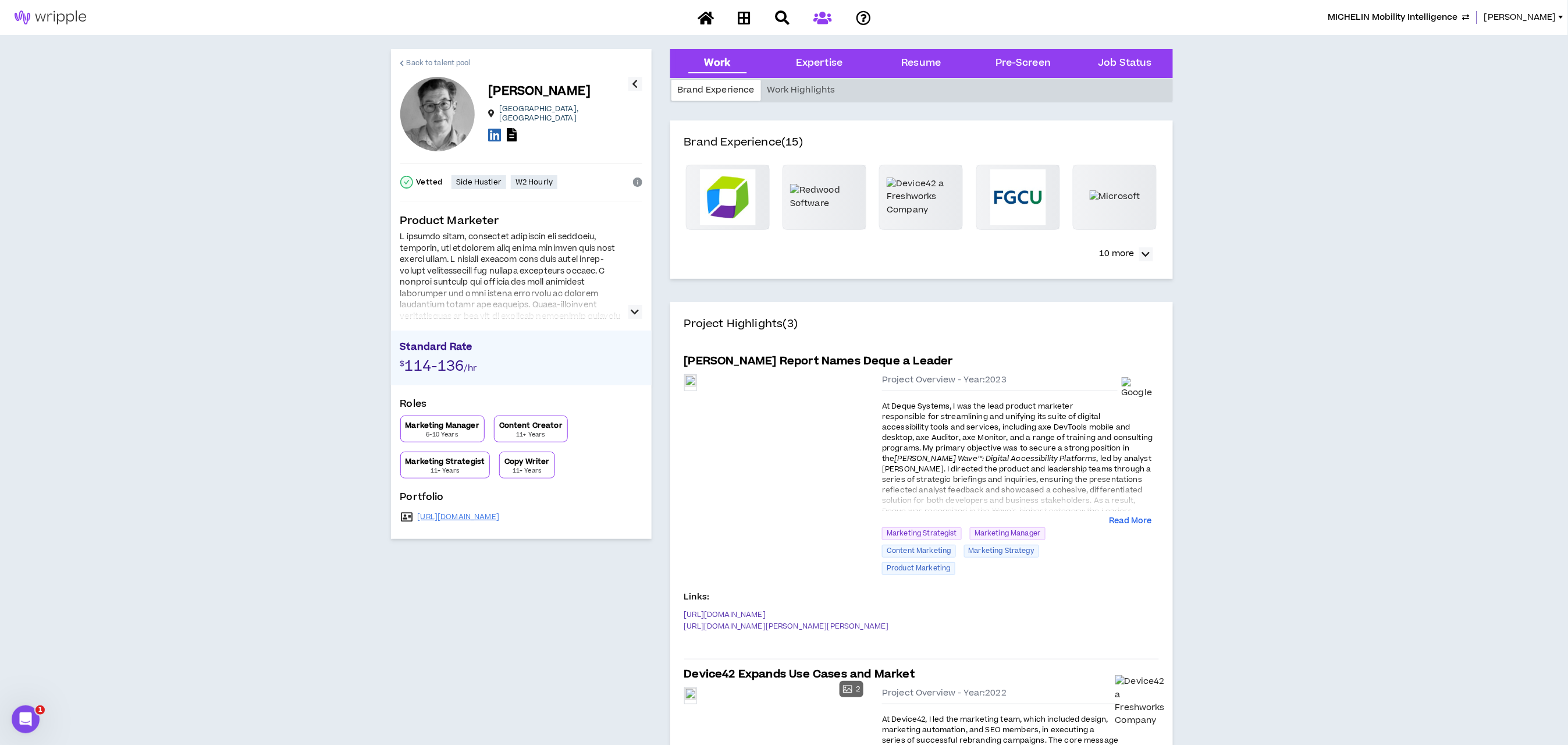
click at [439, 62] on span "Back to talent pool" at bounding box center [438, 63] width 64 height 11
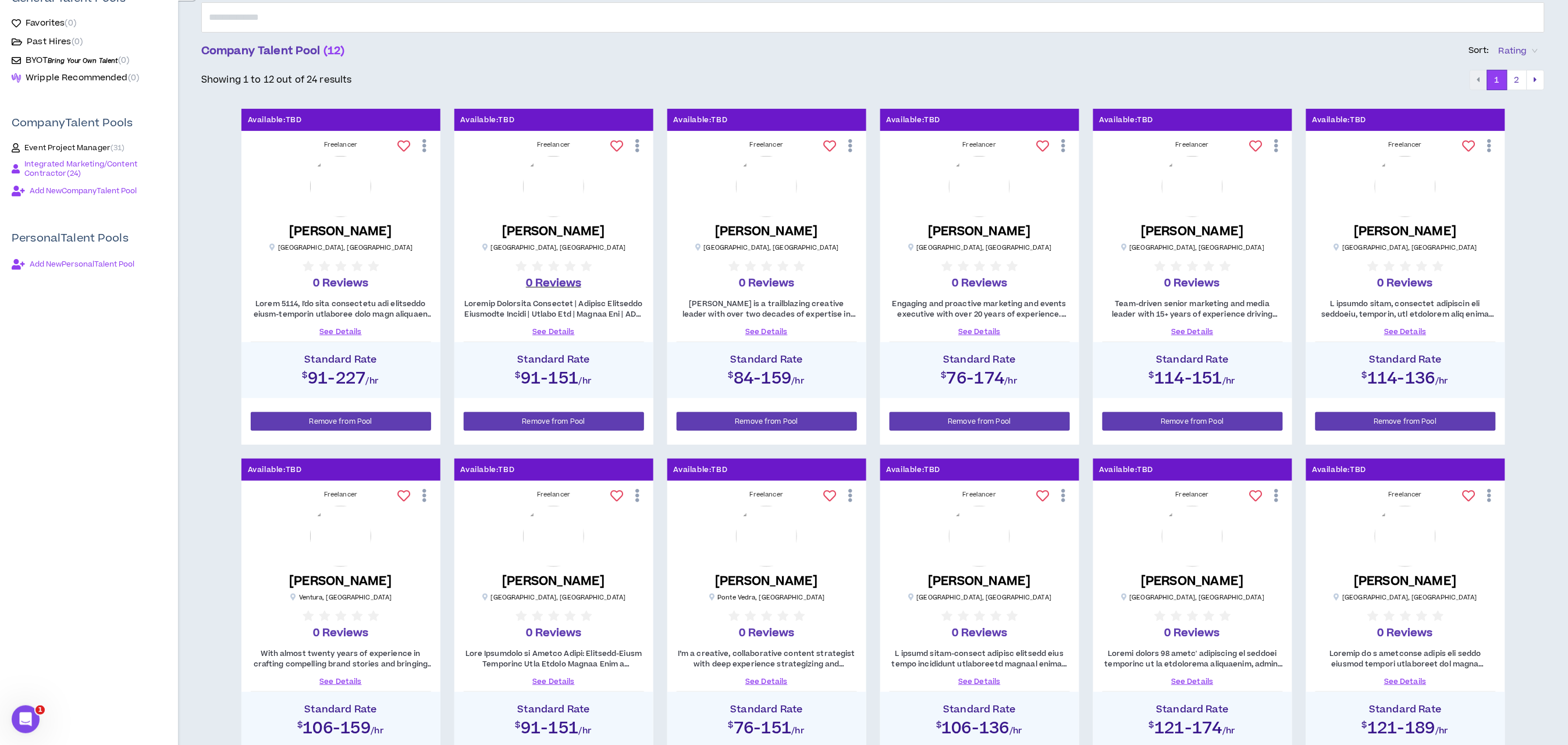
scroll to position [349, 0]
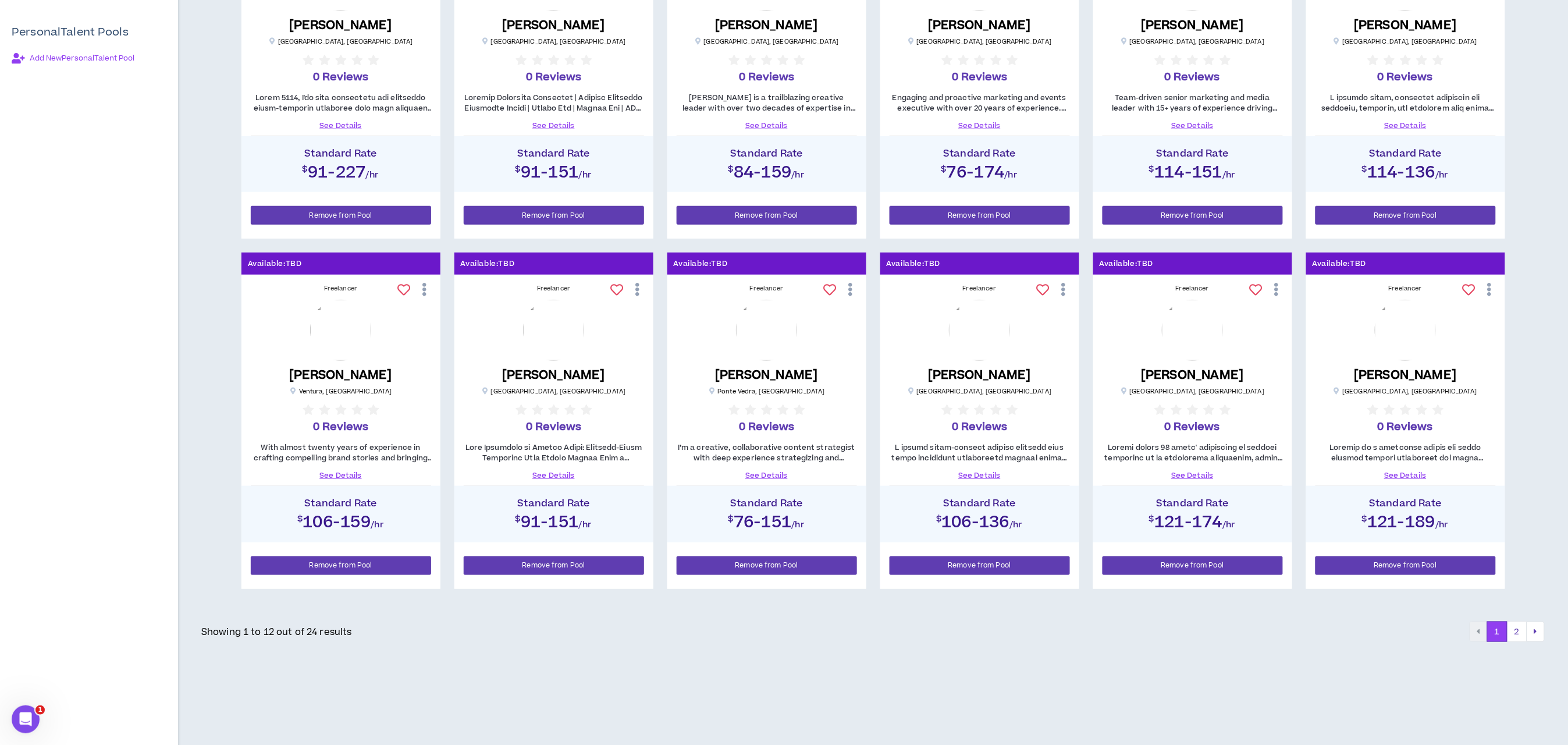
click at [338, 471] on link "See Details" at bounding box center [341, 475] width 180 height 10
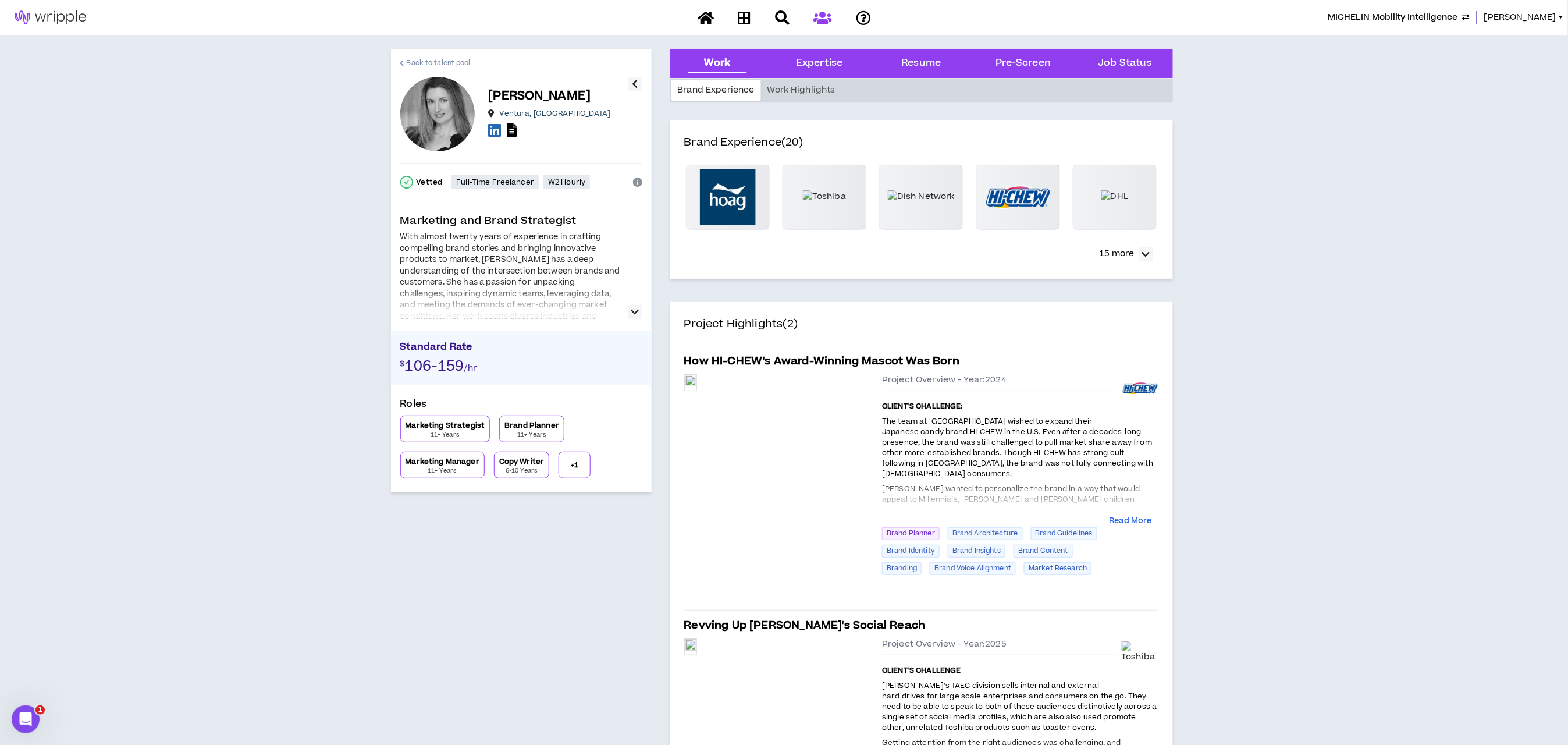
click at [435, 62] on span "Back to talent pool" at bounding box center [438, 63] width 64 height 11
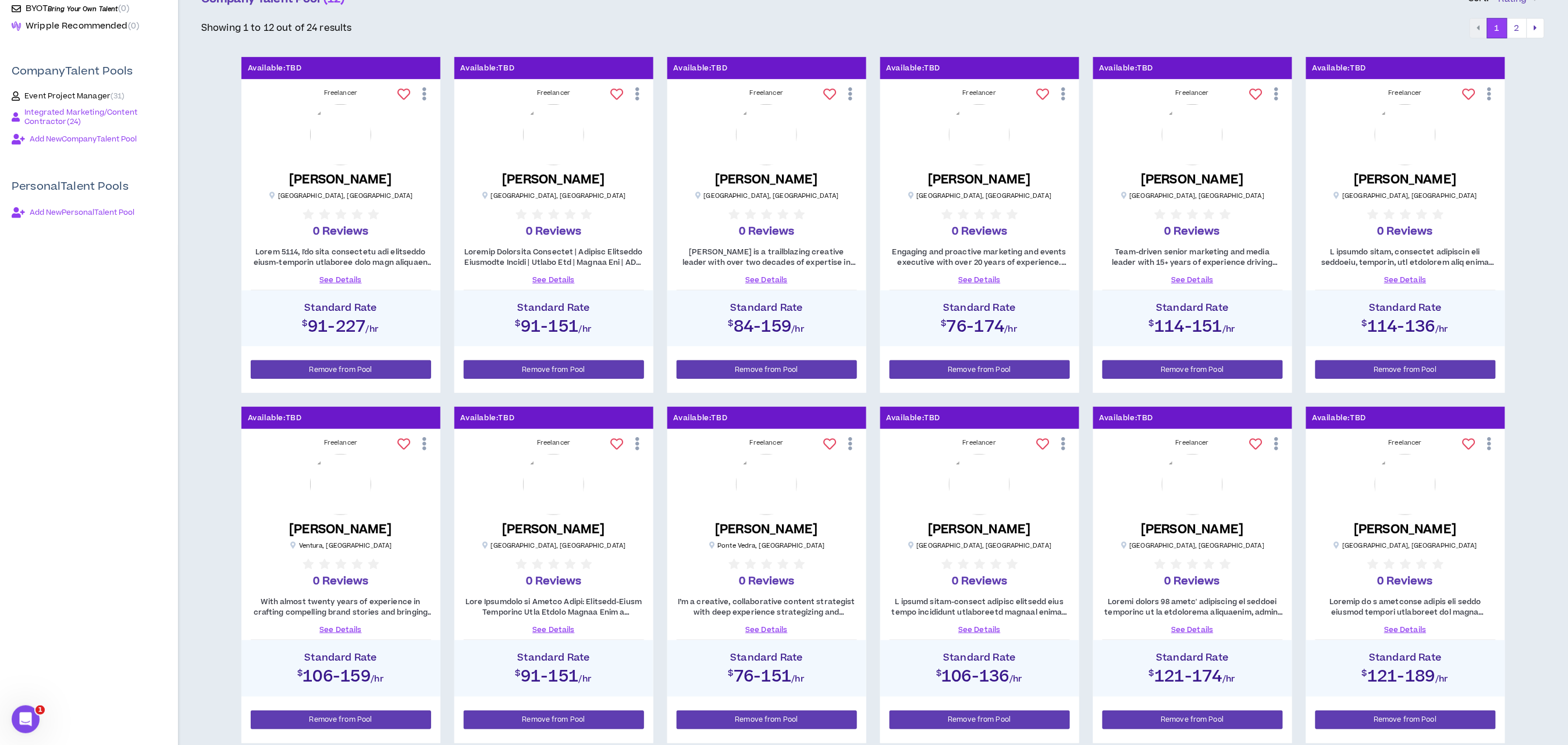
scroll to position [368, 0]
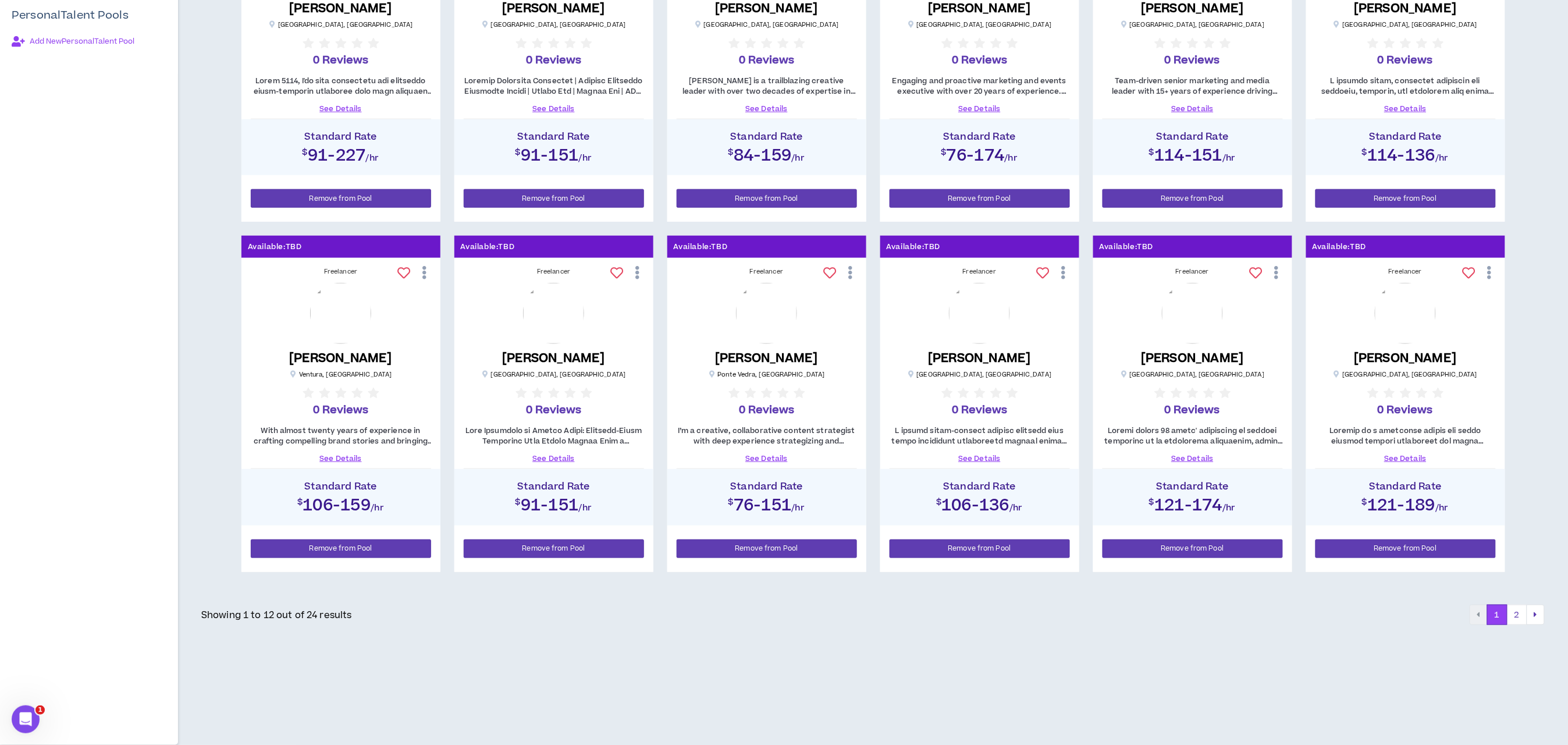
click at [558, 455] on link "See Details" at bounding box center [554, 458] width 180 height 10
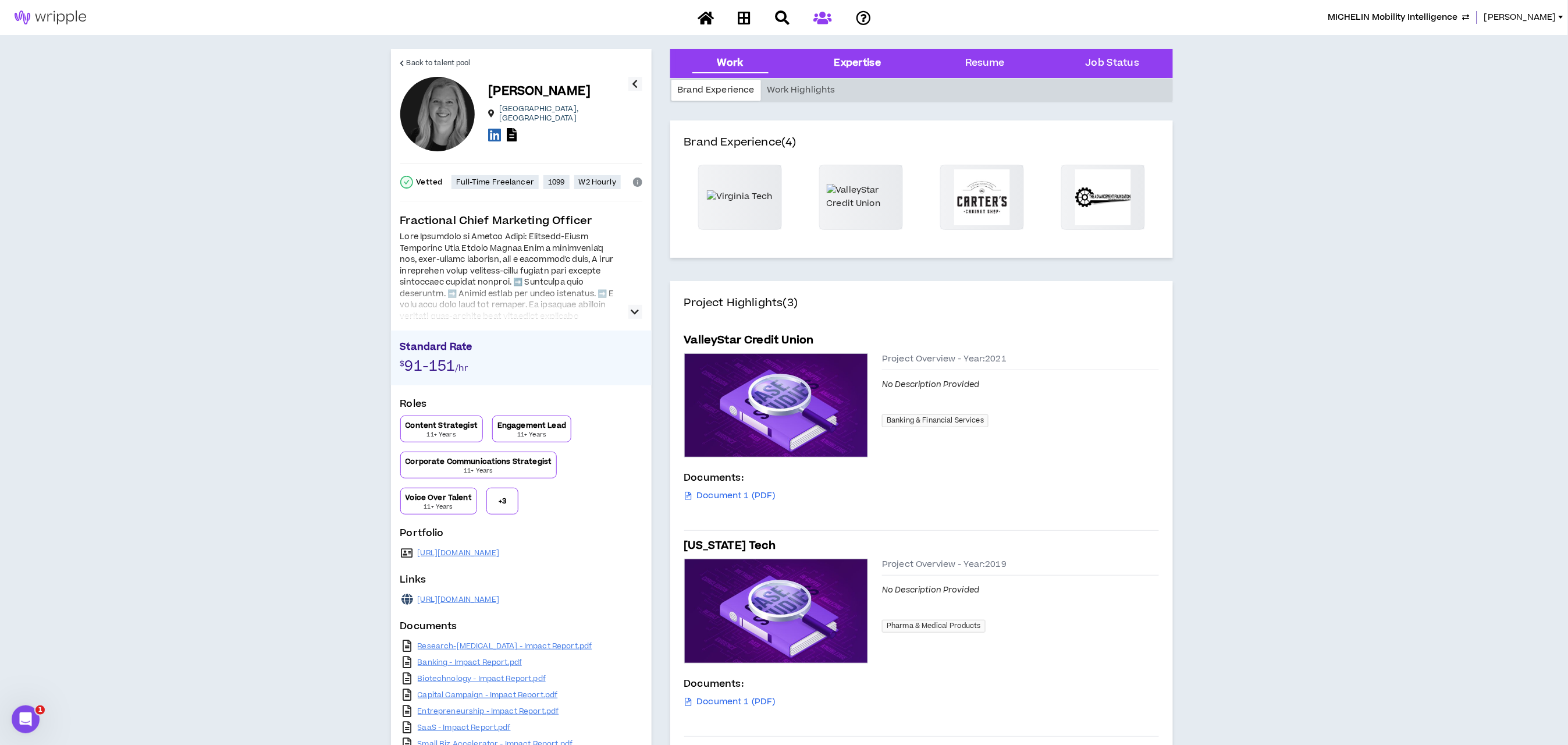
click at [862, 61] on div "Expertise" at bounding box center [858, 63] width 47 height 15
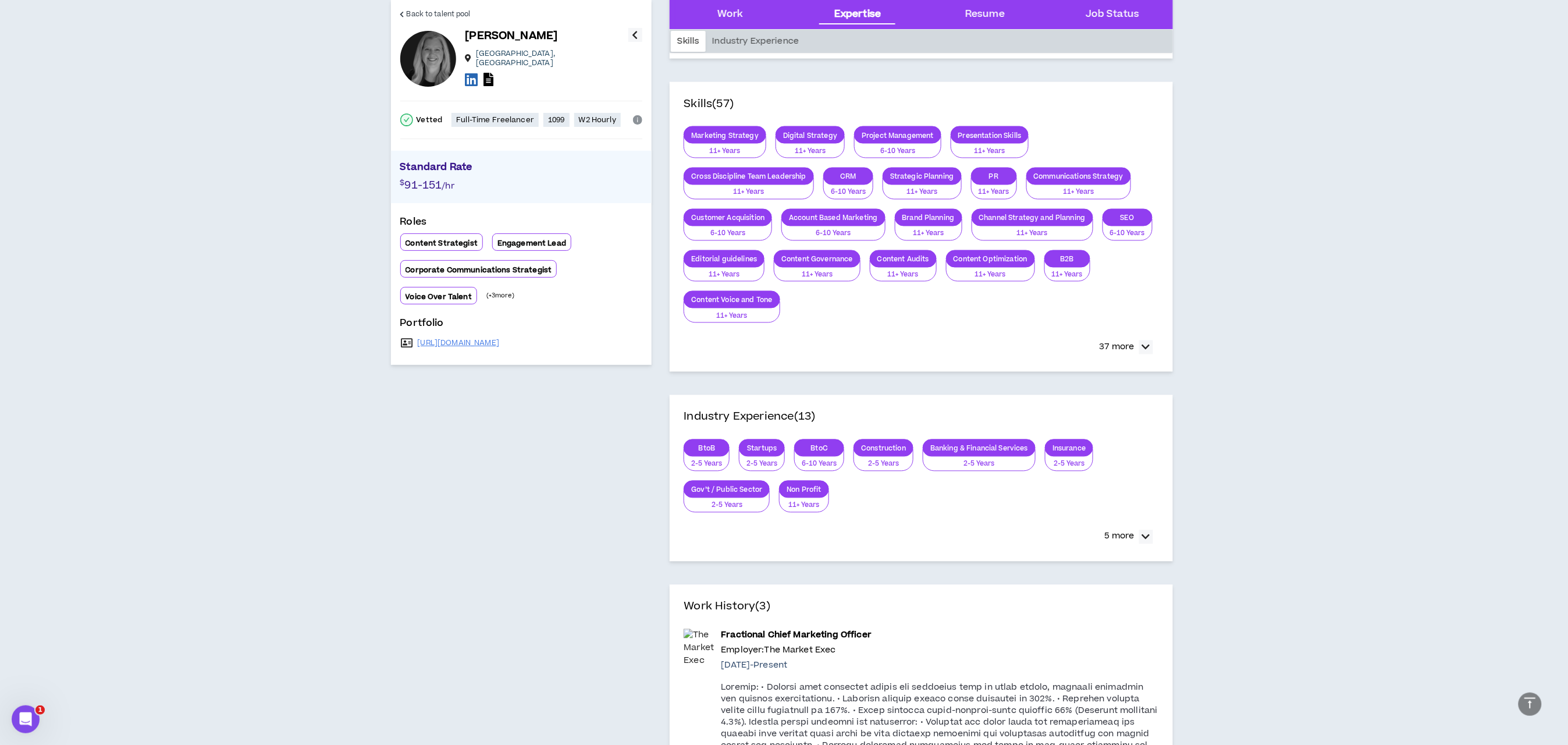
scroll to position [891, 0]
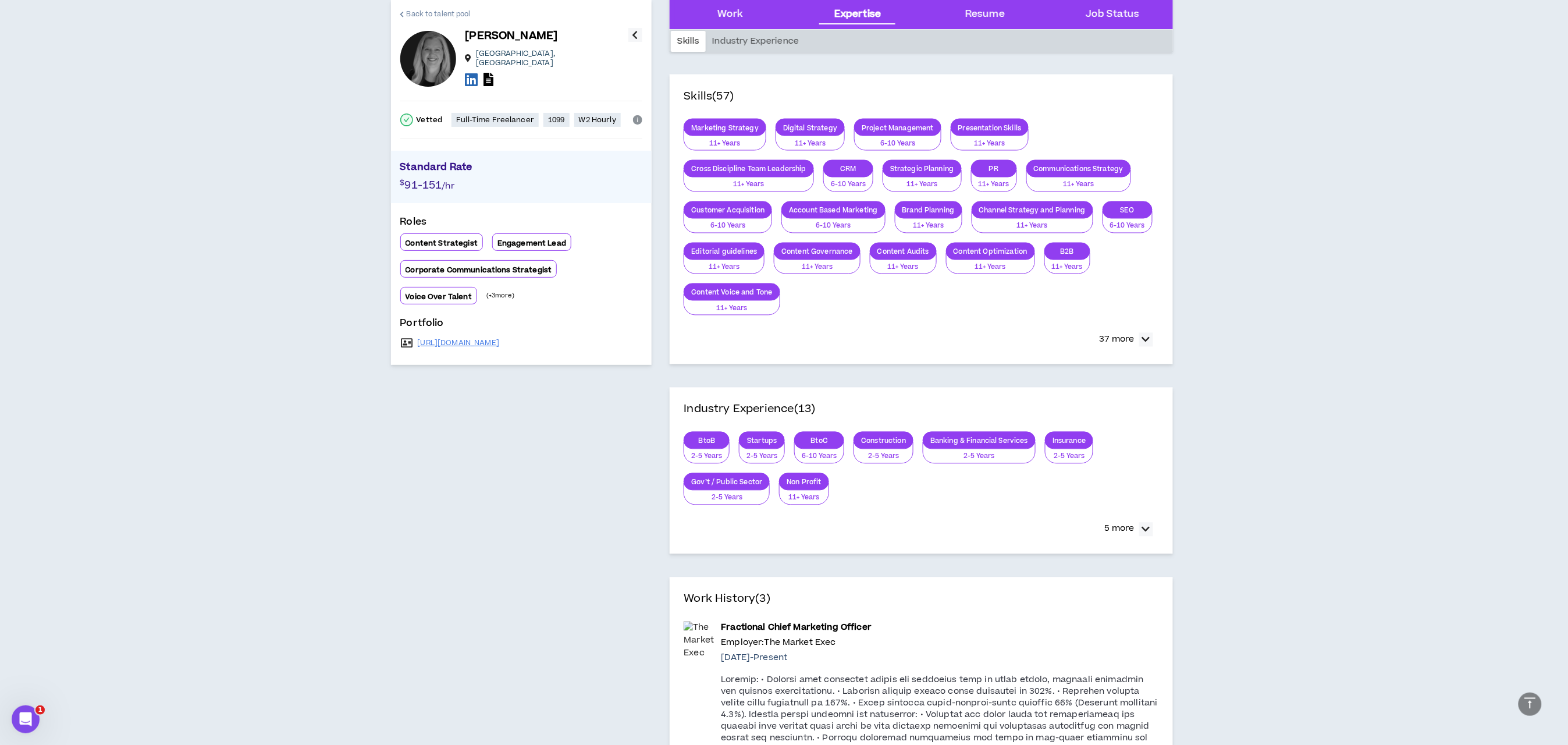
click at [423, 15] on span "Back to talent pool" at bounding box center [438, 14] width 64 height 11
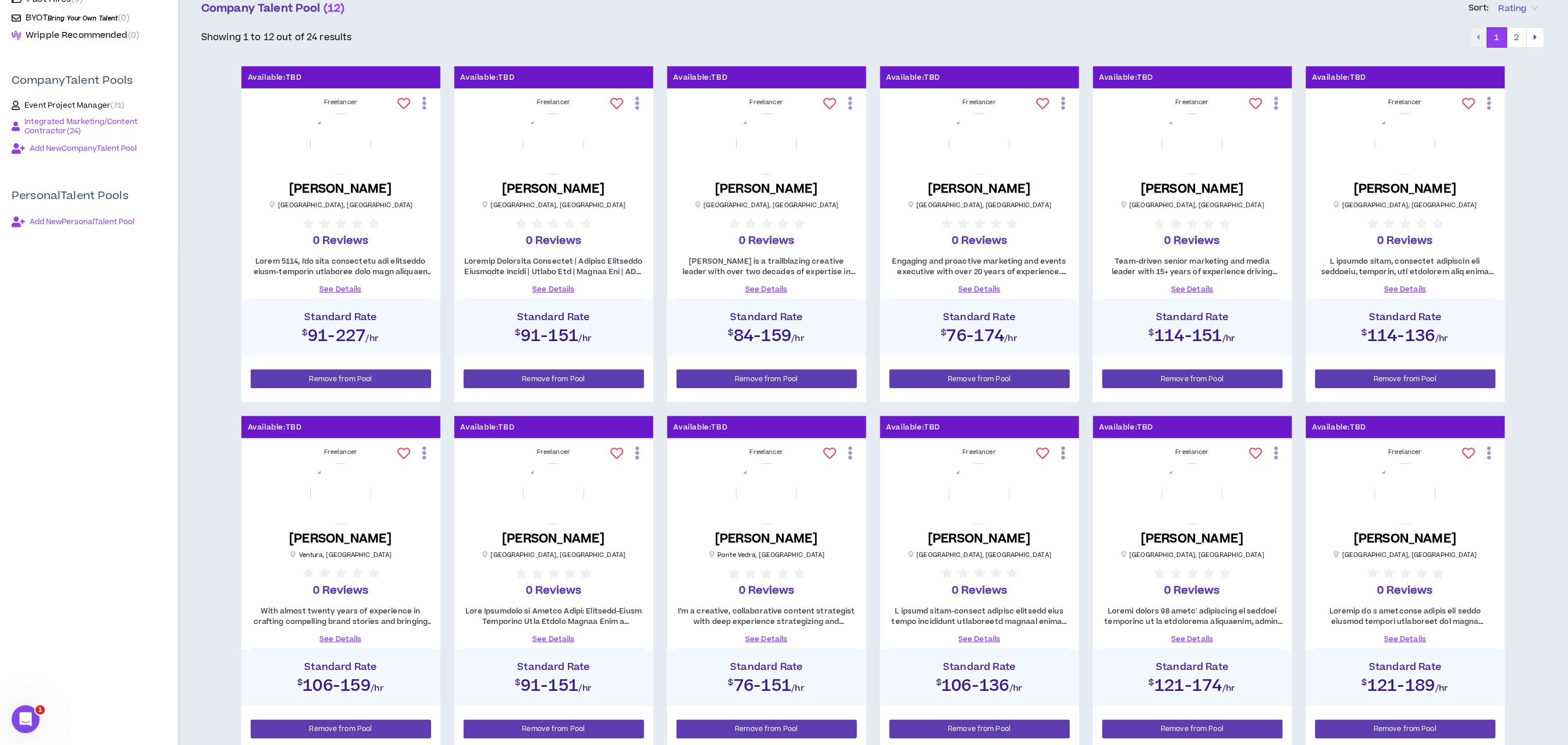
scroll to position [368, 0]
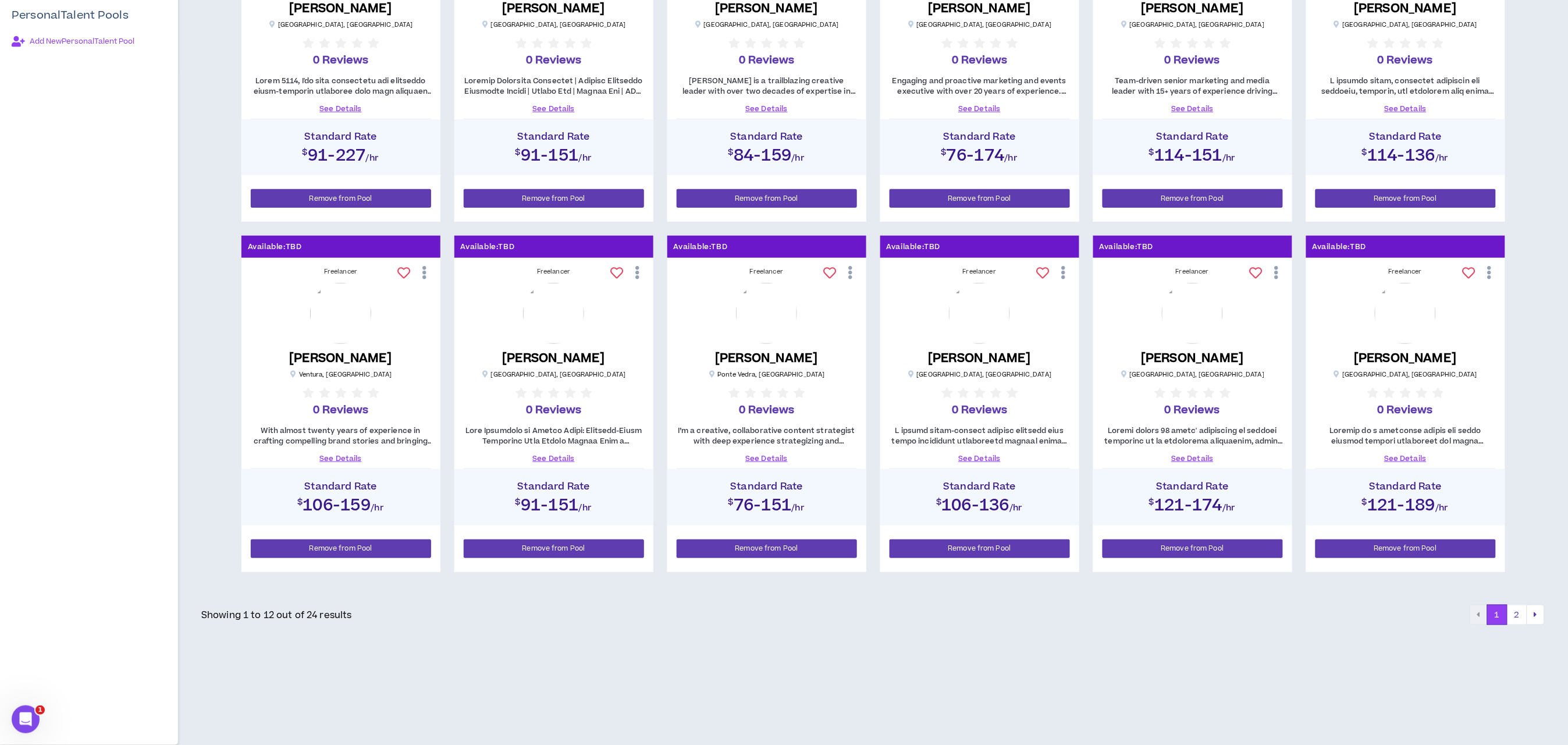
click at [976, 456] on link "See Details" at bounding box center [980, 458] width 180 height 10
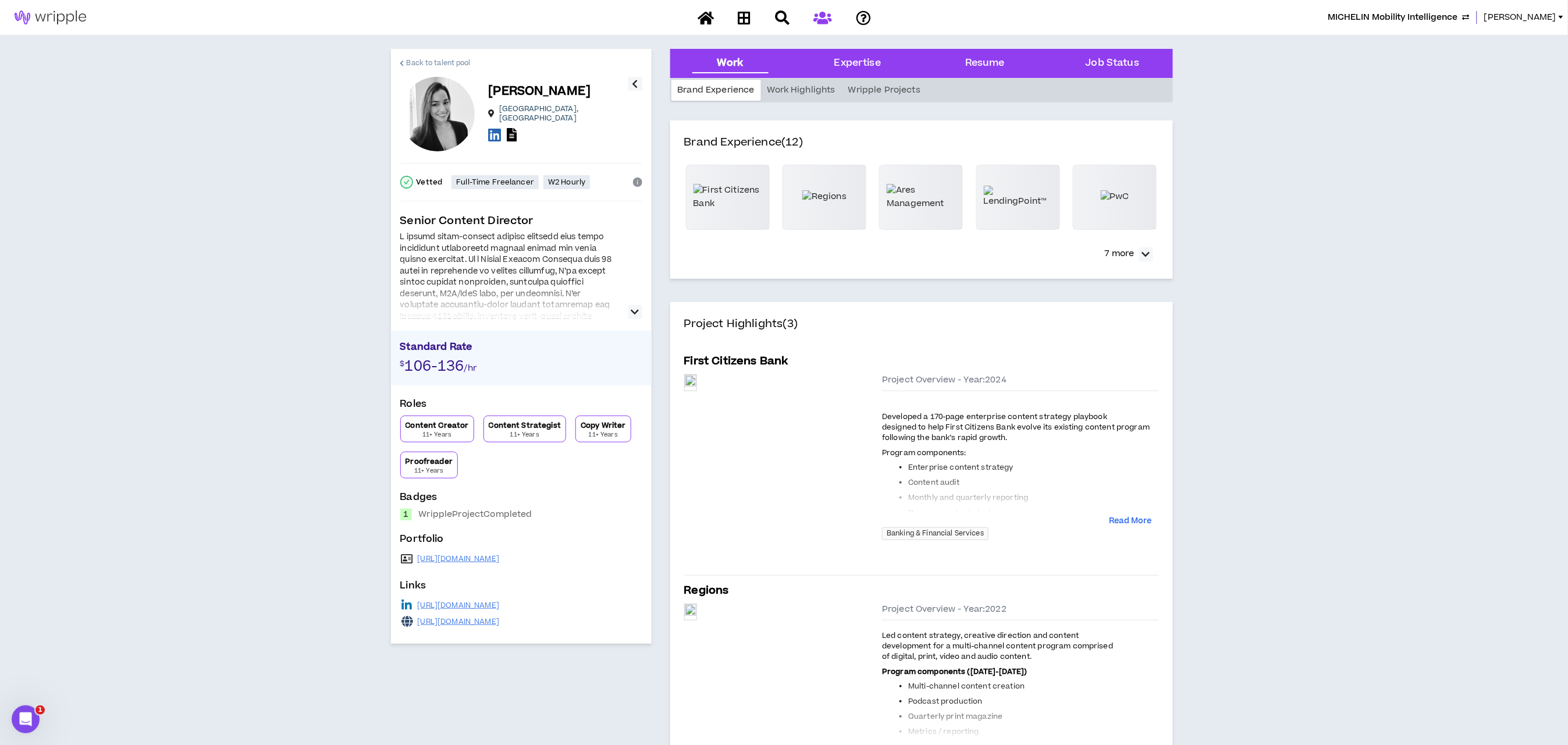
click at [449, 61] on span "Back to talent pool" at bounding box center [438, 63] width 64 height 11
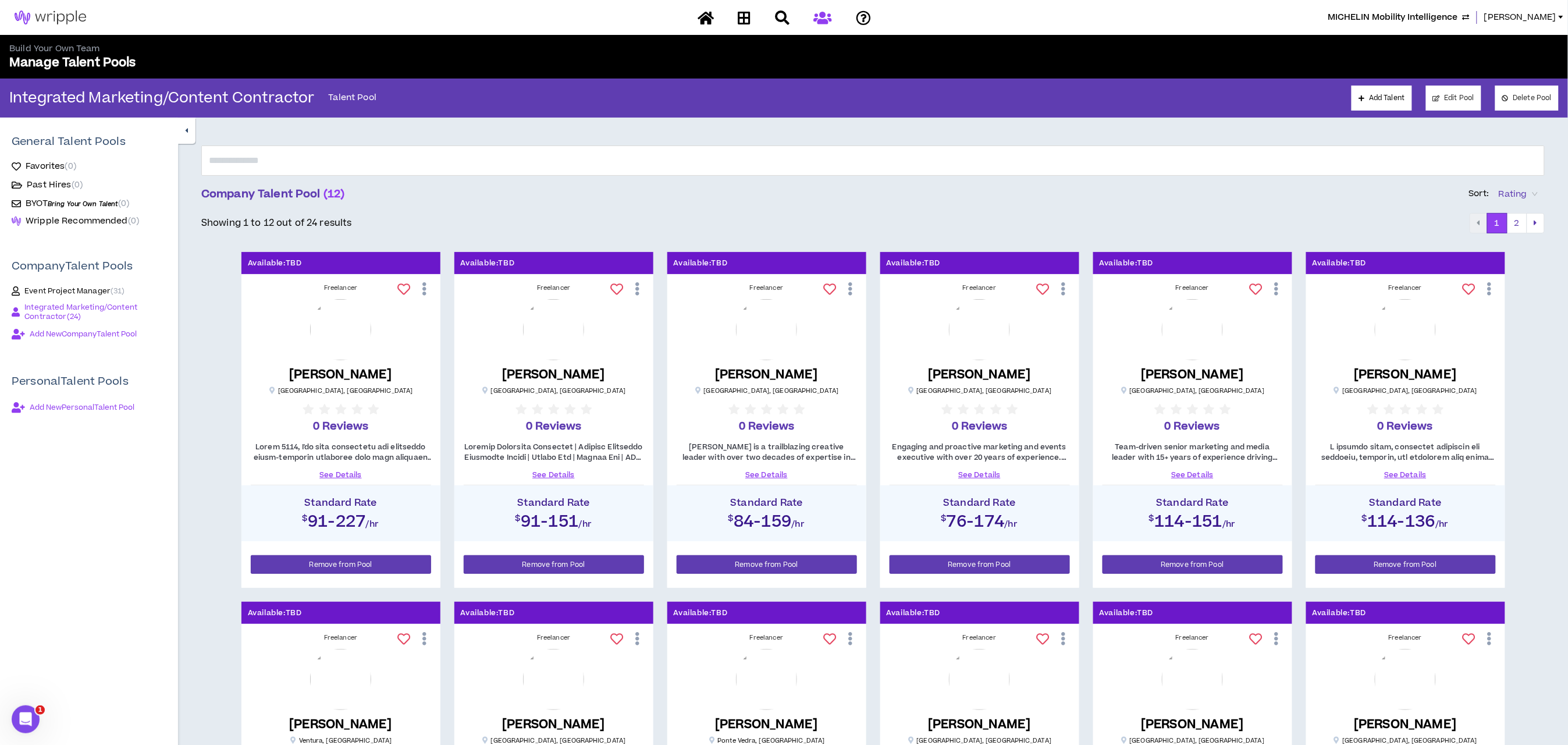
click at [818, 18] on div at bounding box center [785, 17] width 204 height 20
click at [821, 19] on div at bounding box center [785, 17] width 204 height 20
